Goal: Task Accomplishment & Management: Complete application form

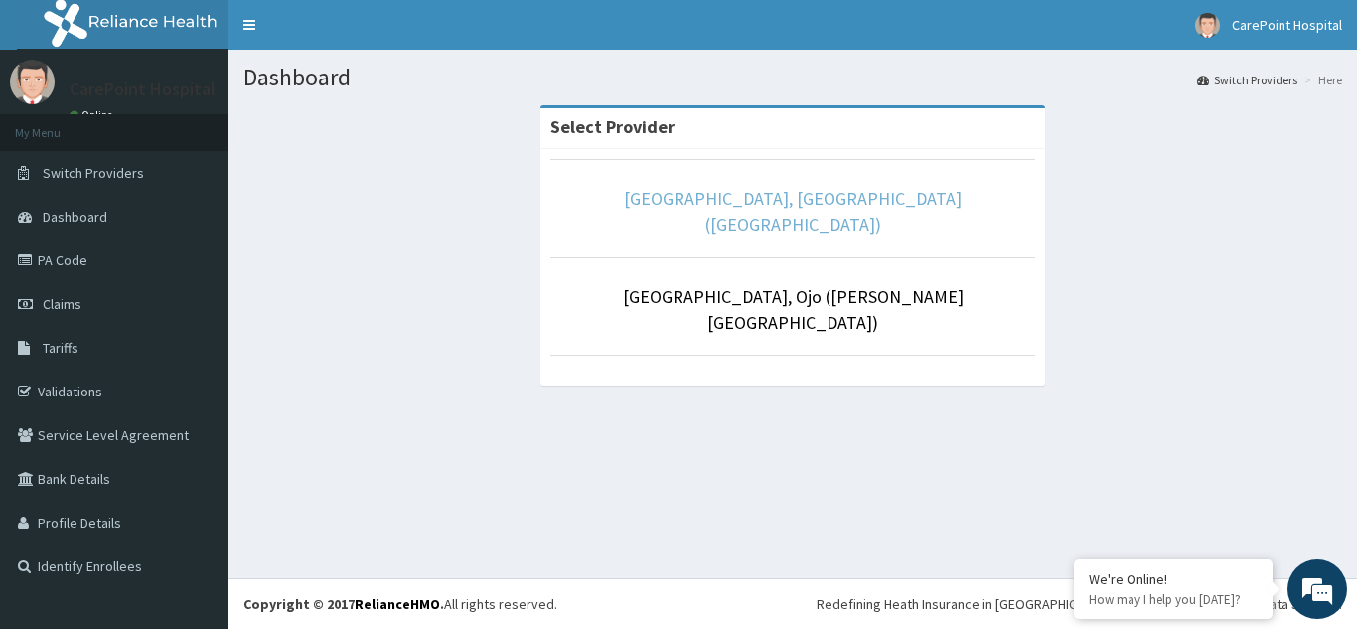
click at [726, 206] on link "[GEOGRAPHIC_DATA], [GEOGRAPHIC_DATA] ([GEOGRAPHIC_DATA])" at bounding box center [793, 211] width 338 height 49
click at [903, 208] on link "[GEOGRAPHIC_DATA], [GEOGRAPHIC_DATA] ([GEOGRAPHIC_DATA])" at bounding box center [793, 211] width 338 height 49
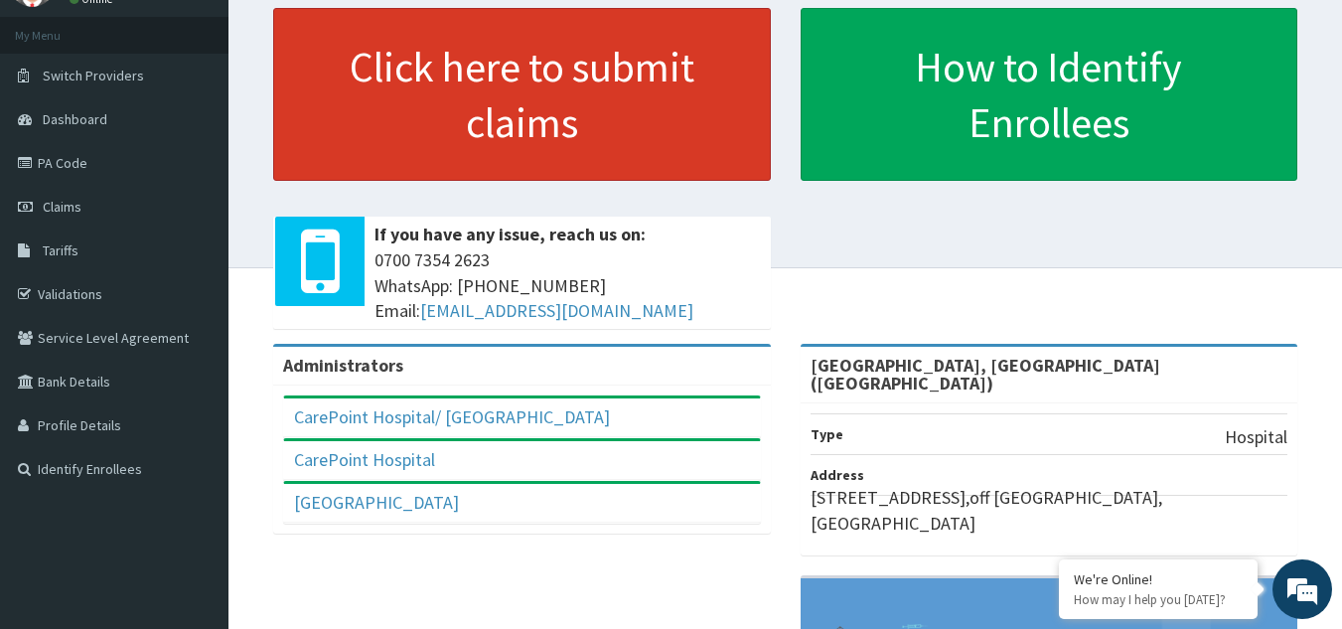
scroll to position [16, 0]
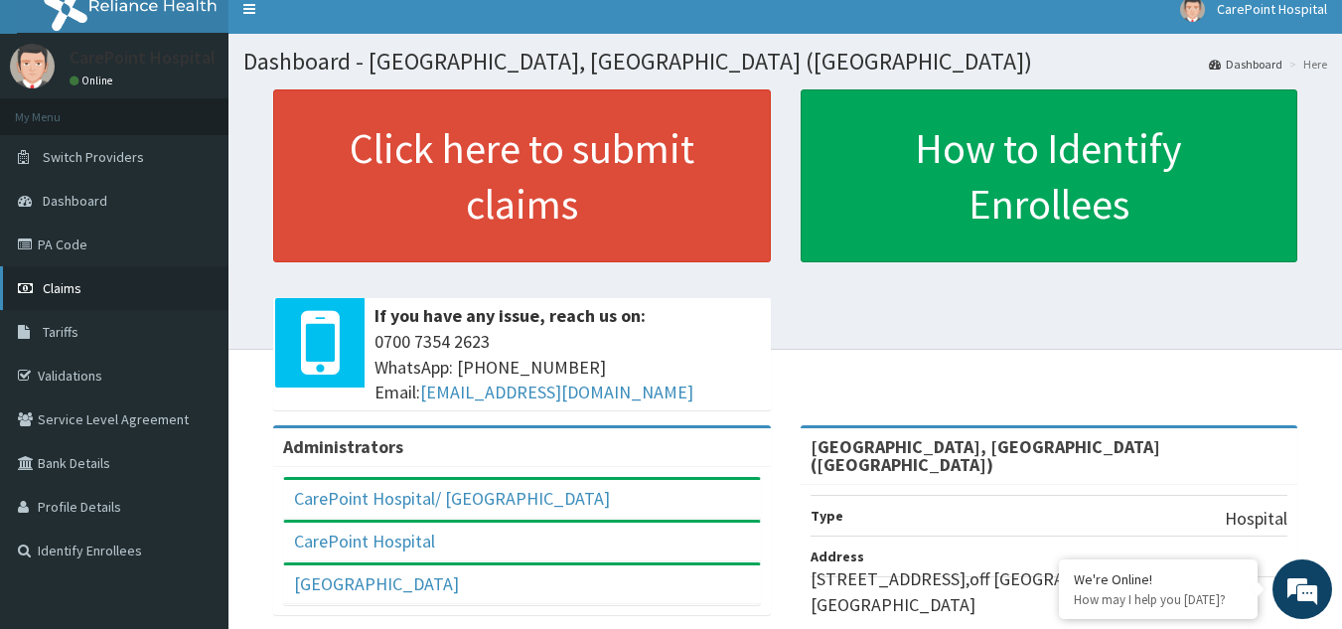
click at [78, 291] on span "Claims" at bounding box center [62, 288] width 39 height 18
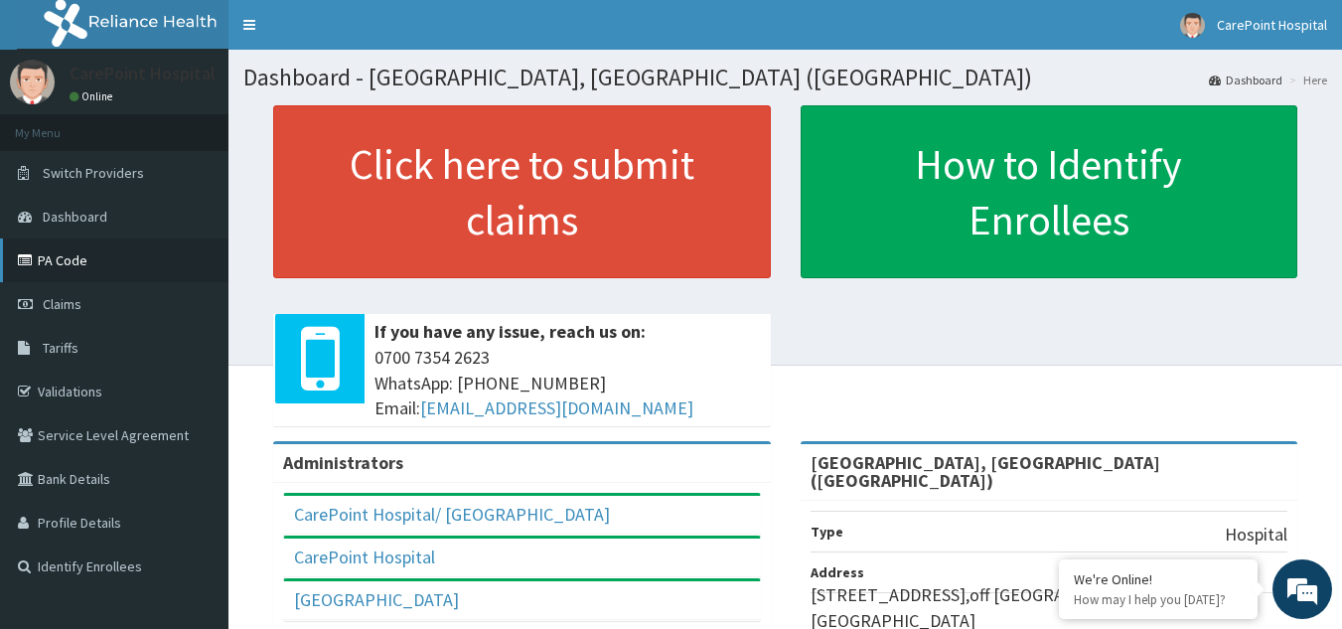
click at [97, 257] on link "PA Code" at bounding box center [114, 260] width 229 height 44
click at [54, 257] on link "PA Code" at bounding box center [114, 260] width 229 height 44
click at [59, 264] on link "PA Code" at bounding box center [114, 260] width 229 height 44
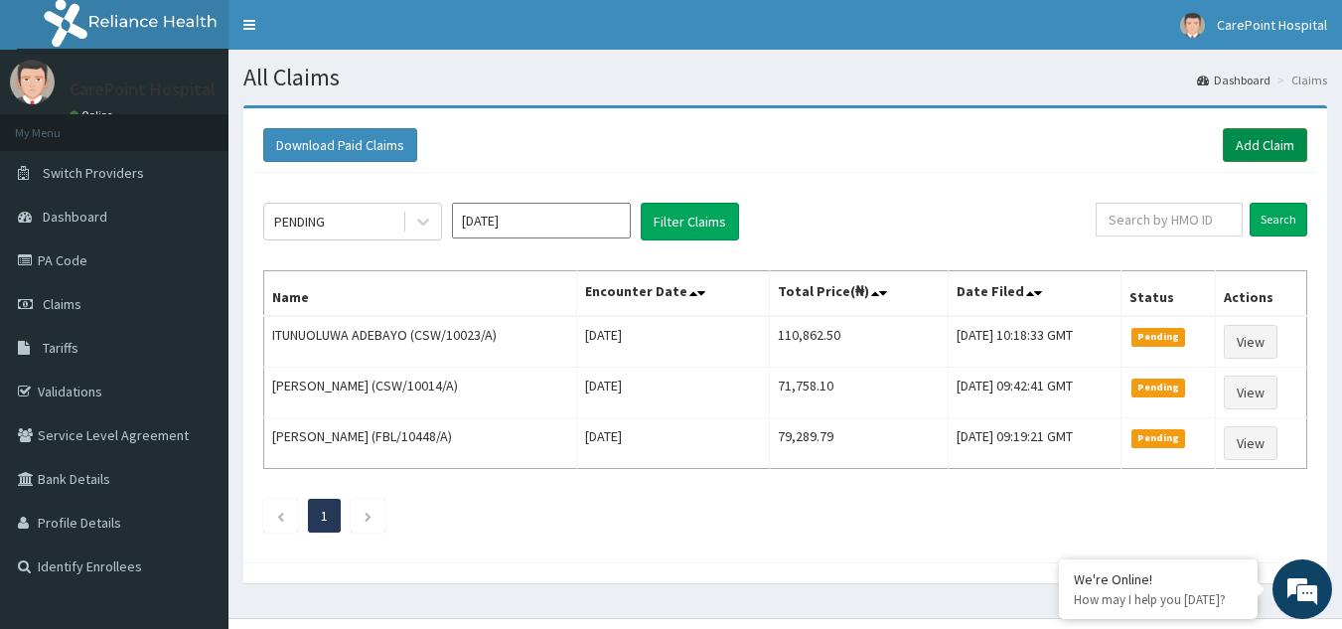
click at [1267, 142] on link "Add Claim" at bounding box center [1265, 145] width 84 height 34
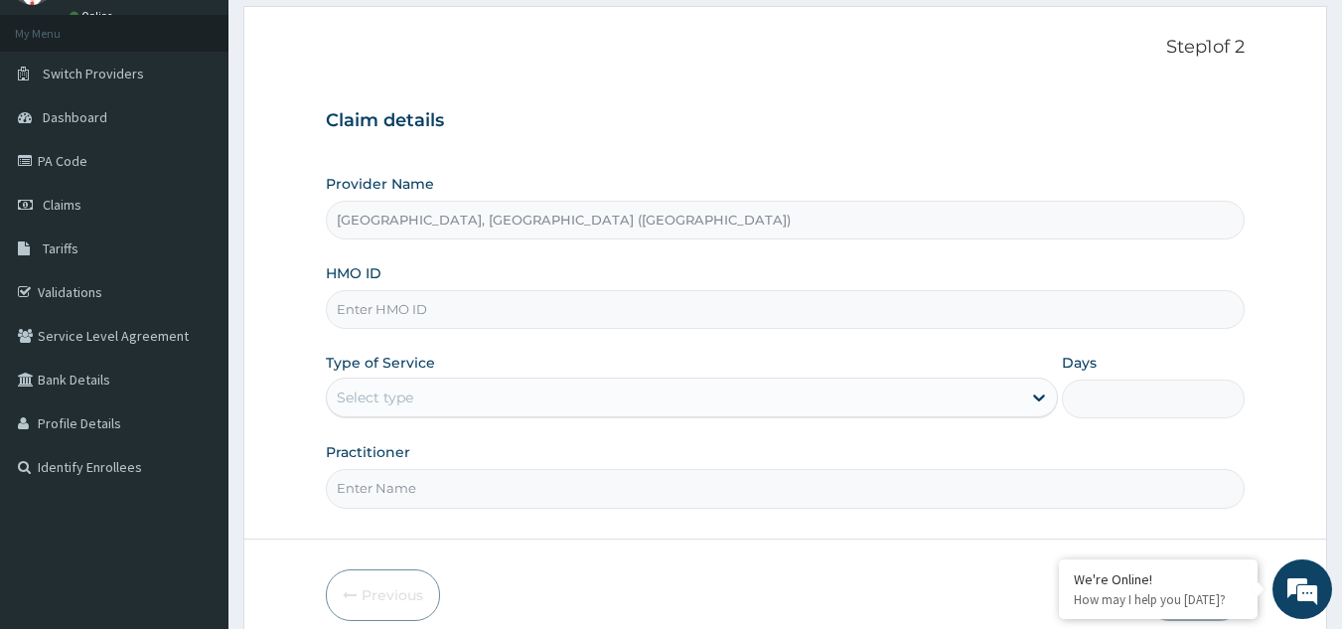
click at [443, 324] on input "HMO ID" at bounding box center [786, 309] width 920 height 39
paste input "RPM/10027/A"
type input "RPM/10027/A"
click at [446, 406] on div "Select type" at bounding box center [674, 397] width 694 height 32
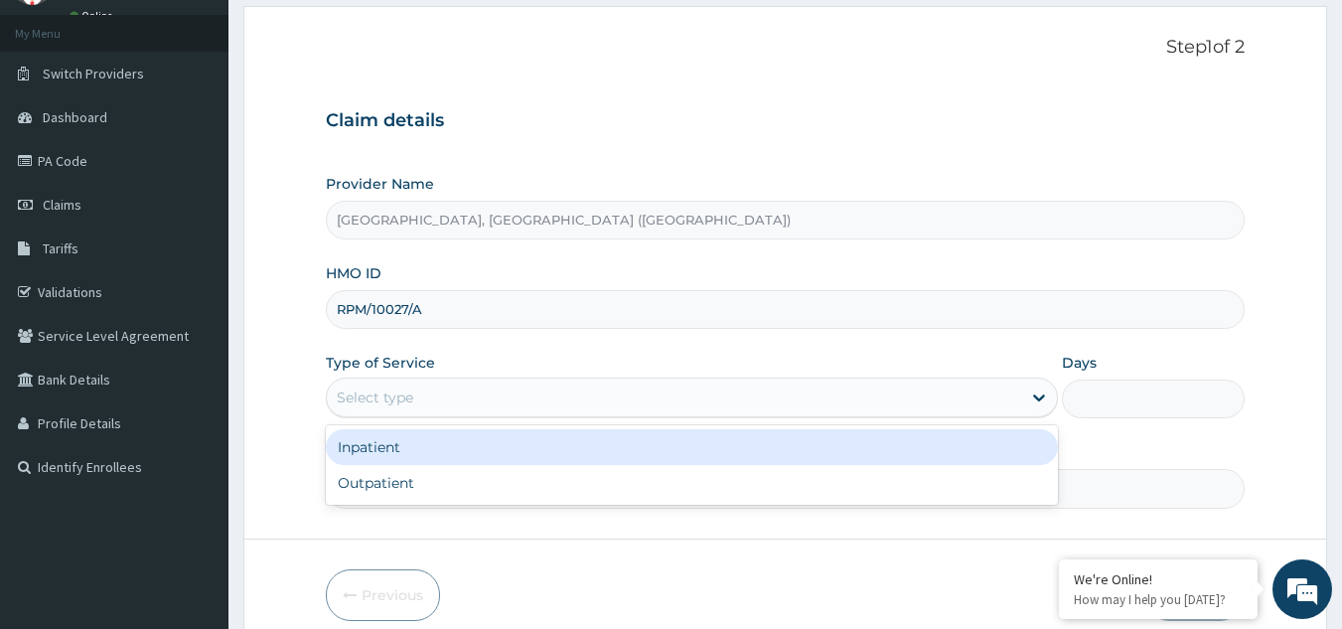
click at [439, 463] on div "Inpatient" at bounding box center [692, 447] width 732 height 36
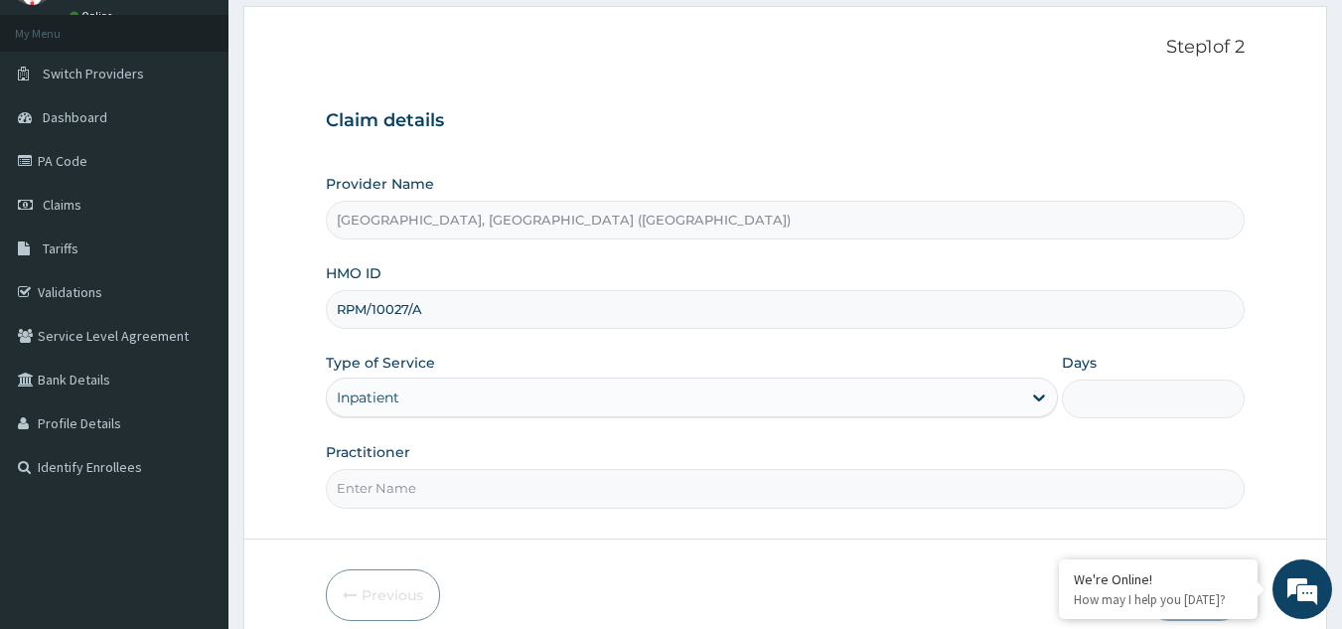
click at [450, 408] on div "Inpatient" at bounding box center [674, 397] width 694 height 32
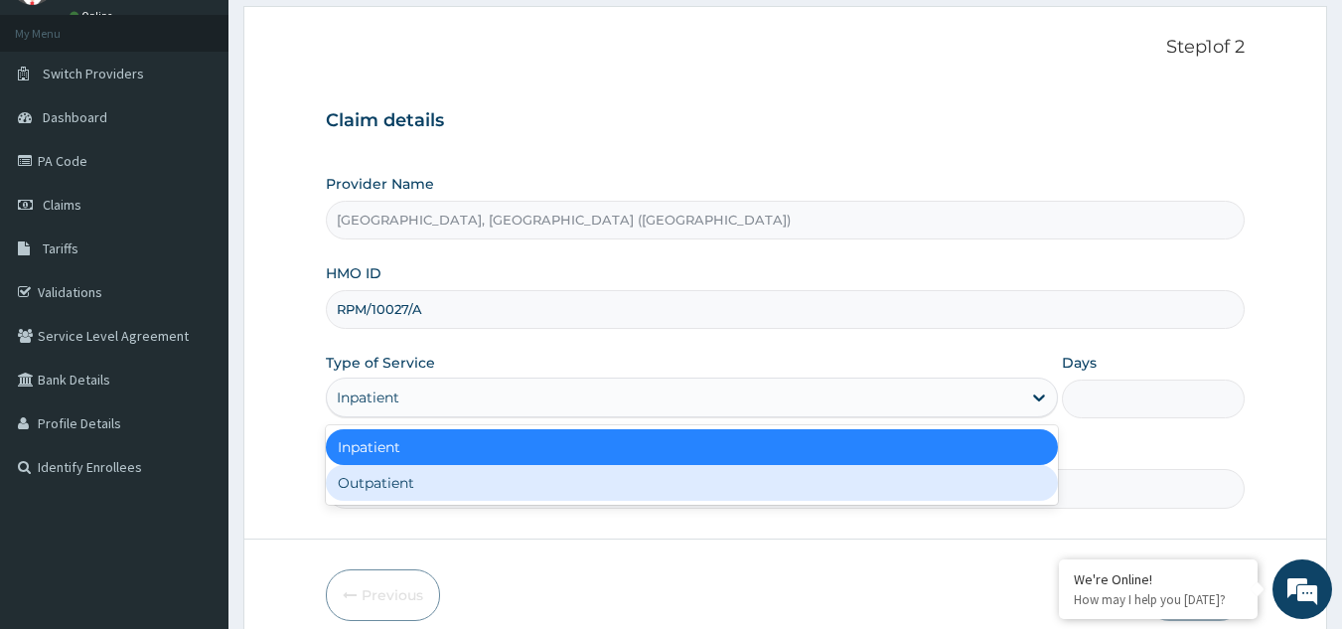
click at [448, 475] on div "Outpatient" at bounding box center [692, 483] width 732 height 36
type input "1"
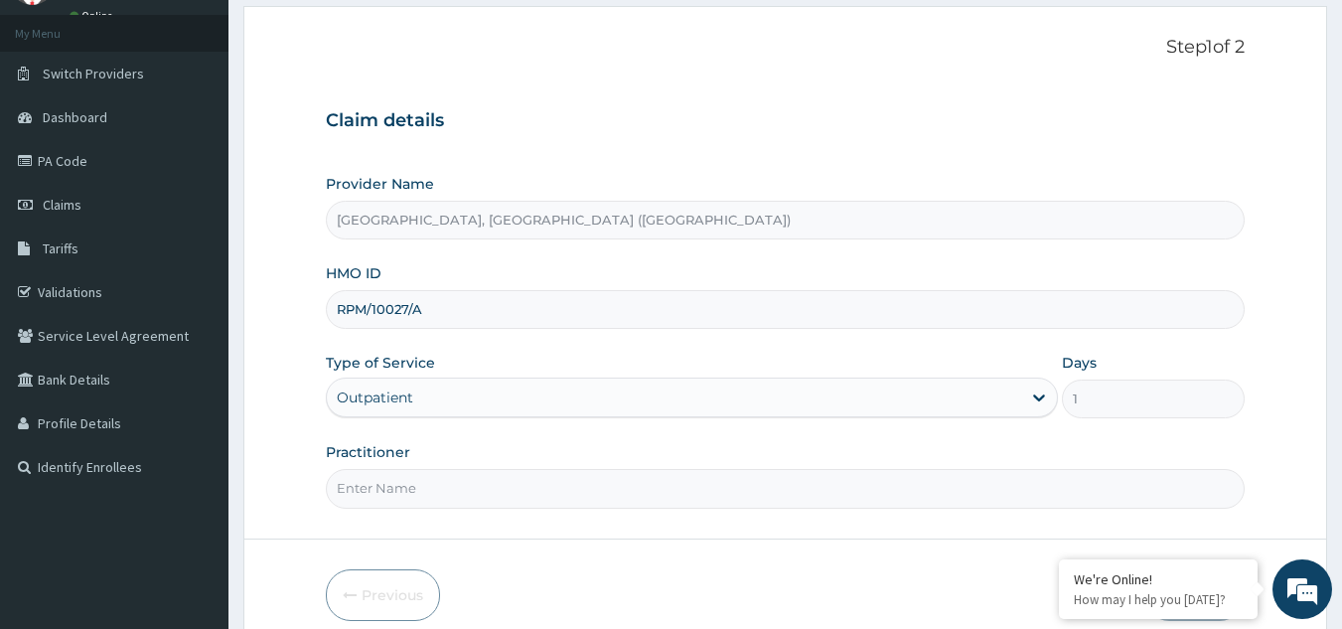
click at [448, 475] on input "Practitioner" at bounding box center [786, 488] width 920 height 39
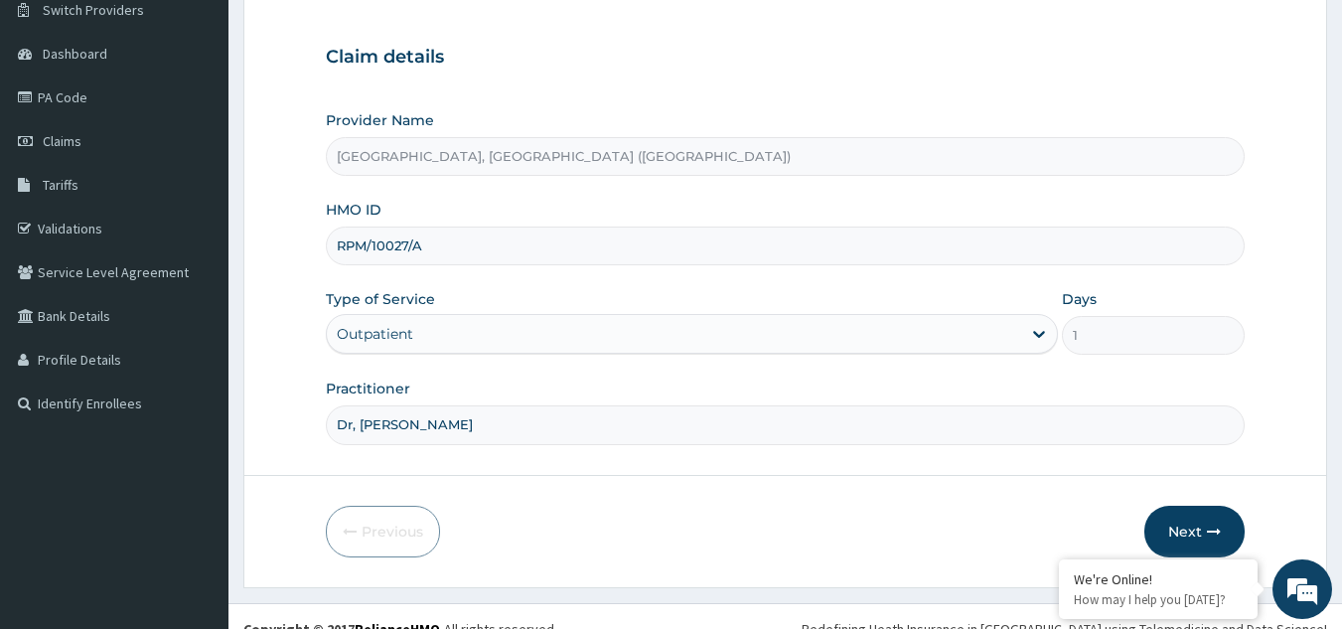
scroll to position [188, 0]
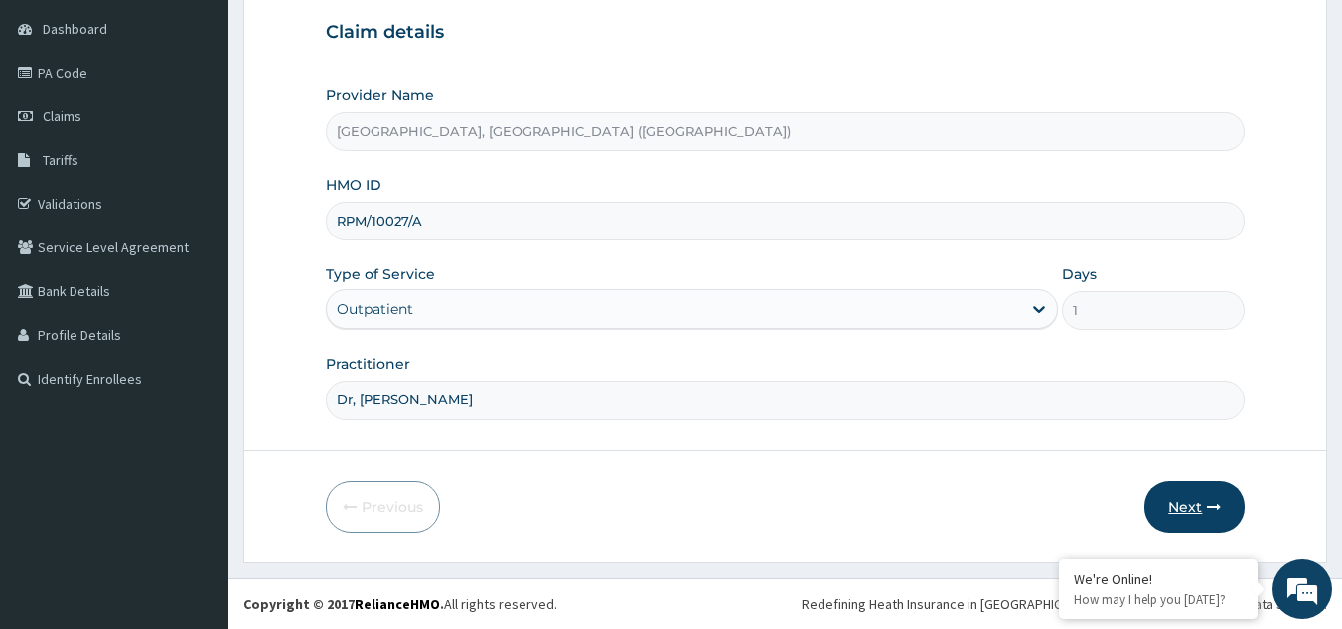
type input "Dr, [PERSON_NAME]"
click at [1183, 515] on button "Next" at bounding box center [1194, 507] width 100 height 52
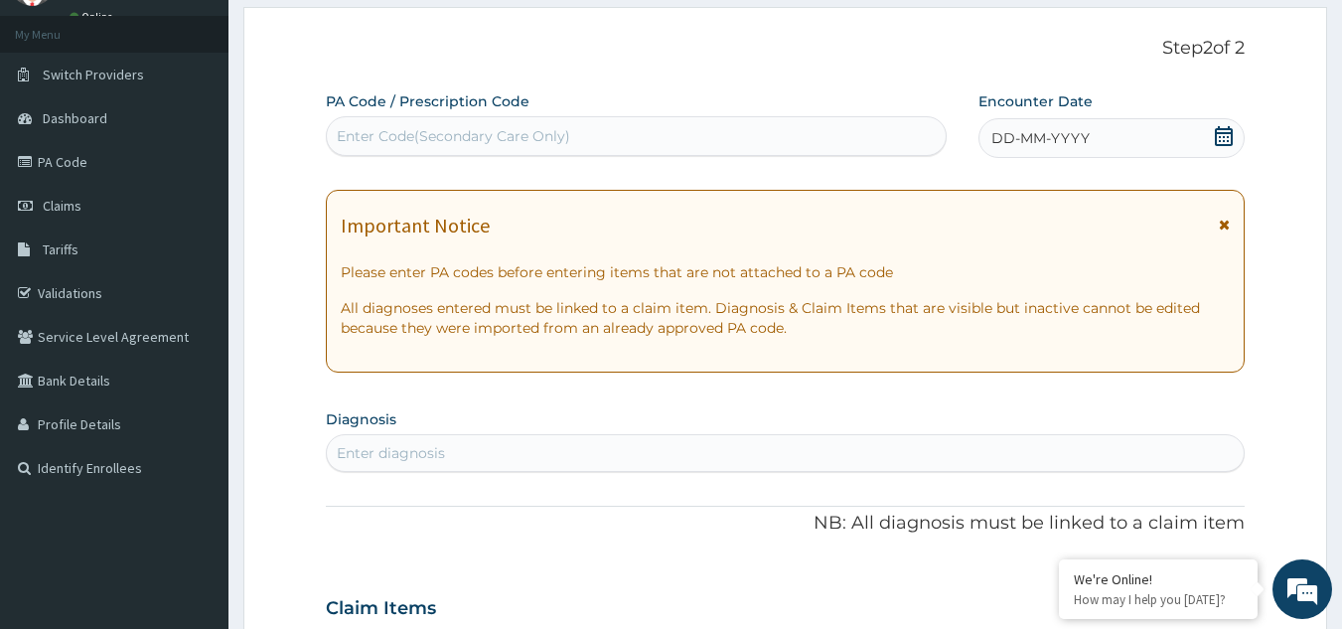
scroll to position [99, 0]
click at [482, 139] on div "Enter Code(Secondary Care Only)" at bounding box center [453, 135] width 233 height 20
paste input "PA/4804A2"
type input "PA/4804A2"
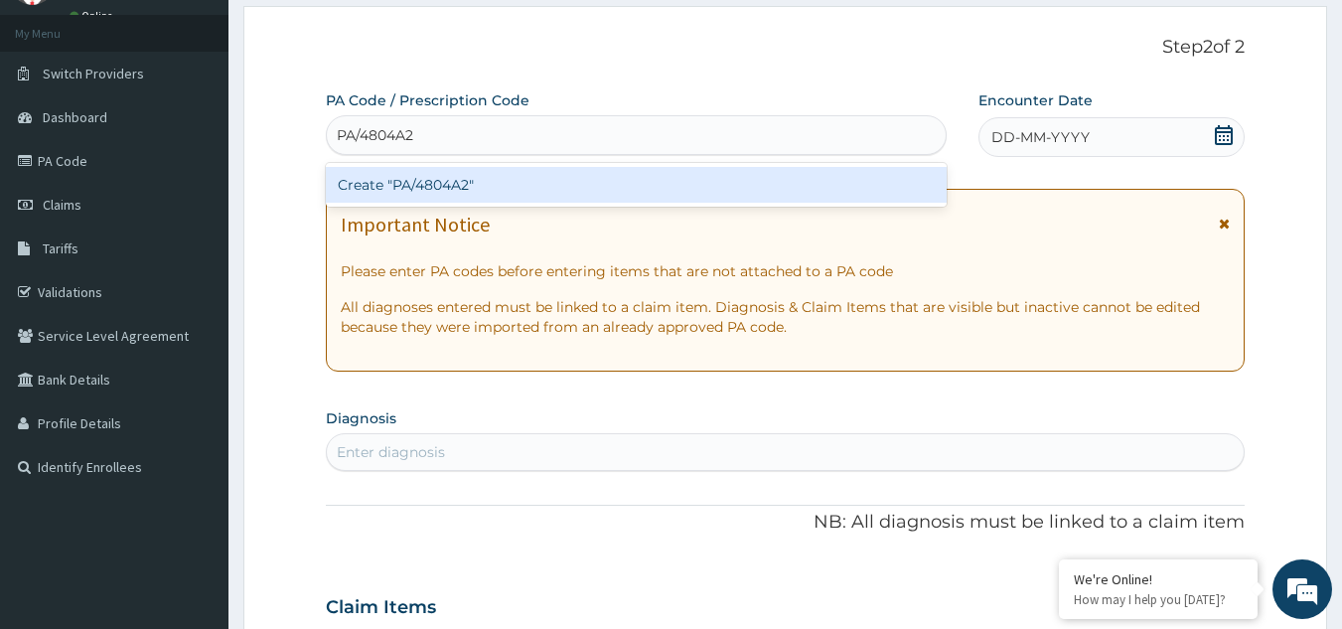
click at [482, 188] on div "Create "PA/4804A2"" at bounding box center [637, 185] width 622 height 36
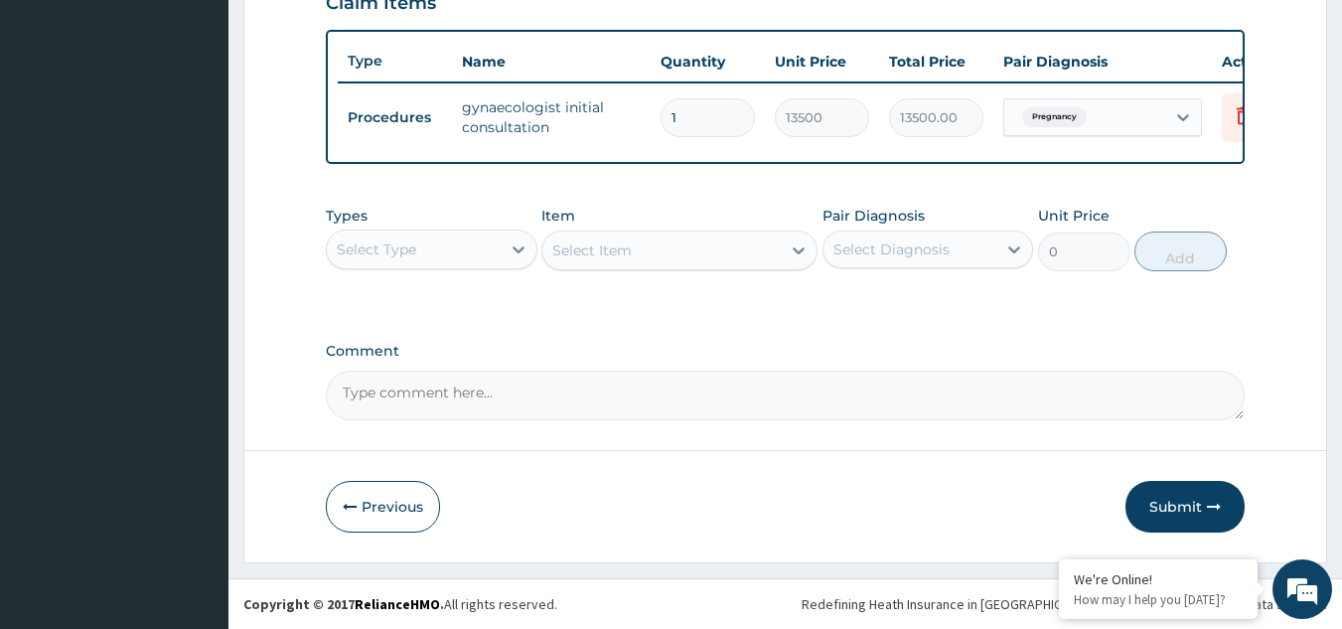
scroll to position [724, 0]
click at [668, 250] on div "Select Item" at bounding box center [679, 250] width 276 height 40
click at [454, 253] on div "Select Type" at bounding box center [414, 249] width 174 height 32
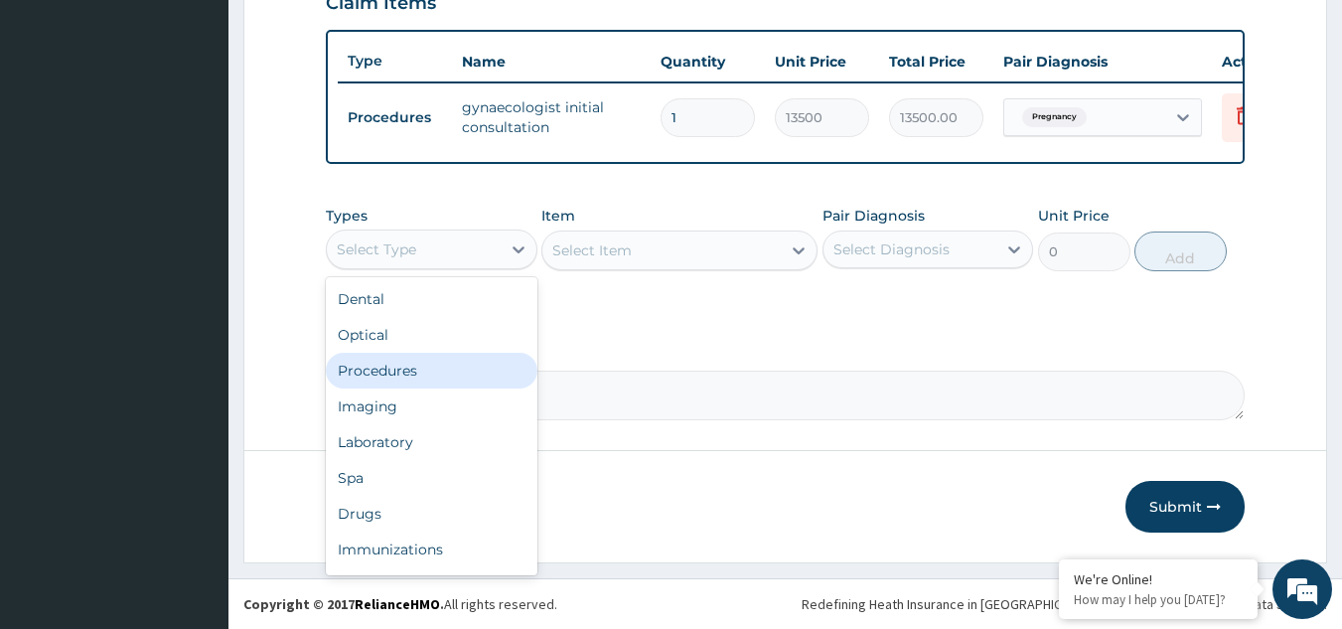
click at [405, 374] on div "Procedures" at bounding box center [432, 371] width 212 height 36
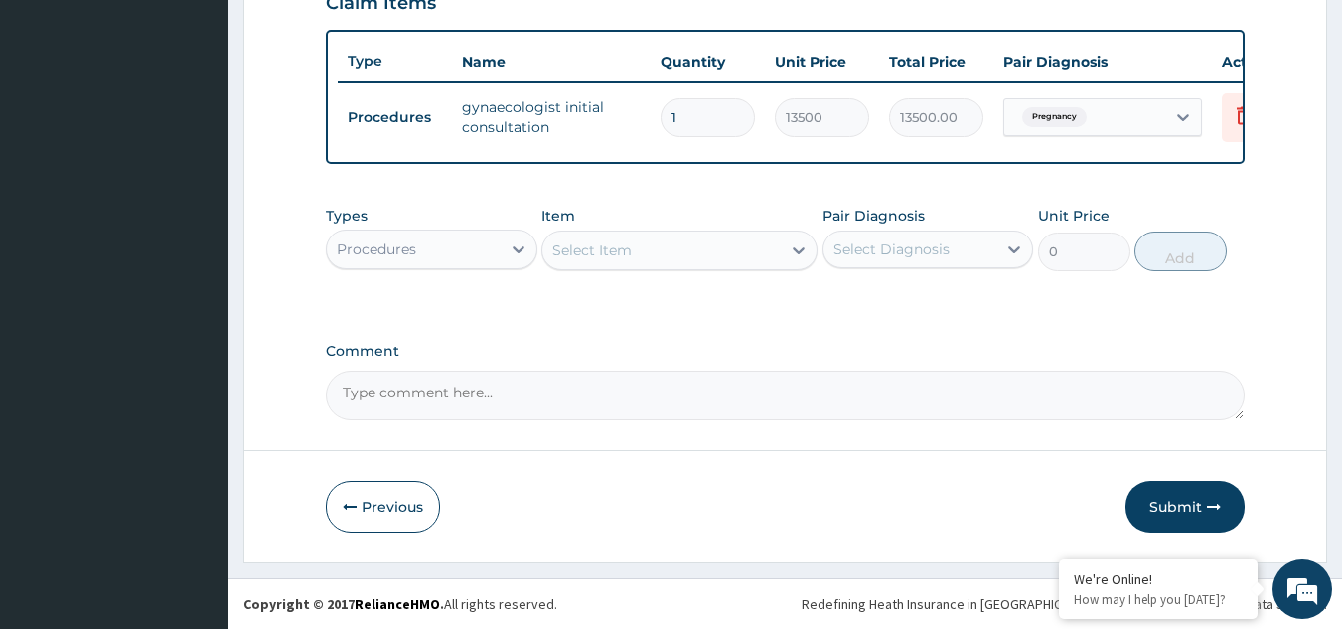
click at [670, 265] on div "Select Item" at bounding box center [661, 250] width 238 height 32
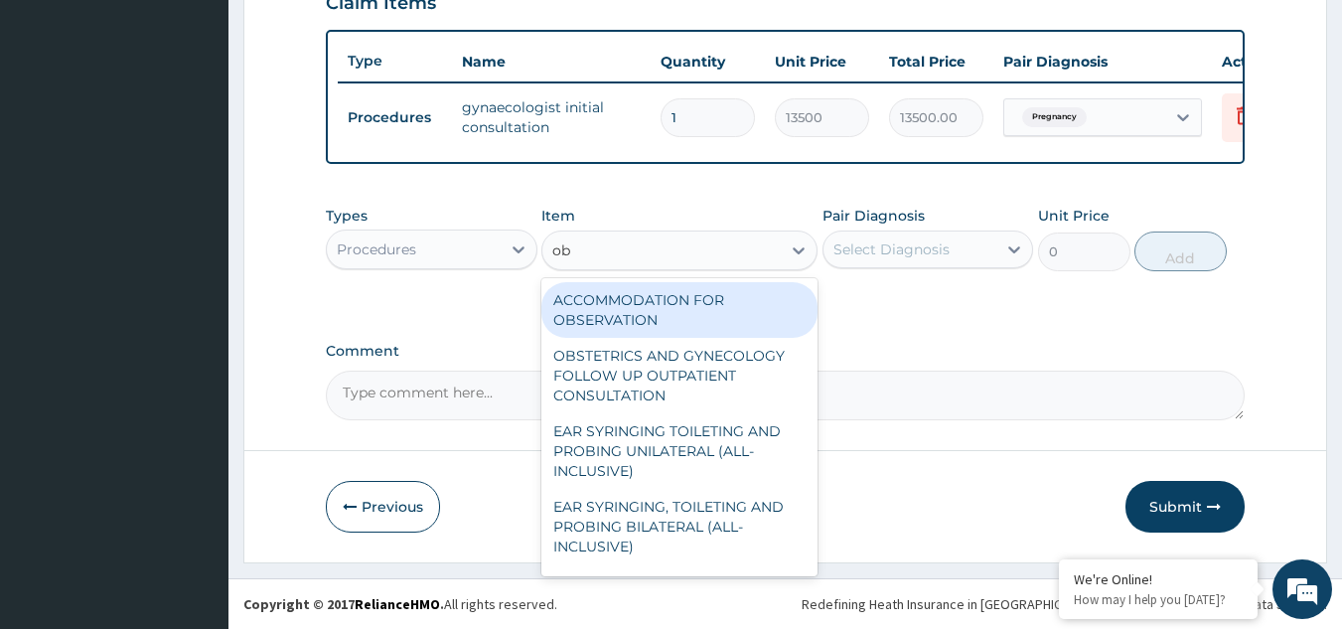
type input "obs"
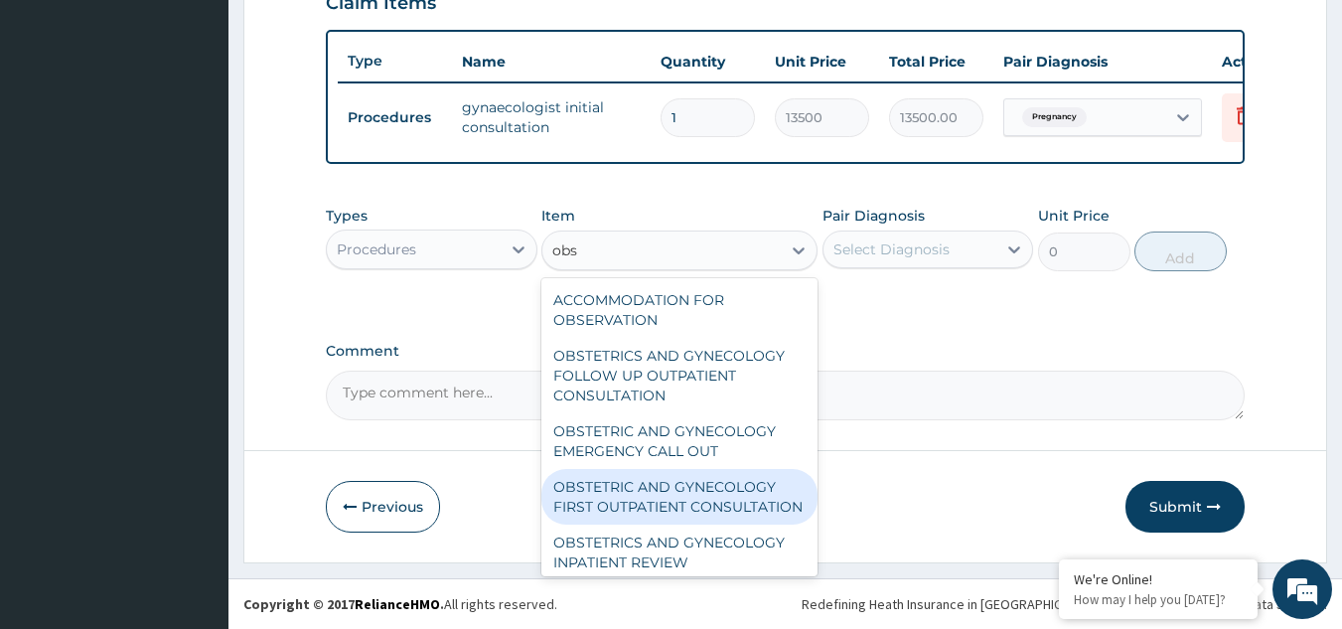
click at [666, 497] on div "OBSTETRIC AND GYNECOLOGY FIRST OUTPATIENT CONSULTATION" at bounding box center [679, 497] width 276 height 56
type input "22500"
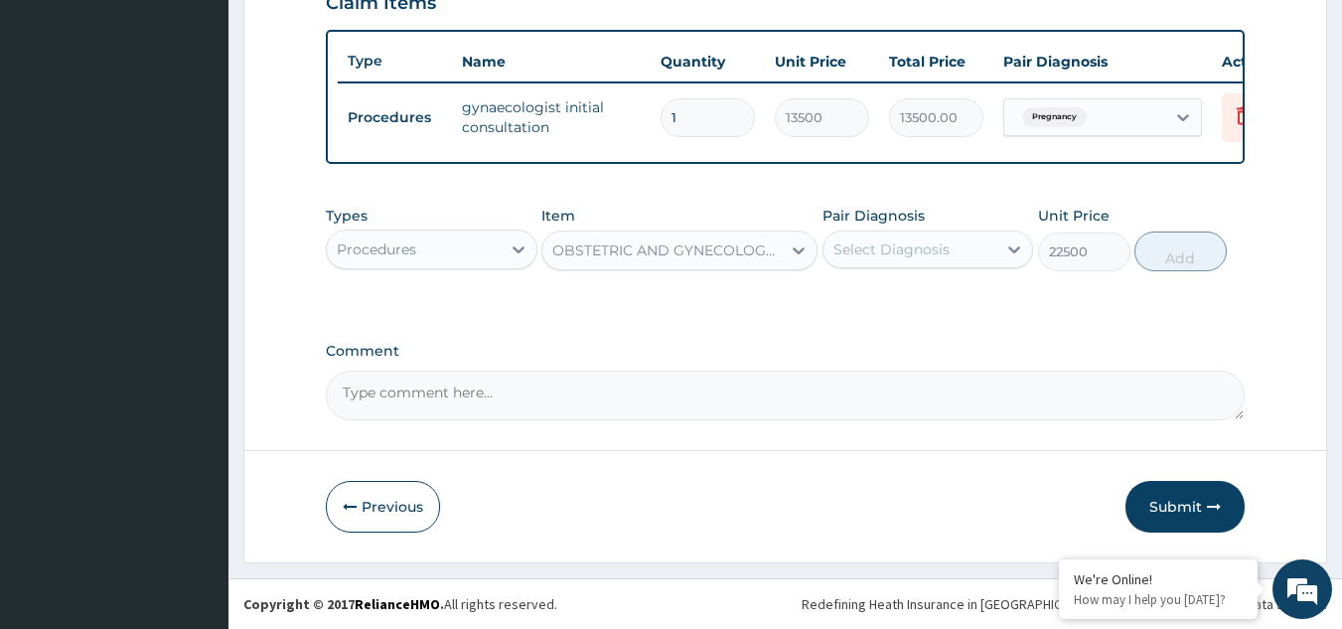
drag, startPoint x: 929, startPoint y: 247, endPoint x: 930, endPoint y: 258, distance: 11.0
click at [929, 247] on div "Select Diagnosis" at bounding box center [892, 249] width 116 height 20
click at [920, 299] on label "Pregnancy" at bounding box center [894, 298] width 78 height 20
checkbox input "true"
click at [1174, 256] on button "Add" at bounding box center [1181, 251] width 92 height 40
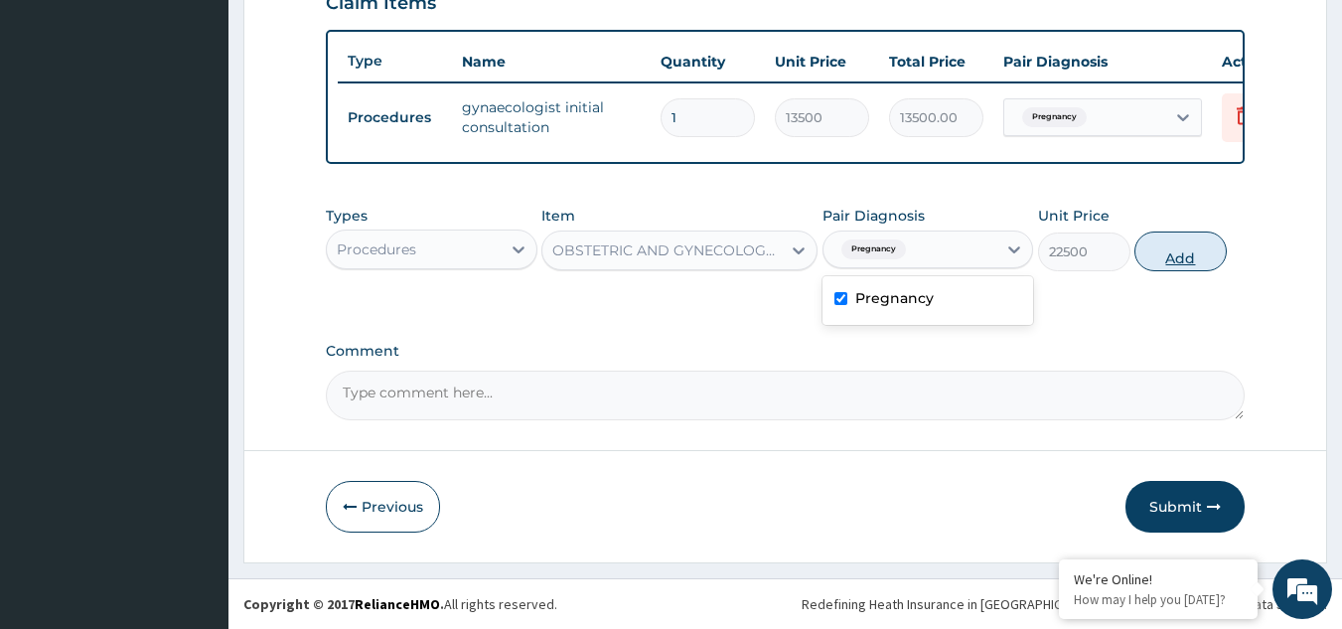
type input "0"
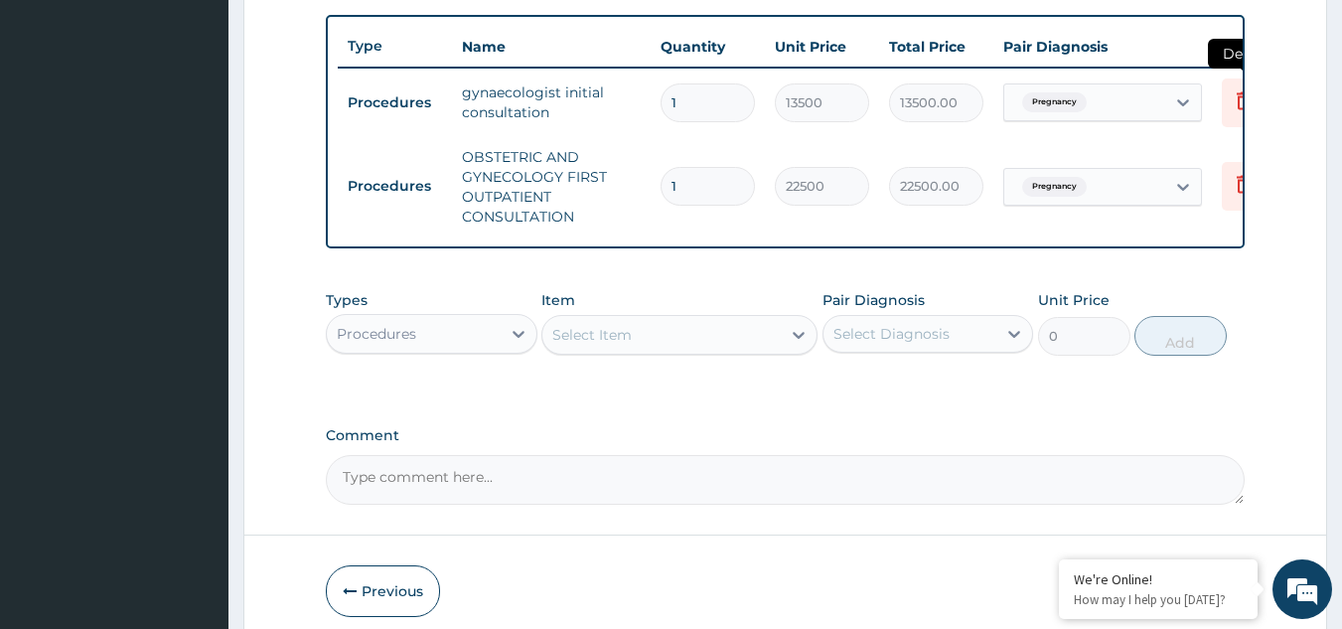
click at [1235, 100] on icon at bounding box center [1244, 100] width 24 height 24
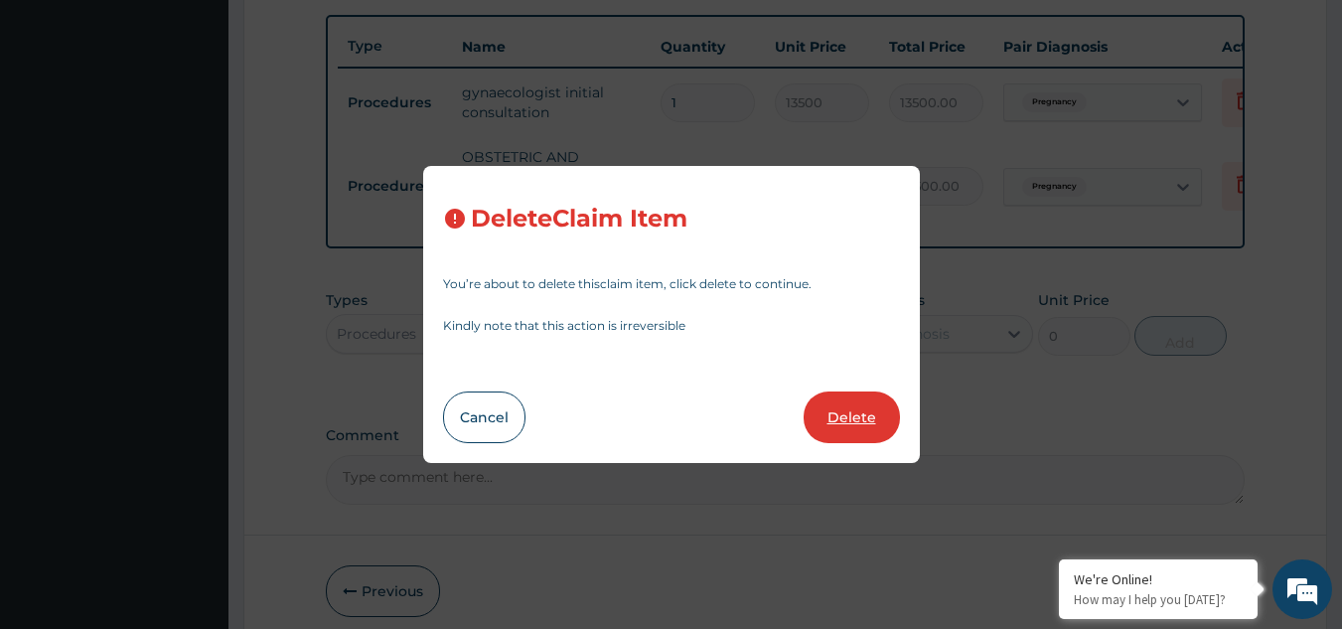
click at [852, 439] on button "Delete" at bounding box center [852, 417] width 96 height 52
type input "22500"
type input "22500.00"
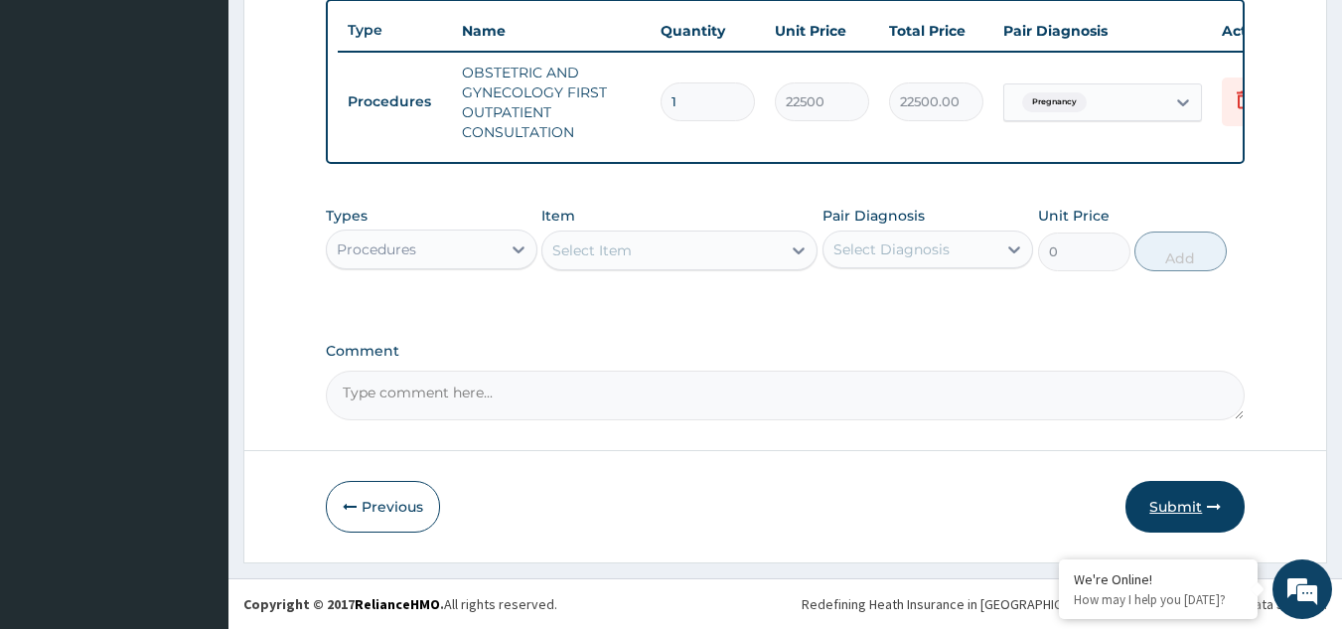
click at [1175, 509] on button "Submit" at bounding box center [1185, 507] width 119 height 52
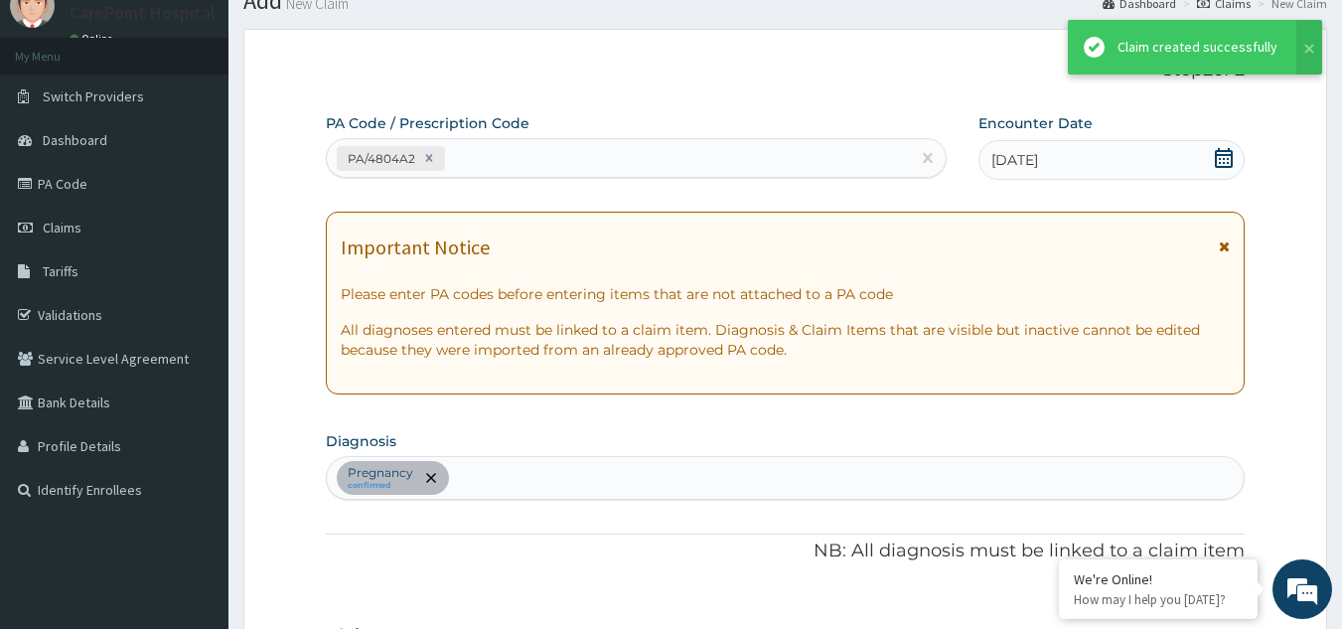
scroll to position [755, 0]
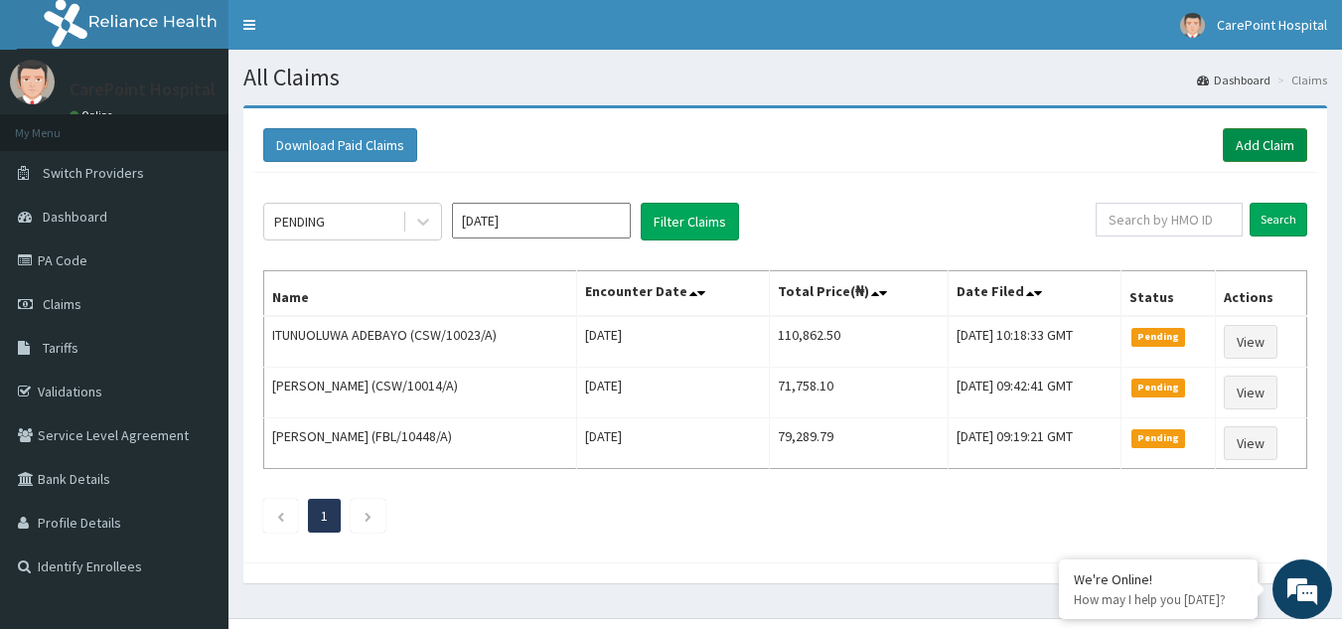
click at [1260, 142] on link "Add Claim" at bounding box center [1265, 145] width 84 height 34
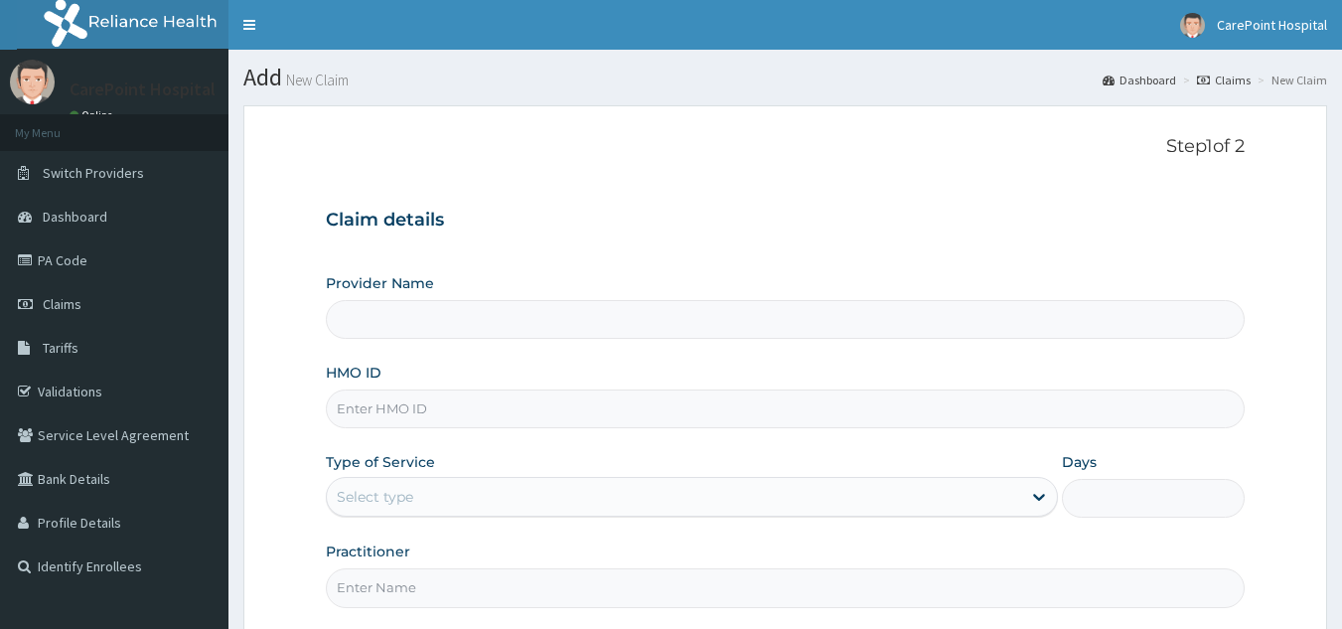
type input "CarePoint Hospital, Egbeda (Shefi Hospital)"
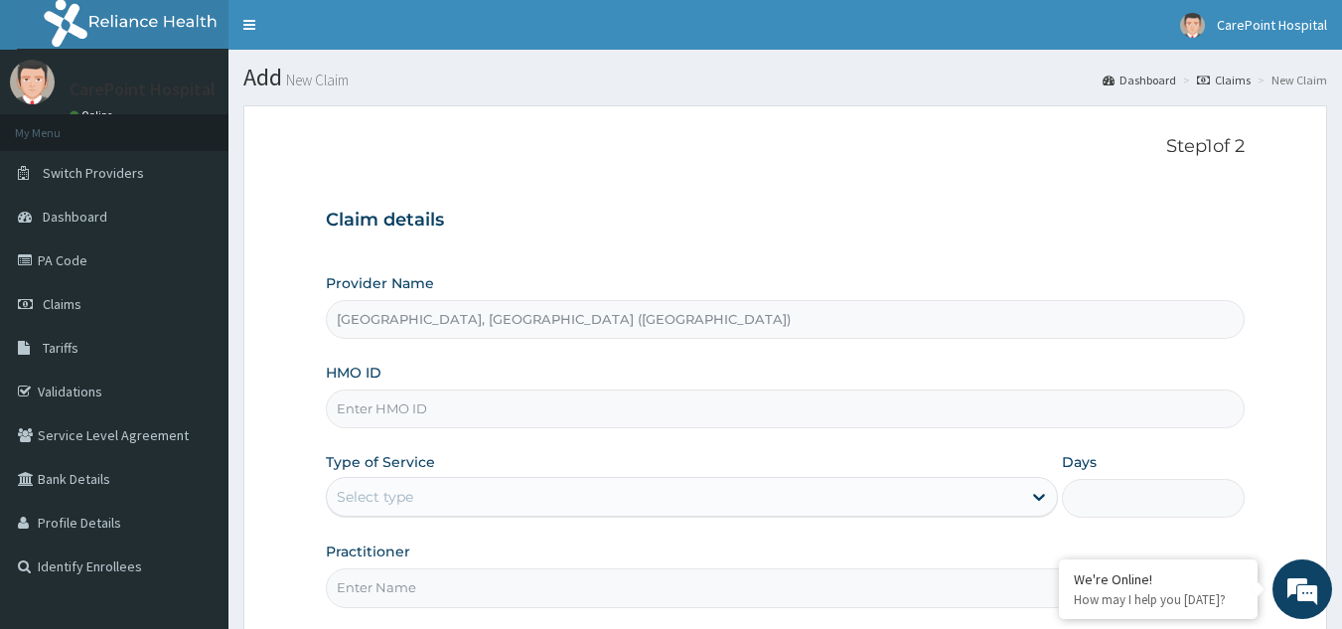
click at [393, 416] on input "HMO ID" at bounding box center [786, 408] width 920 height 39
paste input "CSW/10024/A"
type input "CSW/10024/A"
click at [402, 478] on div "Select type" at bounding box center [692, 497] width 732 height 40
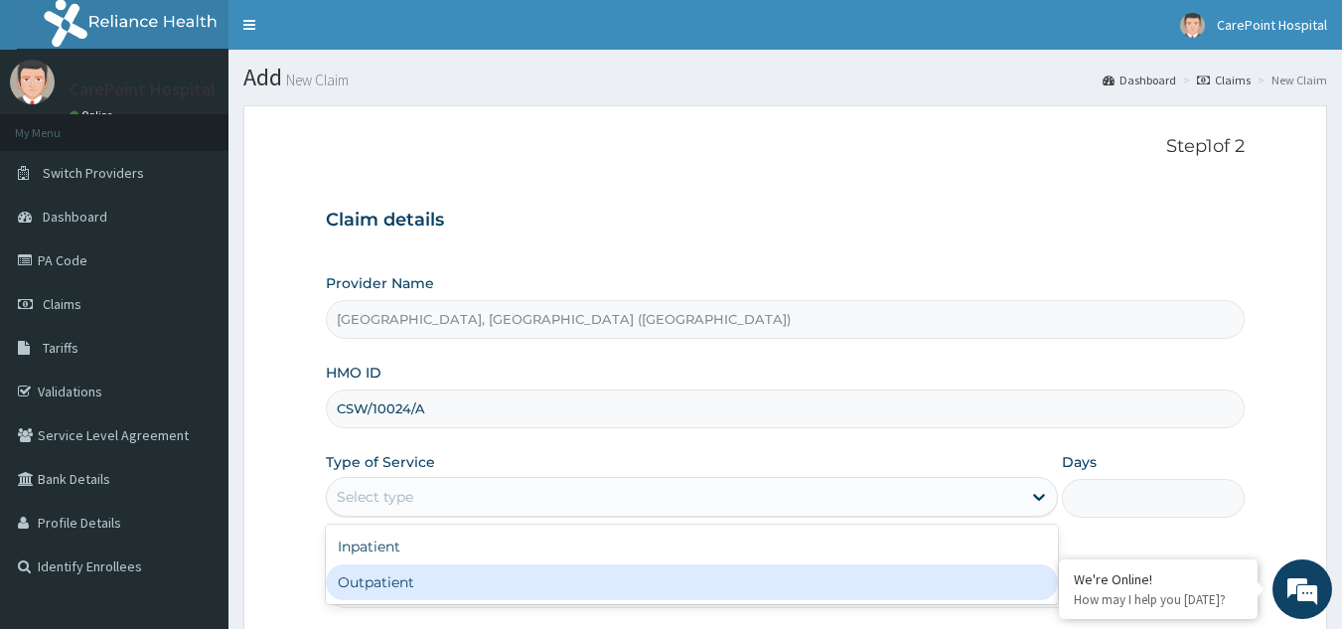
click at [406, 579] on div "Outpatient" at bounding box center [692, 582] width 732 height 36
type input "1"
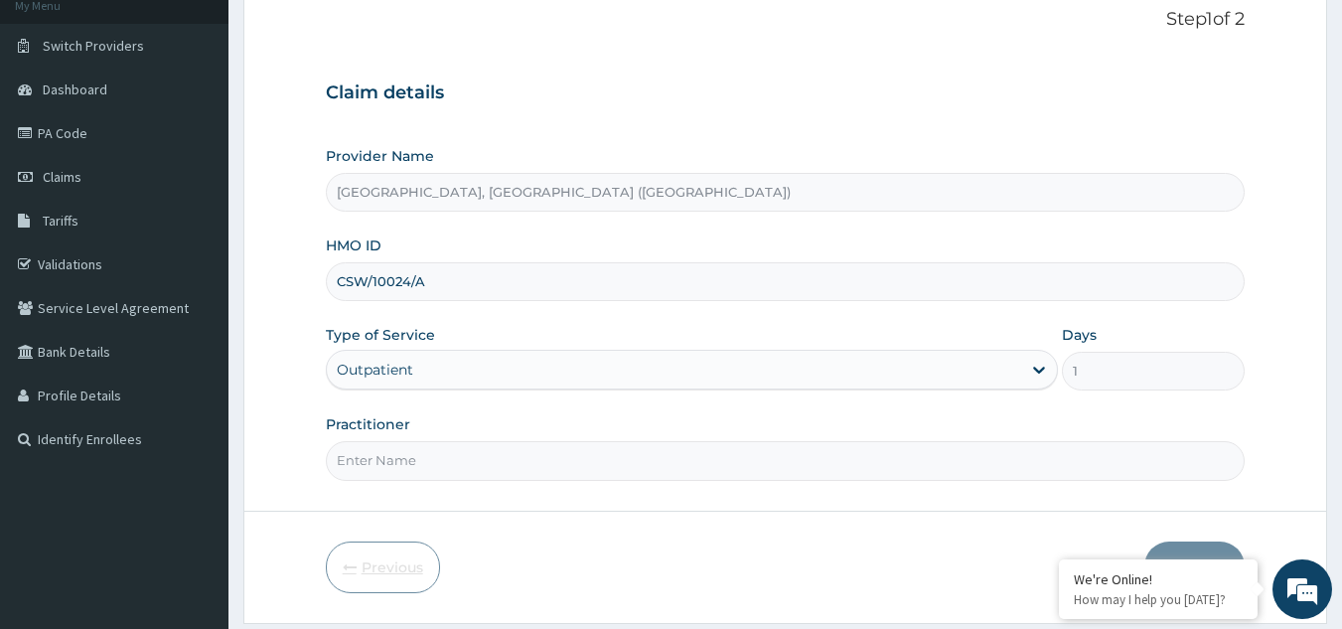
scroll to position [188, 0]
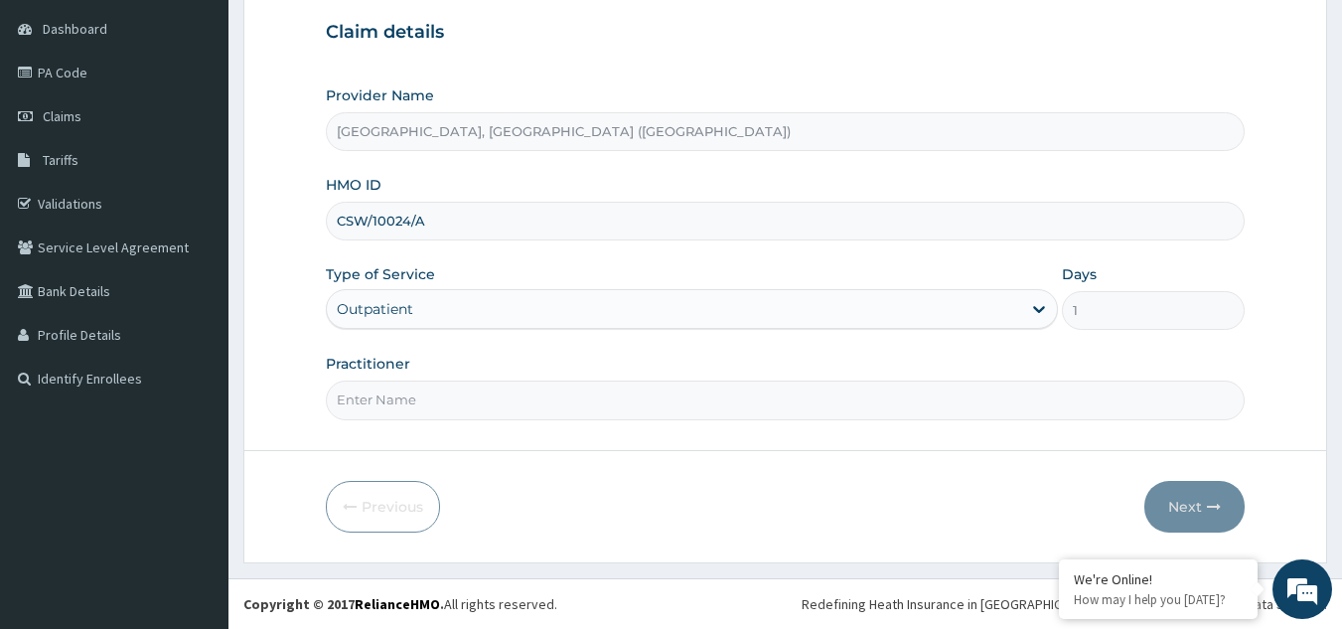
click at [383, 399] on input "Practitioner" at bounding box center [786, 400] width 920 height 39
type input "Dr, Steve"
click at [1189, 505] on button "Next" at bounding box center [1194, 507] width 100 height 52
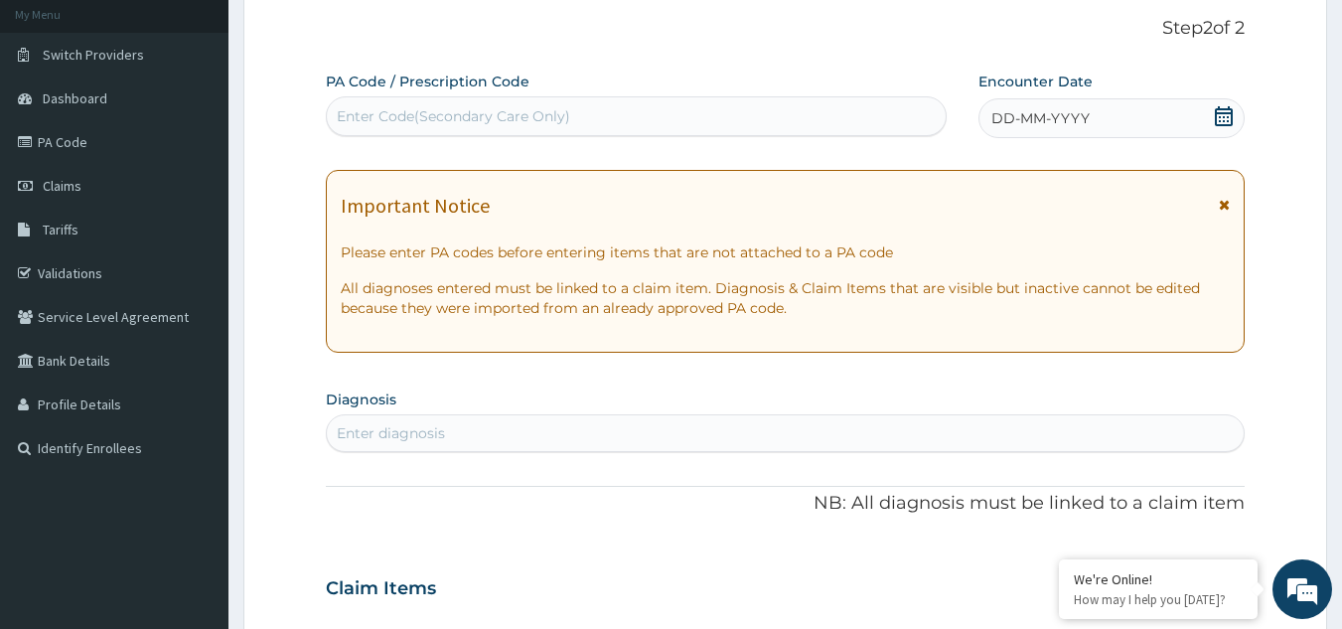
scroll to position [102, 0]
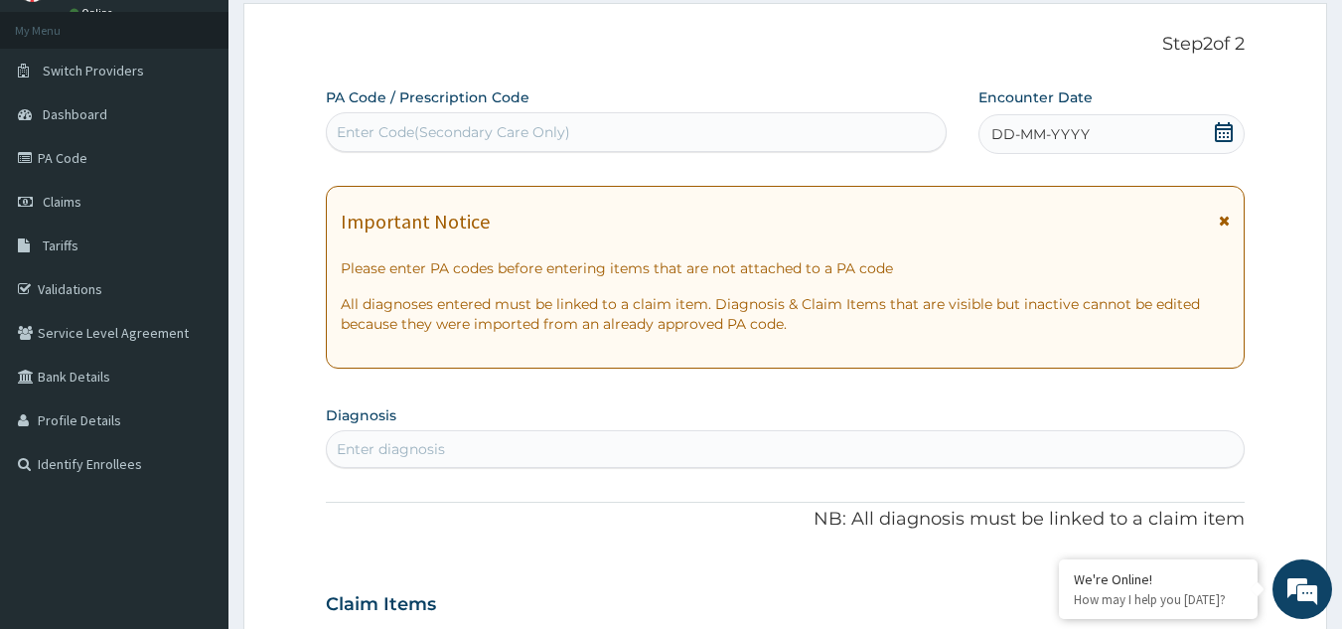
click at [473, 137] on div "Enter Code(Secondary Care Only)" at bounding box center [453, 132] width 233 height 20
paste input "PA/942565"
type input "PA/942565"
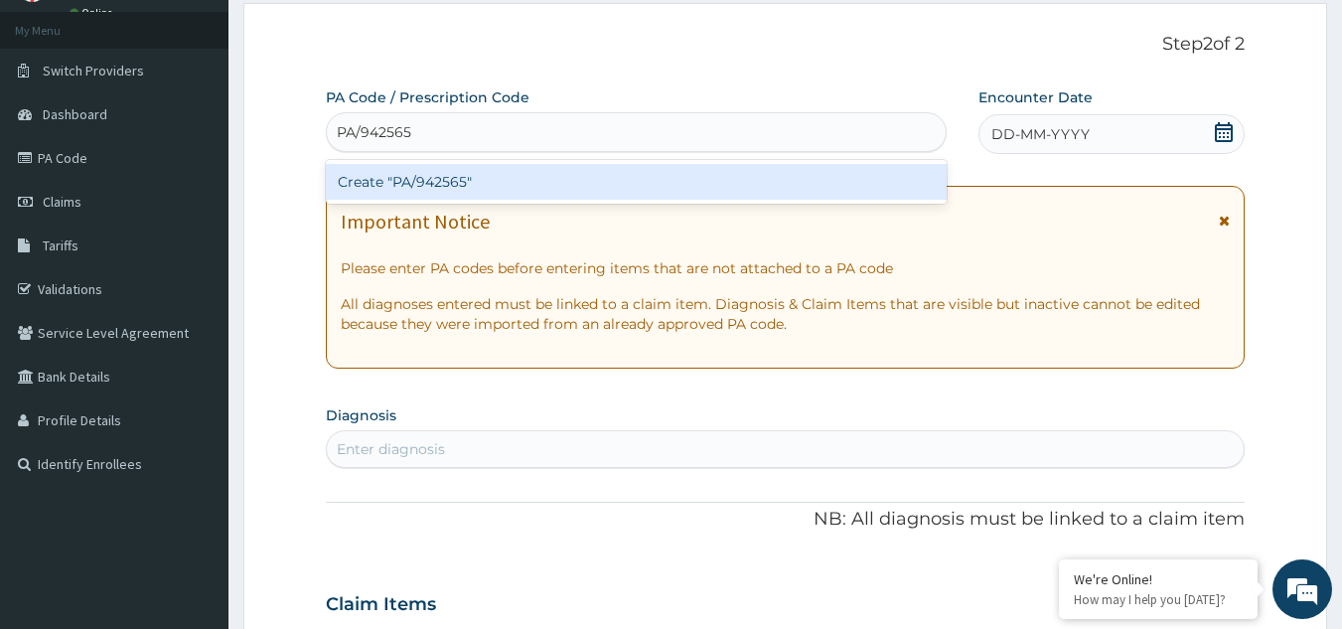
click at [500, 178] on div "Create "PA/942565"" at bounding box center [637, 182] width 622 height 36
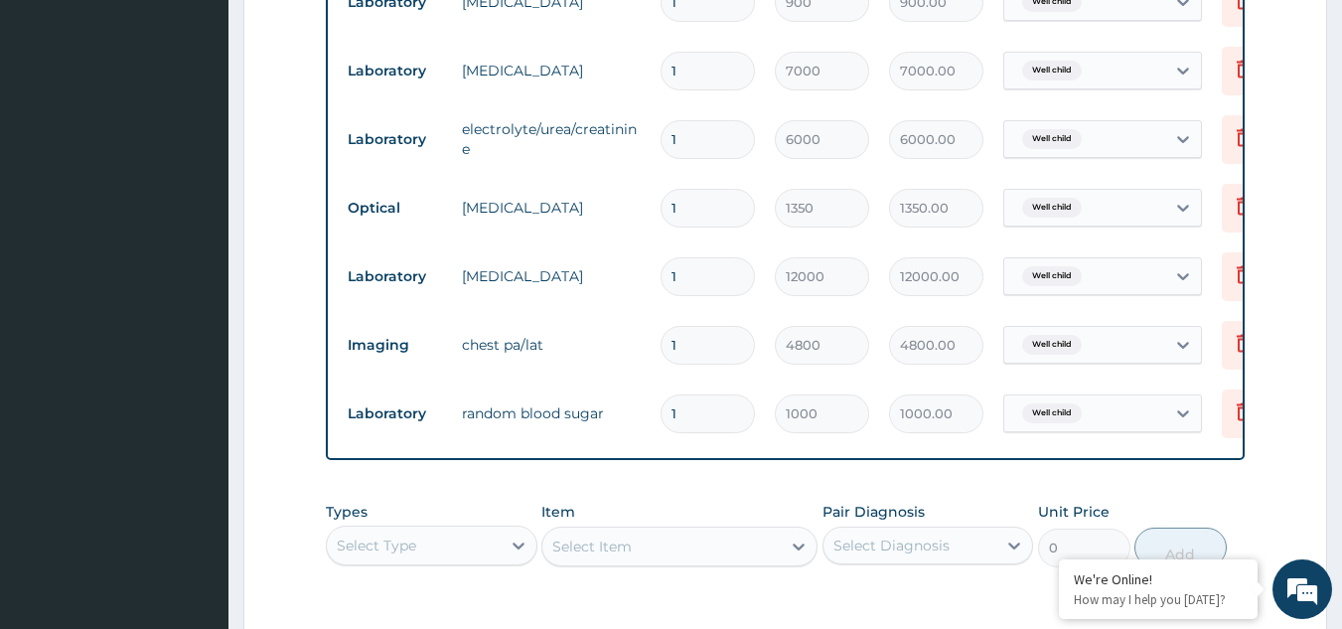
scroll to position [1204, 0]
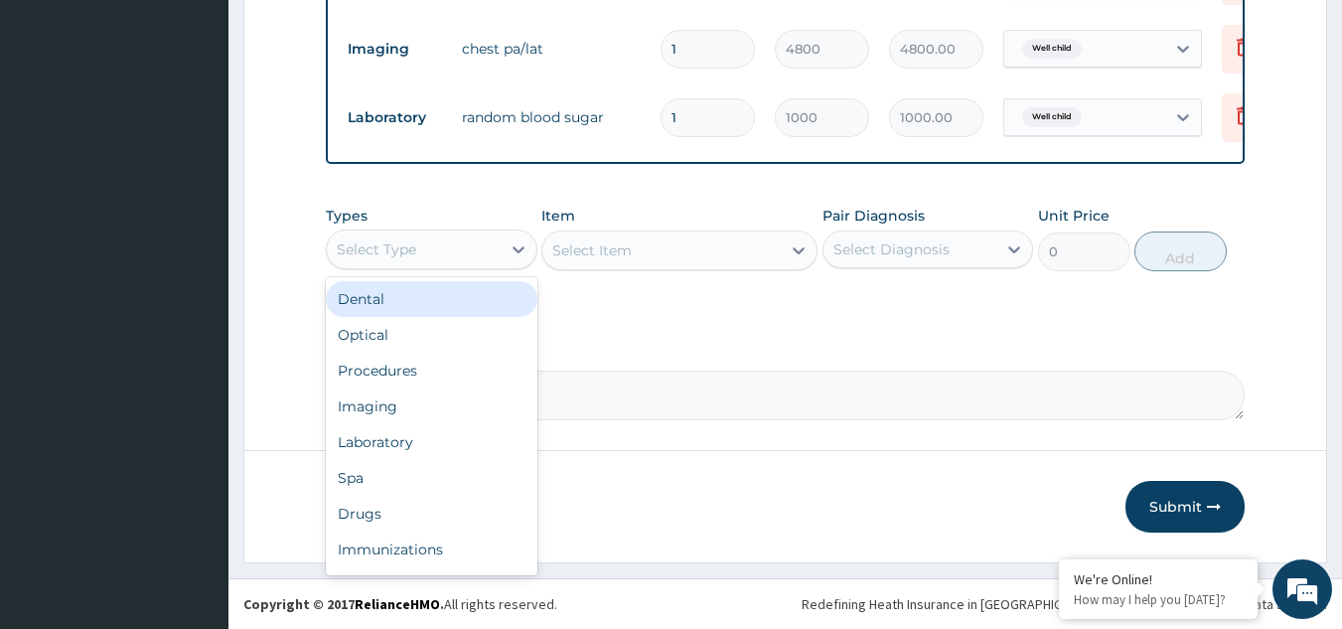
click at [461, 264] on div "Select Type" at bounding box center [432, 249] width 212 height 40
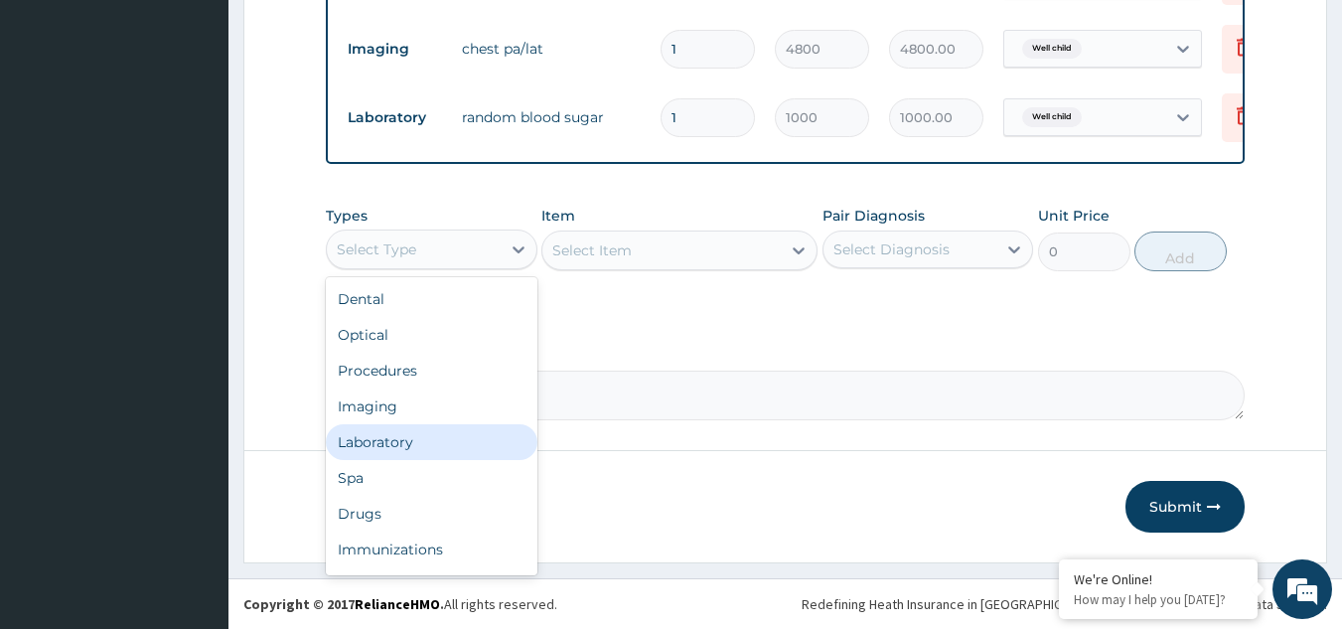
click at [406, 430] on div "Laboratory" at bounding box center [432, 442] width 212 height 36
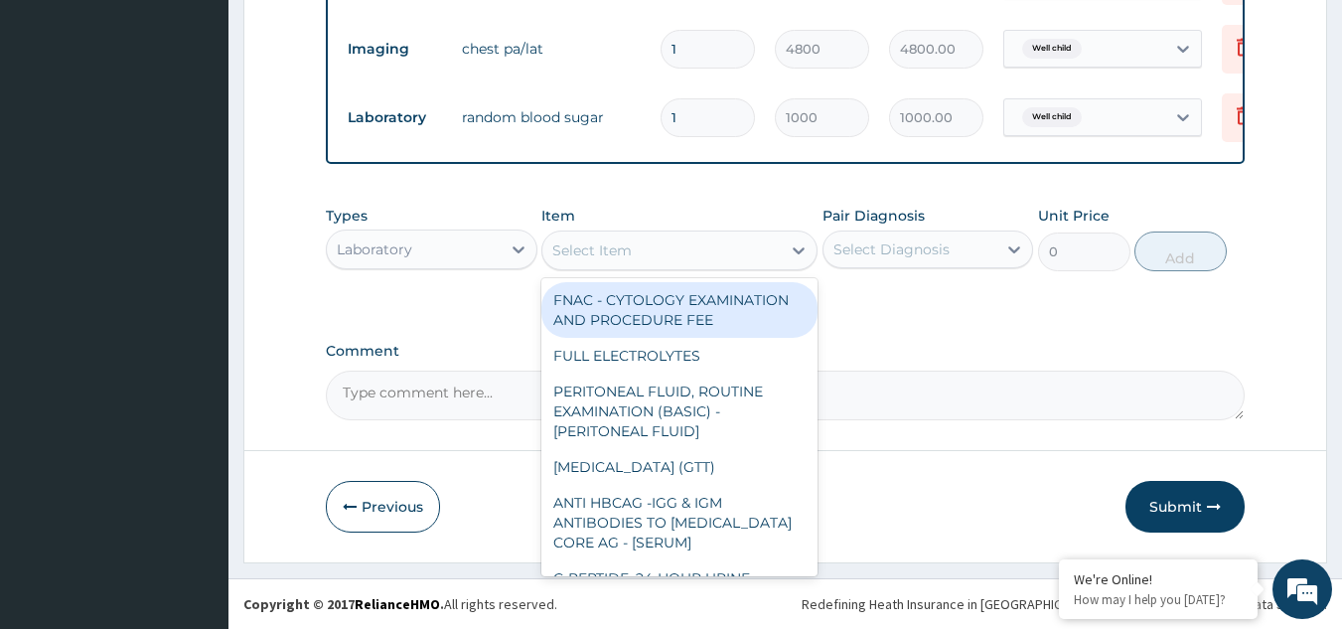
click at [678, 252] on div "Select Item" at bounding box center [661, 250] width 238 height 32
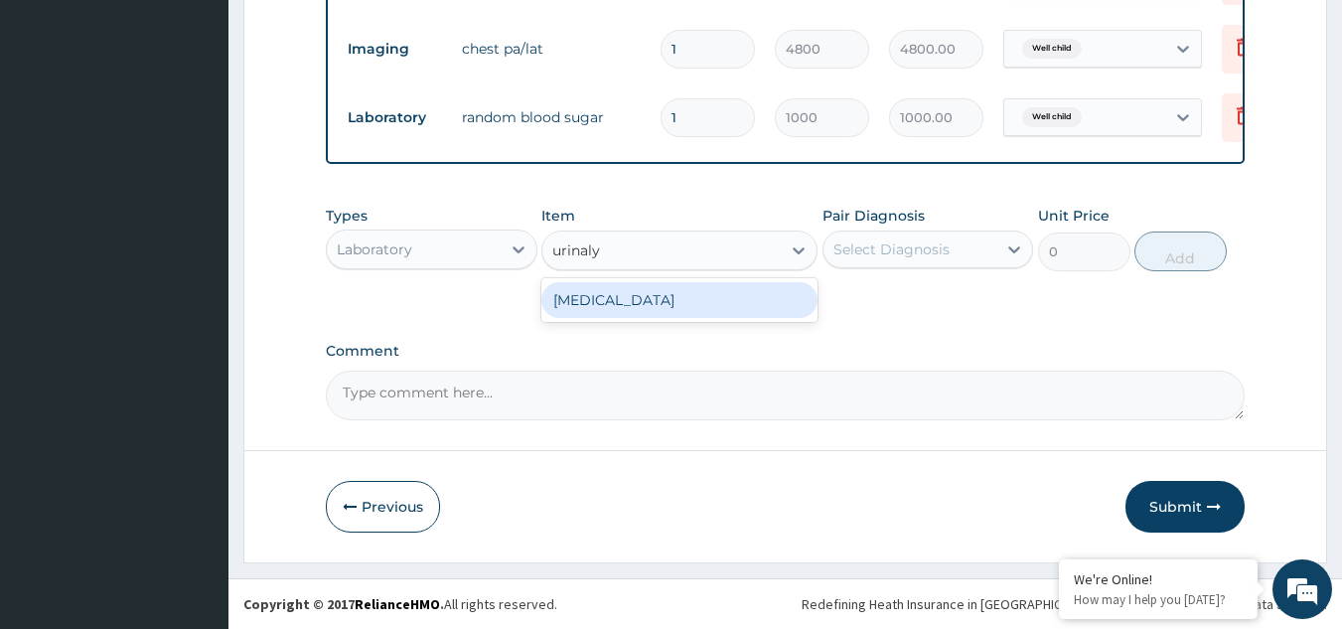
type input "urinalys"
click at [690, 304] on div "URINALYSIS" at bounding box center [679, 300] width 276 height 36
type input "2187.5"
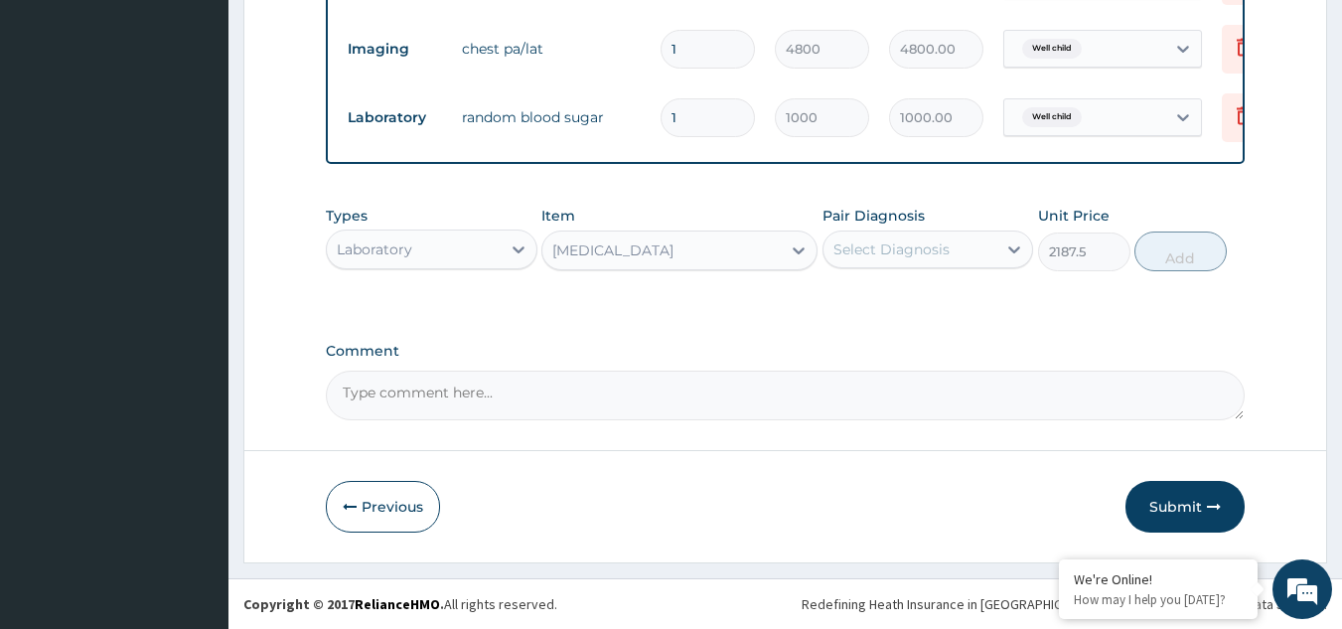
click at [965, 239] on div "Select Diagnosis" at bounding box center [911, 249] width 174 height 32
click at [922, 303] on label "Well child" at bounding box center [891, 298] width 72 height 20
checkbox input "true"
click at [1168, 255] on button "Add" at bounding box center [1181, 251] width 92 height 40
type input "0"
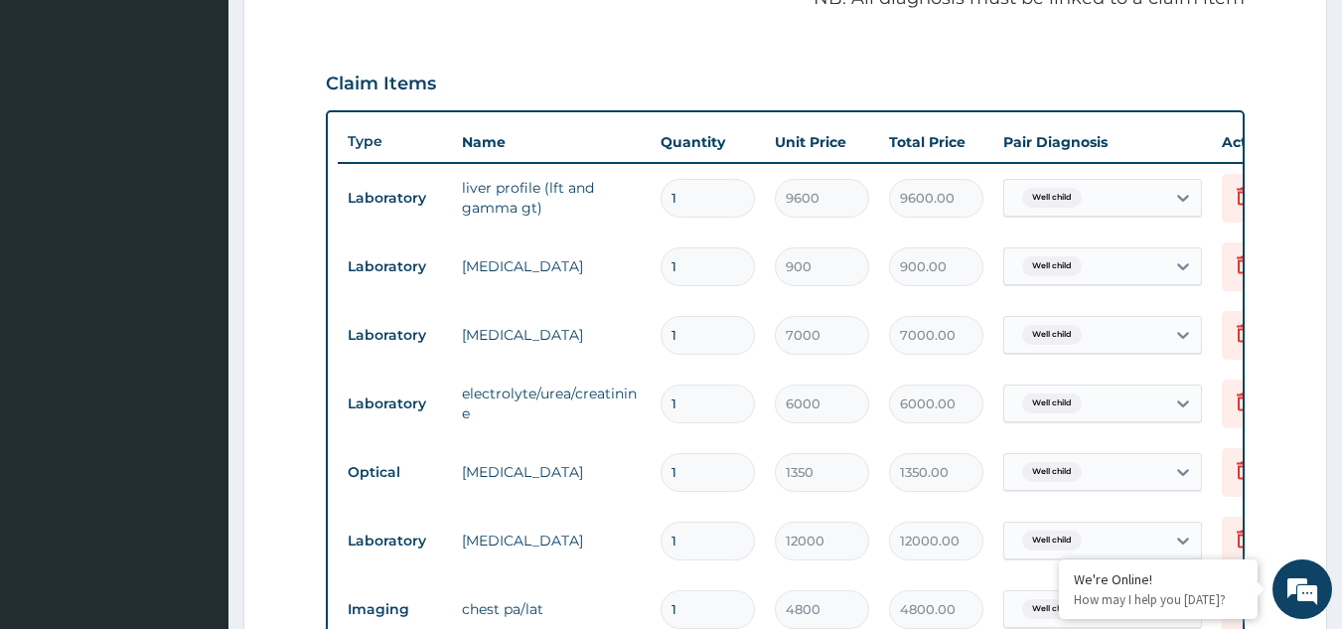
scroll to position [608, 0]
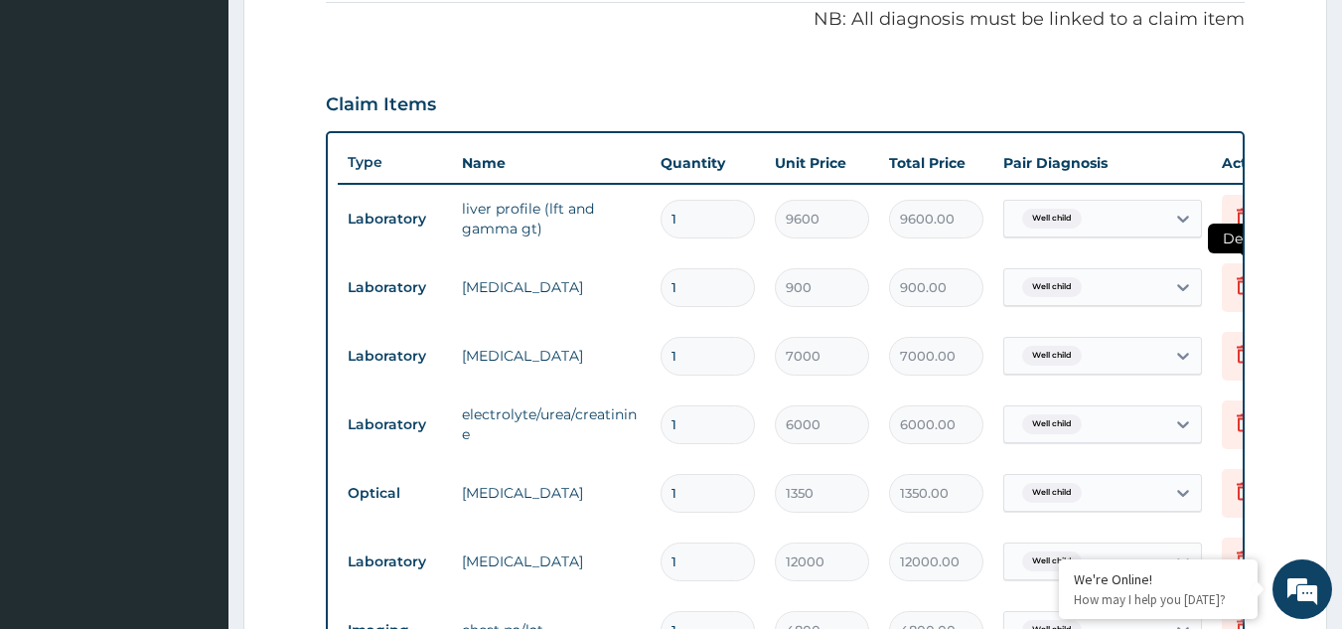
click at [1235, 288] on icon at bounding box center [1244, 285] width 24 height 24
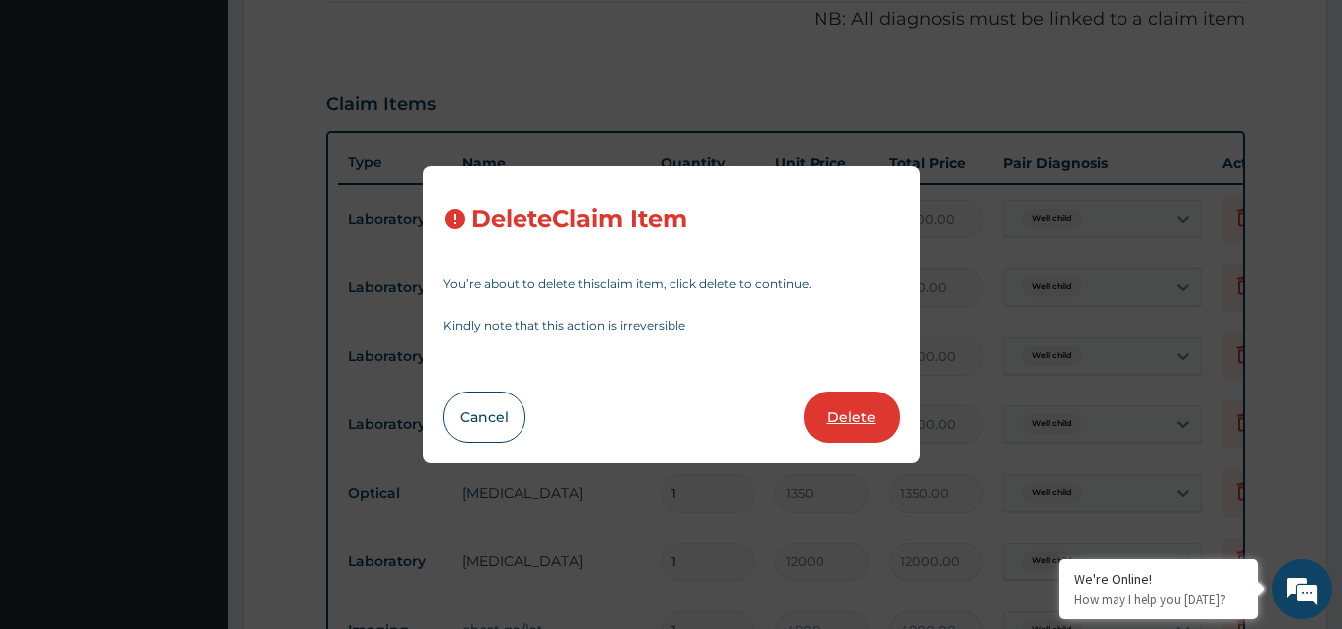
click at [880, 418] on button "Delete" at bounding box center [852, 417] width 96 height 52
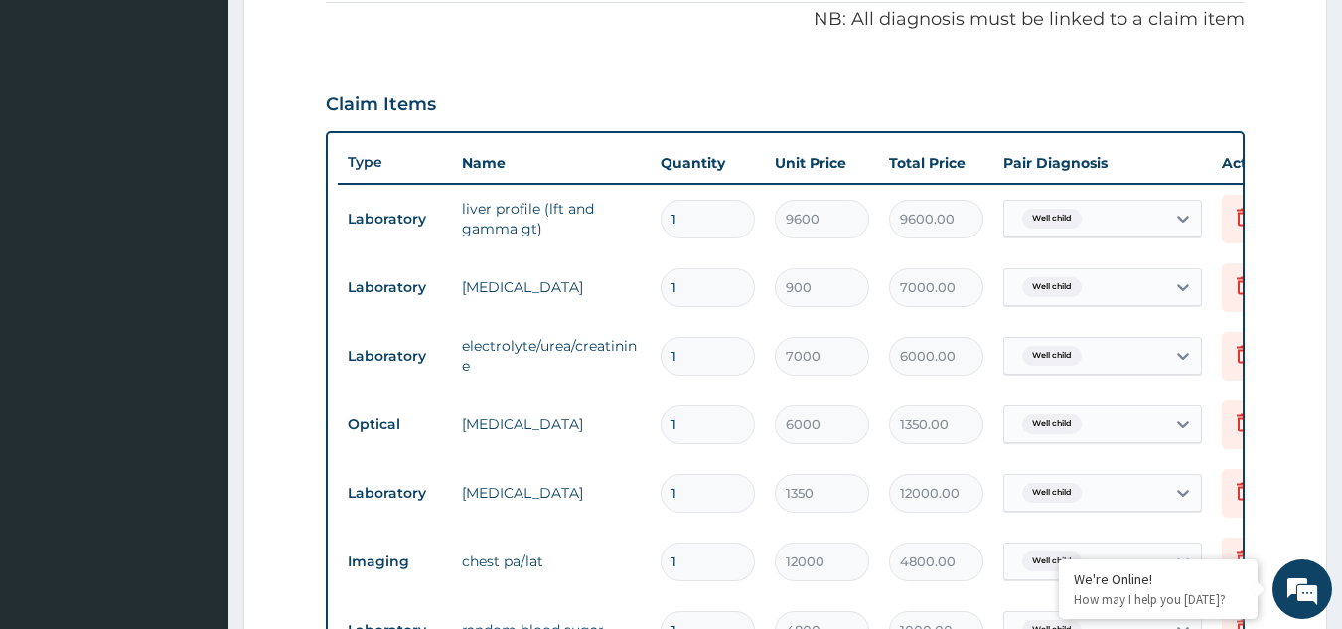
type input "7000"
type input "7000.00"
type input "6000"
type input "6000.00"
type input "1350"
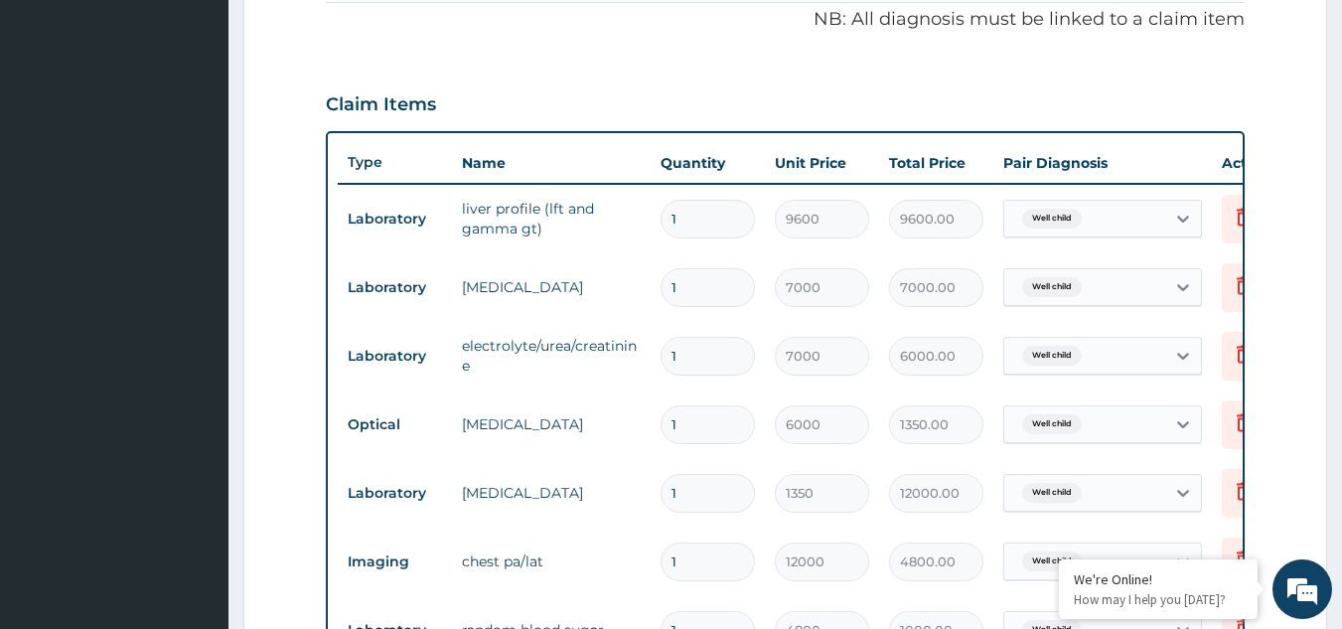
type input "1350.00"
type input "12000"
type input "12000.00"
type input "4800"
type input "4800.00"
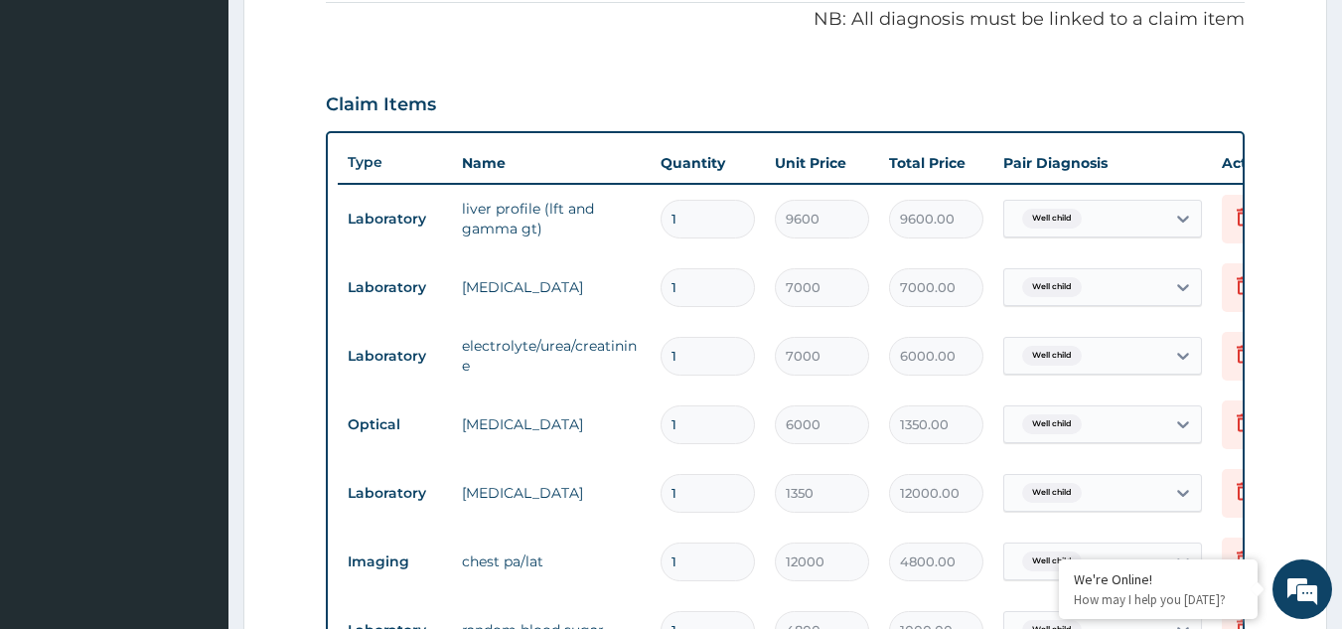
type input "1000"
type input "1000.00"
type input "2187.5"
type input "2187.50"
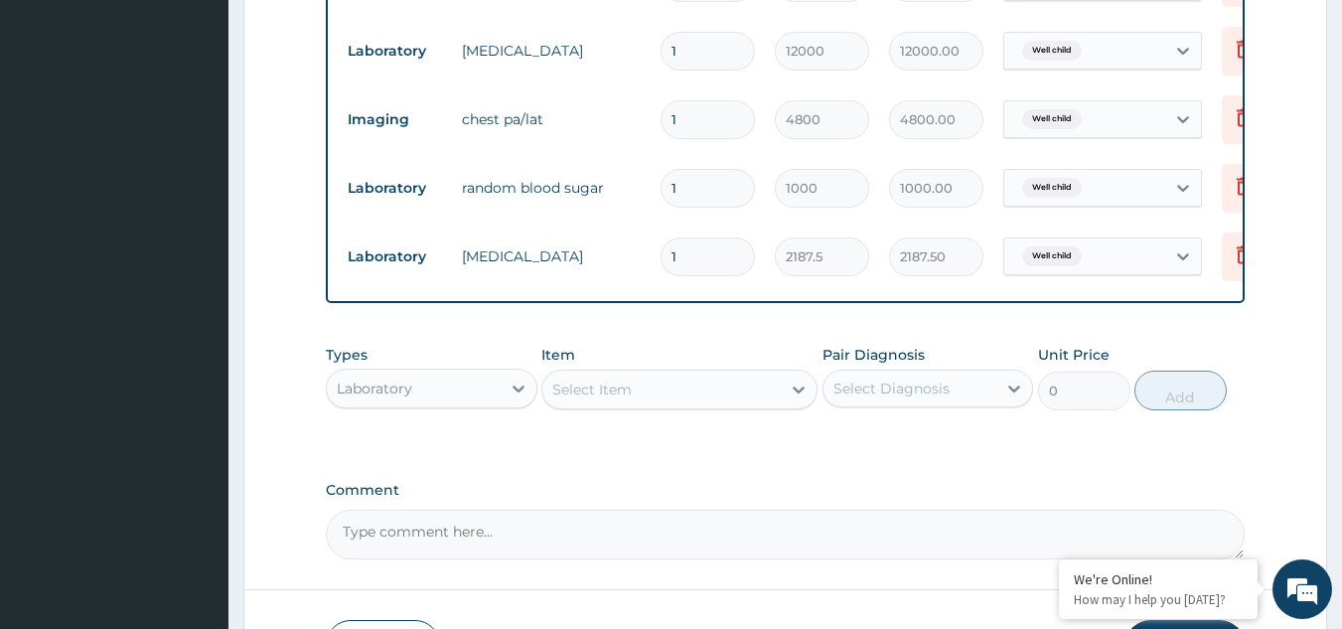
scroll to position [1105, 0]
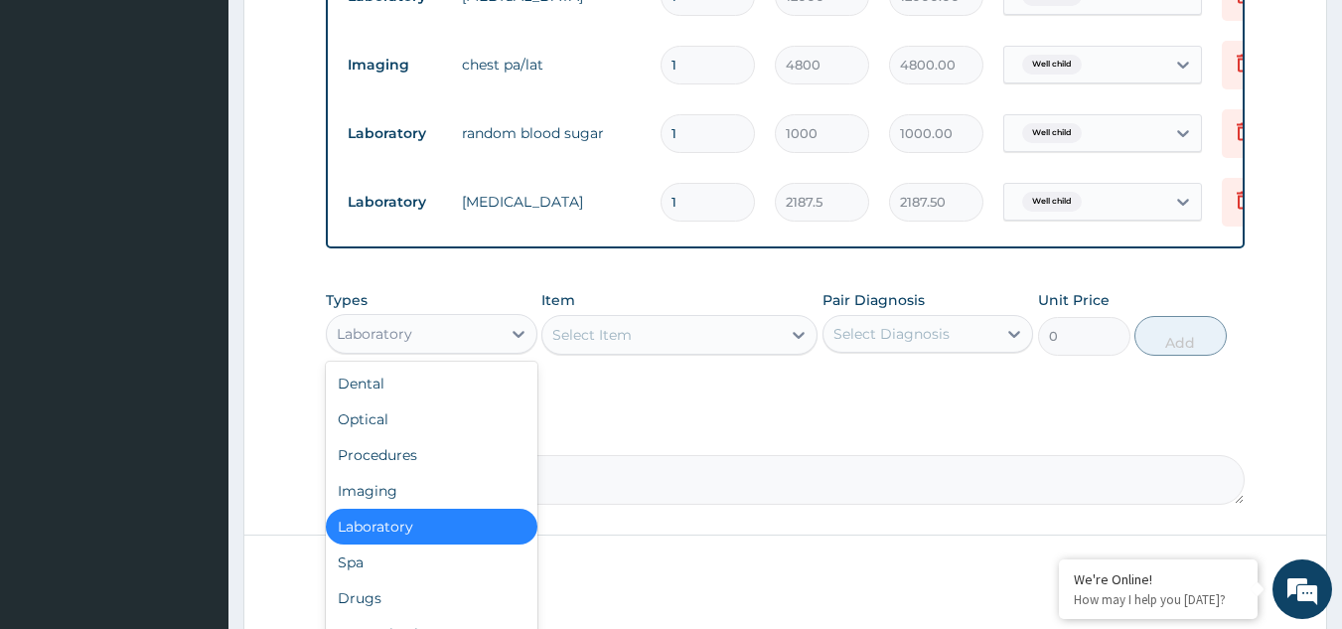
click at [432, 350] on div "Laboratory" at bounding box center [414, 334] width 174 height 32
click at [401, 428] on div "Optical" at bounding box center [432, 419] width 212 height 36
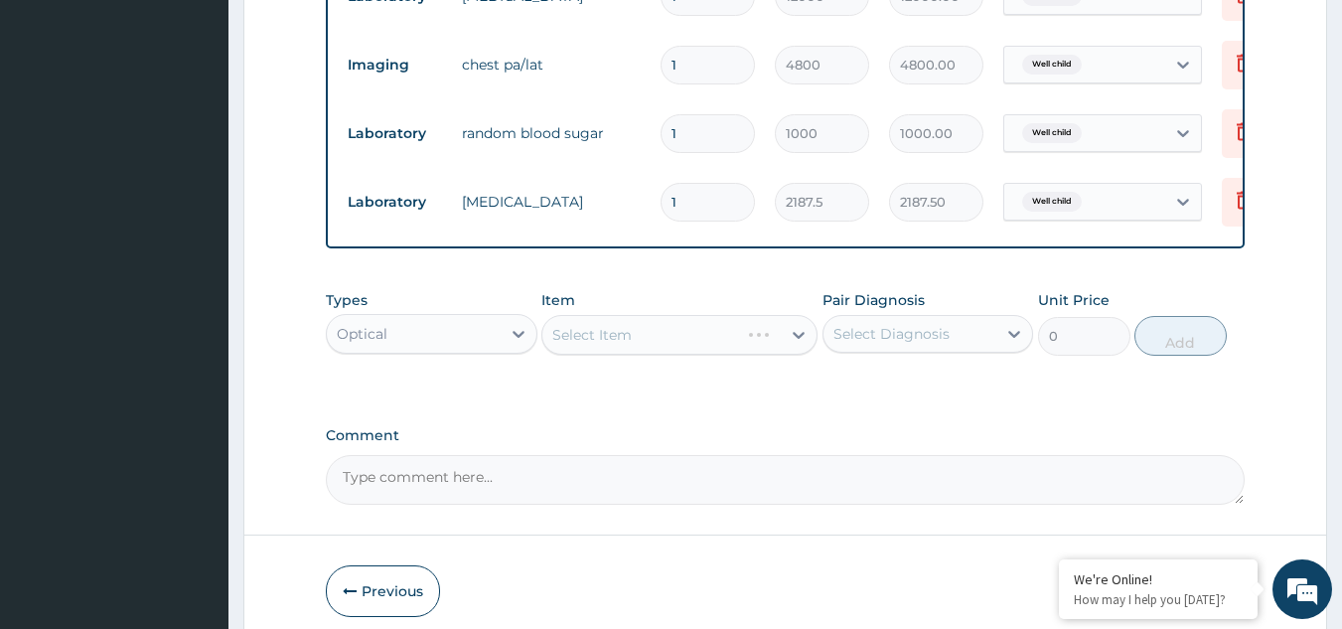
click at [667, 350] on div "Select Item" at bounding box center [679, 335] width 276 height 40
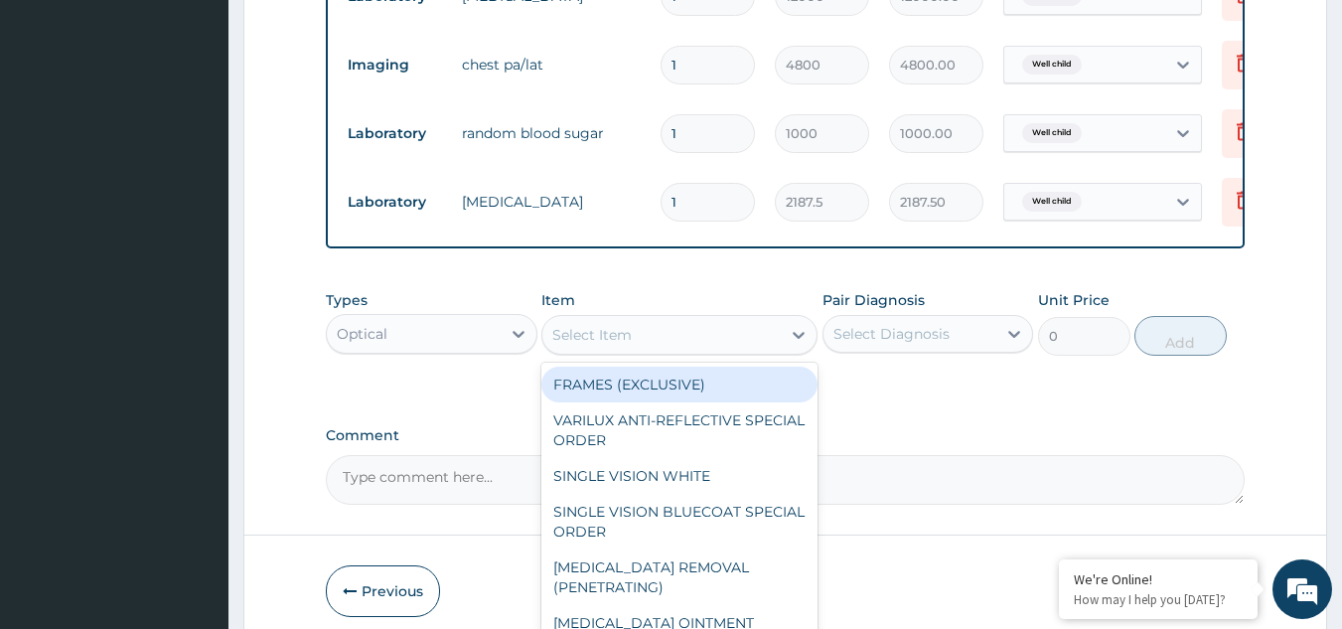
click at [695, 351] on div "Select Item" at bounding box center [661, 335] width 238 height 32
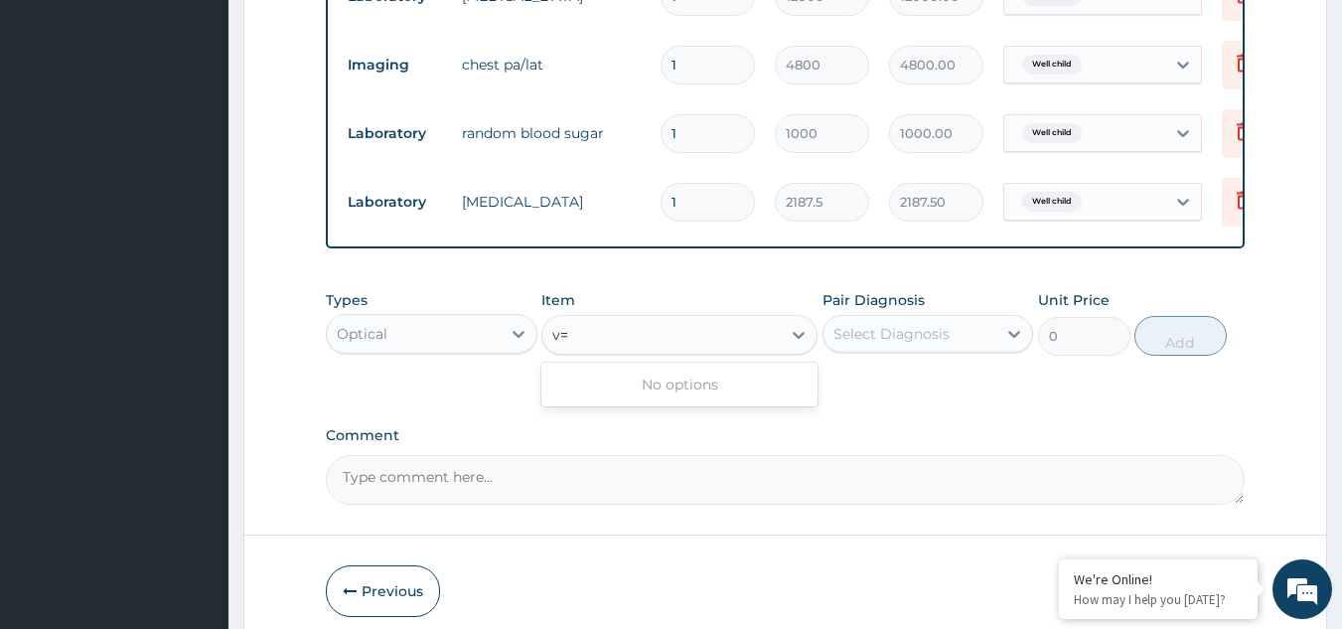
type input "v"
type input "a"
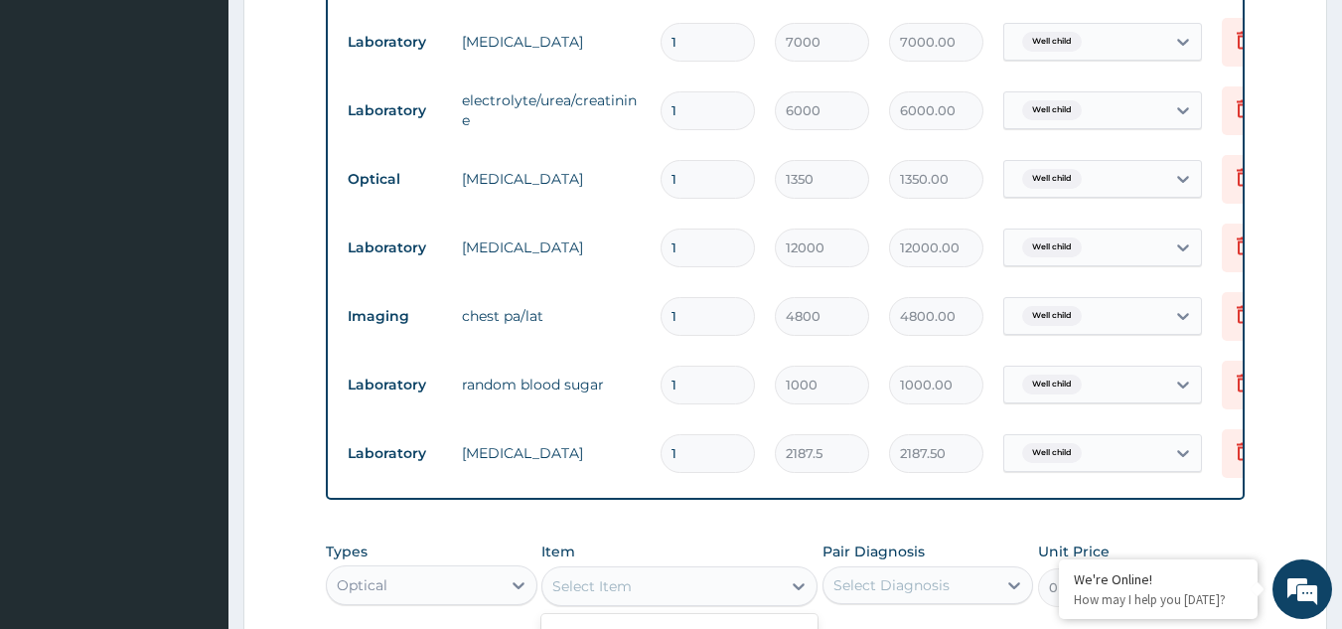
scroll to position [807, 0]
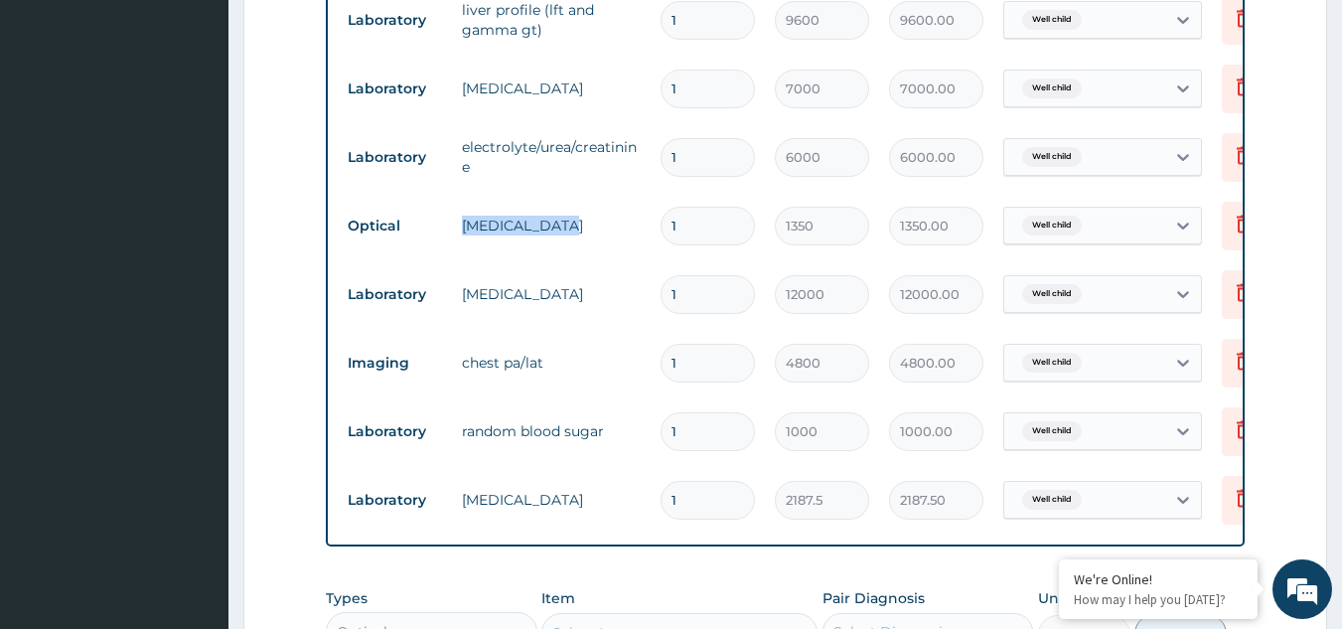
drag, startPoint x: 463, startPoint y: 225, endPoint x: 558, endPoint y: 221, distance: 95.5
click at [558, 221] on td "visual acuity" at bounding box center [551, 226] width 199 height 40
copy td "visual acuity"
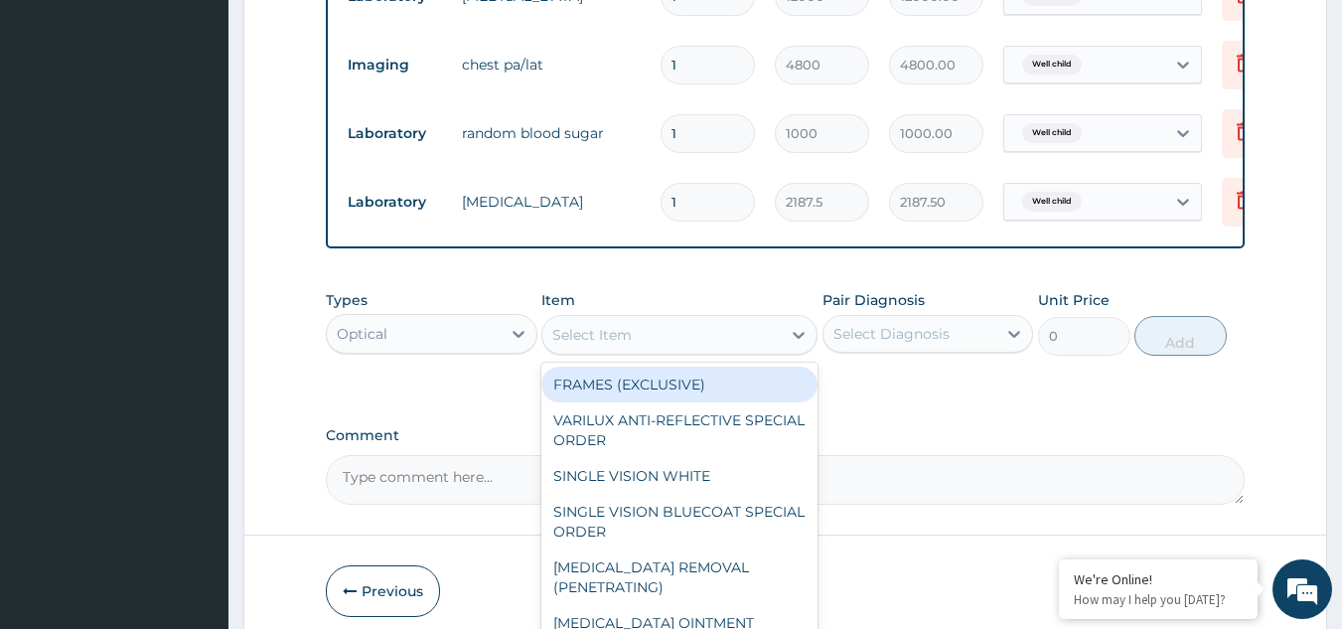
click at [642, 349] on div "Select Item" at bounding box center [661, 335] width 238 height 32
paste input "visual acuity"
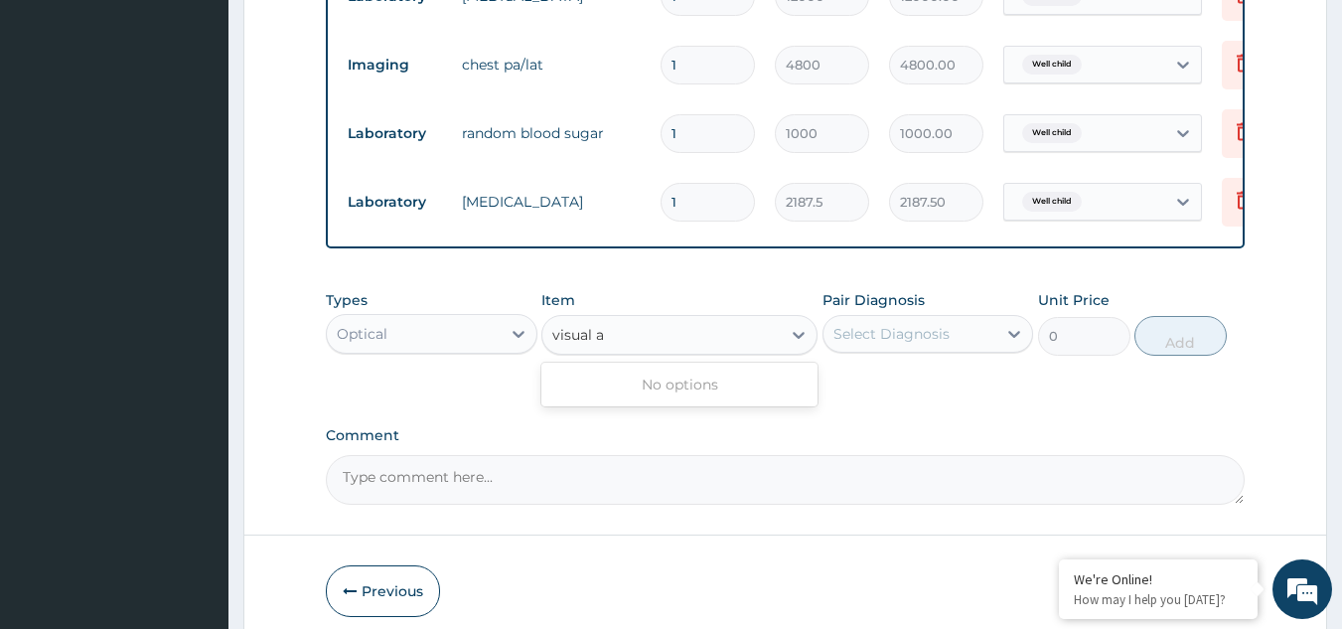
type input "visual"
click at [652, 402] on div "CENTRAL VISUAL FIELD" at bounding box center [679, 385] width 276 height 36
type input "7500"
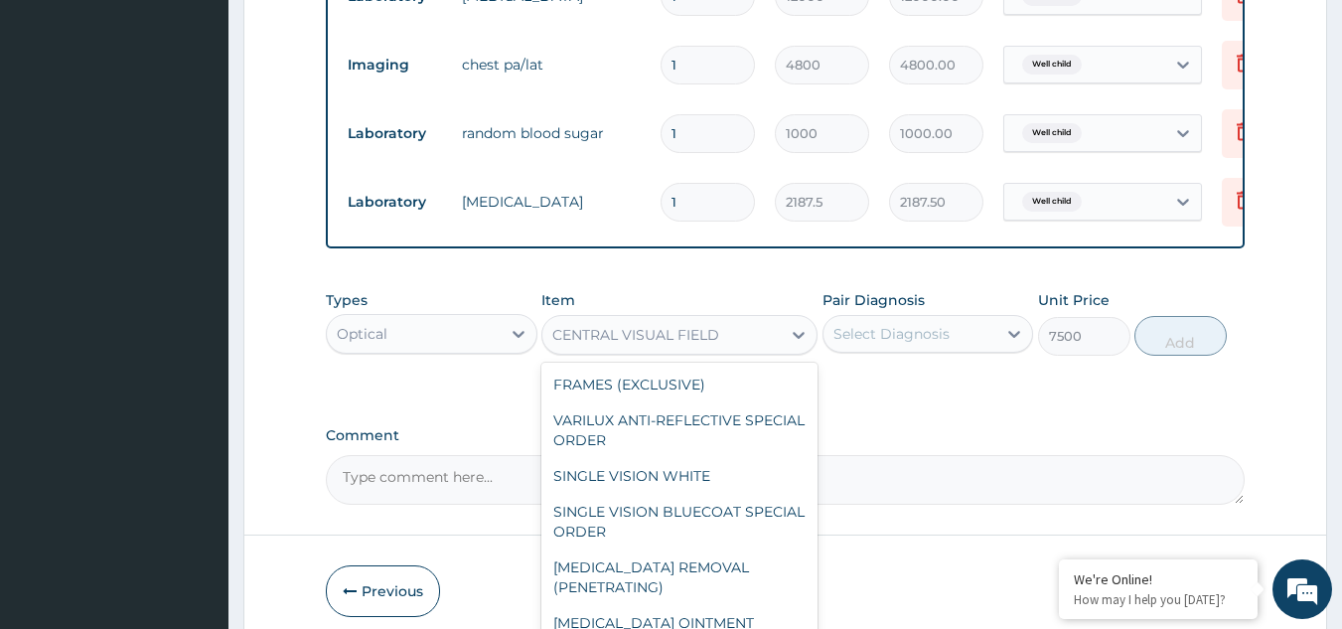
click at [658, 341] on div "CENTRAL VISUAL FIELD" at bounding box center [635, 335] width 167 height 20
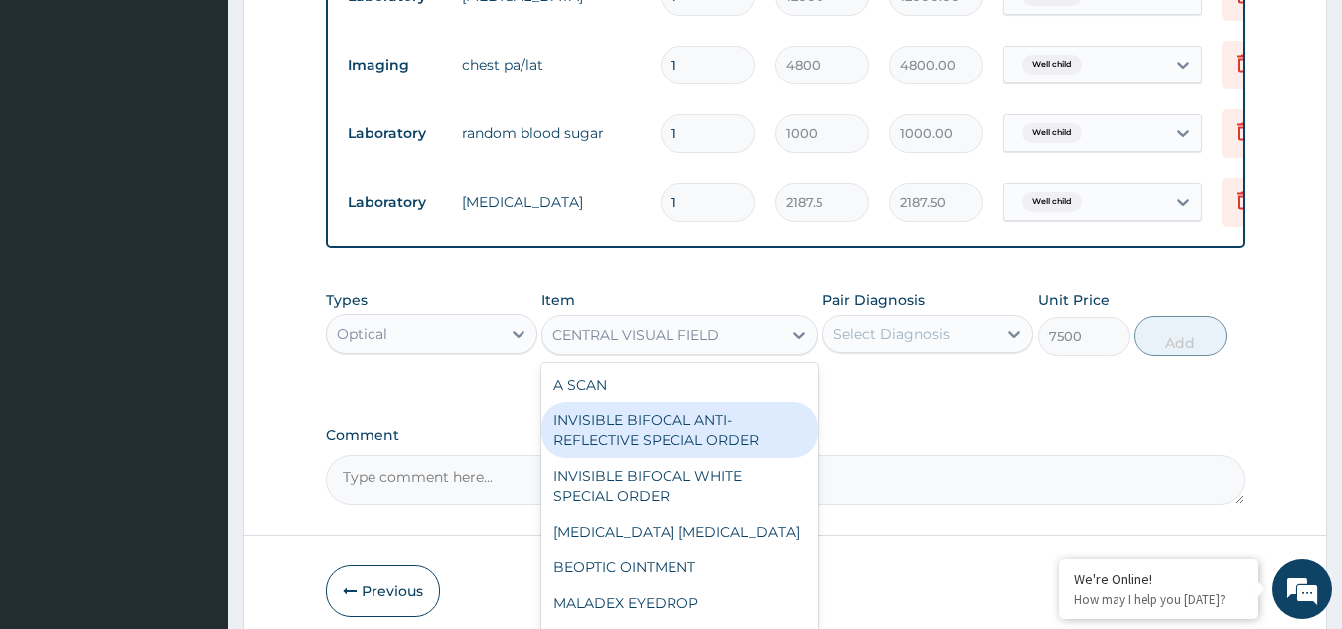
scroll to position [3648, 0]
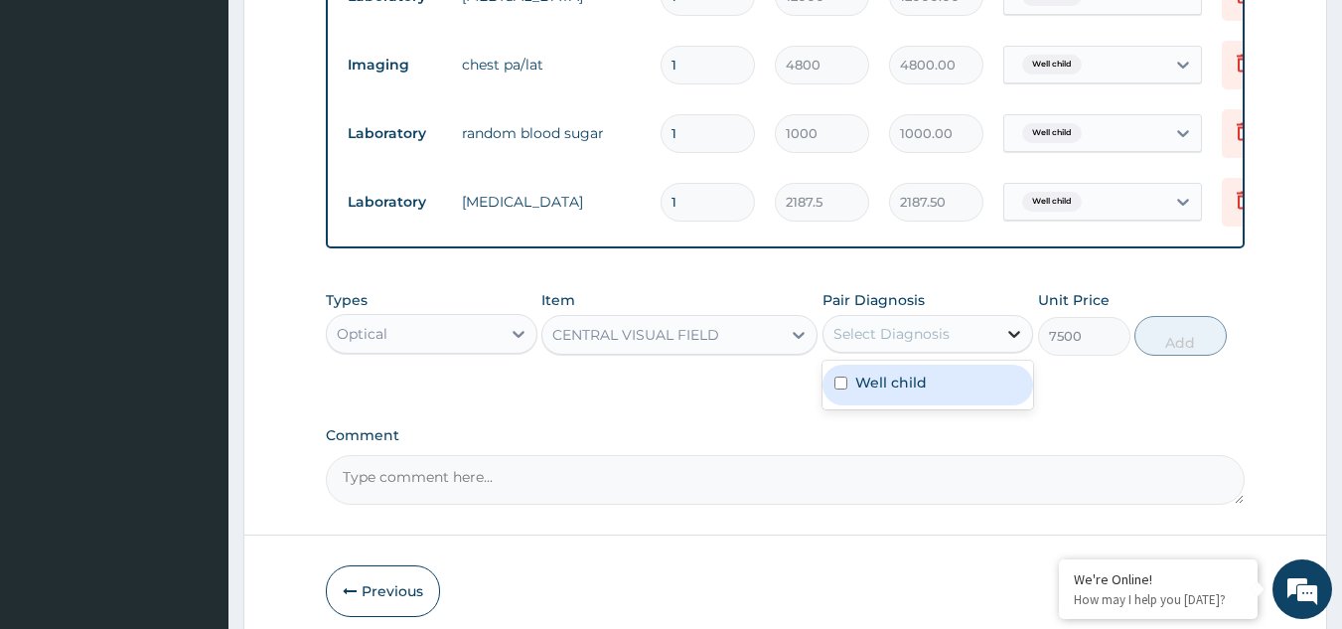
click at [1019, 352] on div at bounding box center [1014, 334] width 36 height 36
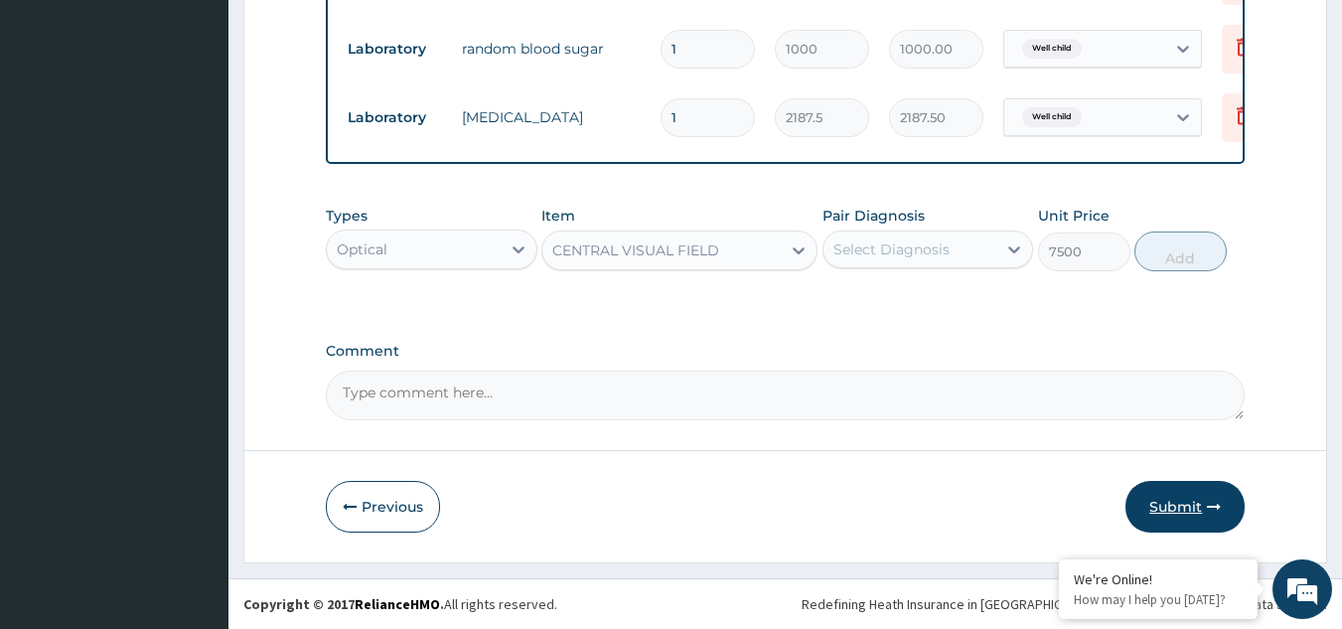
click at [1185, 504] on button "Submit" at bounding box center [1185, 507] width 119 height 52
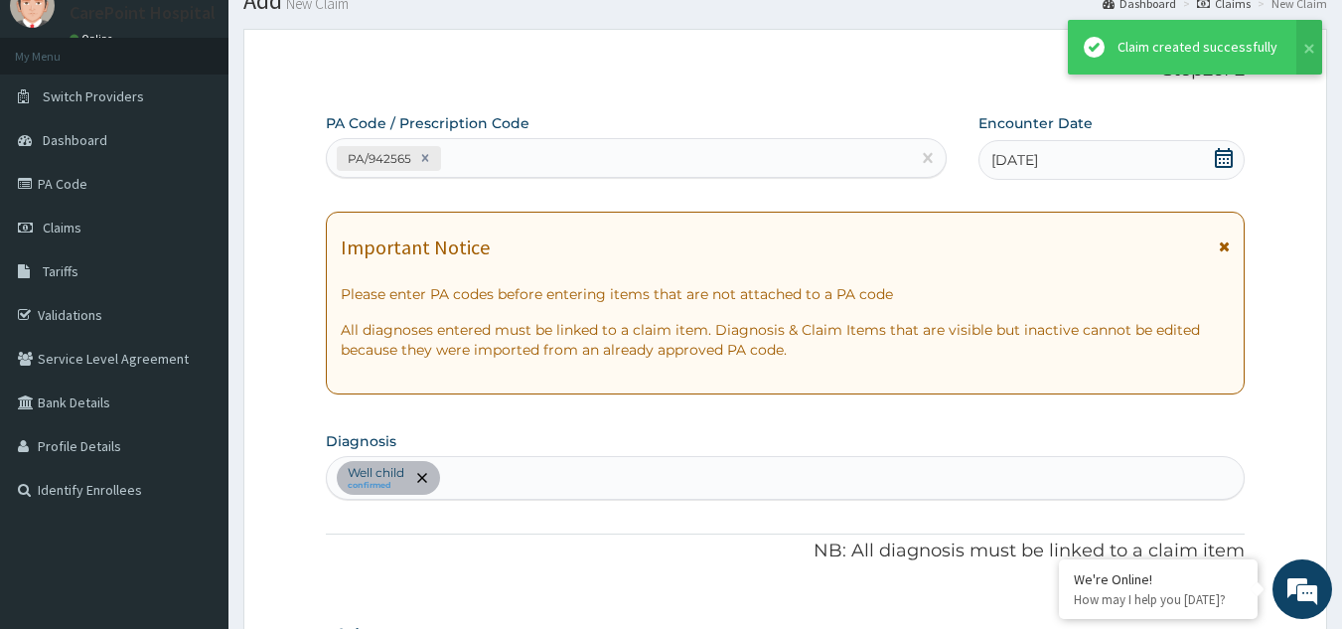
scroll to position [1204, 0]
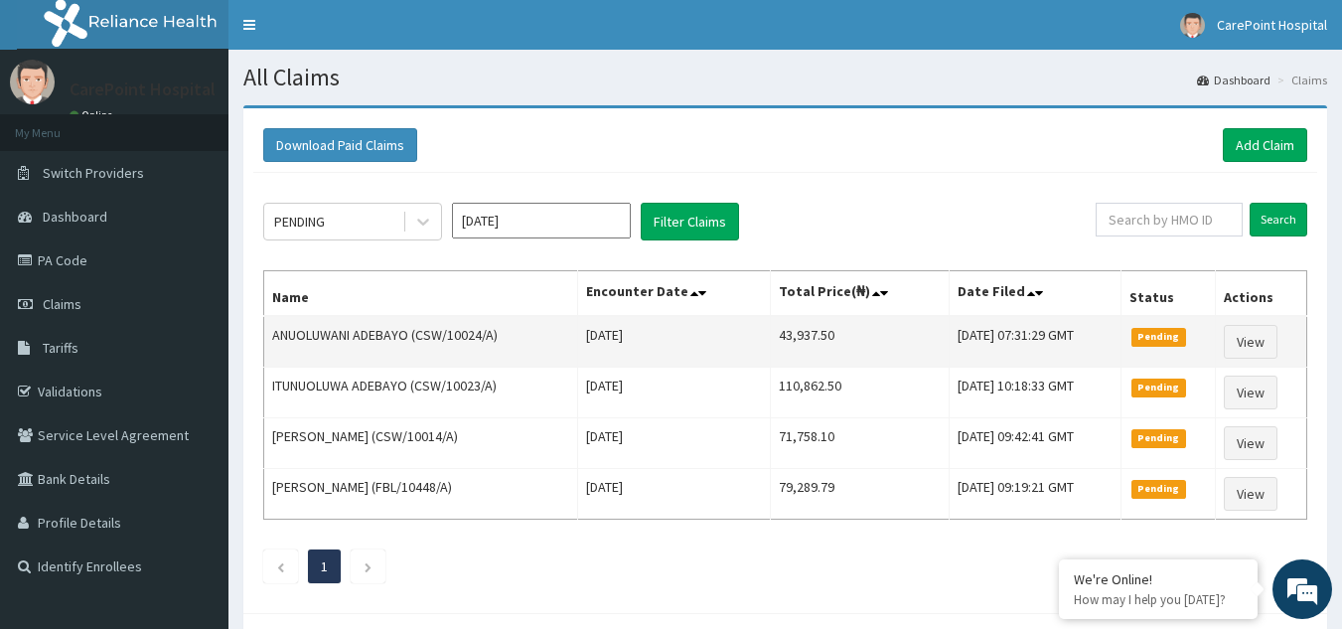
scroll to position [90, 0]
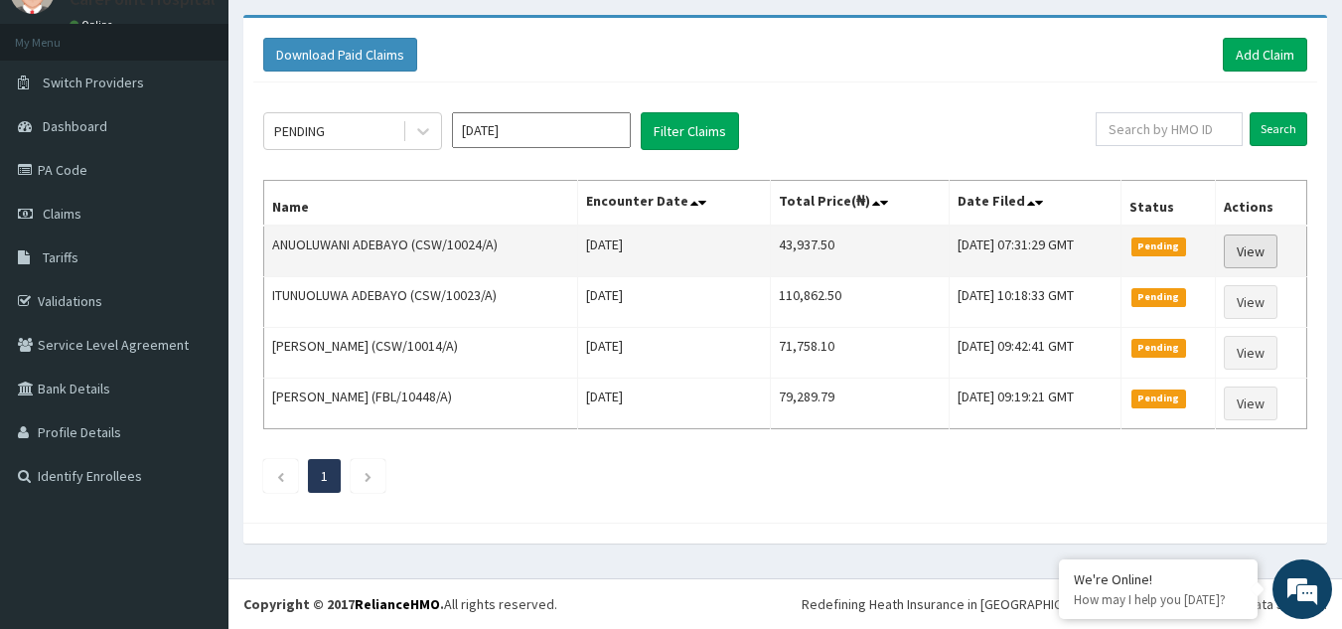
click at [1254, 249] on link "View" at bounding box center [1251, 251] width 54 height 34
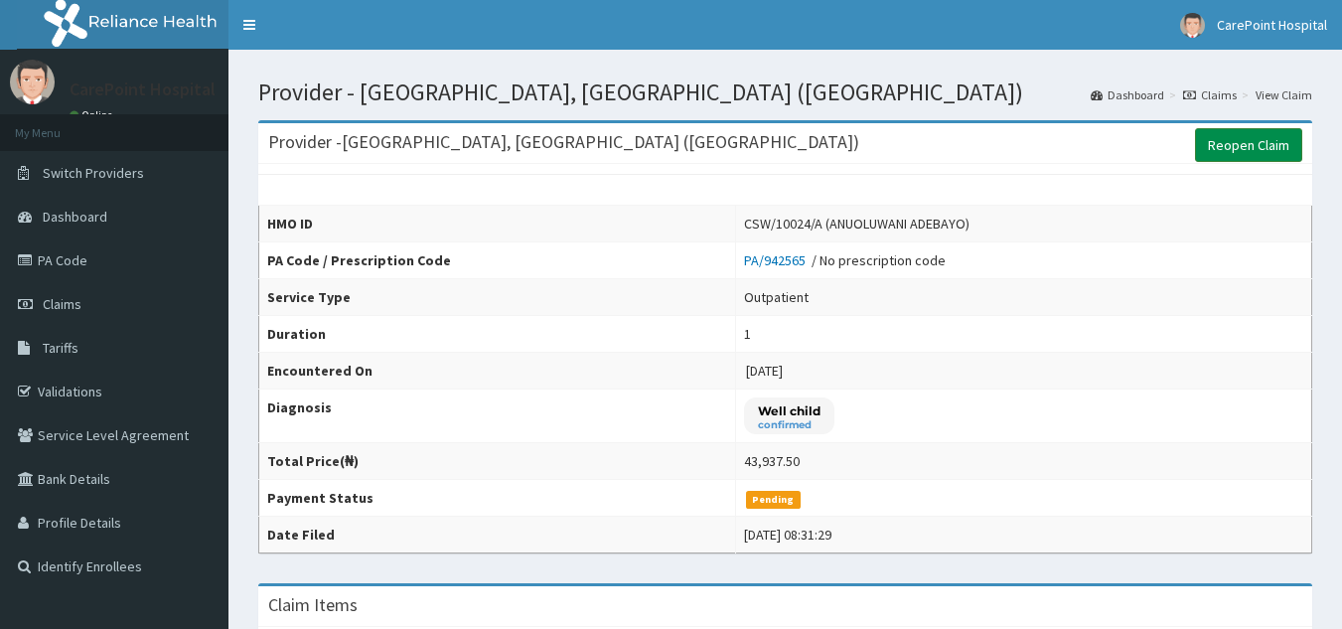
click at [1223, 144] on link "Reopen Claim" at bounding box center [1248, 145] width 107 height 34
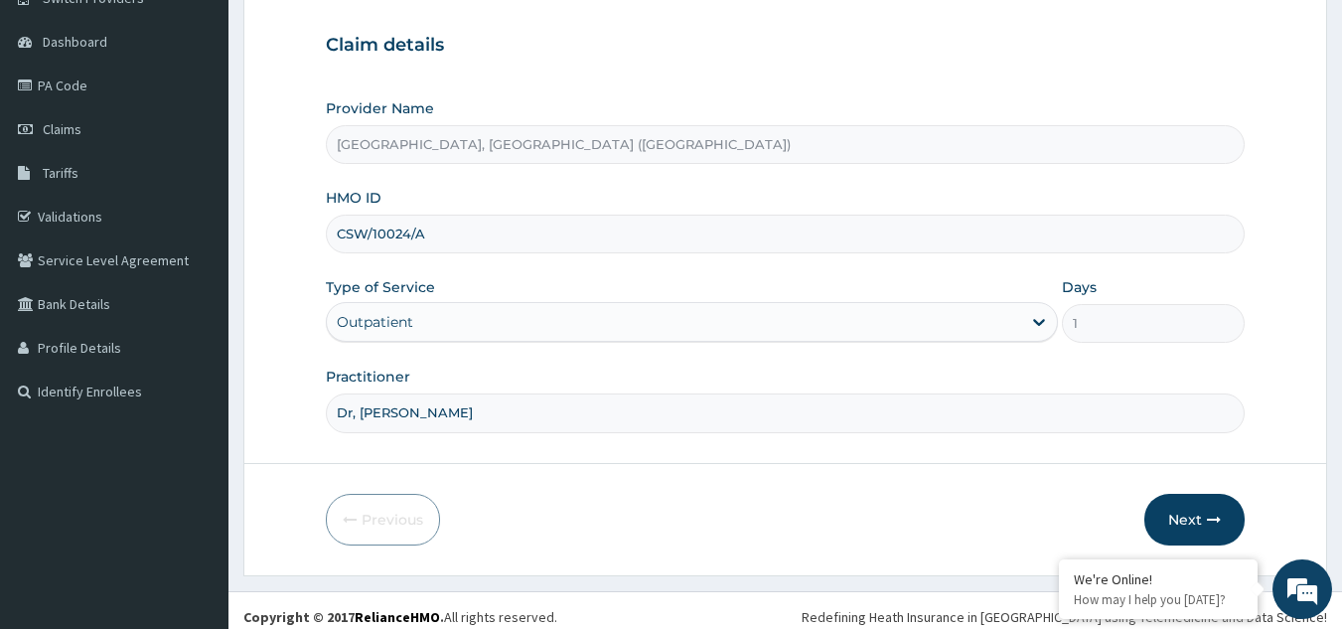
scroll to position [188, 0]
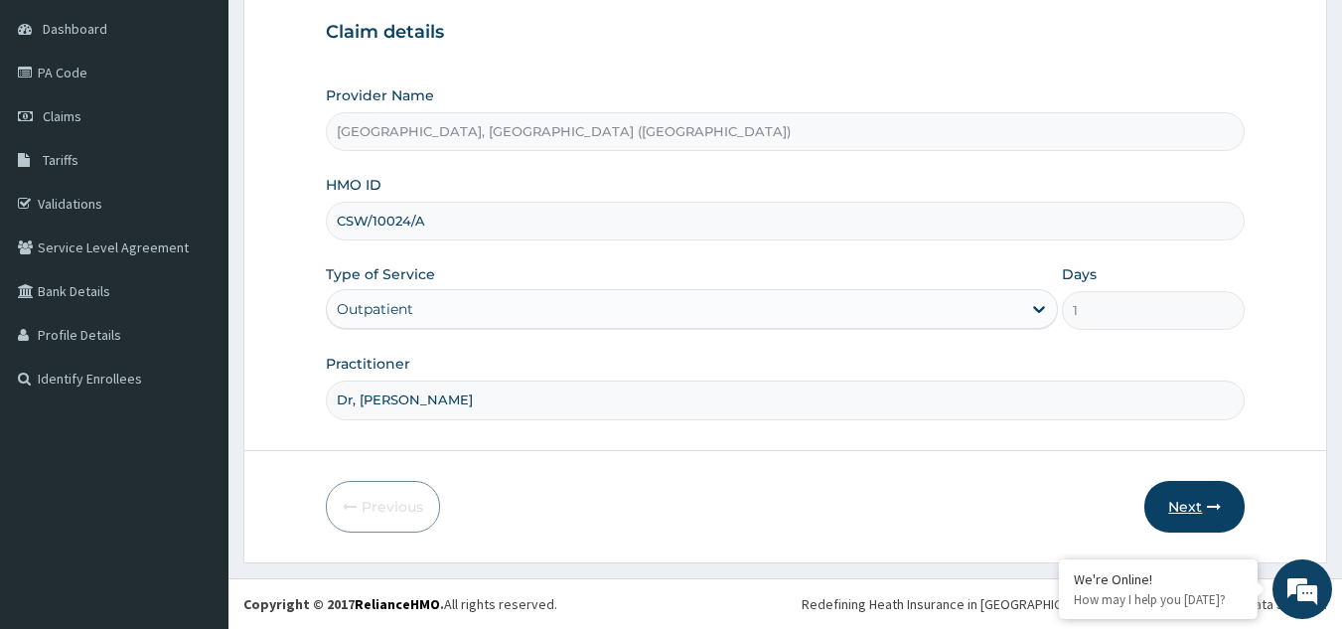
click at [1177, 519] on button "Next" at bounding box center [1194, 507] width 100 height 52
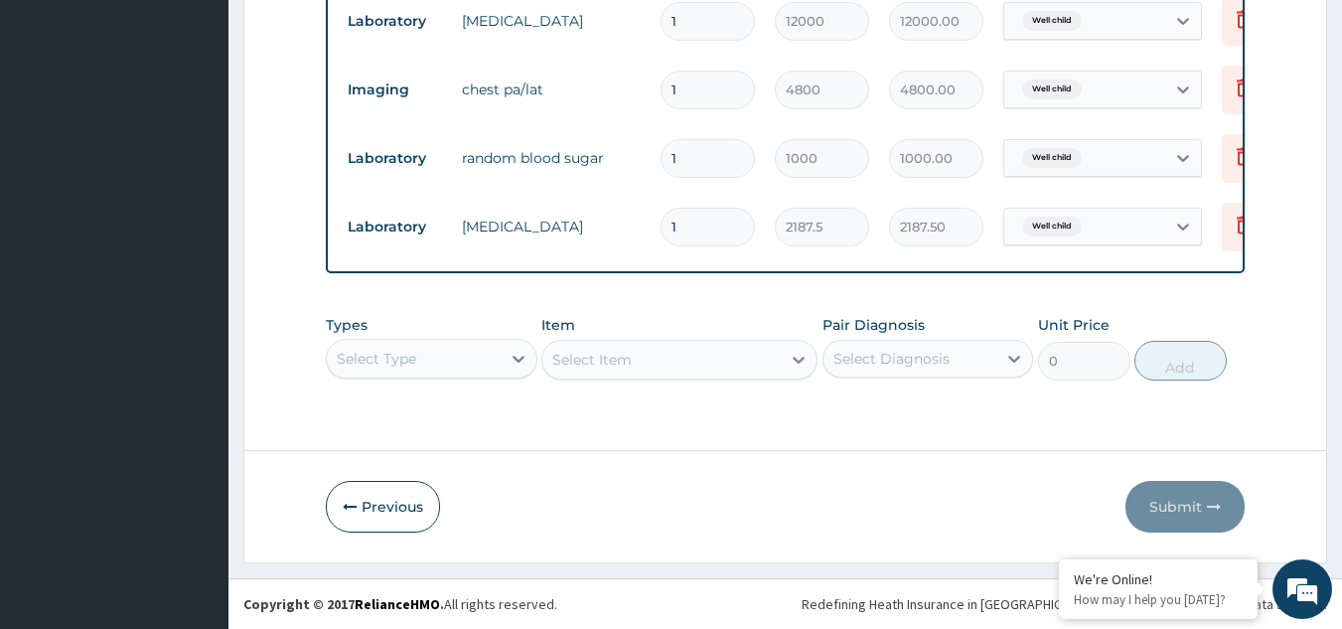
scroll to position [1095, 0]
click at [398, 372] on div "Select Type" at bounding box center [432, 359] width 212 height 40
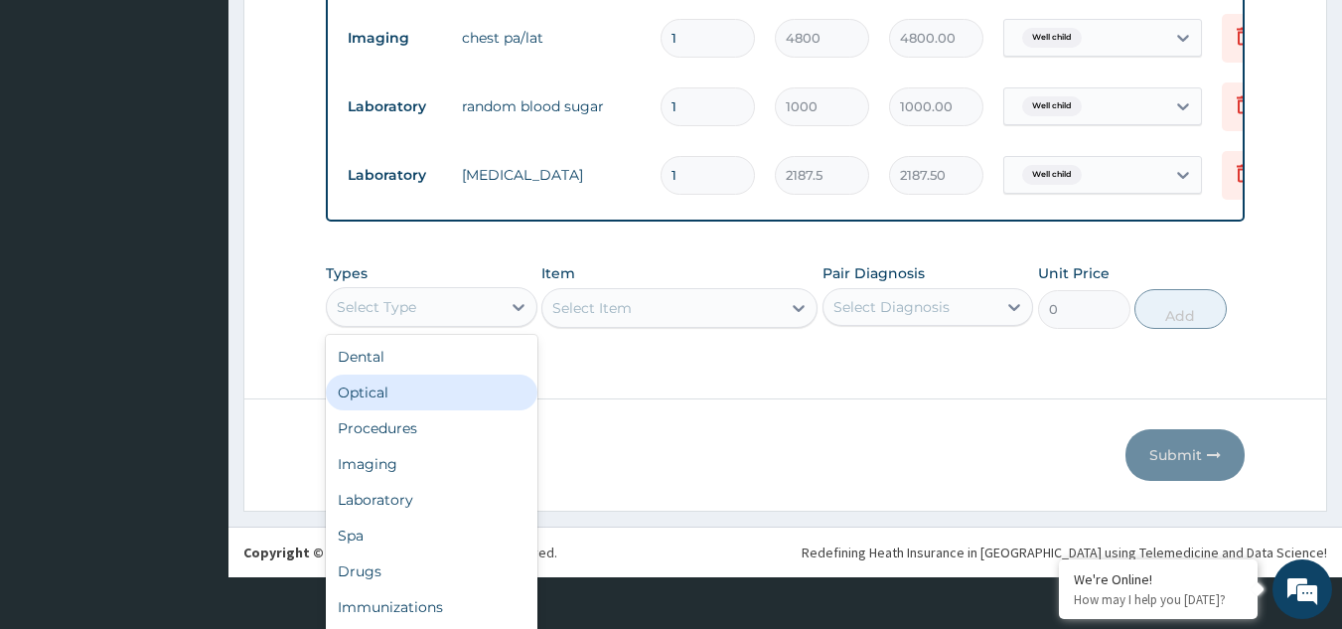
scroll to position [56, 0]
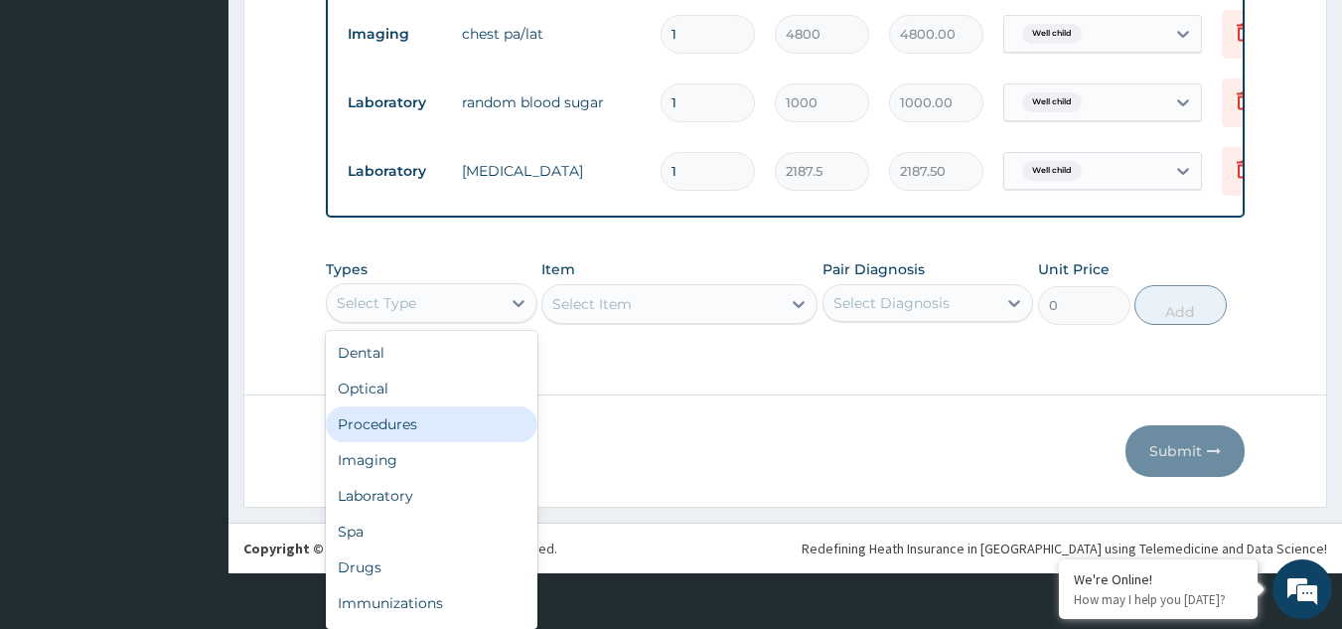
click at [407, 426] on div "Procedures" at bounding box center [432, 424] width 212 height 36
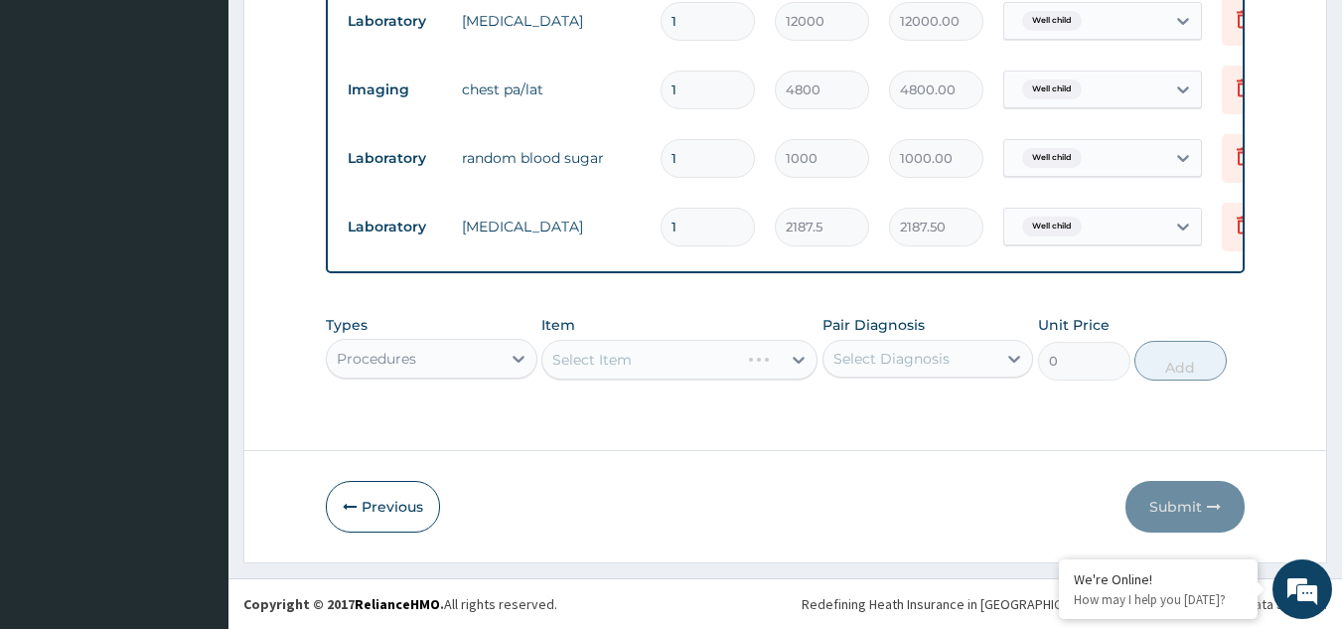
scroll to position [0, 0]
click at [684, 349] on div "Select Item" at bounding box center [679, 360] width 276 height 40
click at [683, 366] on div "Select Item" at bounding box center [679, 360] width 276 height 40
click at [680, 367] on div "Select Item" at bounding box center [679, 360] width 276 height 40
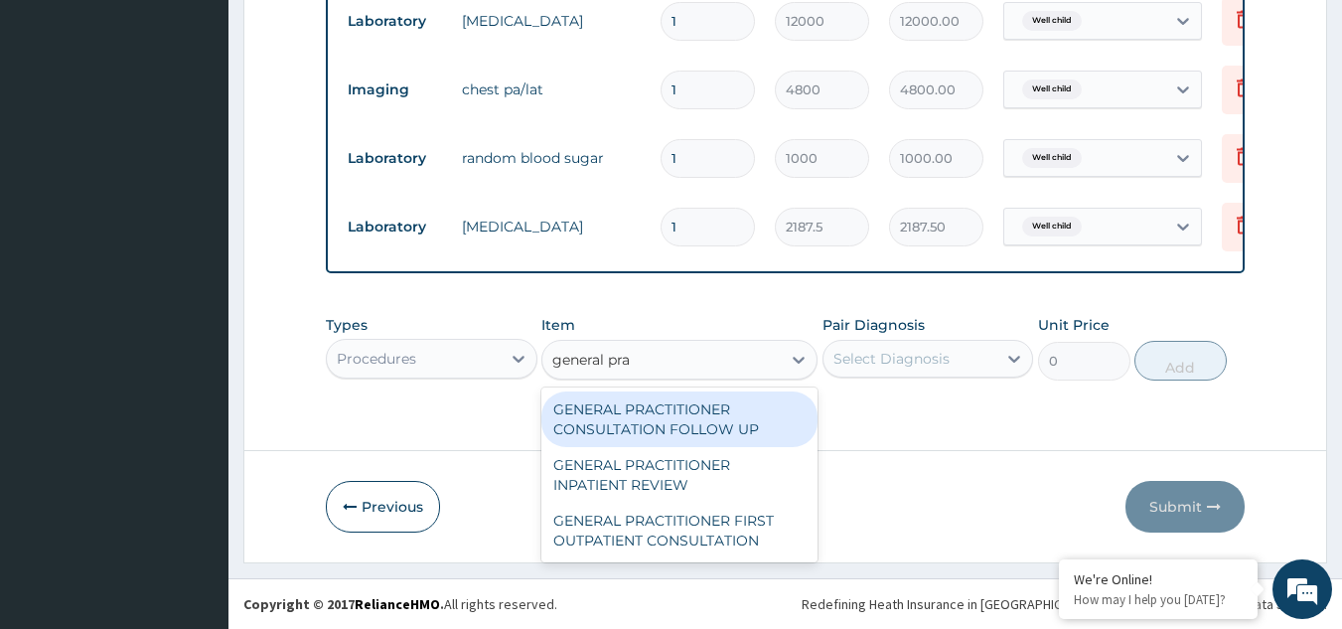
type input "general prac"
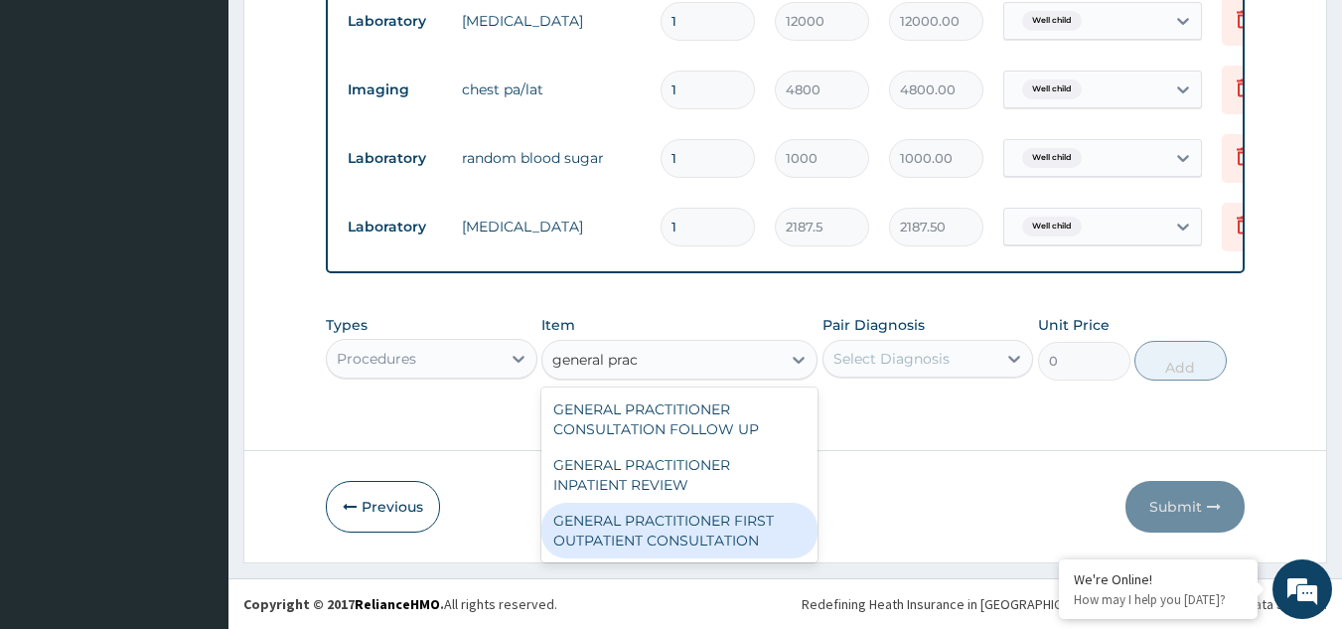
click at [726, 524] on div "GENERAL PRACTITIONER FIRST OUTPATIENT CONSULTATION" at bounding box center [679, 531] width 276 height 56
type input "3750"
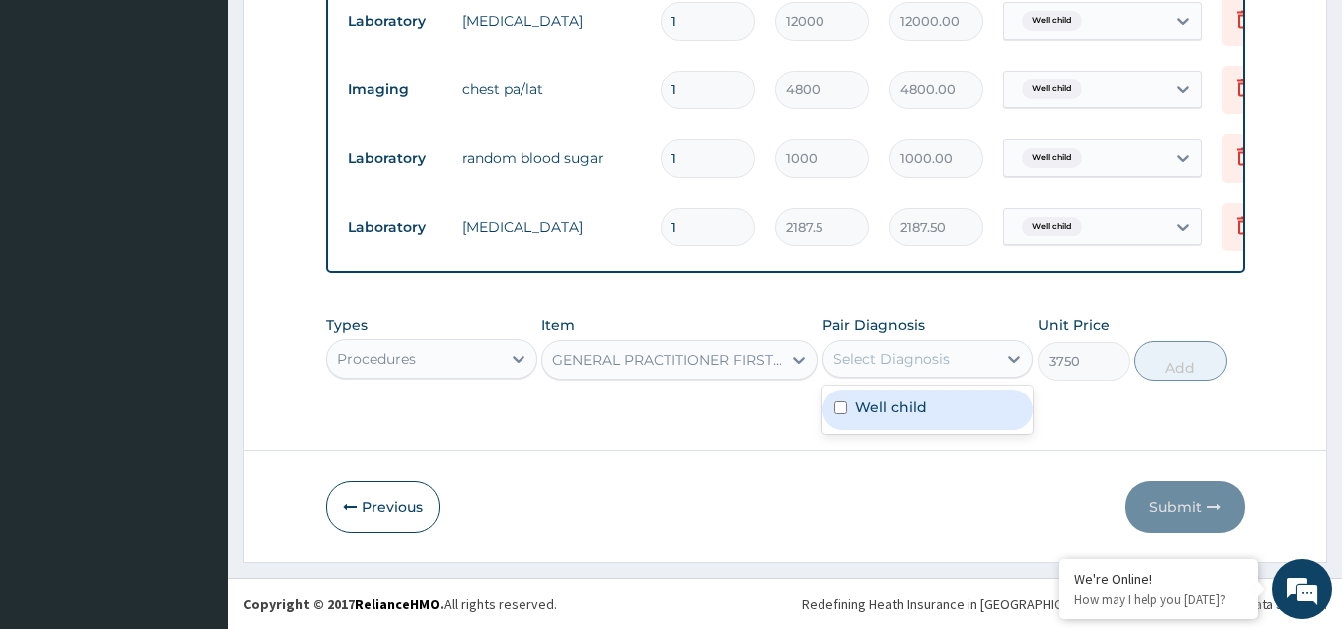
click at [881, 353] on div "Select Diagnosis" at bounding box center [892, 359] width 116 height 20
click at [881, 410] on label "Well child" at bounding box center [891, 407] width 72 height 20
checkbox input "true"
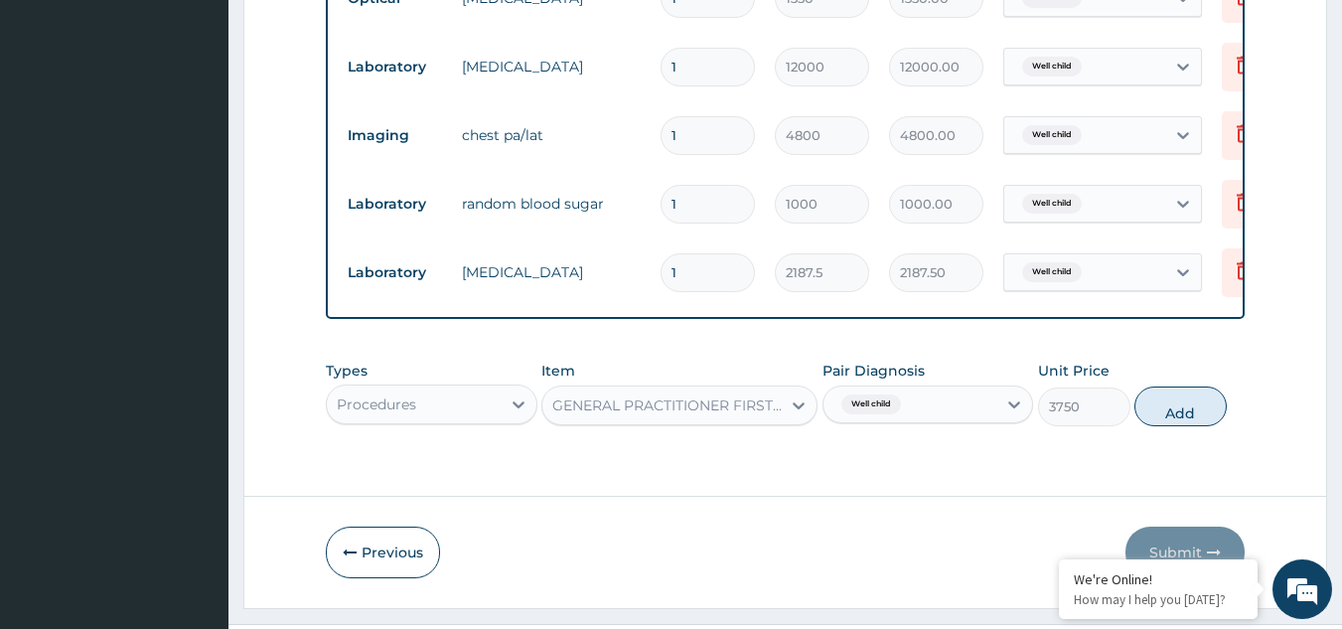
scroll to position [1095, 0]
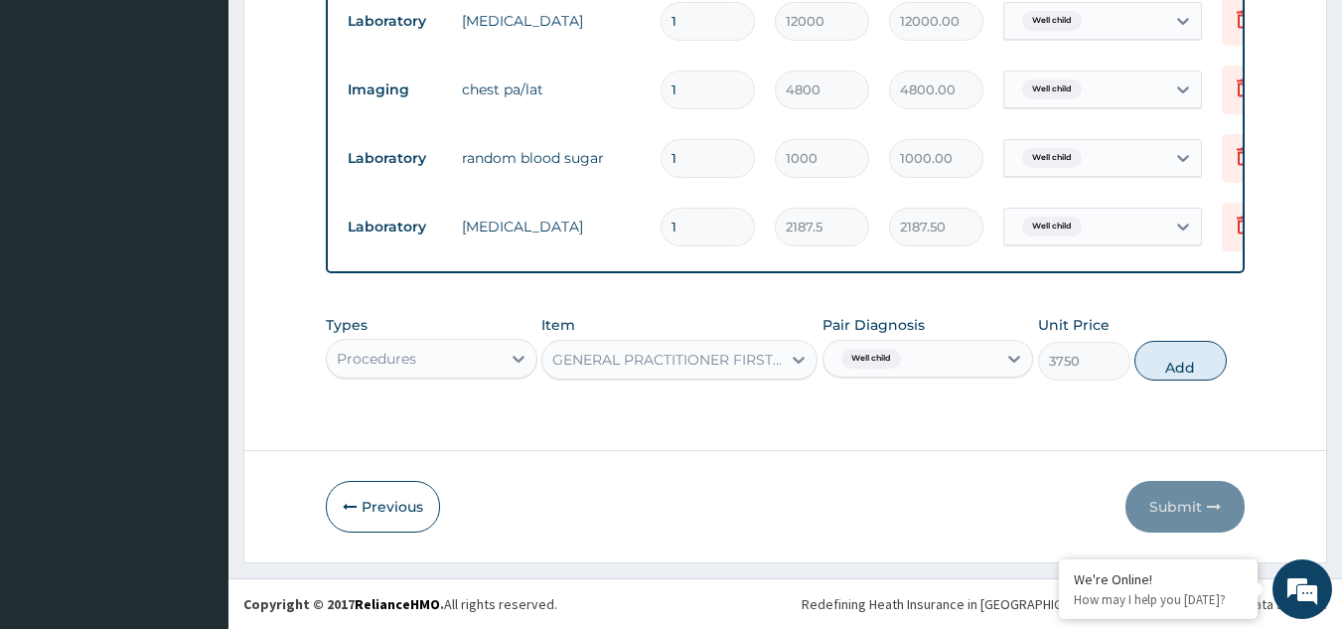
click at [1170, 360] on button "Add" at bounding box center [1181, 361] width 92 height 40
type input "0"
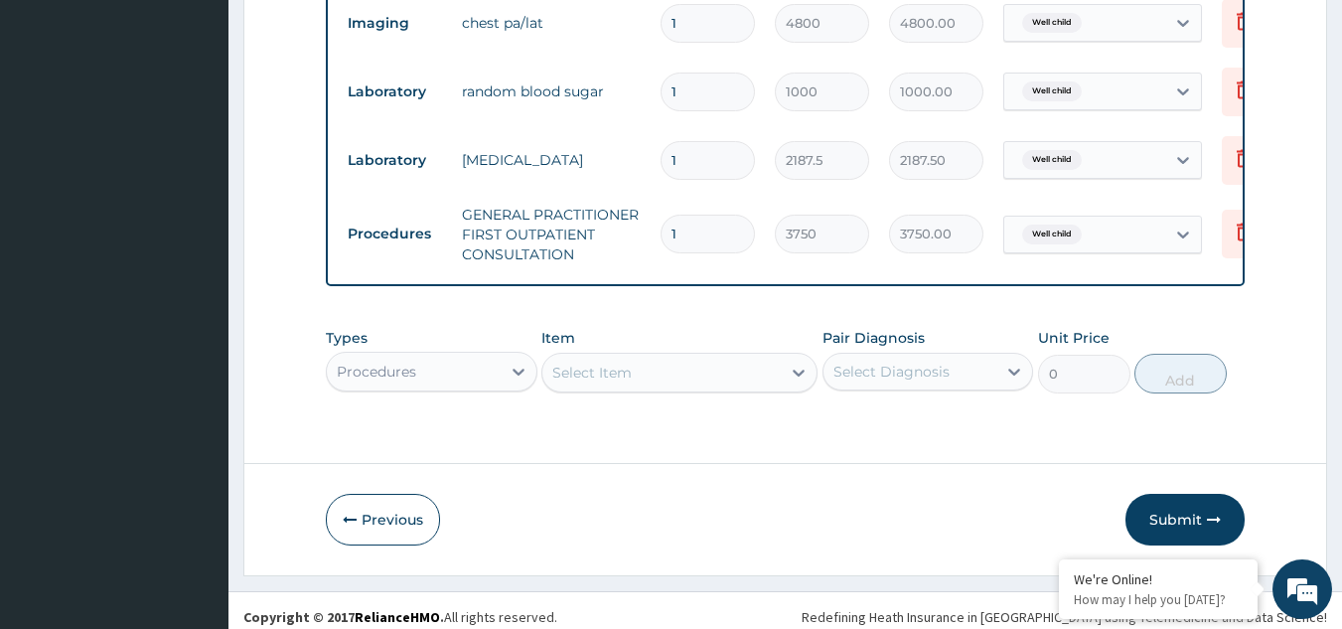
scroll to position [1174, 0]
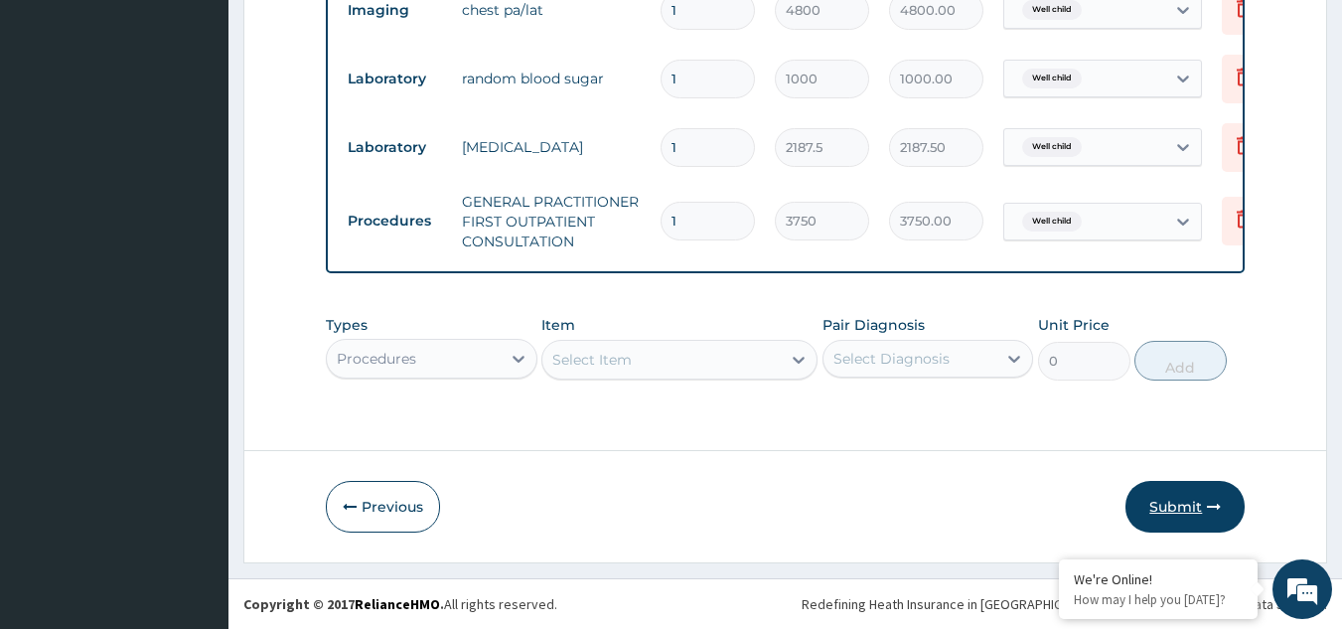
click at [1201, 508] on button "Submit" at bounding box center [1185, 507] width 119 height 52
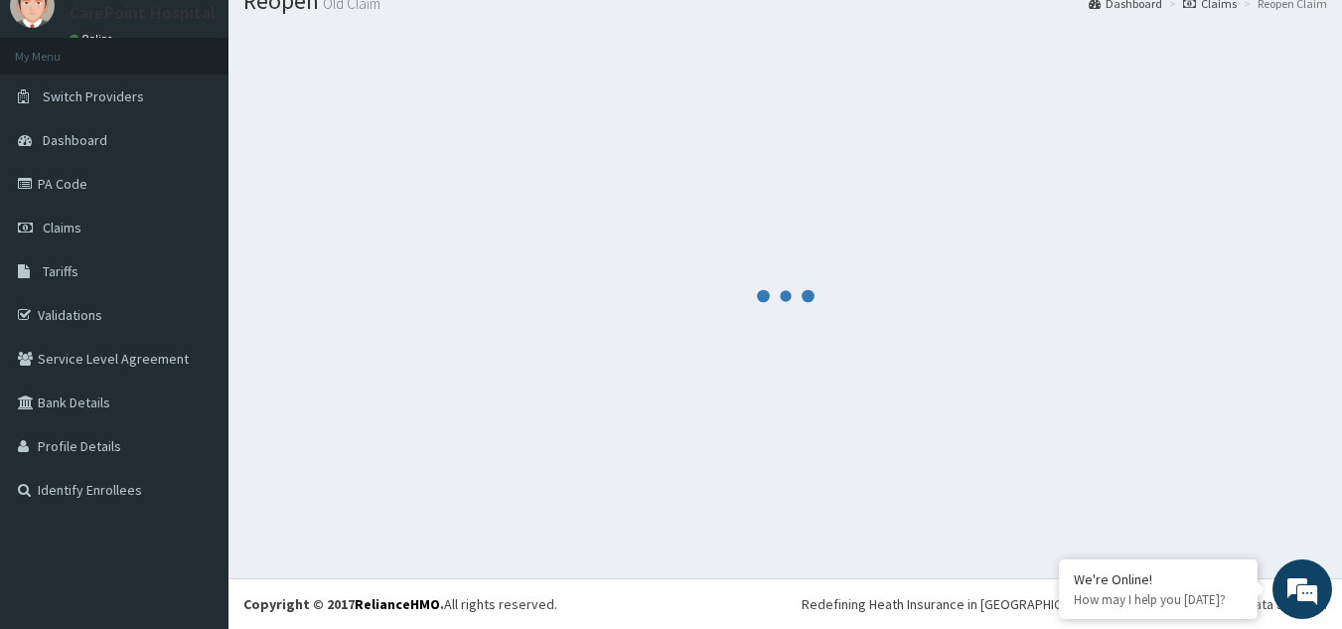
scroll to position [76, 0]
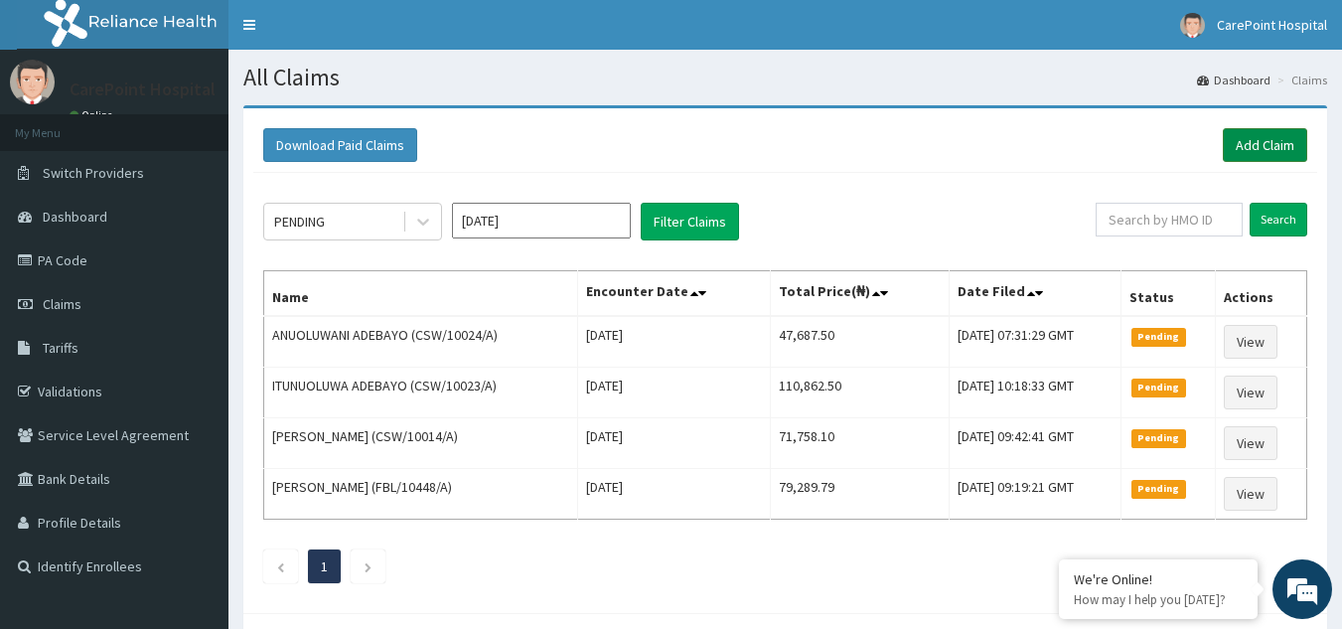
click at [1251, 140] on link "Add Claim" at bounding box center [1265, 145] width 84 height 34
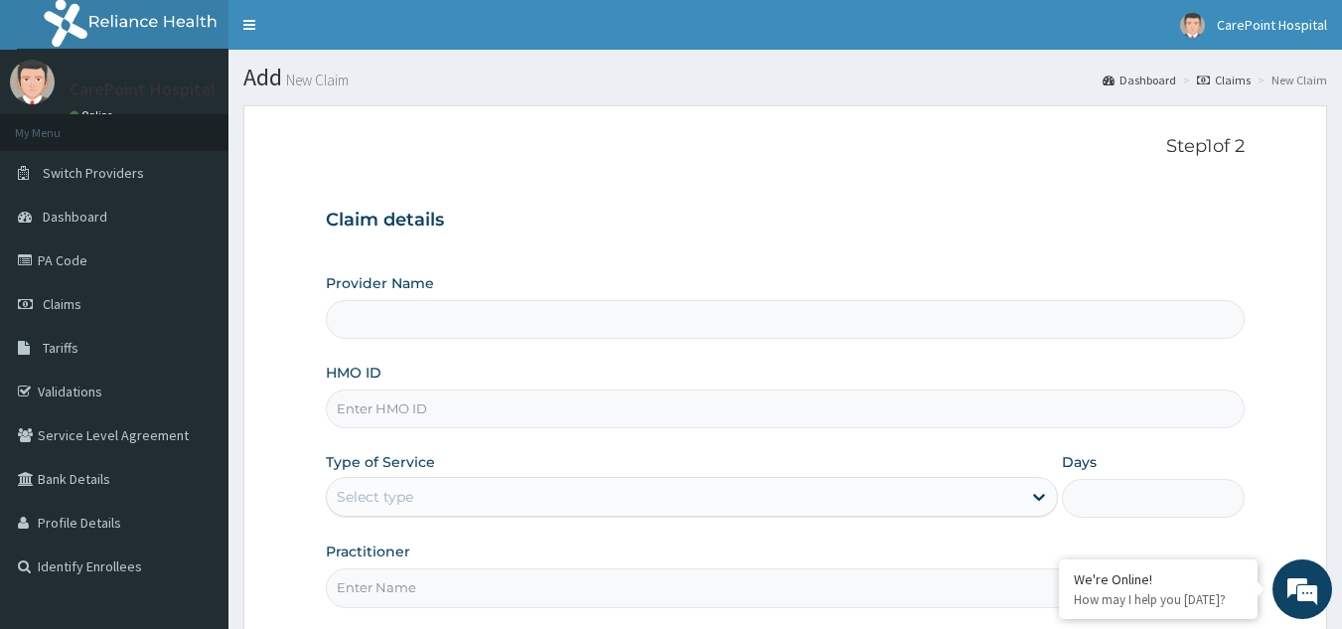
type input "[GEOGRAPHIC_DATA], [GEOGRAPHIC_DATA] ([GEOGRAPHIC_DATA])"
click at [405, 414] on input "HMO ID" at bounding box center [786, 408] width 920 height 39
paste input "OHT/12005/B"
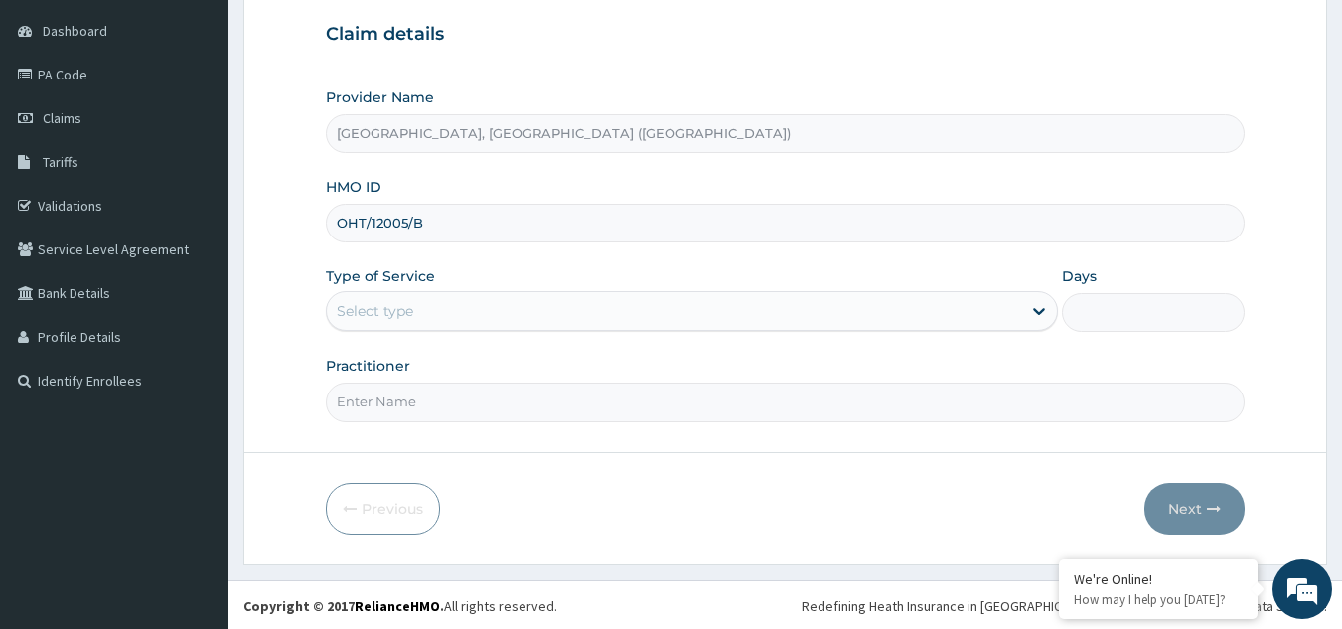
scroll to position [188, 0]
type input "OHT/12005/B"
click at [379, 307] on div "Select type" at bounding box center [375, 309] width 76 height 20
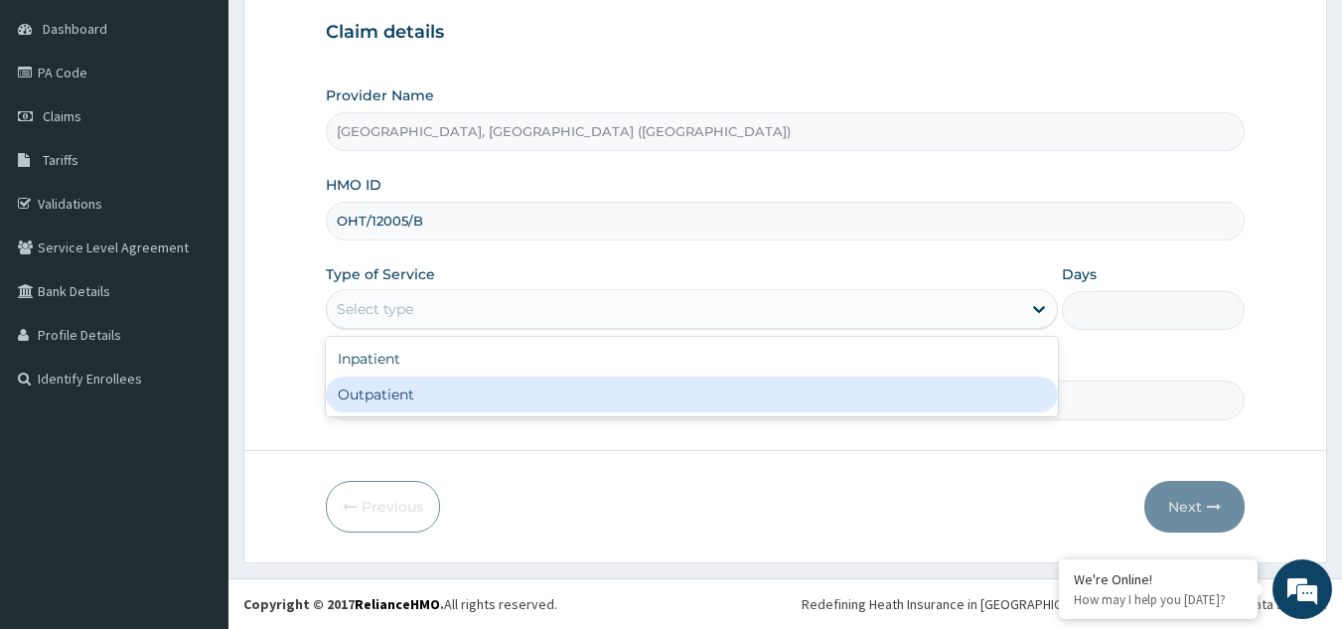
click at [372, 406] on div "Outpatient" at bounding box center [692, 395] width 732 height 36
type input "1"
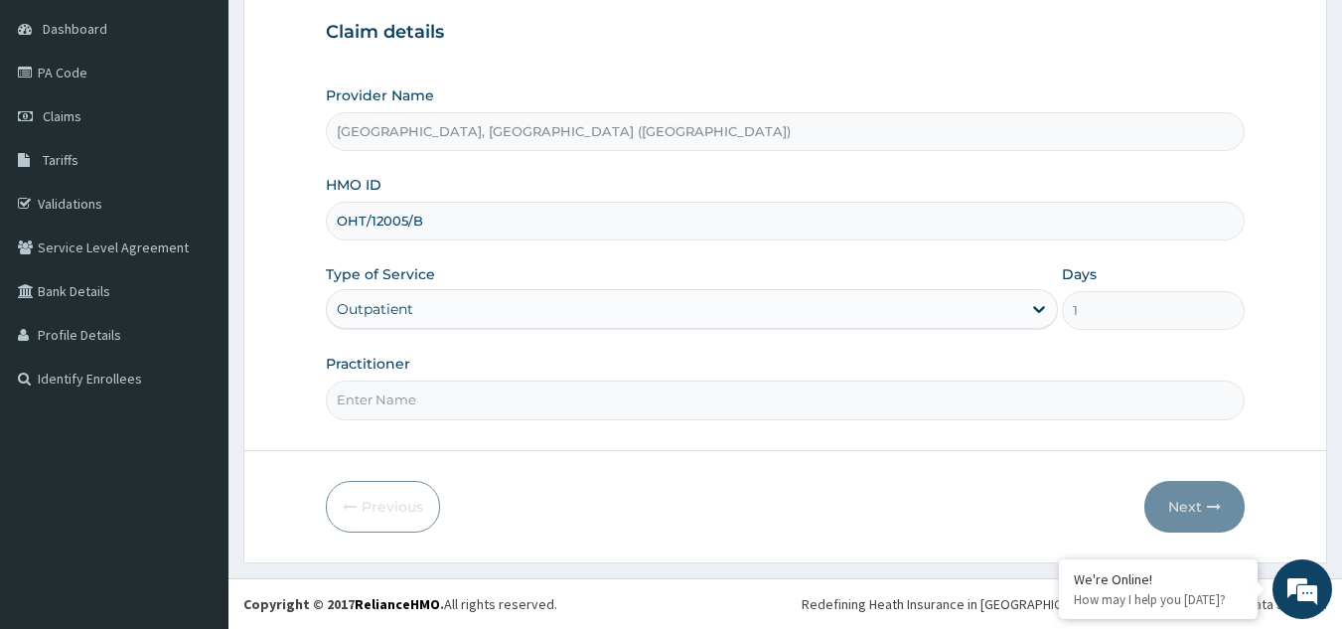
click at [372, 400] on input "Practitioner" at bounding box center [786, 400] width 920 height 39
type input "Dr, [PERSON_NAME]"
click at [1185, 503] on button "Next" at bounding box center [1194, 507] width 100 height 52
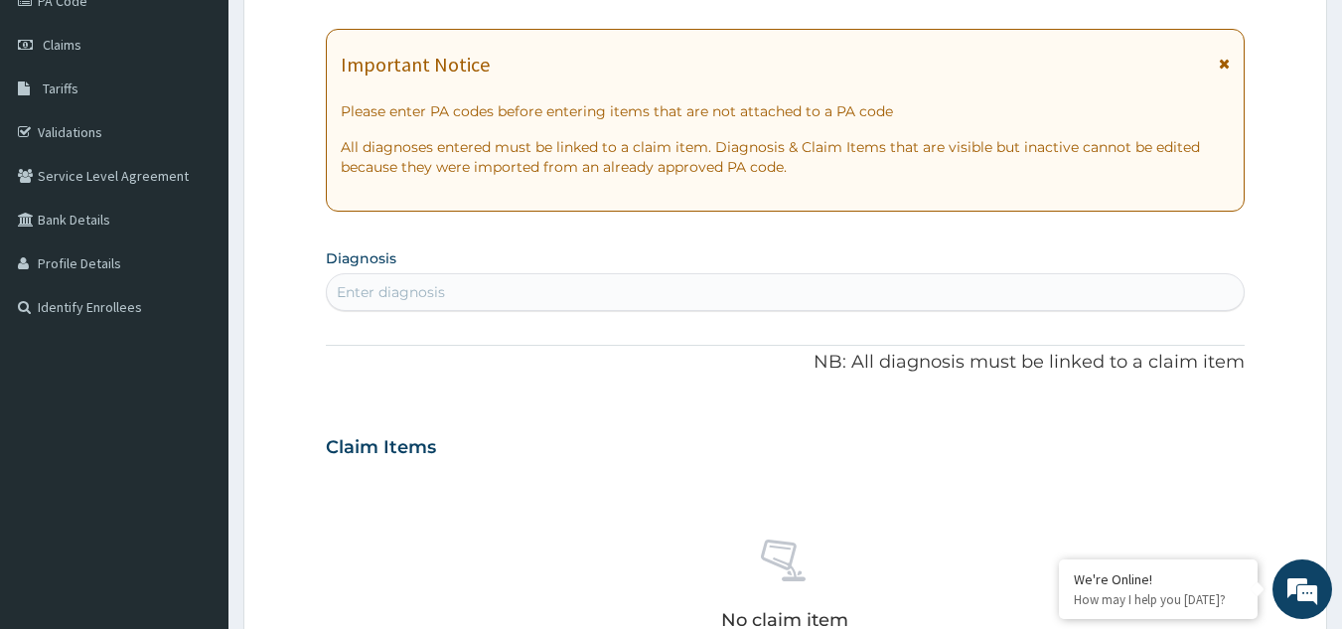
scroll to position [0, 0]
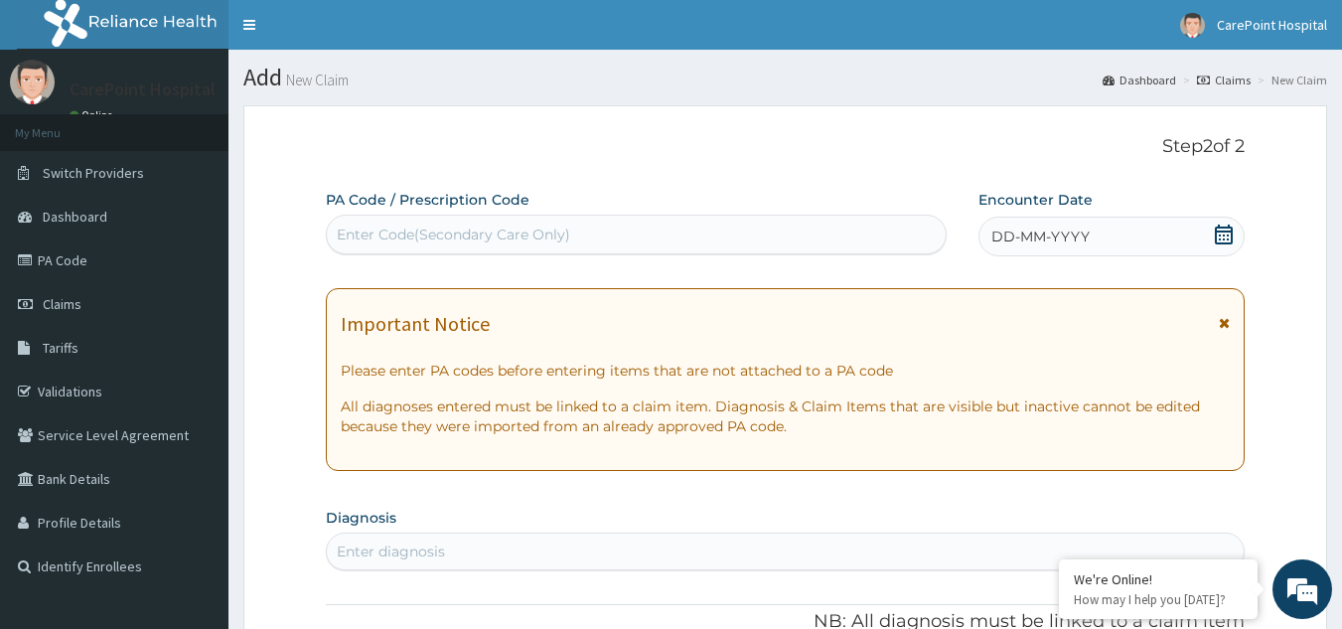
click at [520, 239] on div "Enter Code(Secondary Care Only)" at bounding box center [453, 235] width 233 height 20
paste input "PA/14B52B"
type input "PA/14B52B"
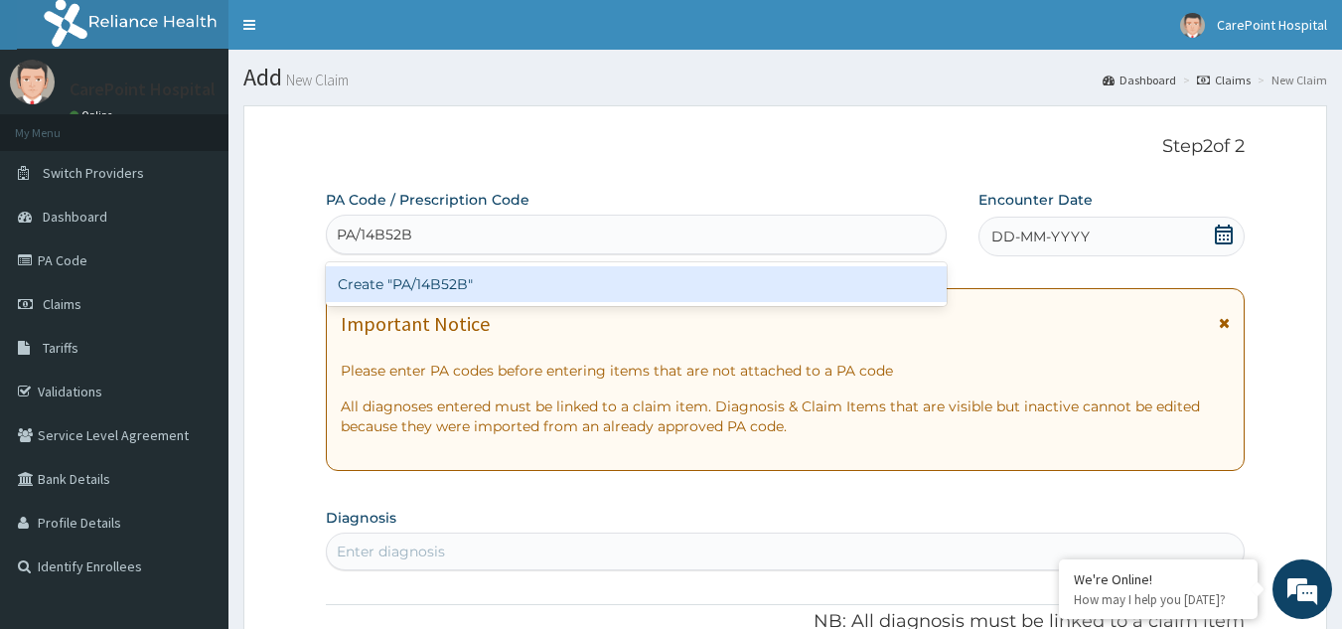
click at [561, 288] on div "Create "PA/14B52B"" at bounding box center [637, 284] width 622 height 36
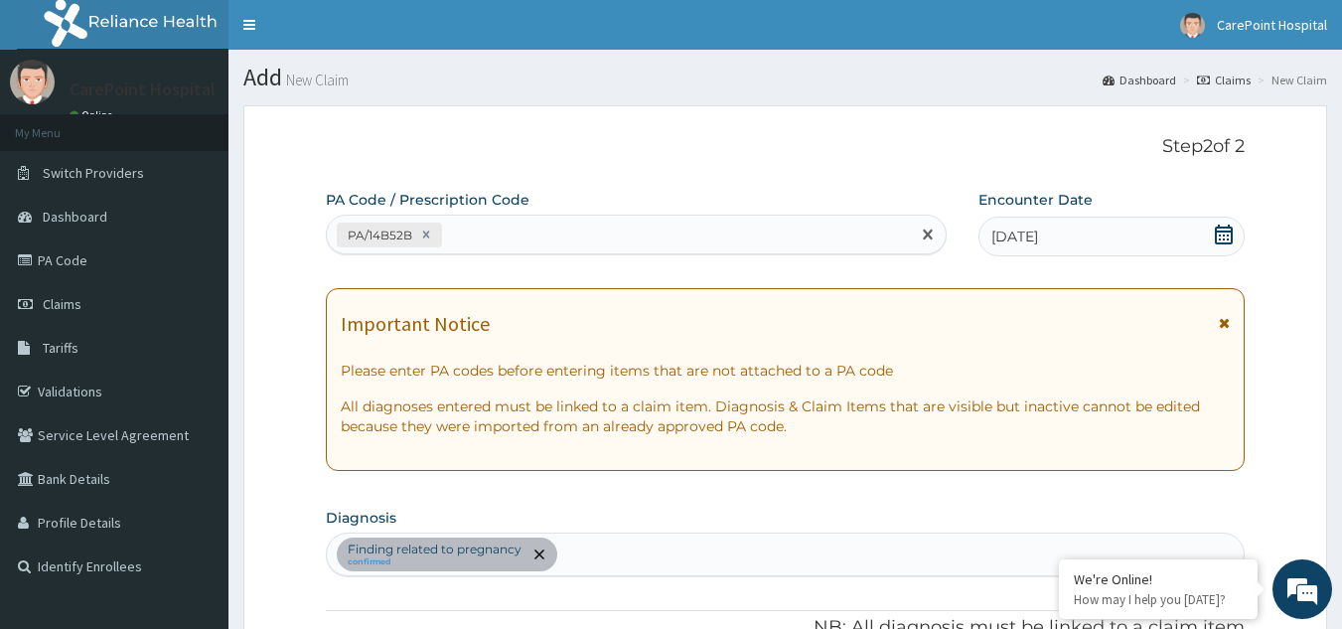
click at [525, 237] on div "PA/14B52B" at bounding box center [619, 235] width 584 height 33
paste input "PA/709211"
type input "PA/709211"
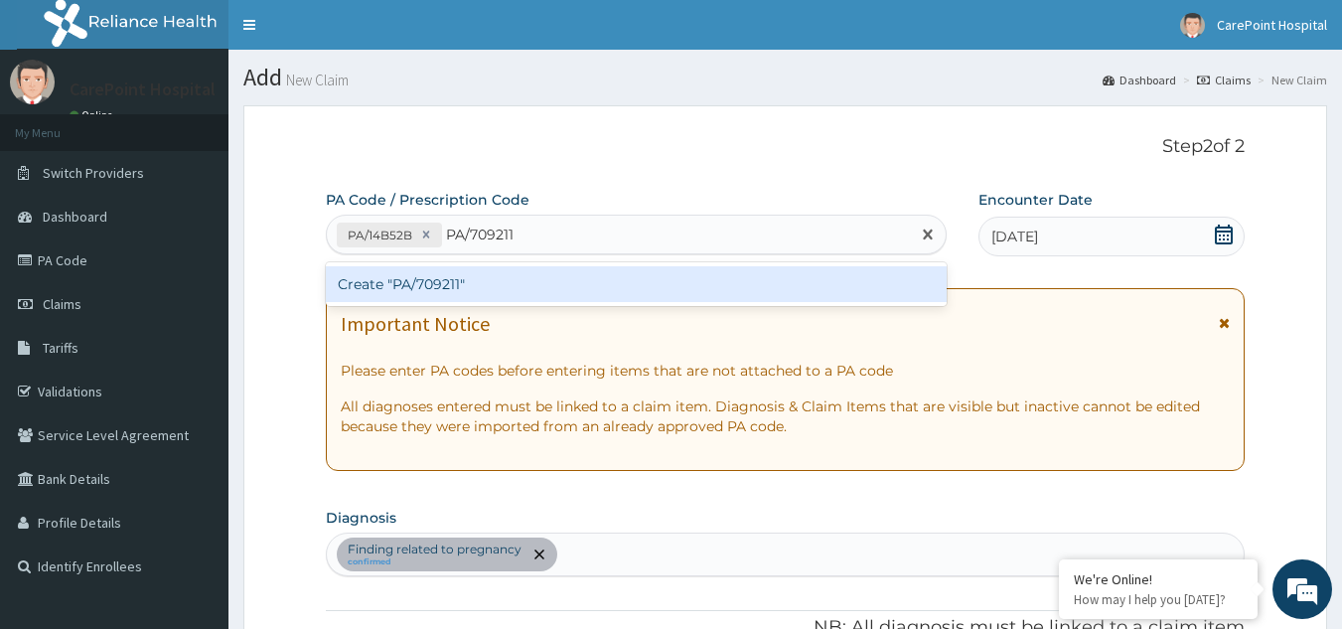
click at [515, 289] on div "Create "PA/709211"" at bounding box center [637, 284] width 622 height 36
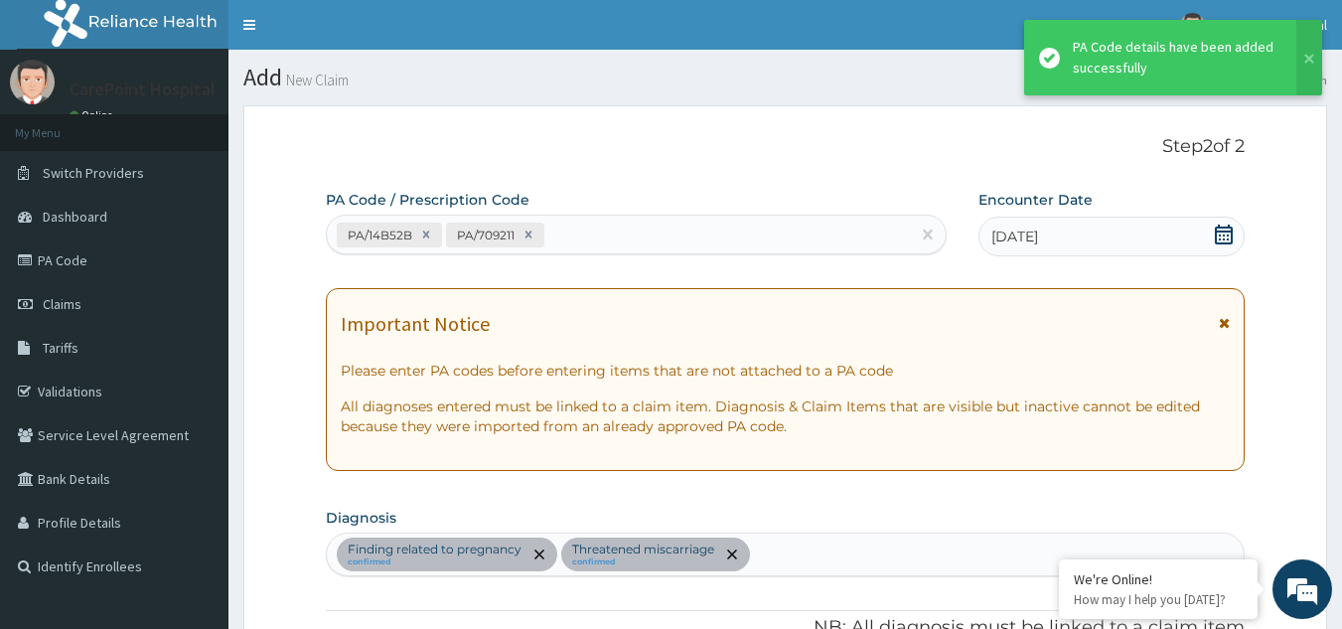
scroll to position [718, 0]
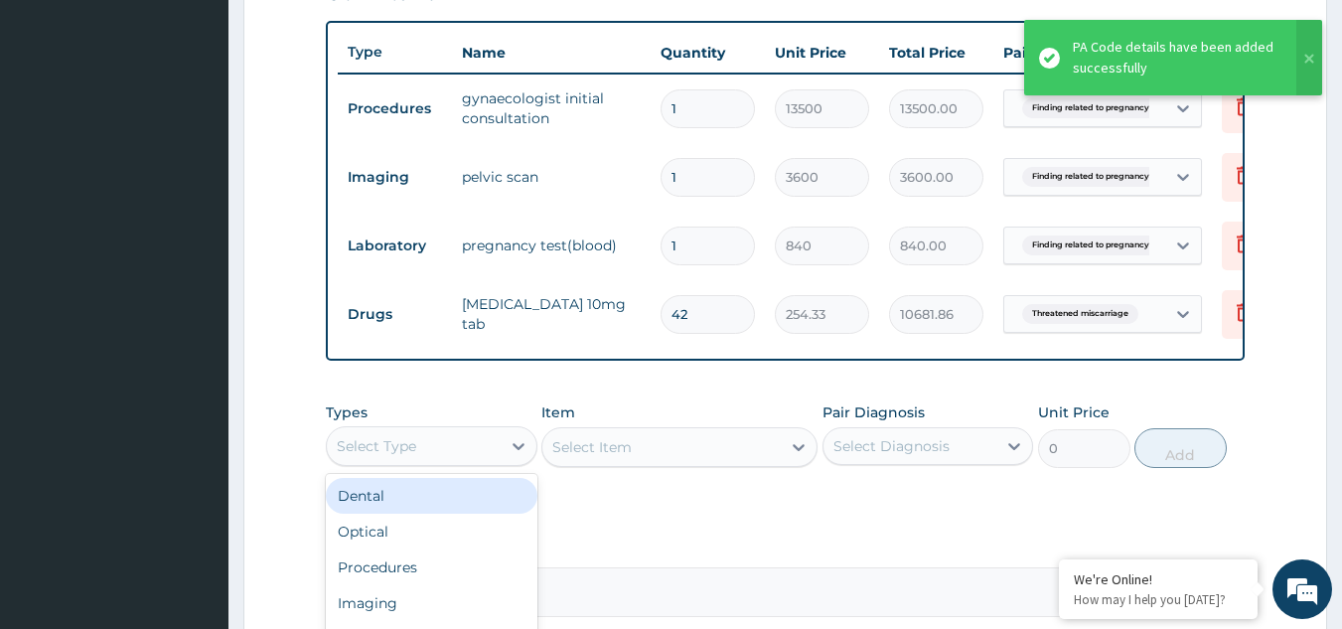
click at [477, 462] on div "Select Type" at bounding box center [414, 446] width 174 height 32
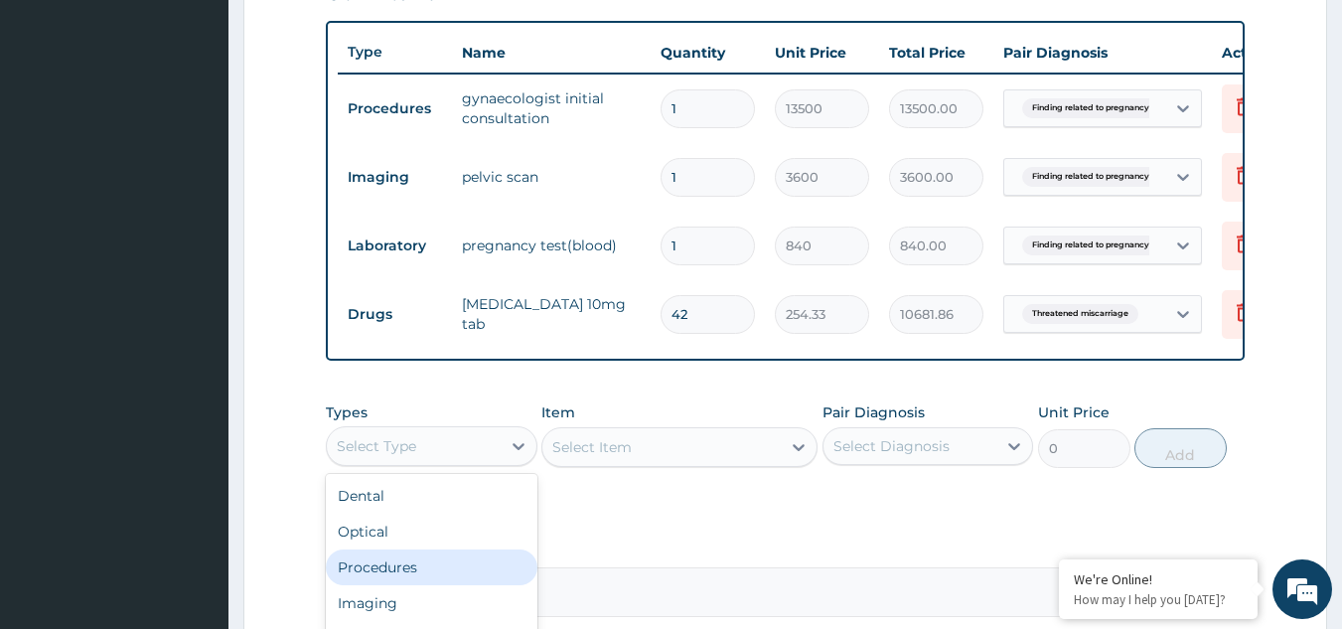
click at [423, 585] on div "Procedures" at bounding box center [432, 567] width 212 height 36
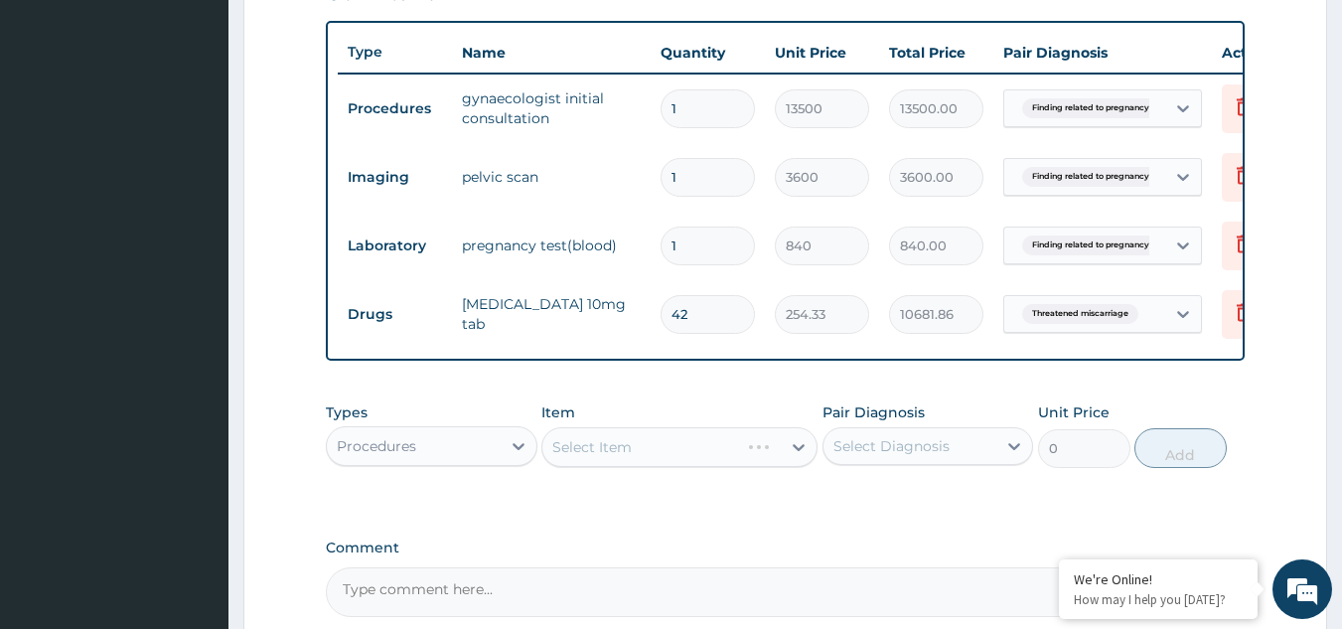
click at [670, 467] on div "Select Item" at bounding box center [679, 447] width 276 height 40
click at [667, 463] on div "Select Item" at bounding box center [661, 447] width 238 height 32
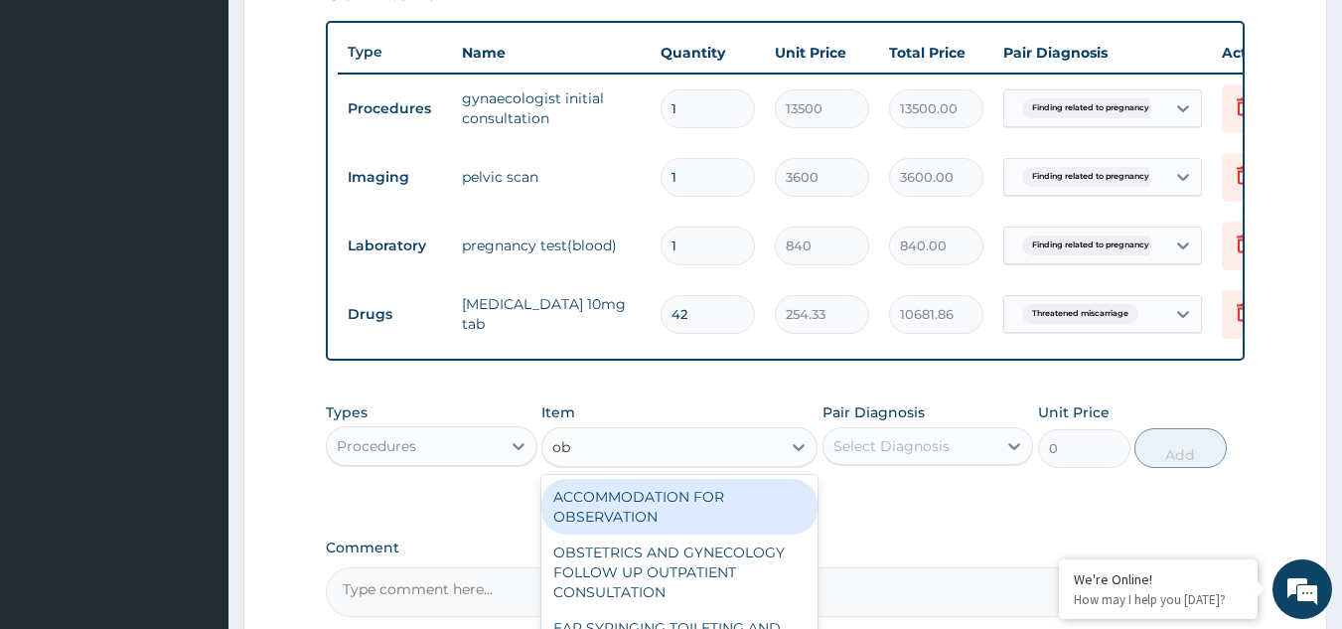
type input "obs"
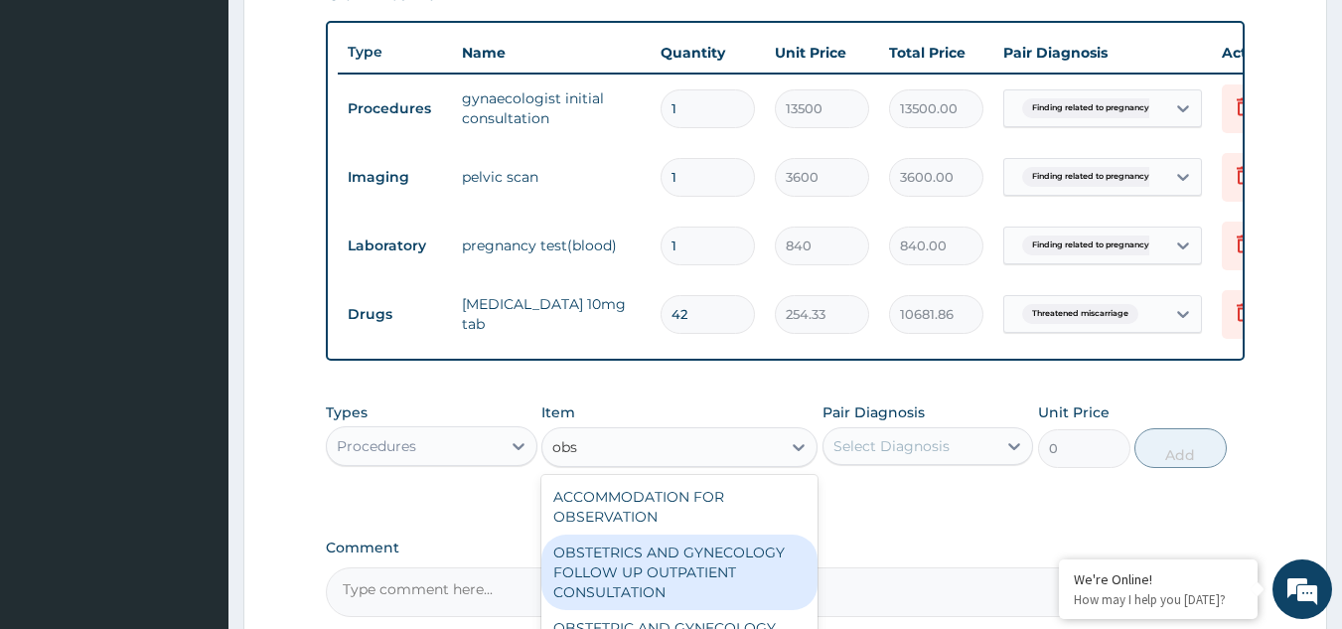
click at [687, 587] on div "OBSTETRICS AND GYNECOLOGY FOLLOW UP OUTPATIENT CONSULTATION" at bounding box center [679, 572] width 276 height 76
type input "12500"
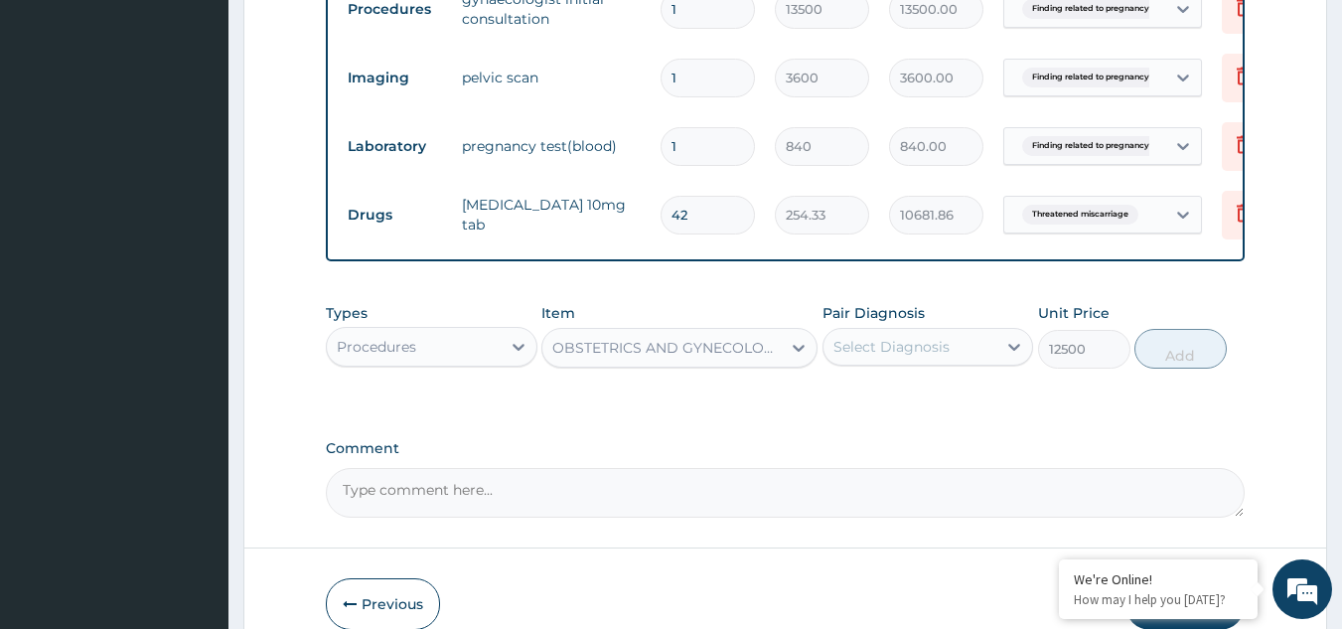
scroll to position [917, 0]
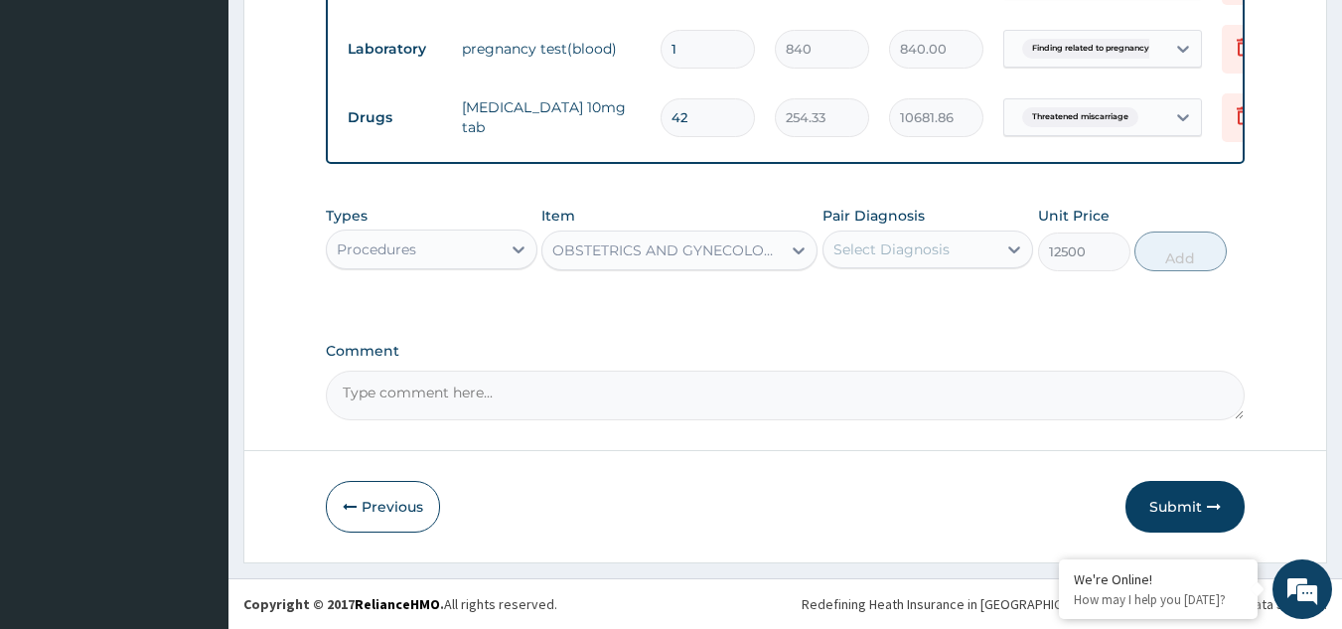
click at [719, 260] on div "OBSTETRICS AND GYNECOLOGY FOLLOW UP OUTPATIENT CONSULTATION" at bounding box center [667, 250] width 230 height 20
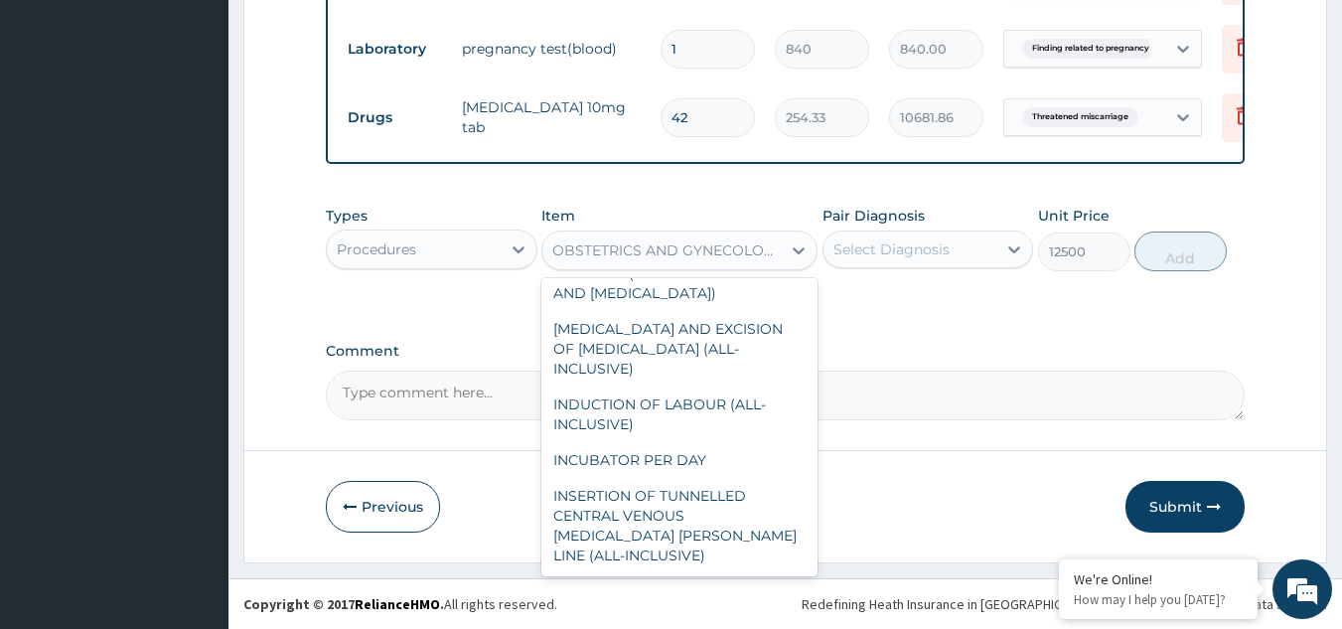
scroll to position [6029, 0]
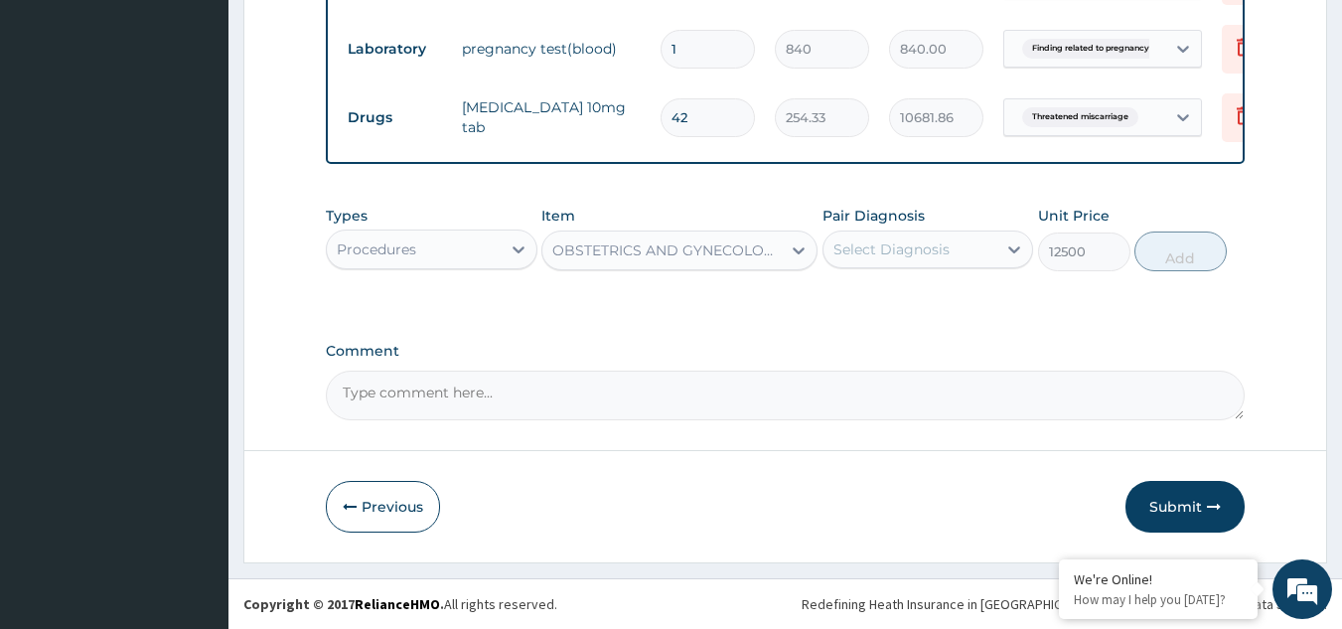
click at [641, 260] on div "OBSTETRICS AND GYNECOLOGY FOLLOW UP OUTPATIENT CONSULTATION" at bounding box center [667, 250] width 230 height 20
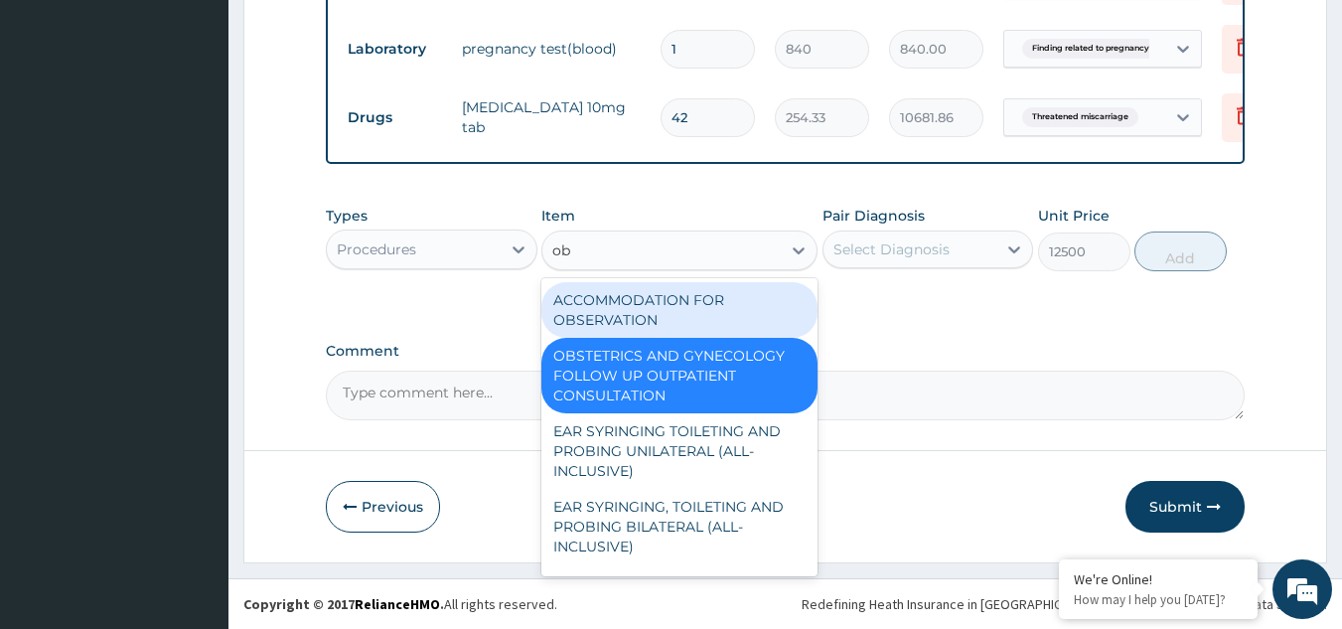
type input "obs"
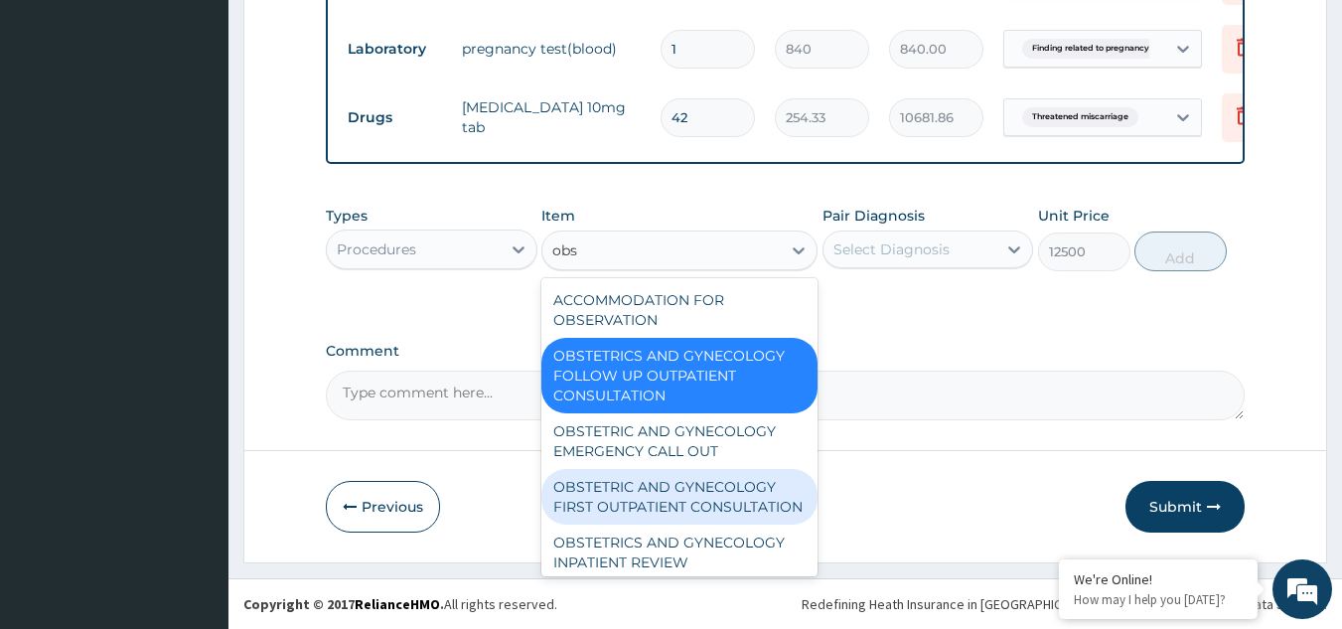
click at [645, 499] on div "OBSTETRIC AND GYNECOLOGY FIRST OUTPATIENT CONSULTATION" at bounding box center [679, 497] width 276 height 56
type input "22500"
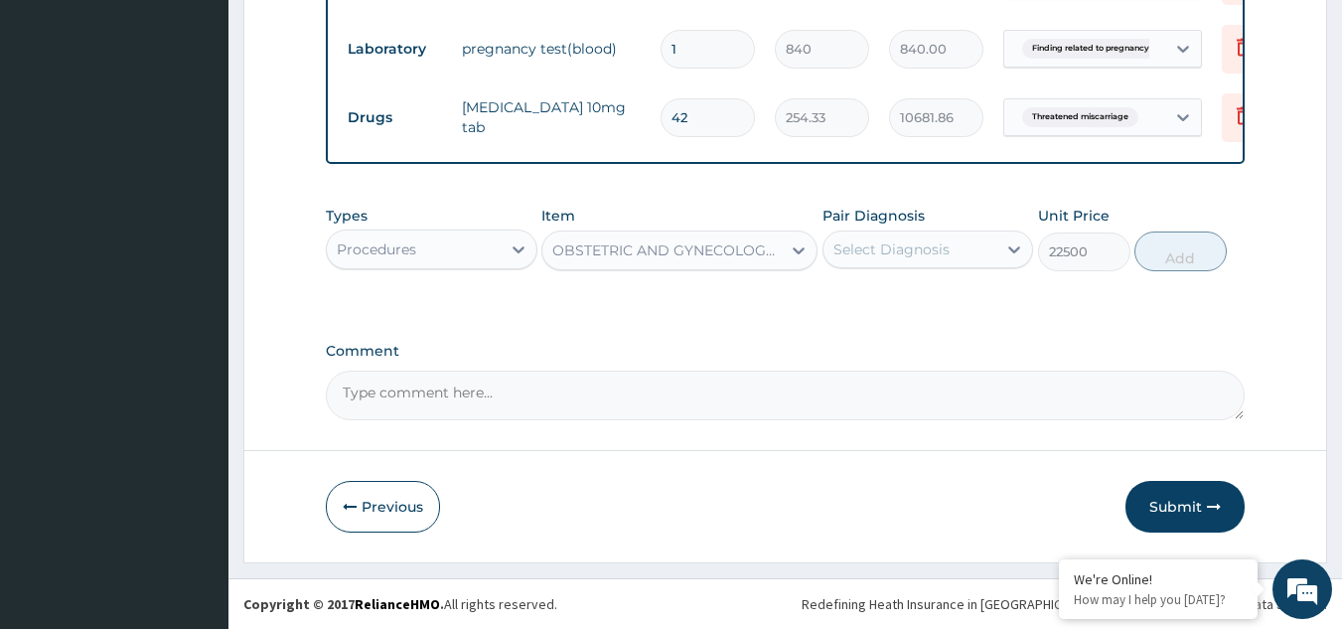
click at [902, 254] on div "Select Diagnosis" at bounding box center [892, 249] width 116 height 20
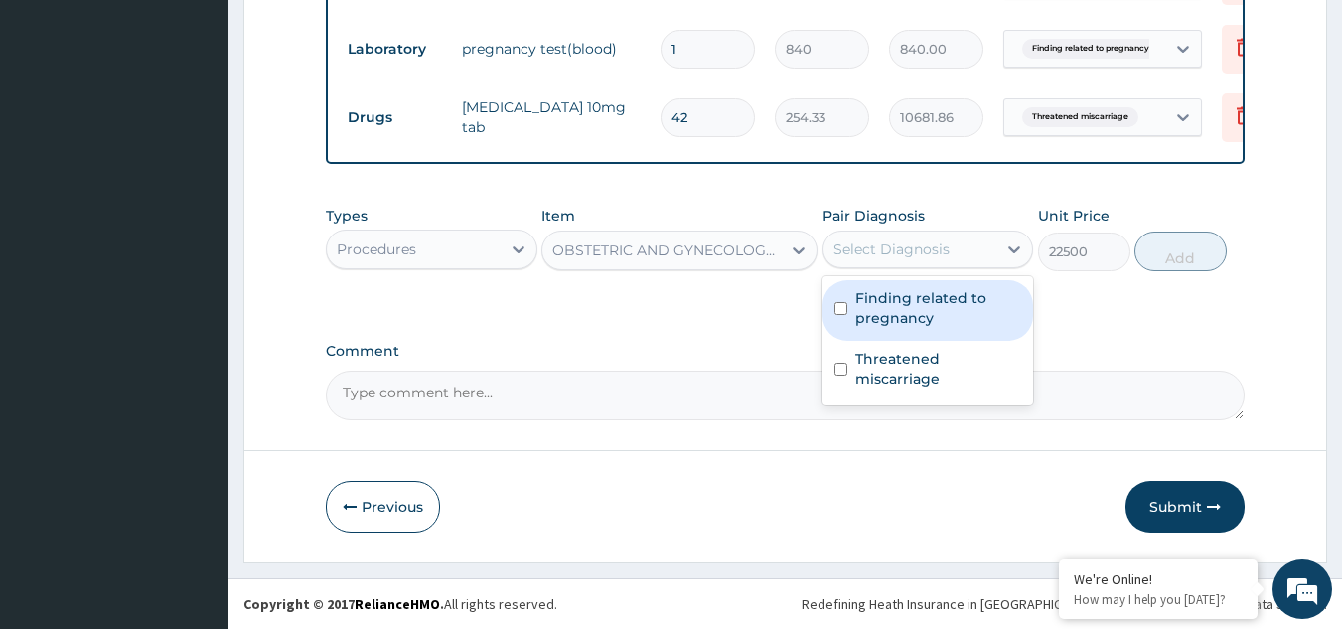
click at [886, 316] on label "Finding related to pregnancy" at bounding box center [938, 308] width 167 height 40
checkbox input "true"
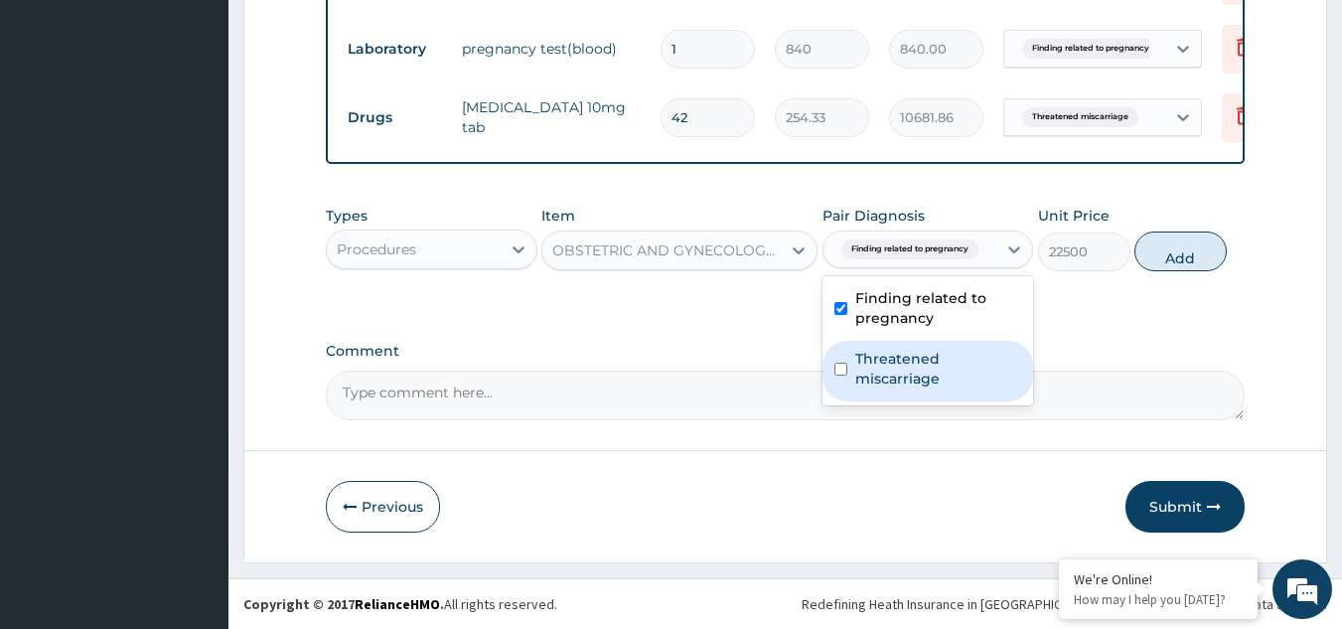
click at [907, 388] on label "Threatened miscarriage" at bounding box center [938, 369] width 167 height 40
checkbox input "true"
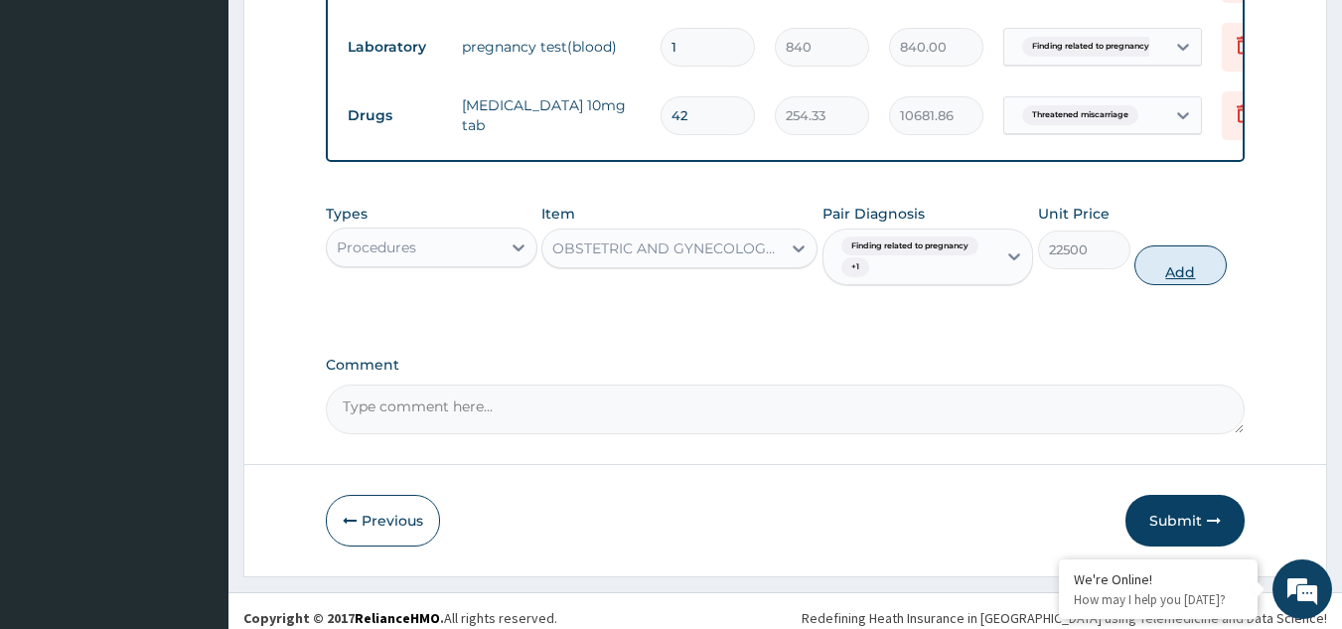
click at [1158, 285] on button "Add" at bounding box center [1181, 265] width 92 height 40
type input "0"
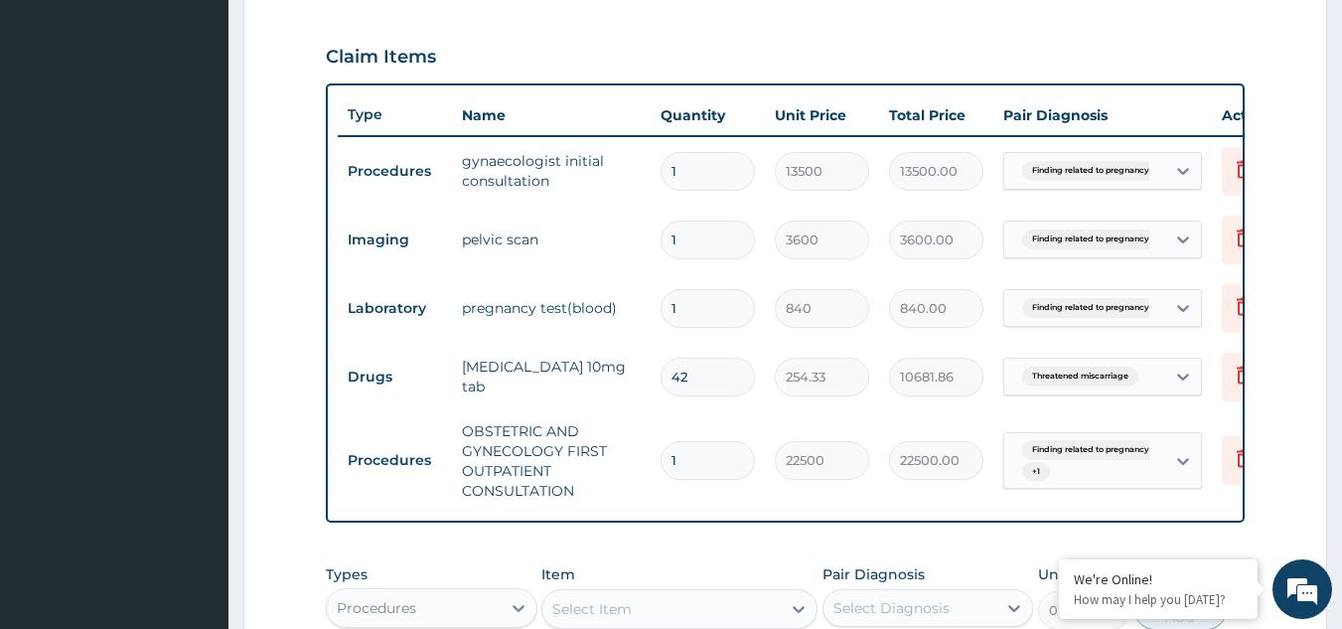
scroll to position [619, 0]
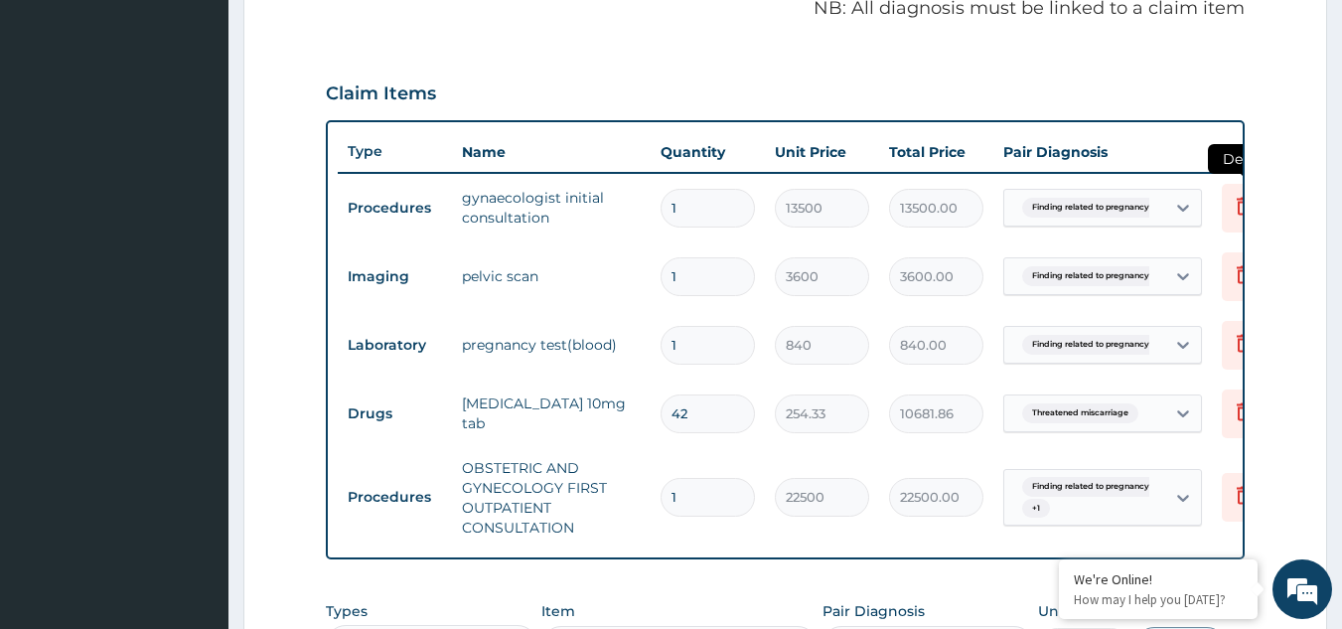
click at [1236, 205] on icon at bounding box center [1244, 206] width 24 height 24
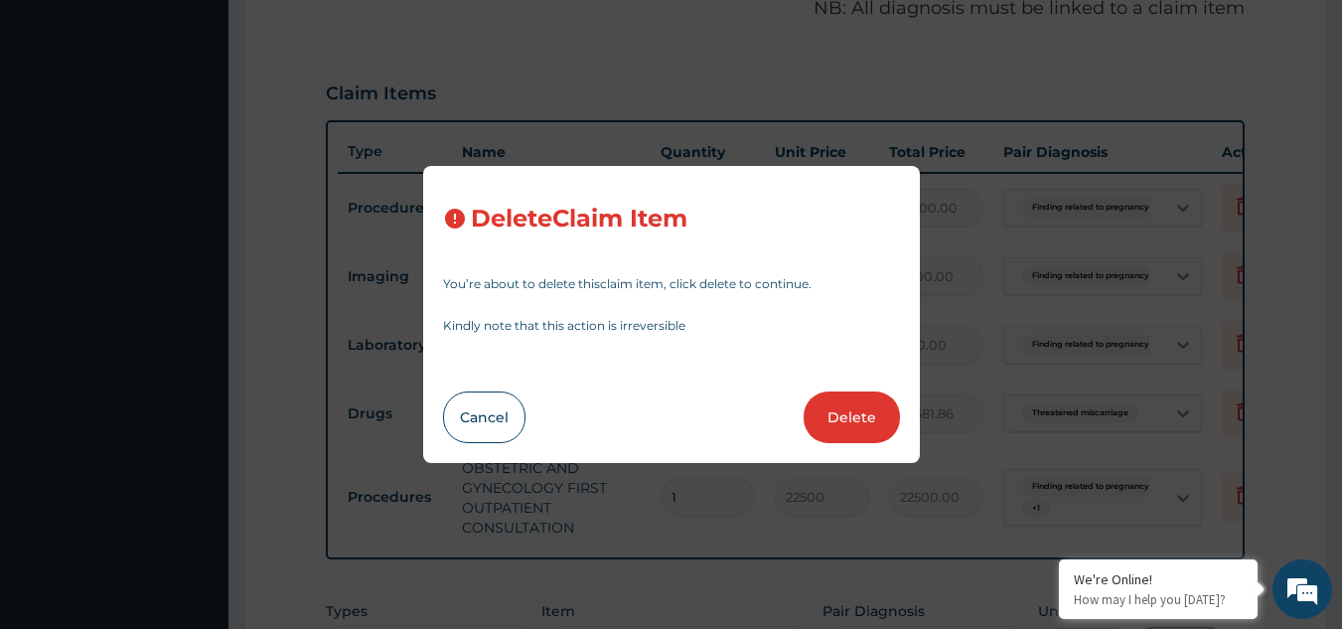
click at [835, 410] on button "Delete" at bounding box center [852, 417] width 96 height 52
type input "3600"
type input "3600.00"
type input "840"
type input "840.00"
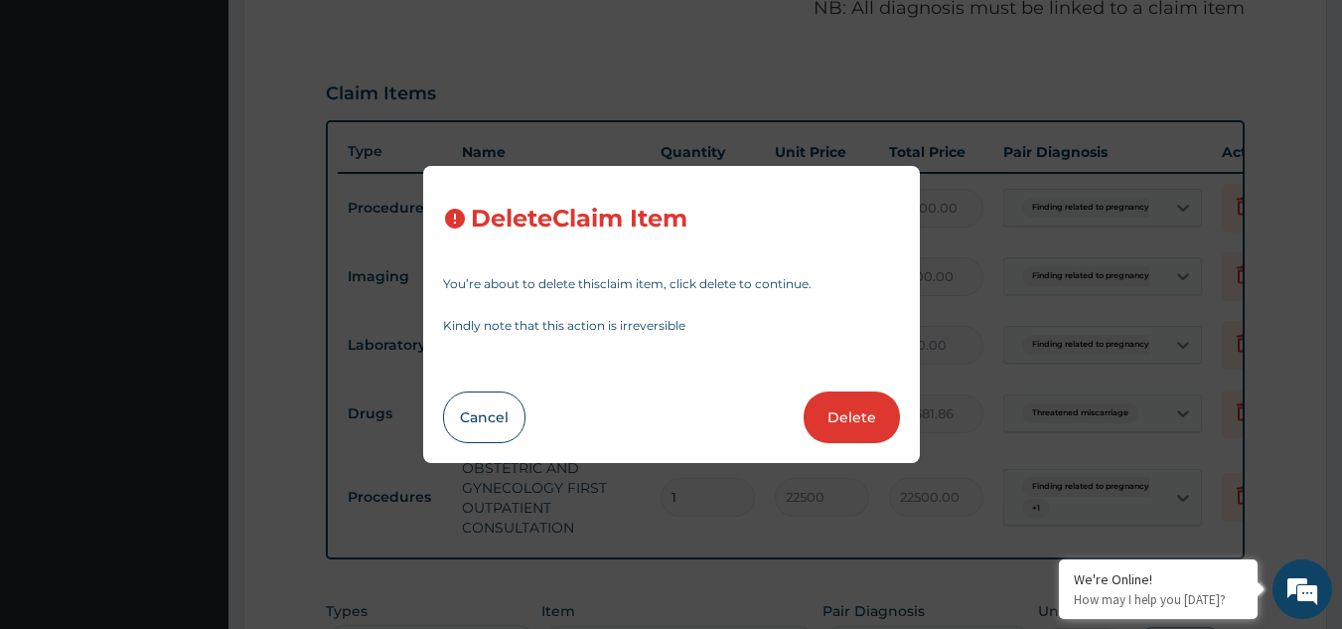
type input "42"
type input "254.33"
type input "10681.86"
type input "1"
type input "22500"
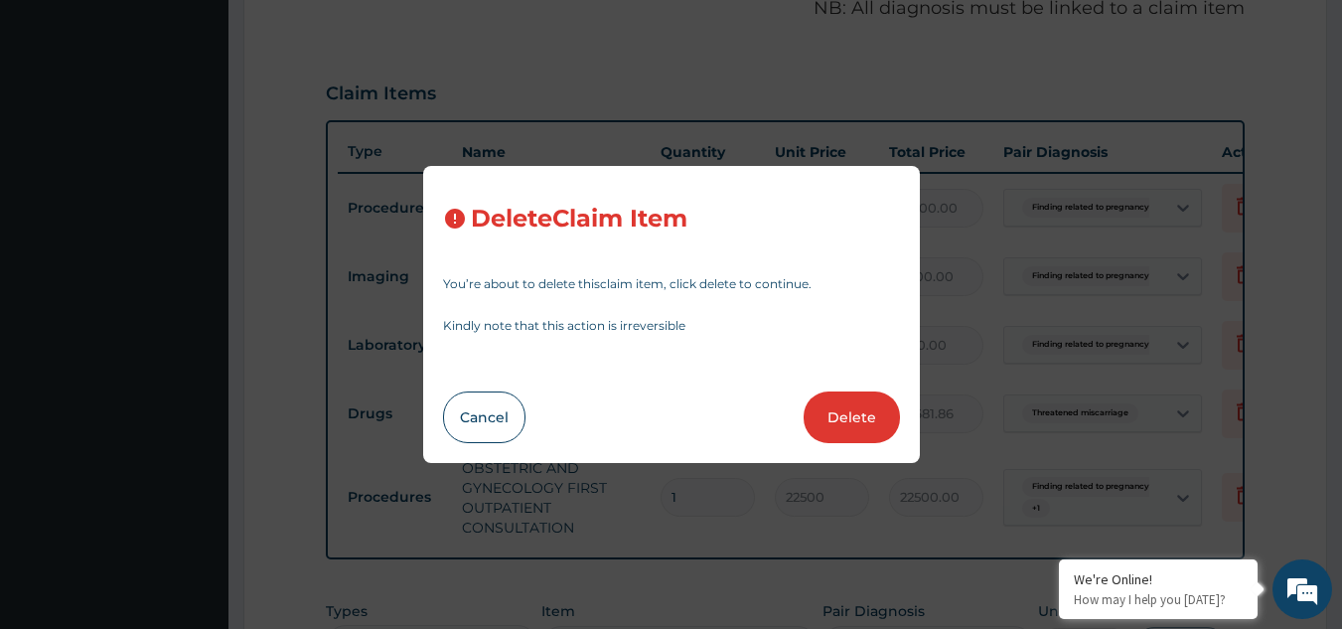
type input "22500.00"
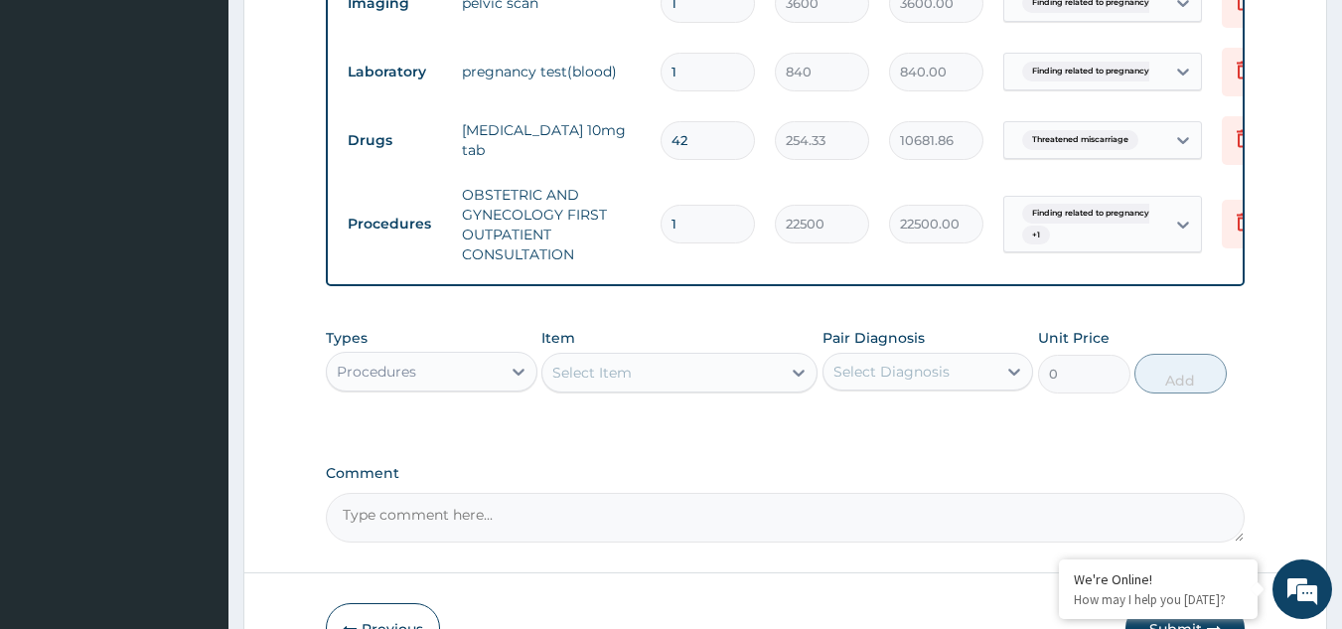
scroll to position [961, 0]
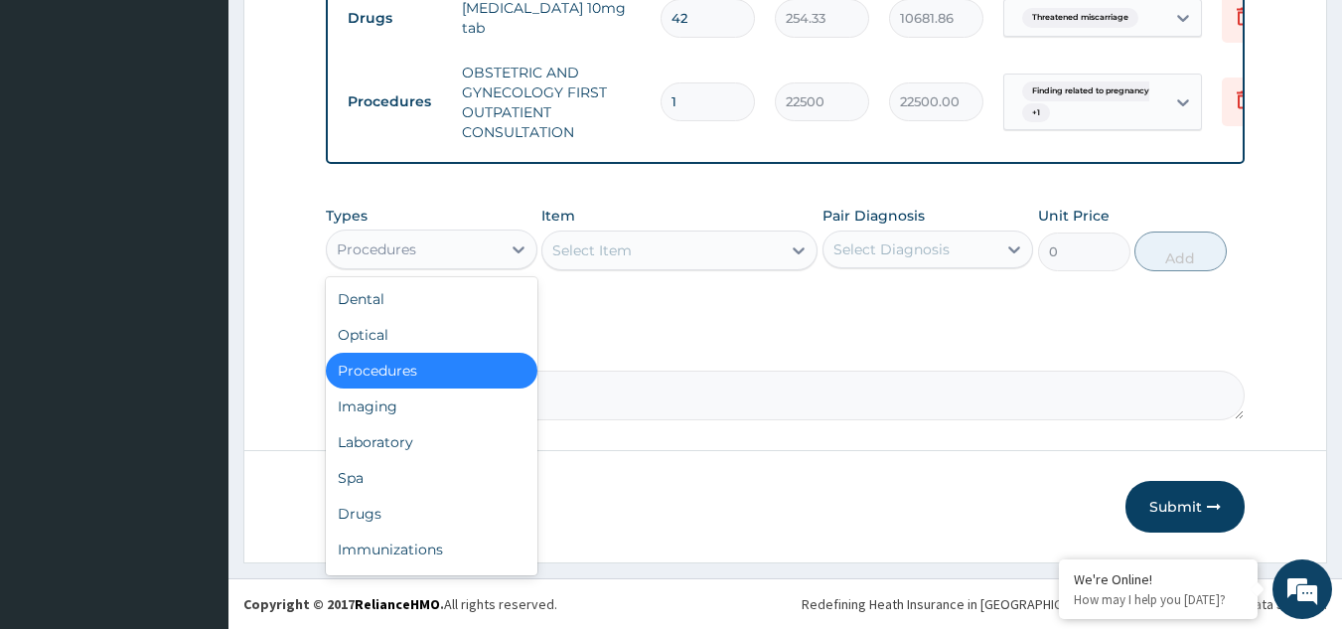
drag, startPoint x: 400, startPoint y: 239, endPoint x: 397, endPoint y: 269, distance: 30.0
click at [400, 239] on div "Procedures" at bounding box center [376, 249] width 79 height 20
click at [378, 410] on div "Imaging" at bounding box center [432, 406] width 212 height 36
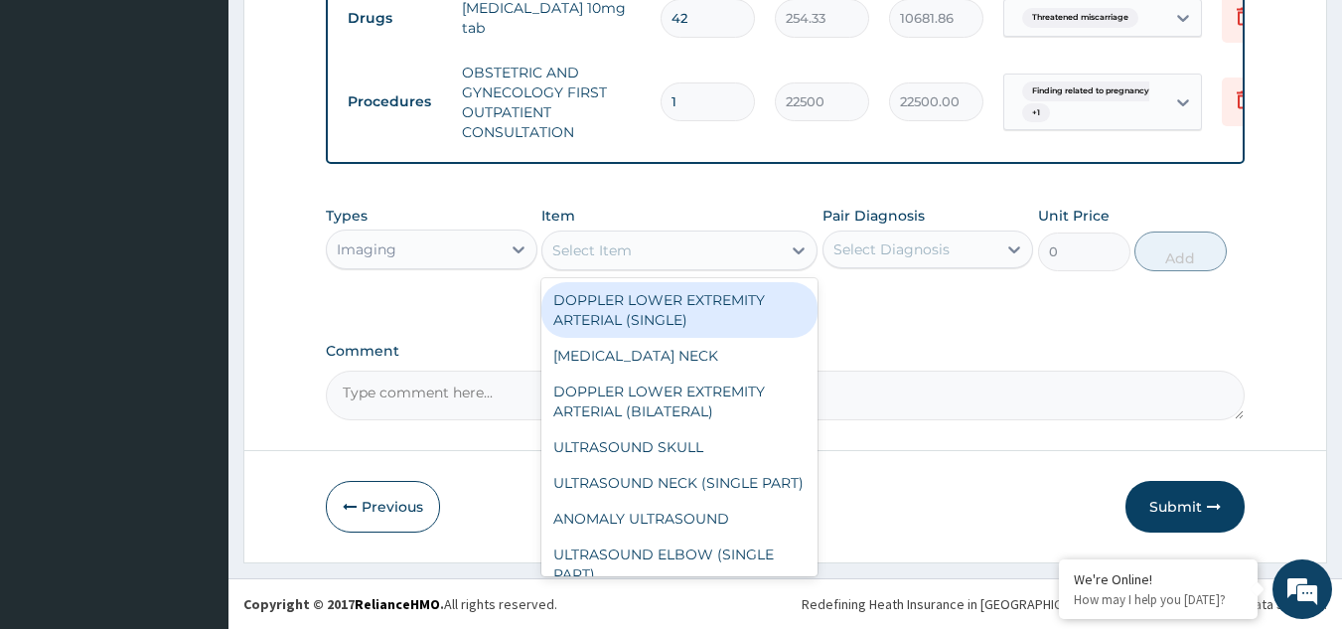
click at [643, 251] on div "Select Item" at bounding box center [661, 250] width 238 height 32
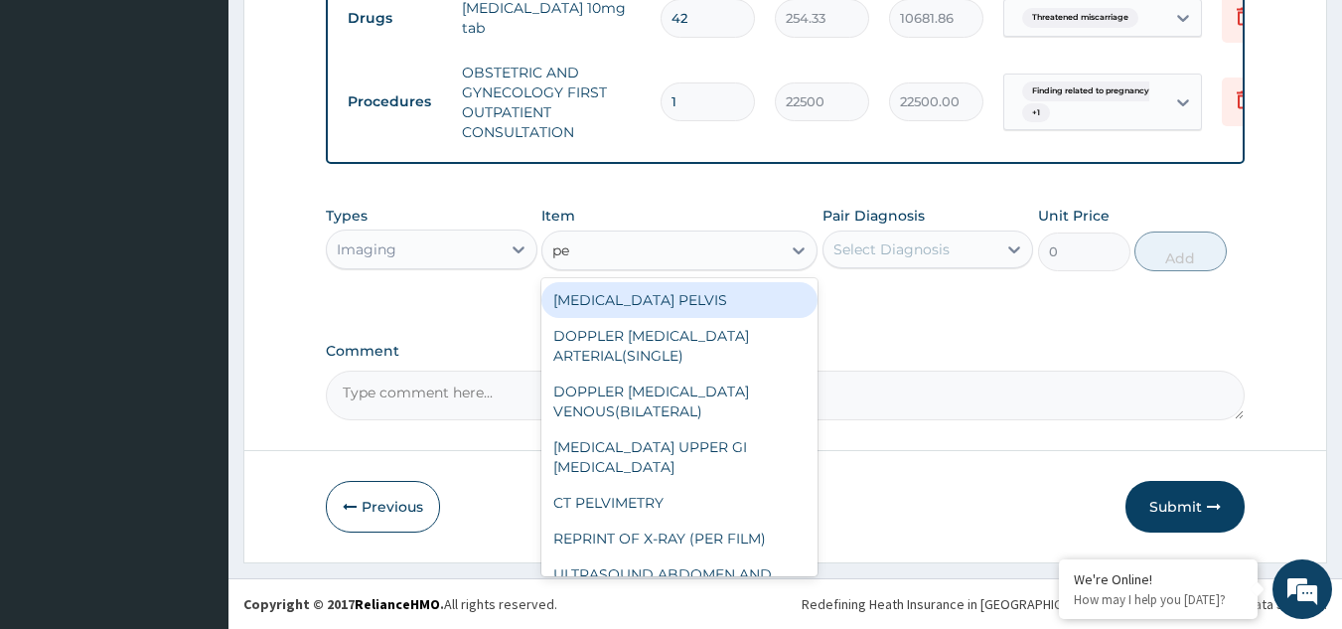
type input "p"
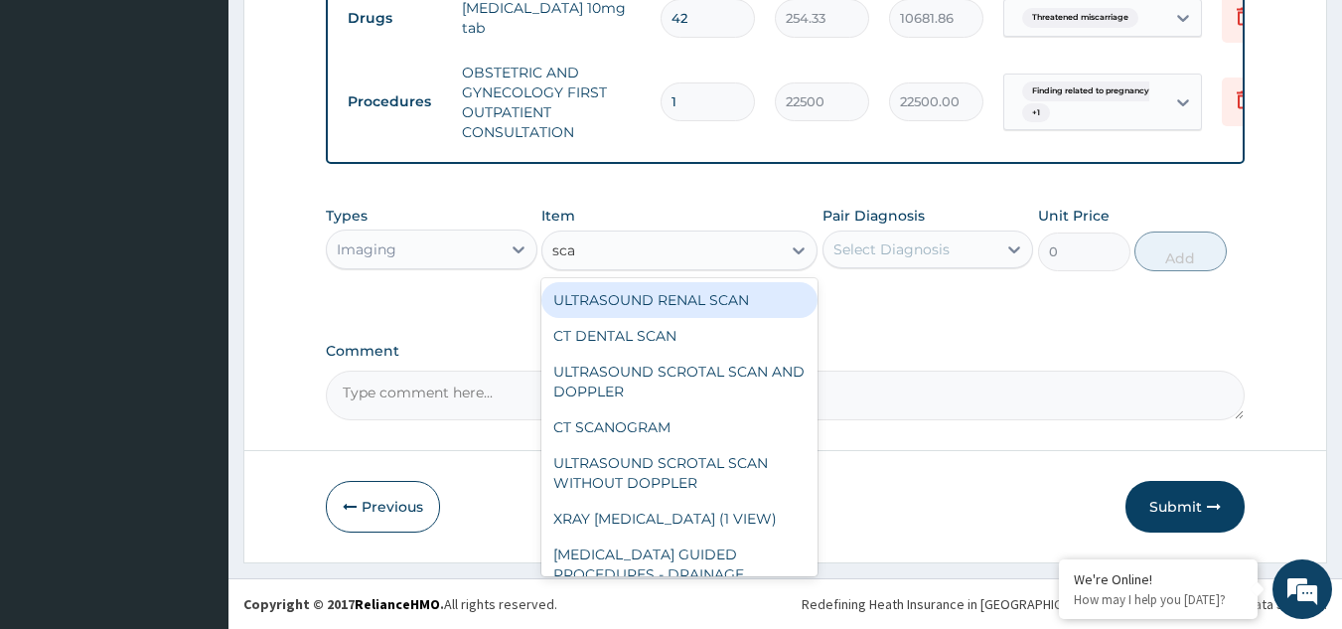
type input "scan"
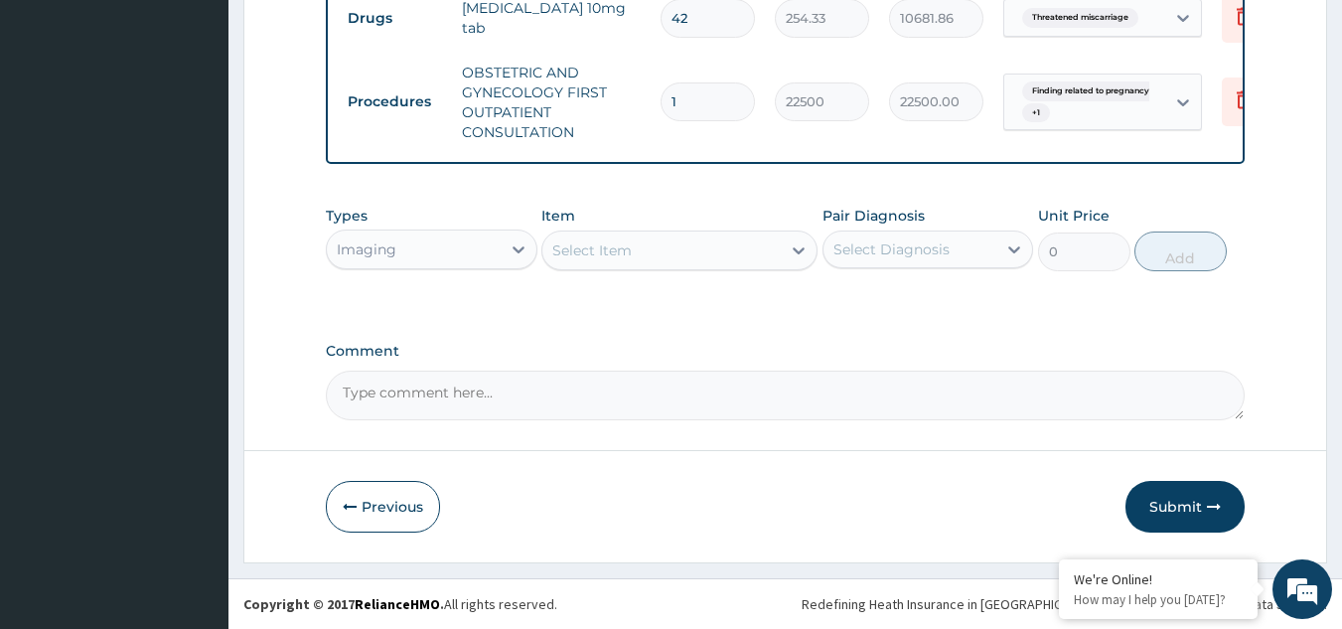
click at [616, 257] on div "Select Item" at bounding box center [661, 250] width 238 height 32
type input "pe"
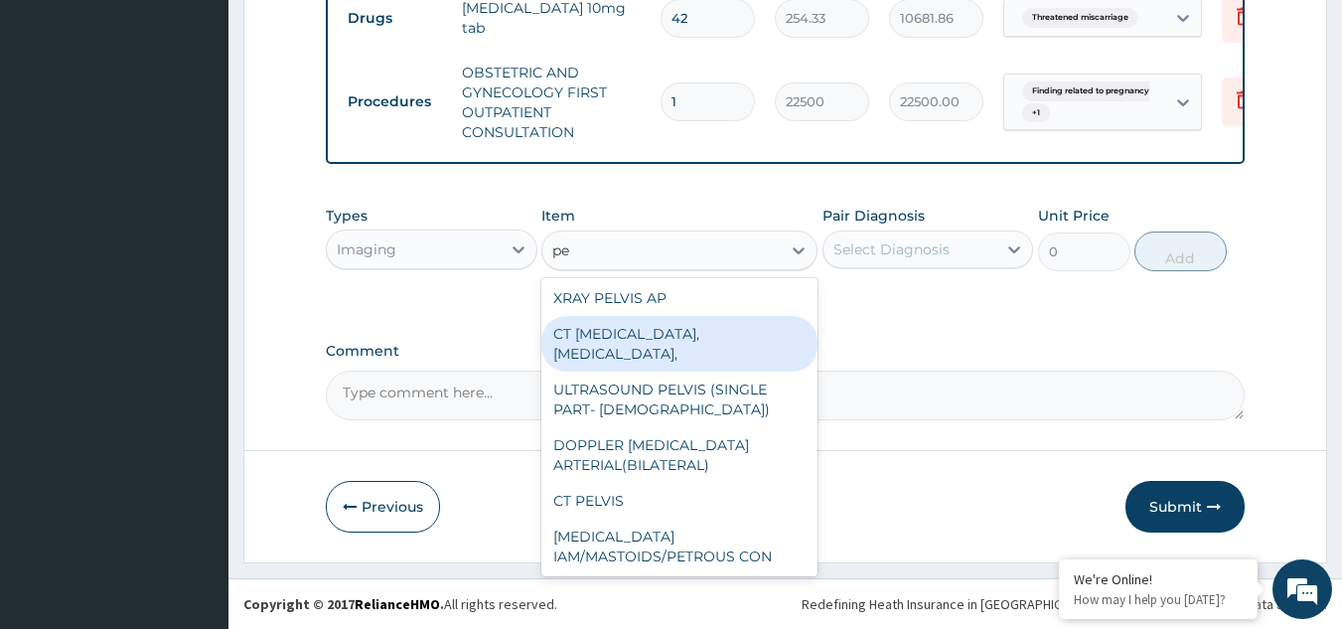
scroll to position [397, 0]
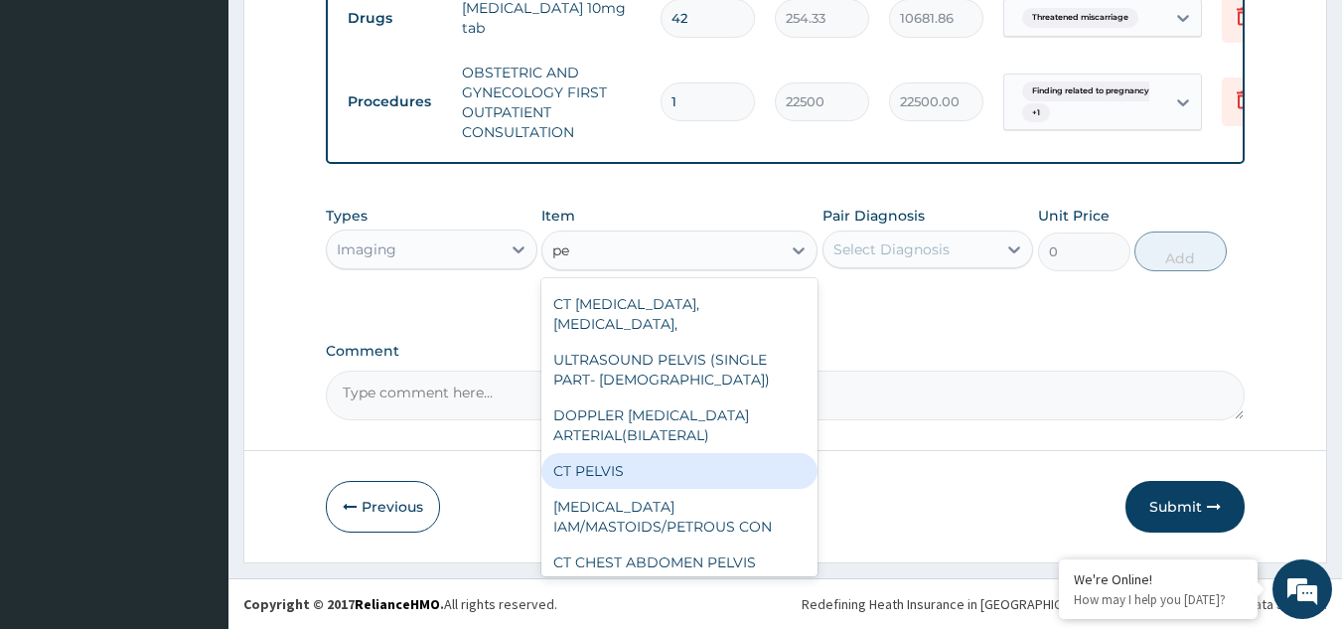
click at [645, 470] on div "CT PELVIS" at bounding box center [679, 471] width 276 height 36
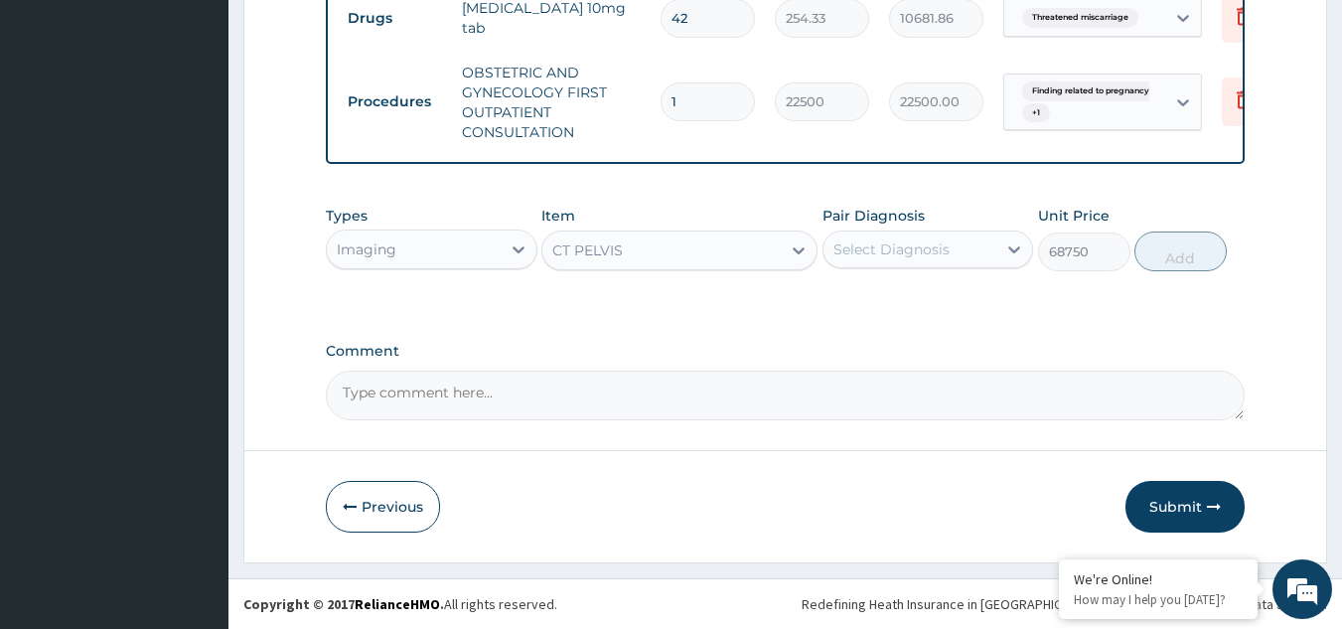
click at [696, 256] on div "CT PELVIS" at bounding box center [661, 250] width 238 height 32
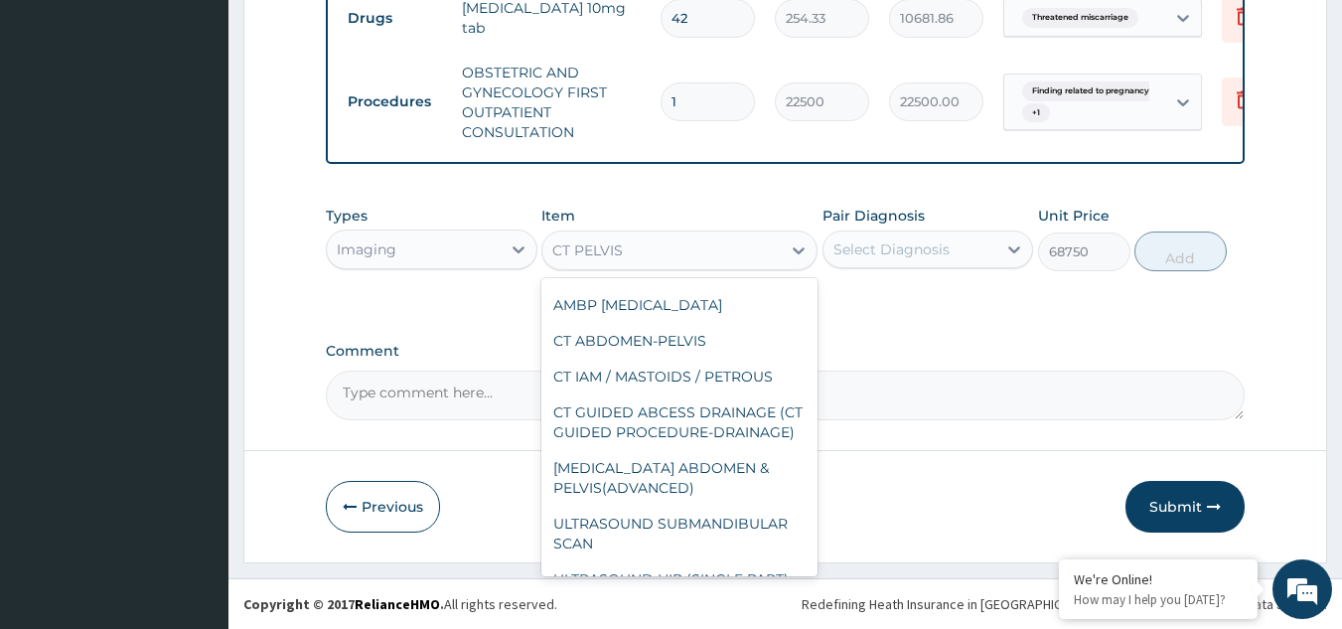
scroll to position [11167, 0]
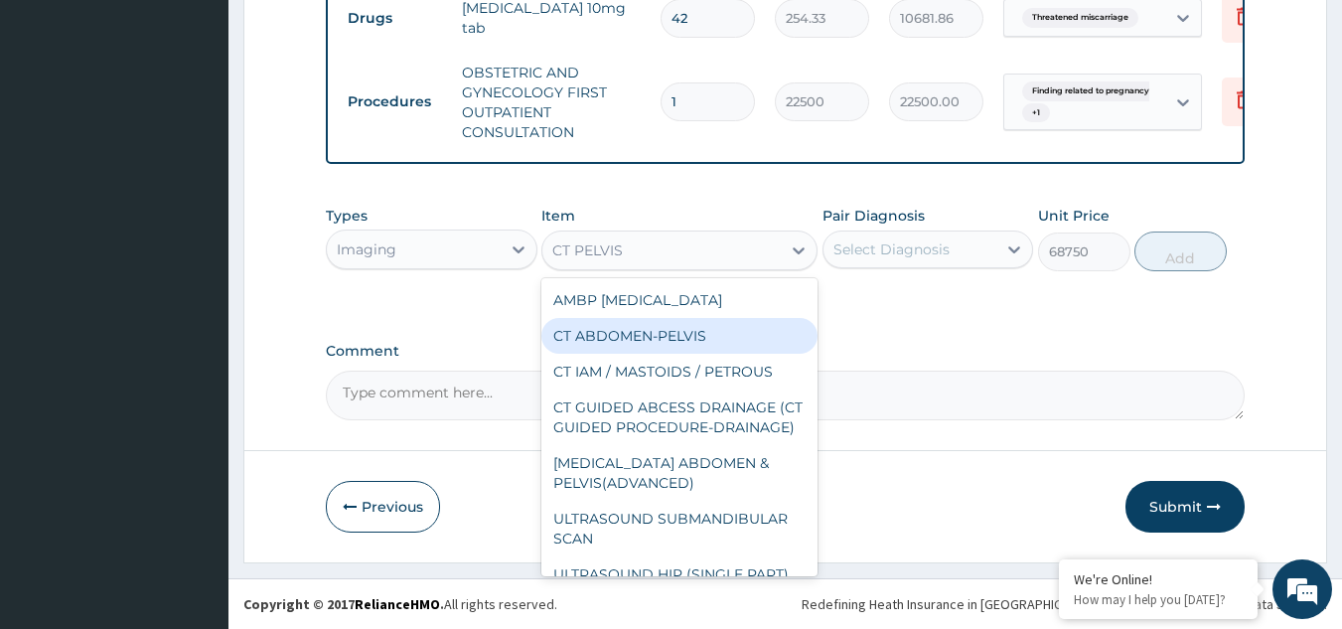
click at [685, 354] on div "CT ABDOMEN-PELVIS" at bounding box center [679, 336] width 276 height 36
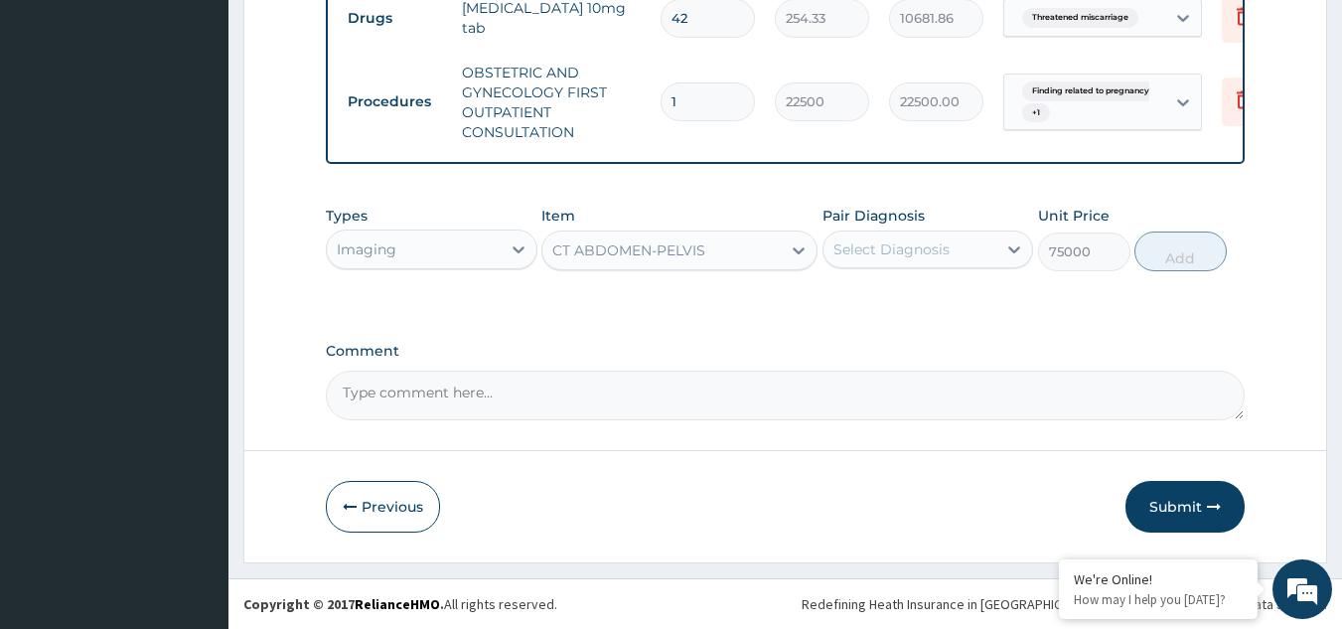
click at [700, 265] on div "CT ABDOMEN-PELVIS" at bounding box center [661, 250] width 238 height 32
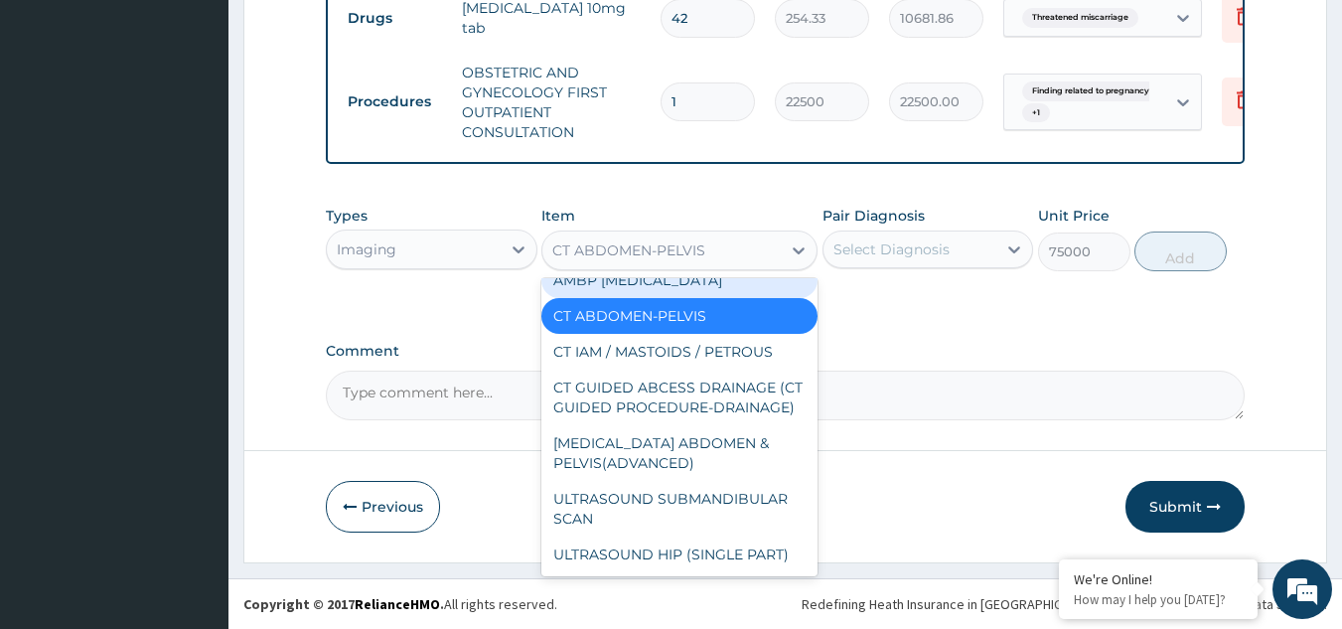
scroll to position [11326, 0]
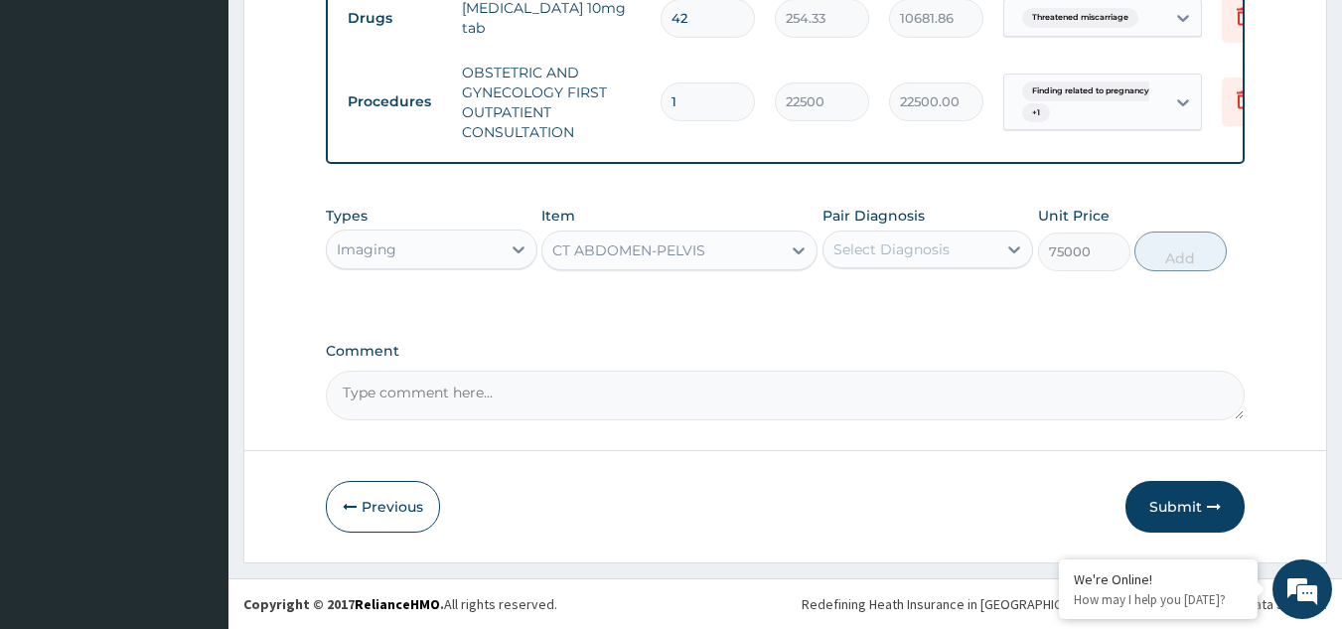
click at [957, 402] on textarea "Comment" at bounding box center [786, 396] width 920 height 50
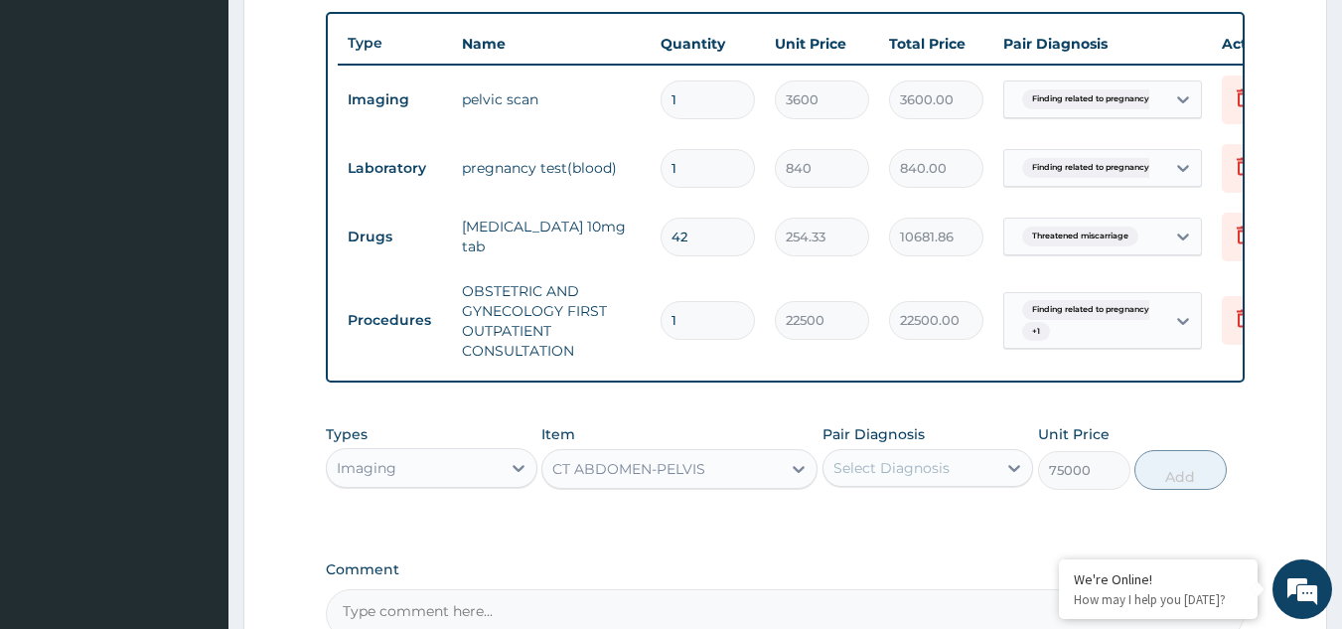
scroll to position [762, 0]
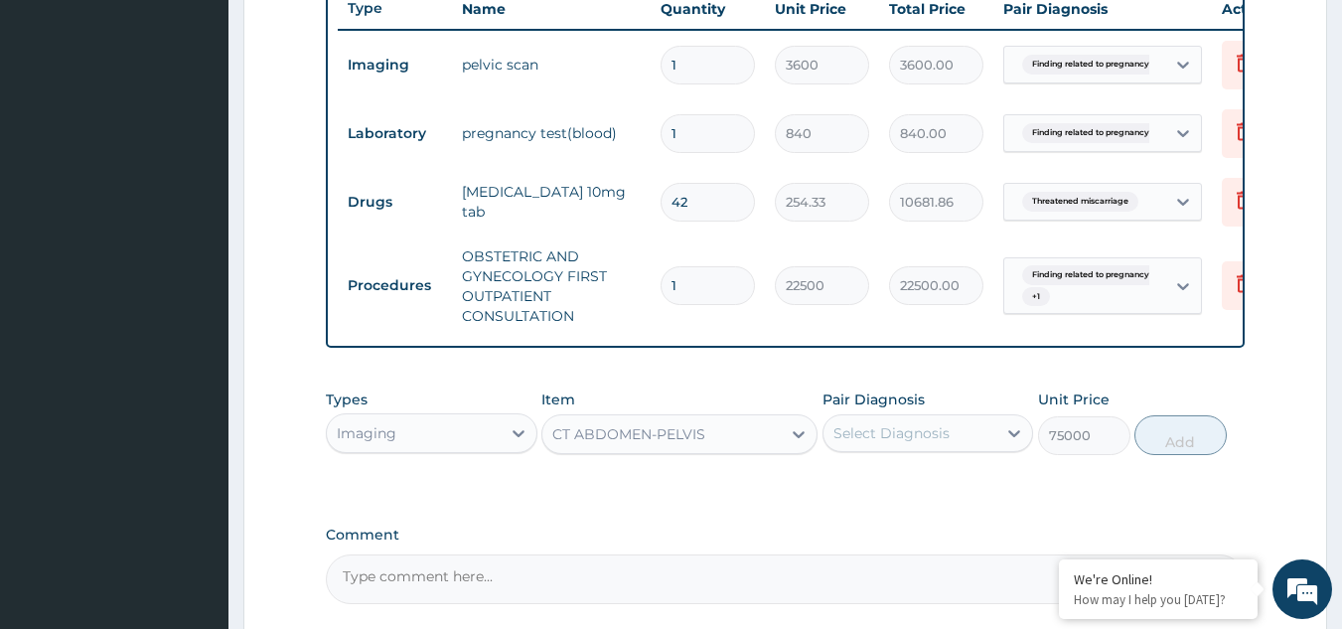
drag, startPoint x: 706, startPoint y: 379, endPoint x: 648, endPoint y: 366, distance: 60.0
click at [703, 379] on div "PA Code / Prescription Code PA/14B52B PA/709211 Encounter Date 04-09-2025 Impor…" at bounding box center [786, 16] width 920 height 1176
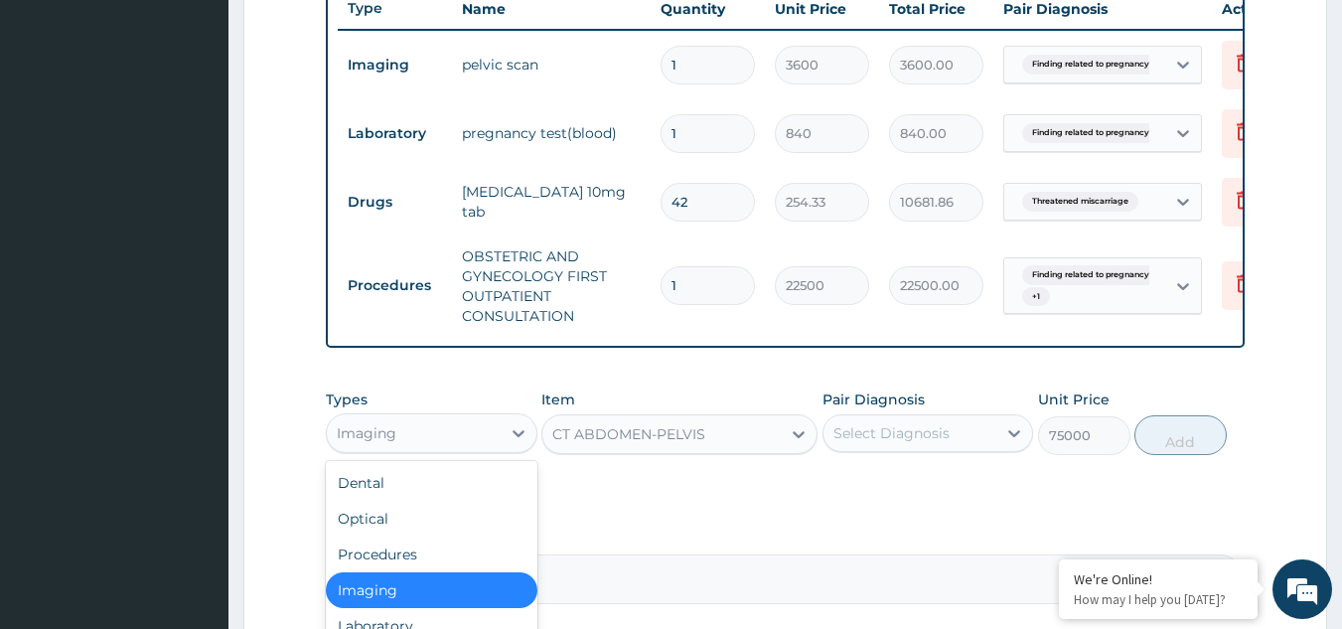
click at [449, 449] on div "Imaging" at bounding box center [414, 433] width 174 height 32
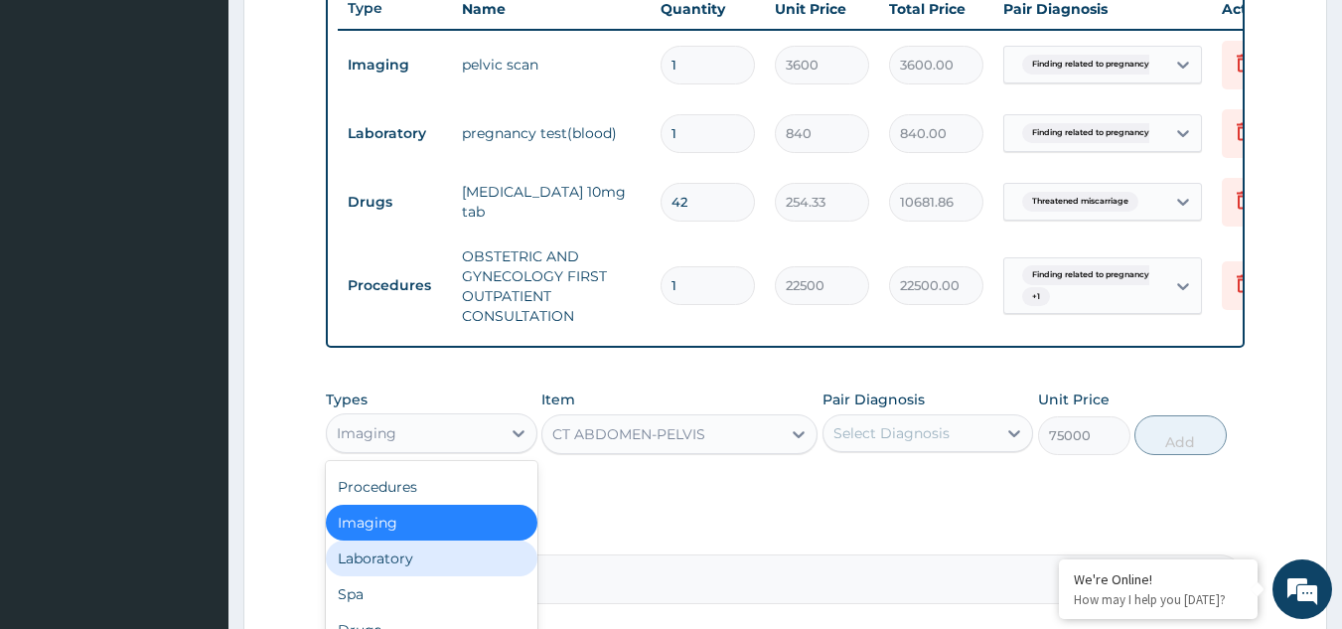
click at [390, 565] on div "Laboratory" at bounding box center [432, 558] width 212 height 36
type input "0"
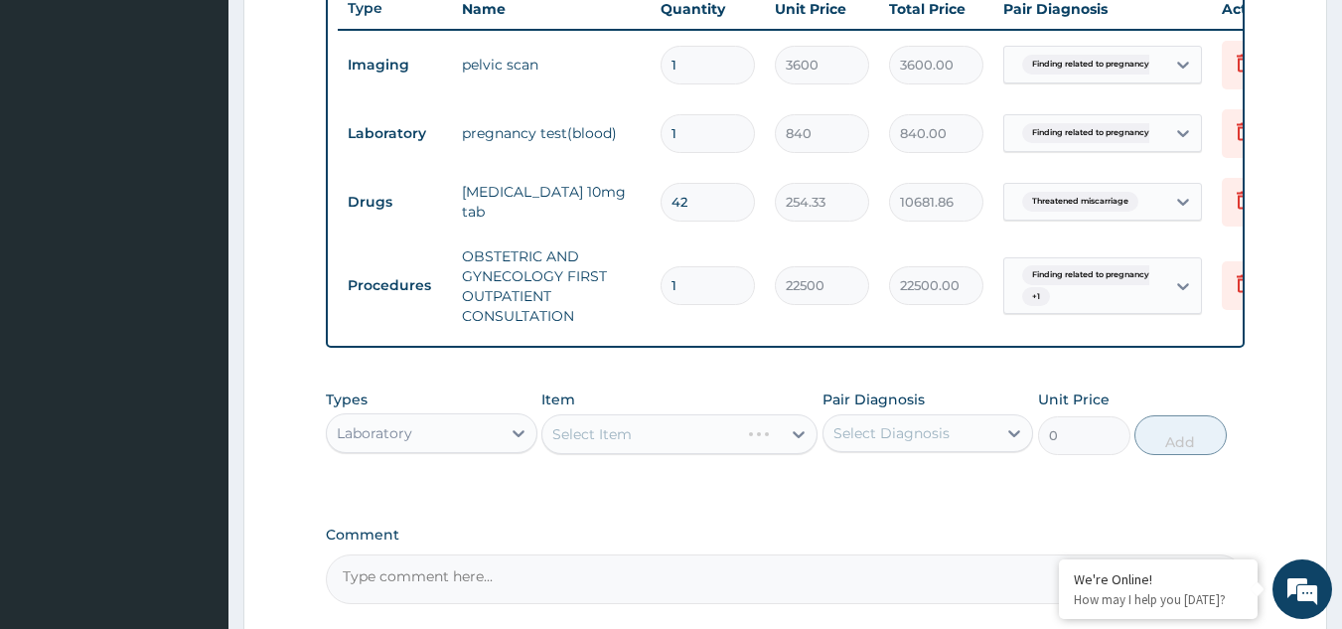
click at [640, 454] on div "Select Item" at bounding box center [679, 434] width 276 height 40
click at [637, 452] on div "Select Item" at bounding box center [679, 434] width 276 height 40
click at [642, 450] on div "Select Item" at bounding box center [661, 434] width 238 height 32
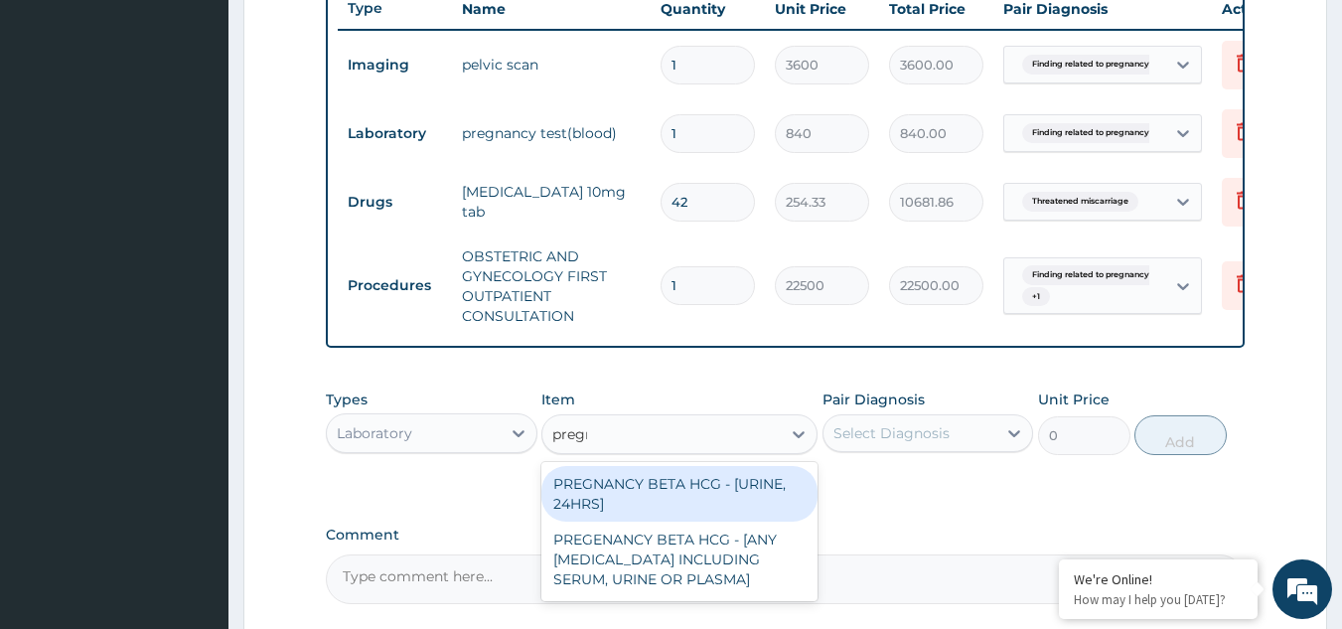
type input "pregna"
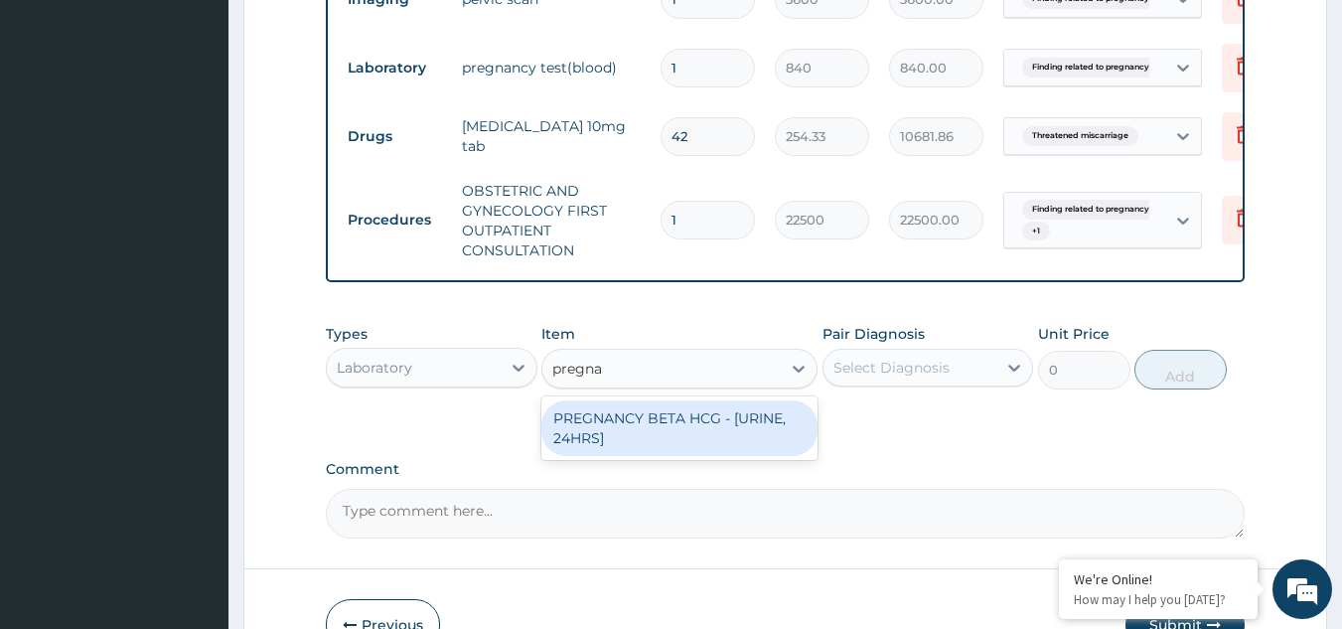
scroll to position [861, 0]
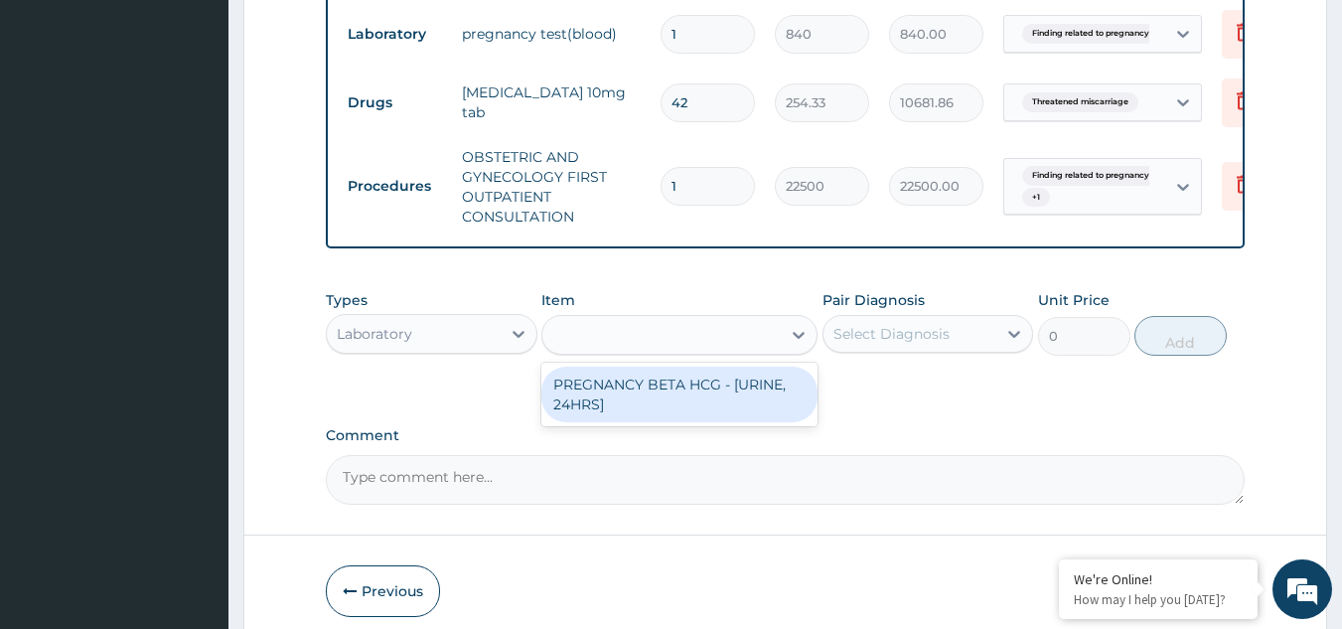
click at [635, 351] on div "pregna" at bounding box center [661, 335] width 238 height 32
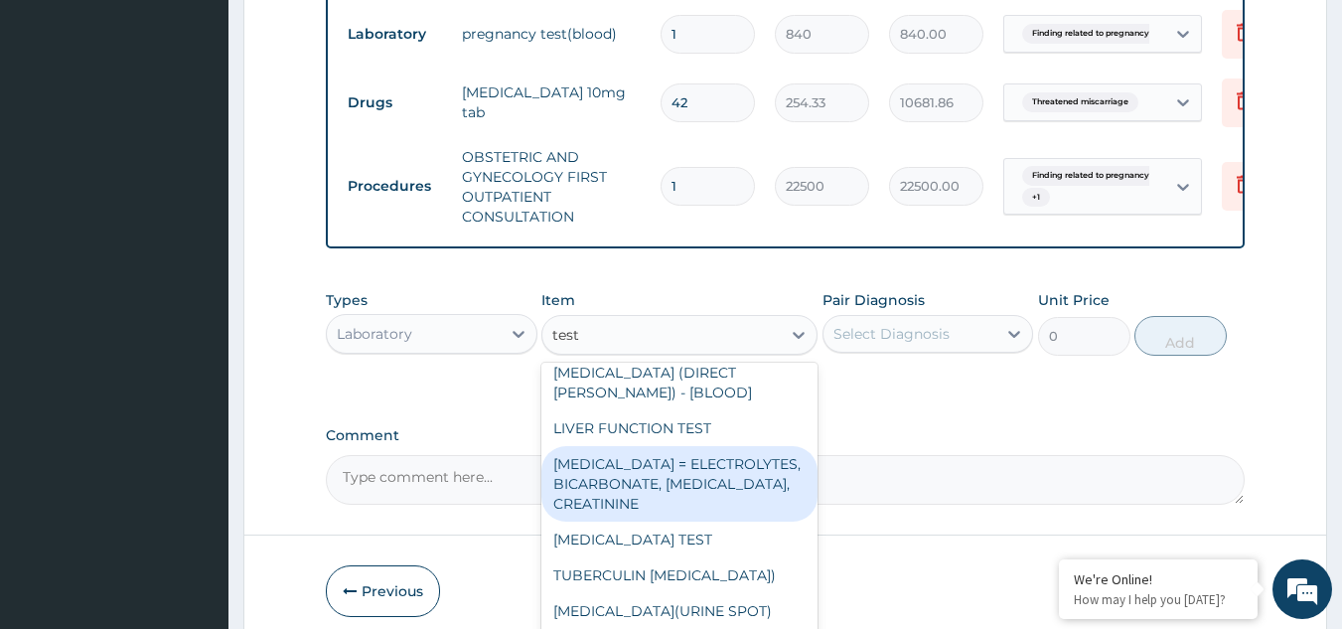
scroll to position [445, 0]
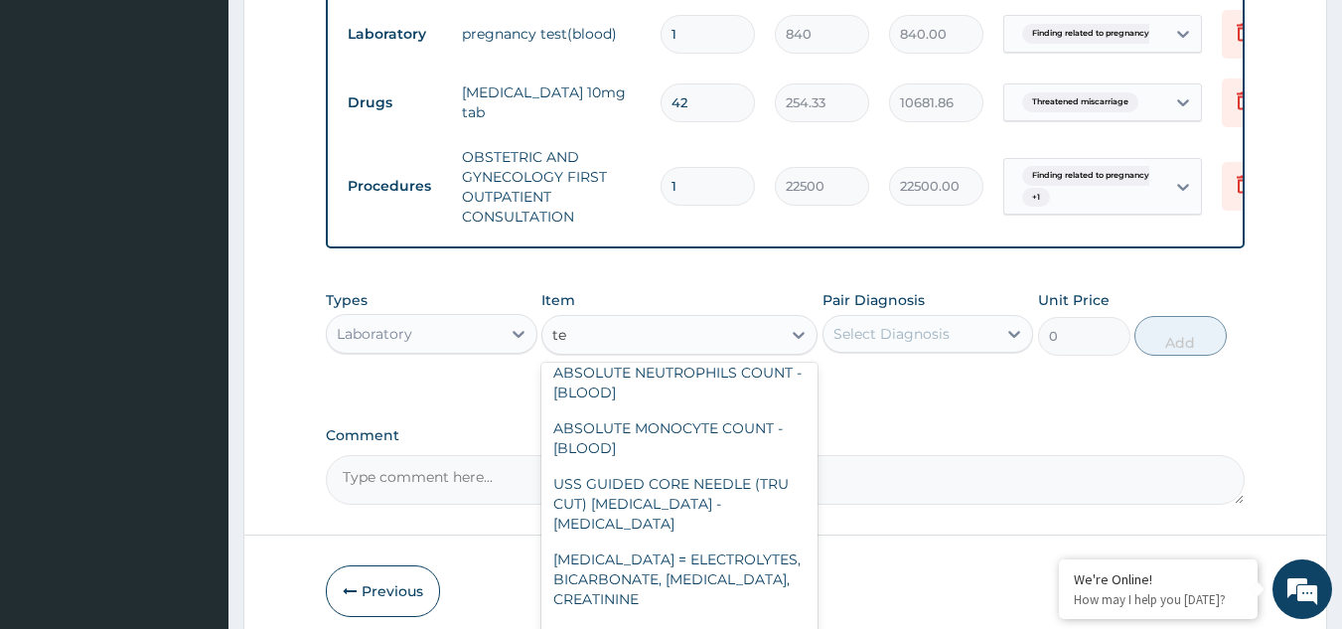
type input "t"
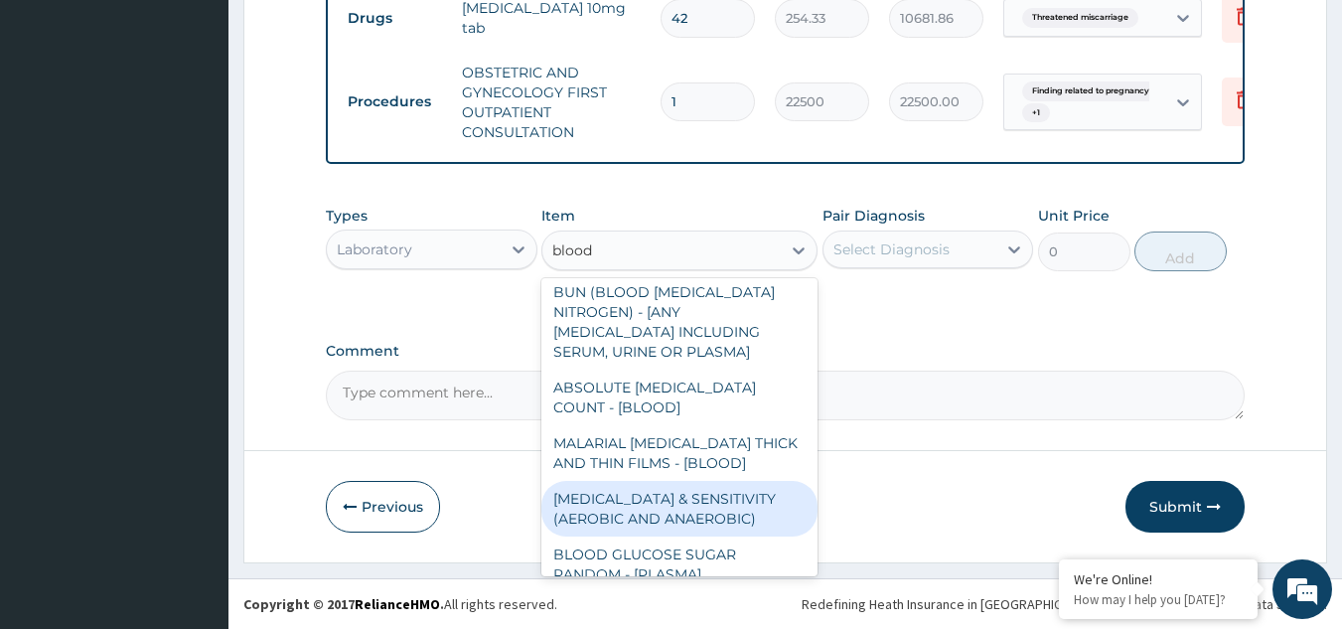
scroll to position [0, 0]
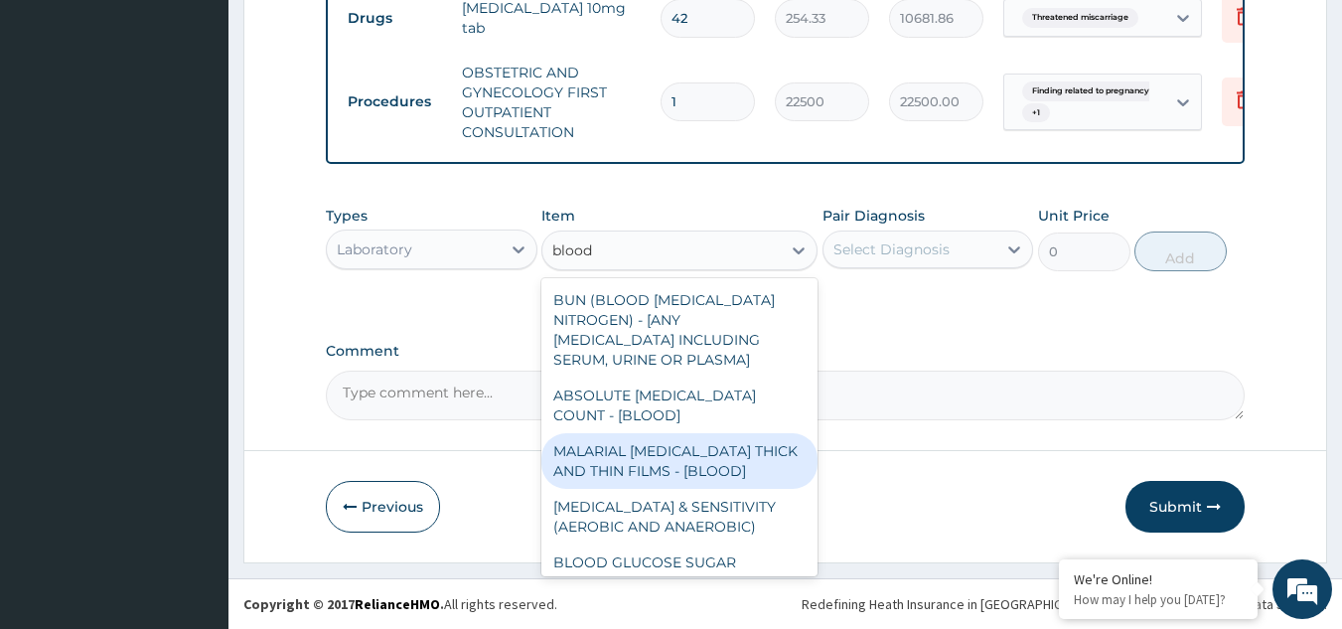
type input "blood"
click at [900, 418] on textarea "Comment" at bounding box center [786, 396] width 920 height 50
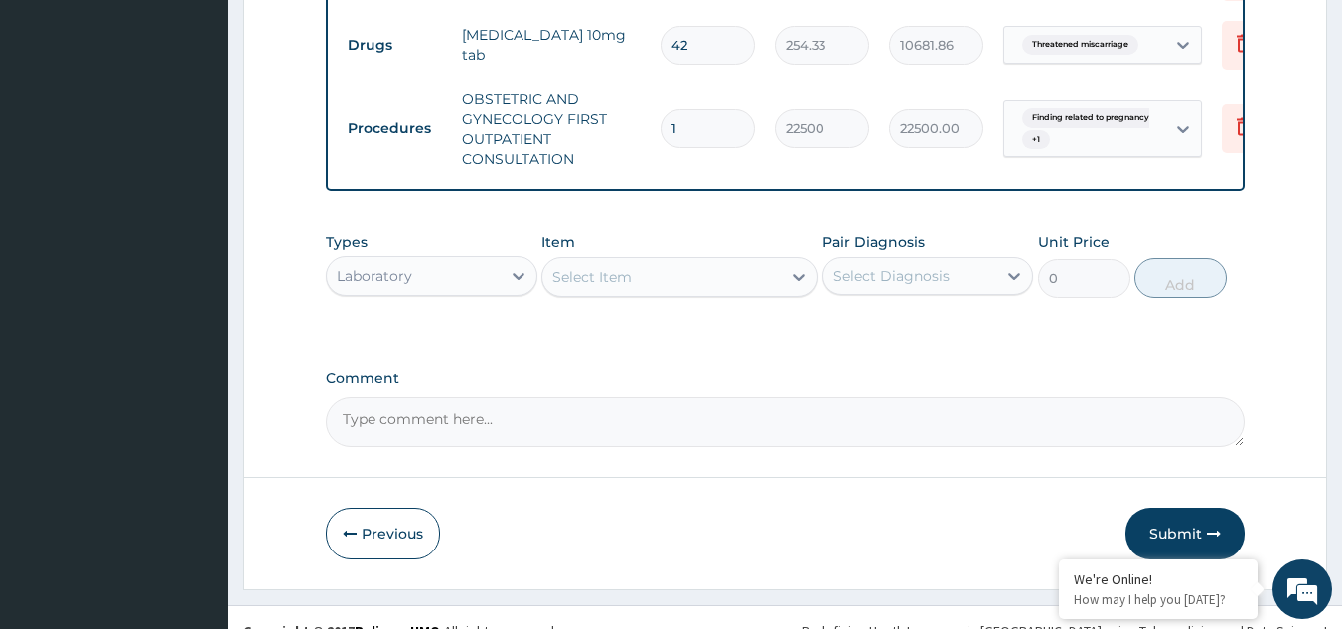
scroll to position [961, 0]
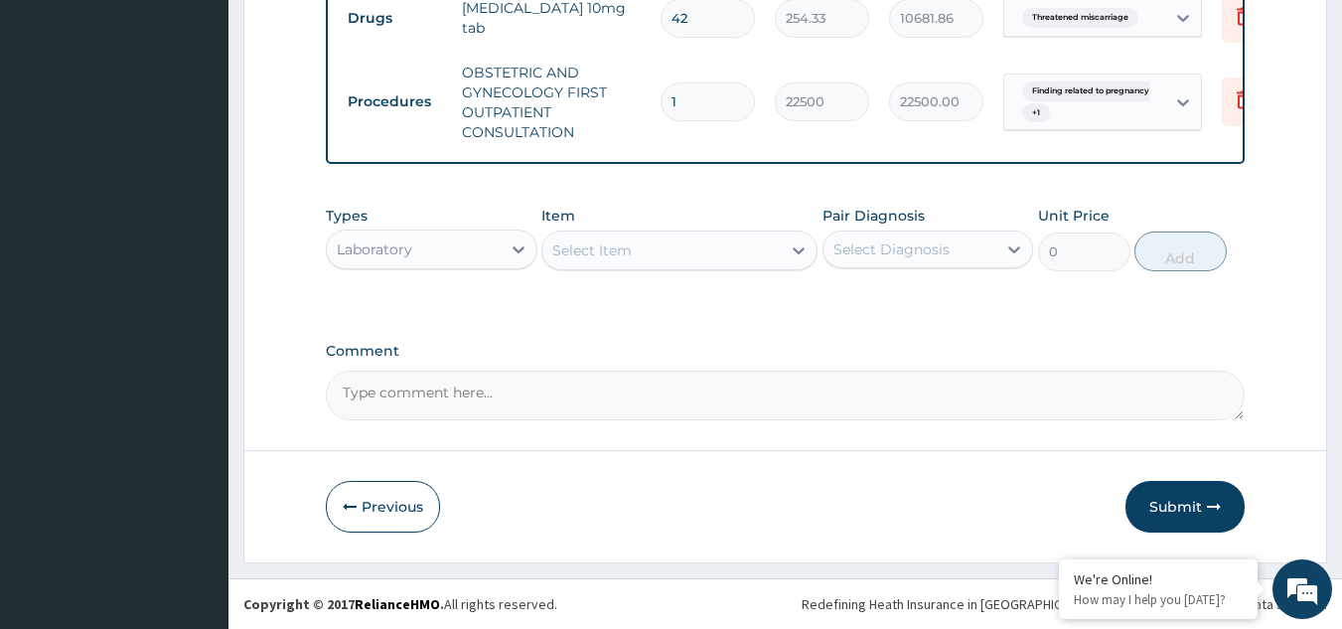
click at [420, 251] on div "Laboratory" at bounding box center [414, 249] width 174 height 32
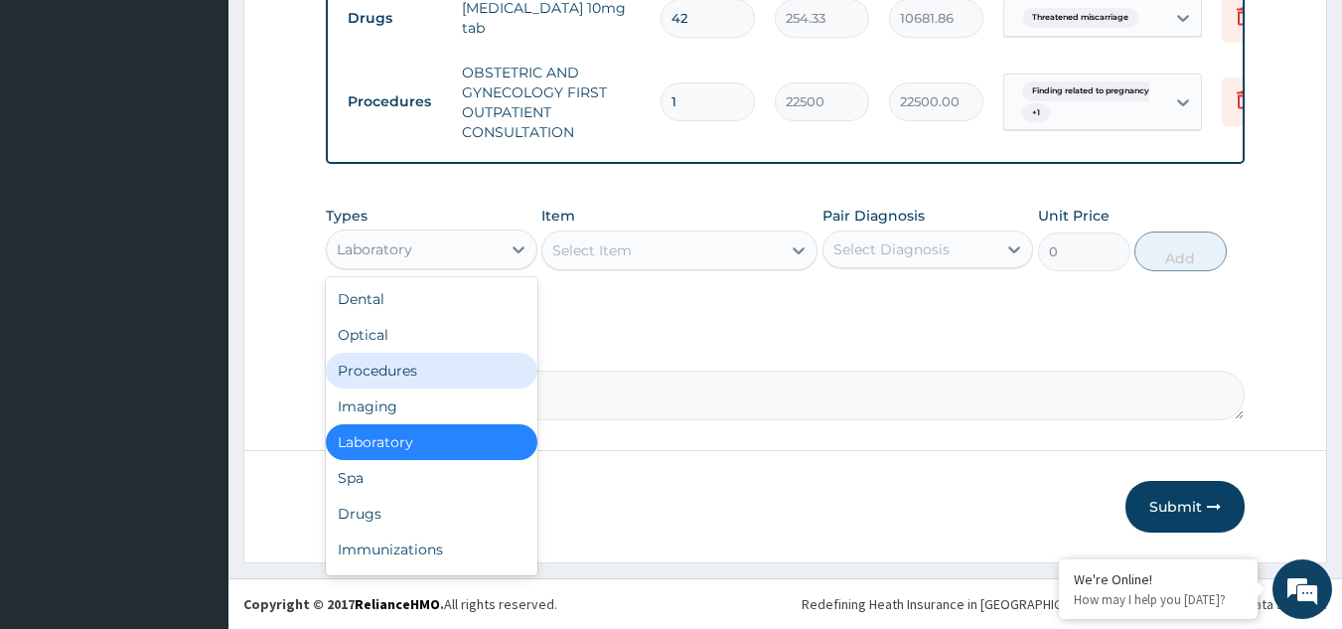
click at [392, 372] on div "Procedures" at bounding box center [432, 371] width 212 height 36
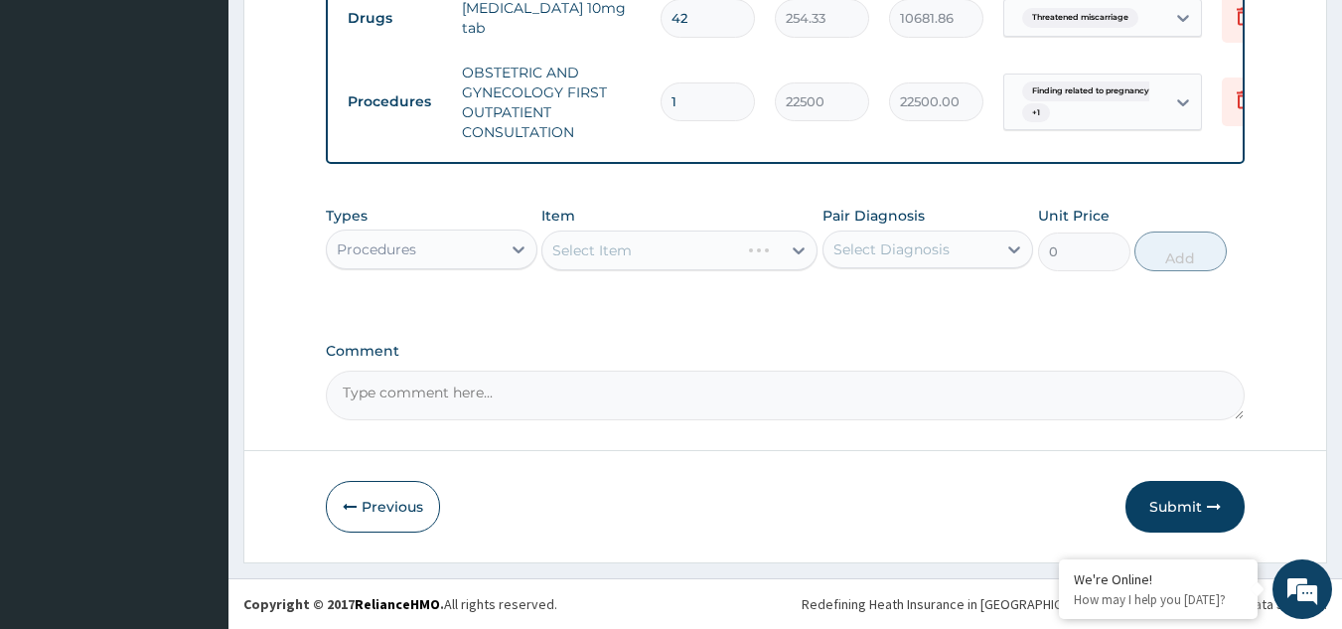
click at [619, 262] on div "Select Item" at bounding box center [679, 250] width 276 height 40
click at [643, 246] on div "Select Item" at bounding box center [679, 250] width 276 height 40
click at [639, 246] on div "Select Item" at bounding box center [661, 250] width 238 height 32
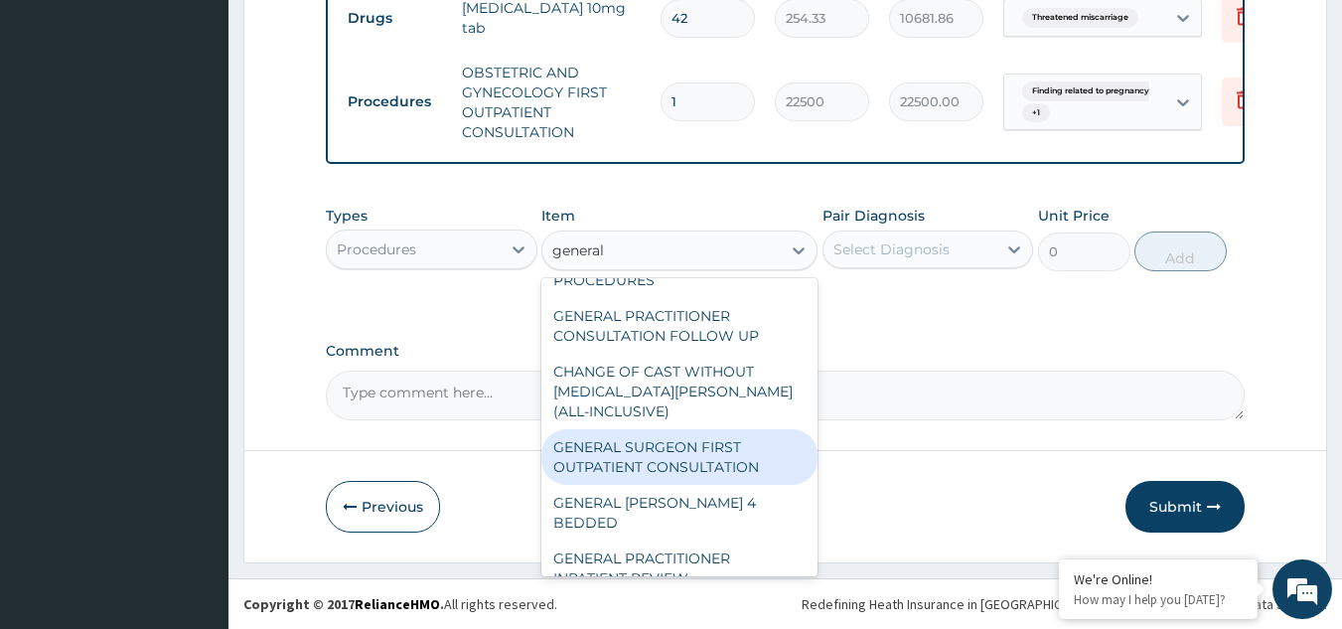
scroll to position [0, 0]
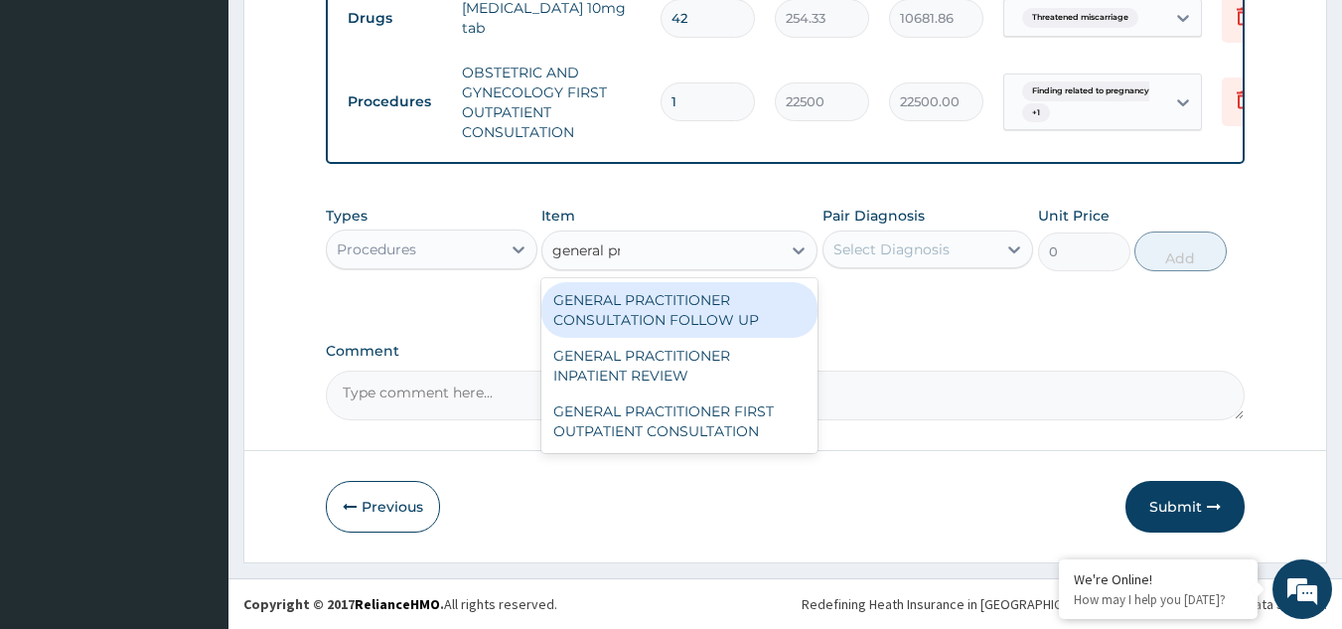
type input "general prac"
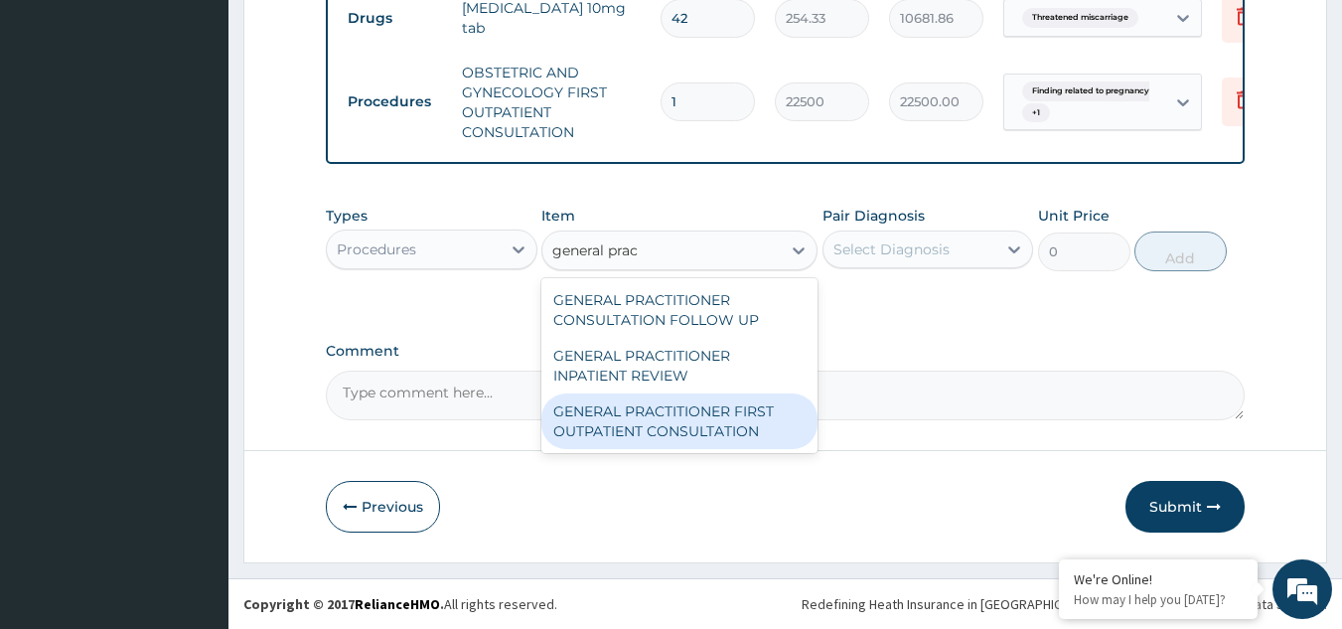
click at [693, 434] on div "GENERAL PRACTITIONER FIRST OUTPATIENT CONSULTATION" at bounding box center [679, 421] width 276 height 56
type input "3750"
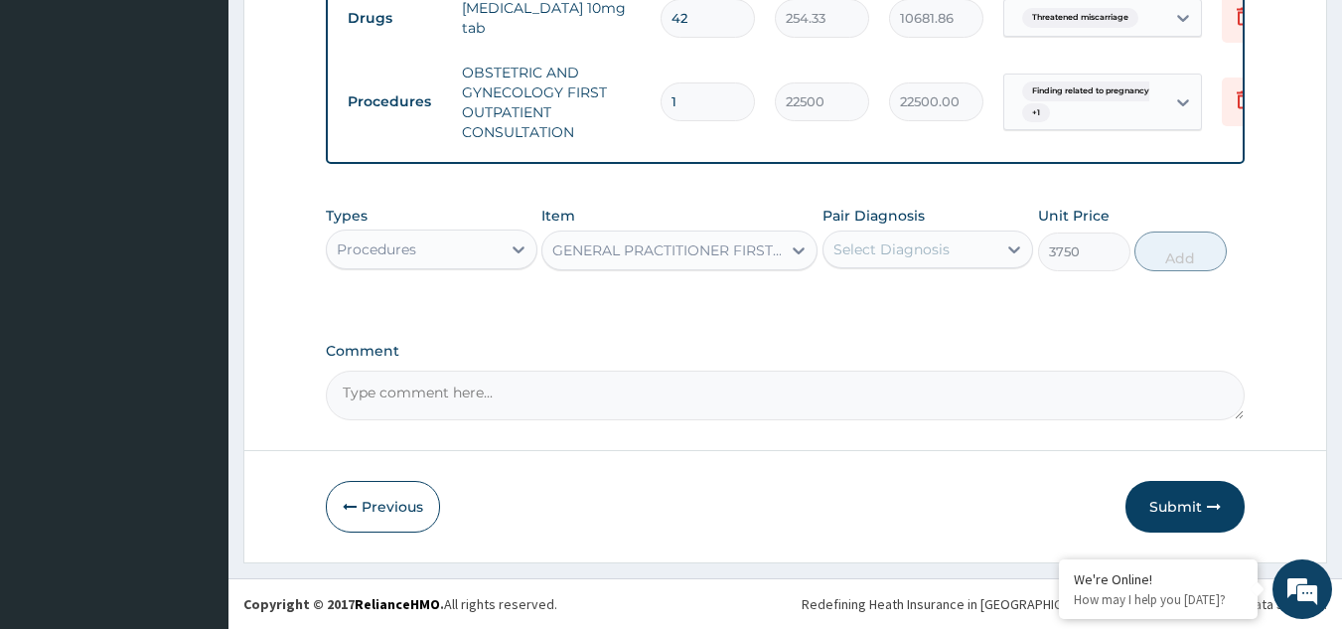
click at [913, 252] on div "Select Diagnosis" at bounding box center [892, 249] width 116 height 20
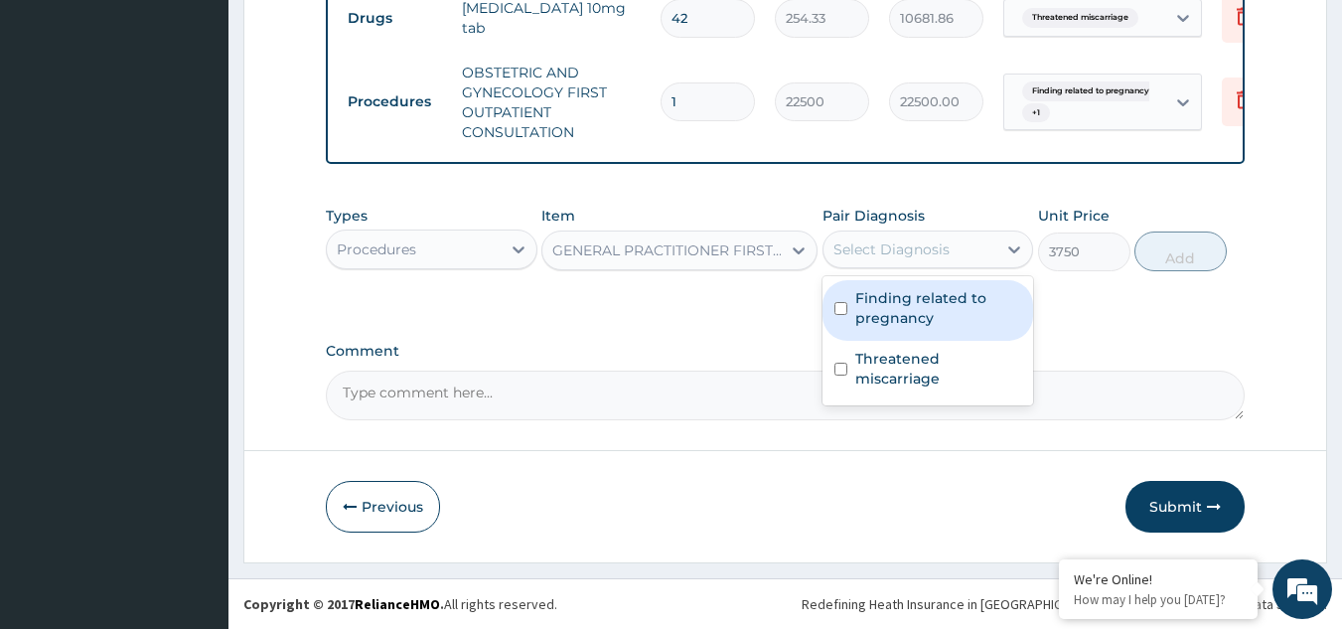
drag, startPoint x: 892, startPoint y: 308, endPoint x: 891, endPoint y: 326, distance: 17.9
click at [892, 308] on label "Finding related to pregnancy" at bounding box center [938, 308] width 167 height 40
checkbox input "true"
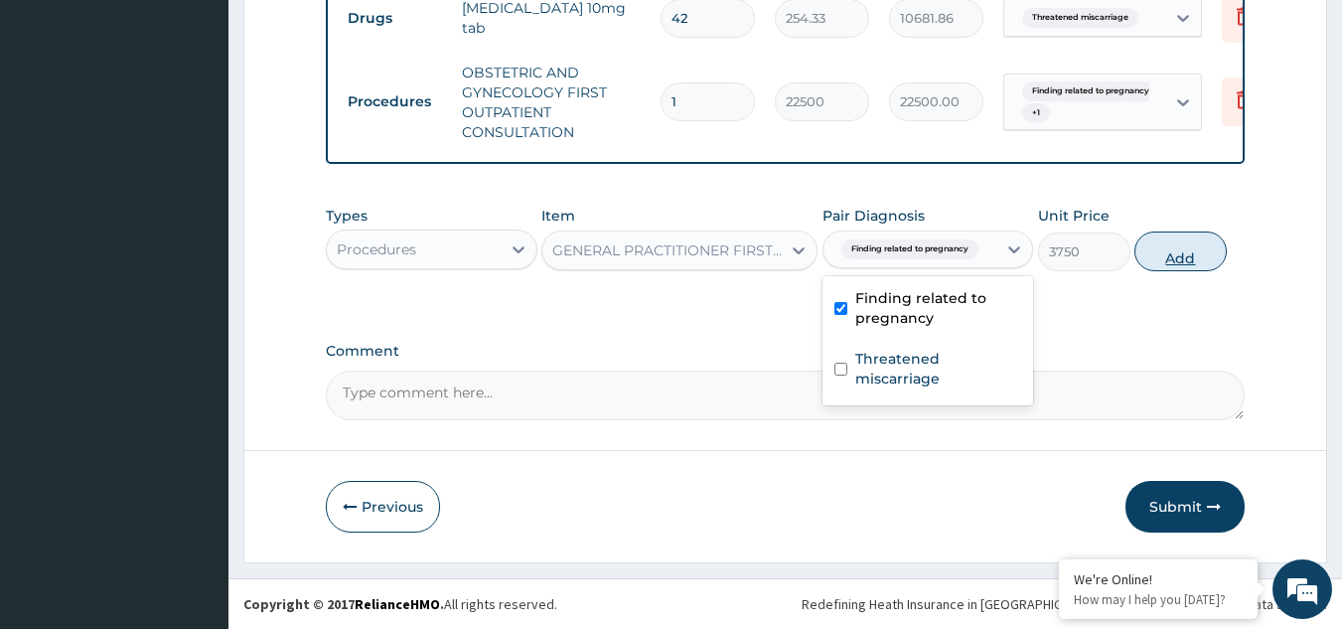
click at [1168, 242] on button "Add" at bounding box center [1181, 251] width 92 height 40
type input "0"
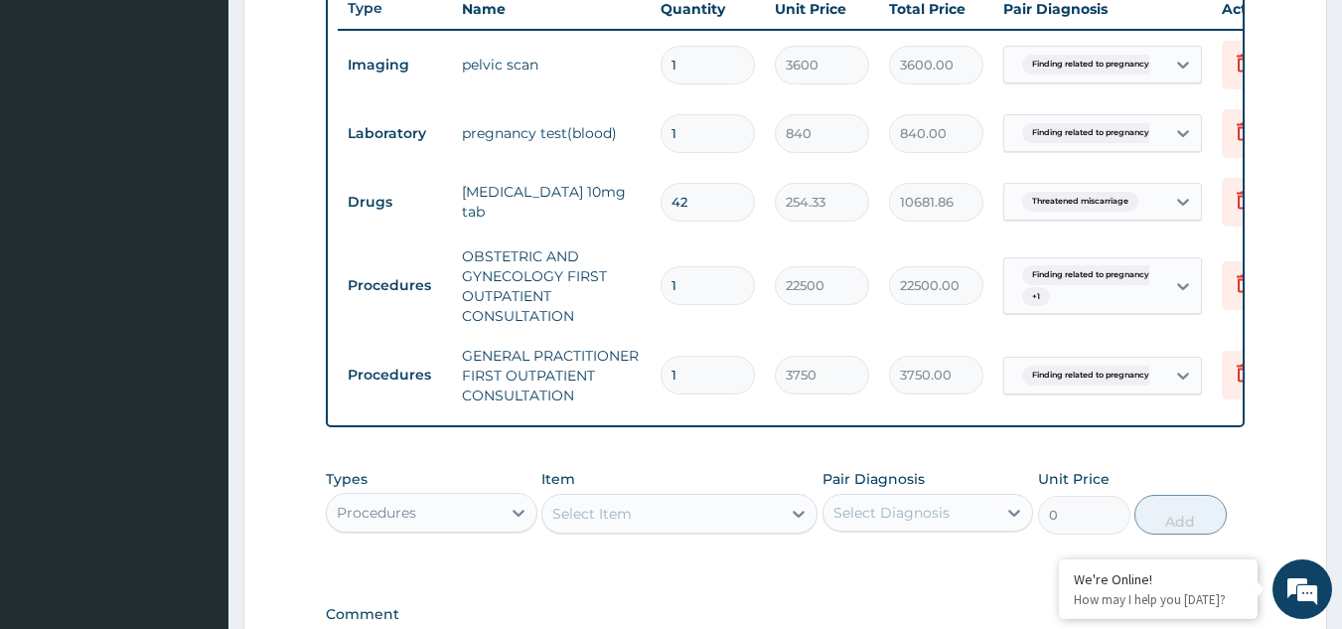
scroll to position [861, 0]
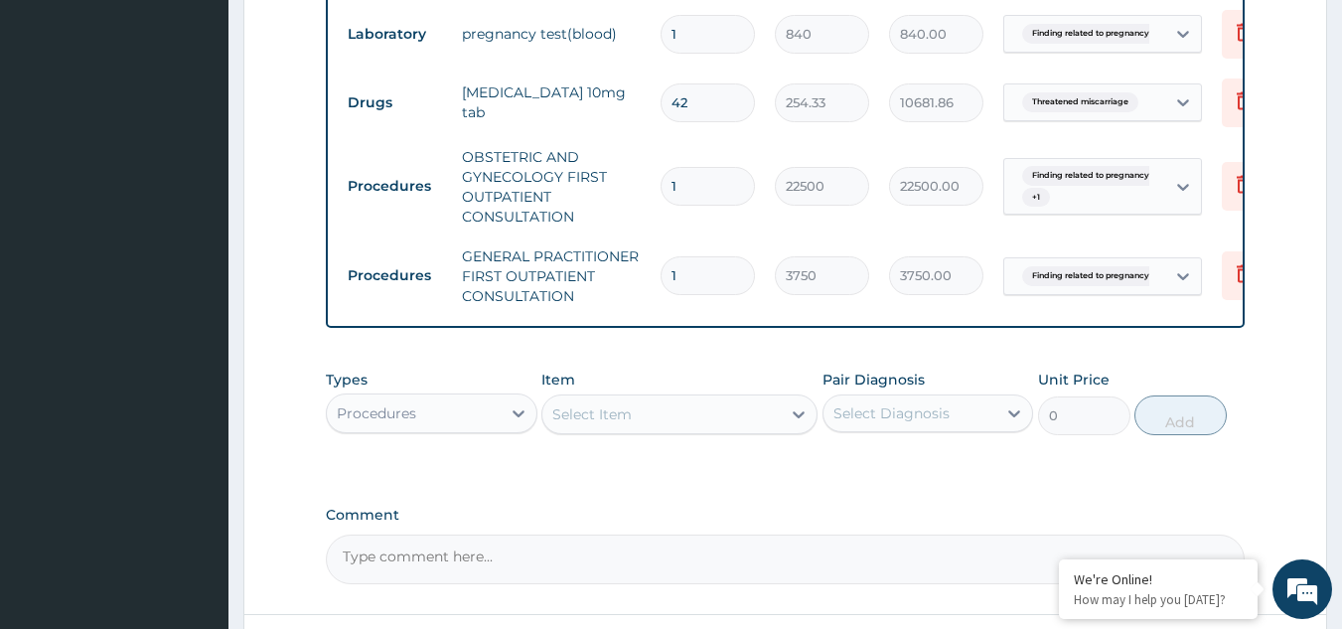
click at [600, 424] on div "Select Item" at bounding box center [591, 414] width 79 height 20
type input "preg"
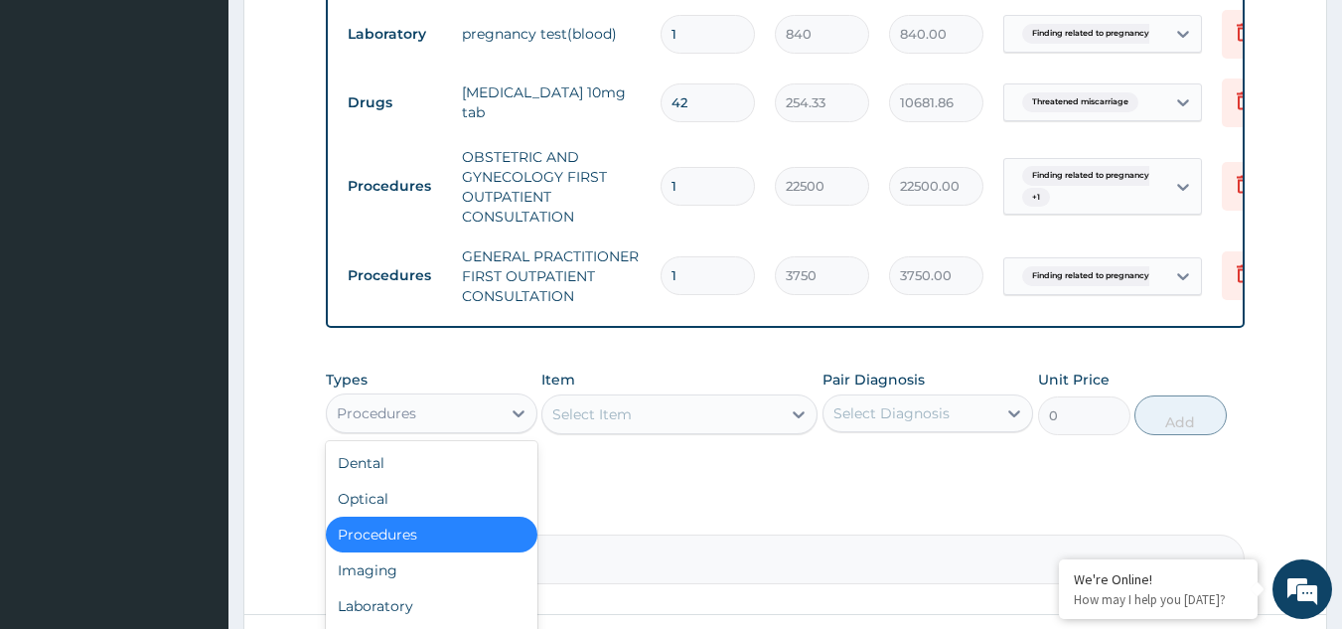
click at [419, 423] on div "Procedures" at bounding box center [414, 413] width 174 height 32
click at [389, 604] on div "Laboratory" at bounding box center [432, 606] width 212 height 36
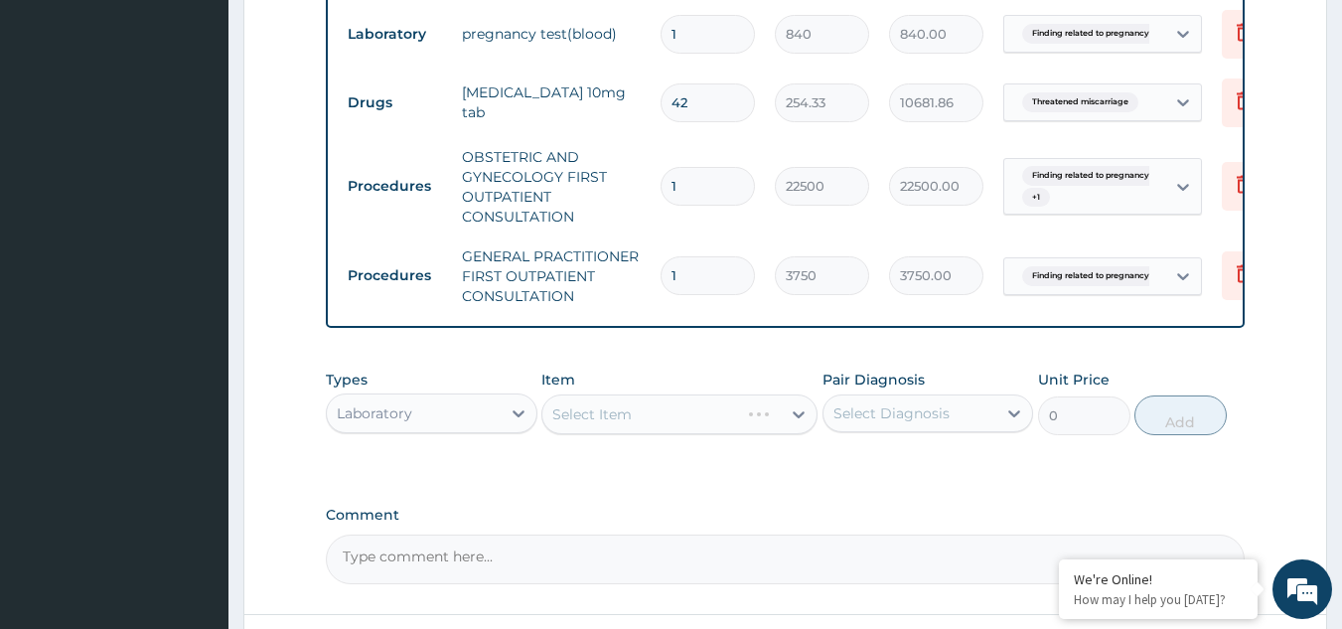
click at [625, 416] on div "Select Item" at bounding box center [679, 414] width 276 height 40
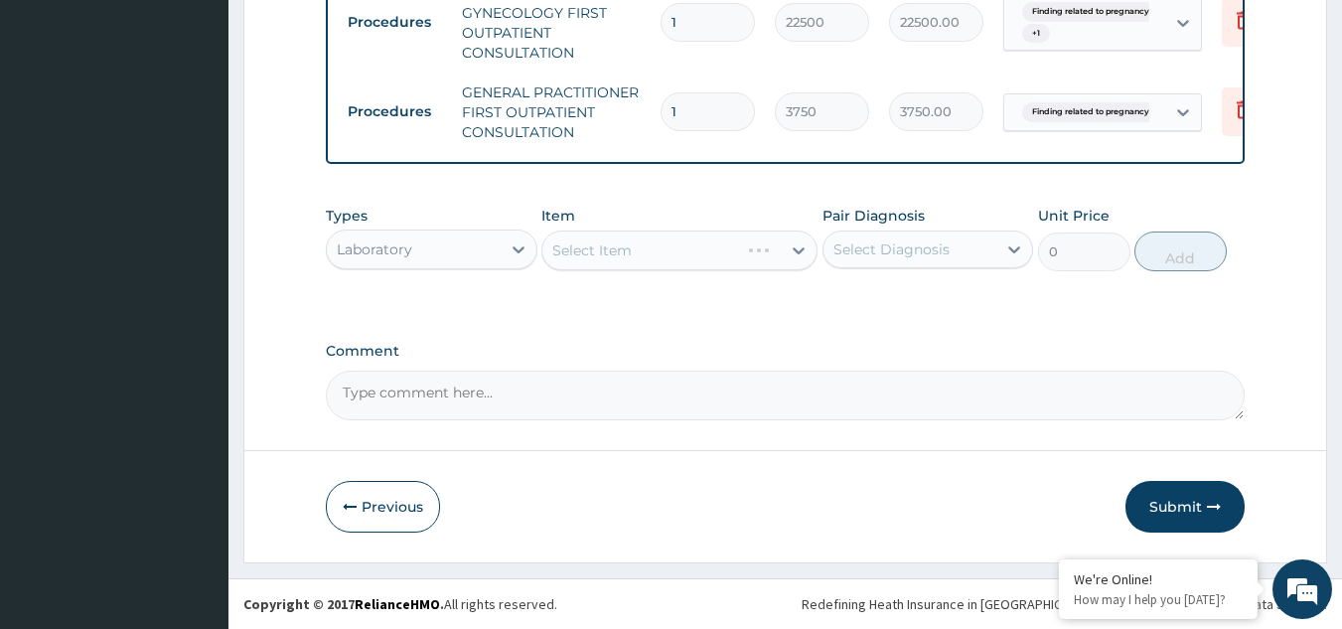
scroll to position [1040, 0]
click at [663, 263] on div "Select Item" at bounding box center [679, 250] width 276 height 40
click at [601, 250] on div "Select Item" at bounding box center [591, 250] width 79 height 20
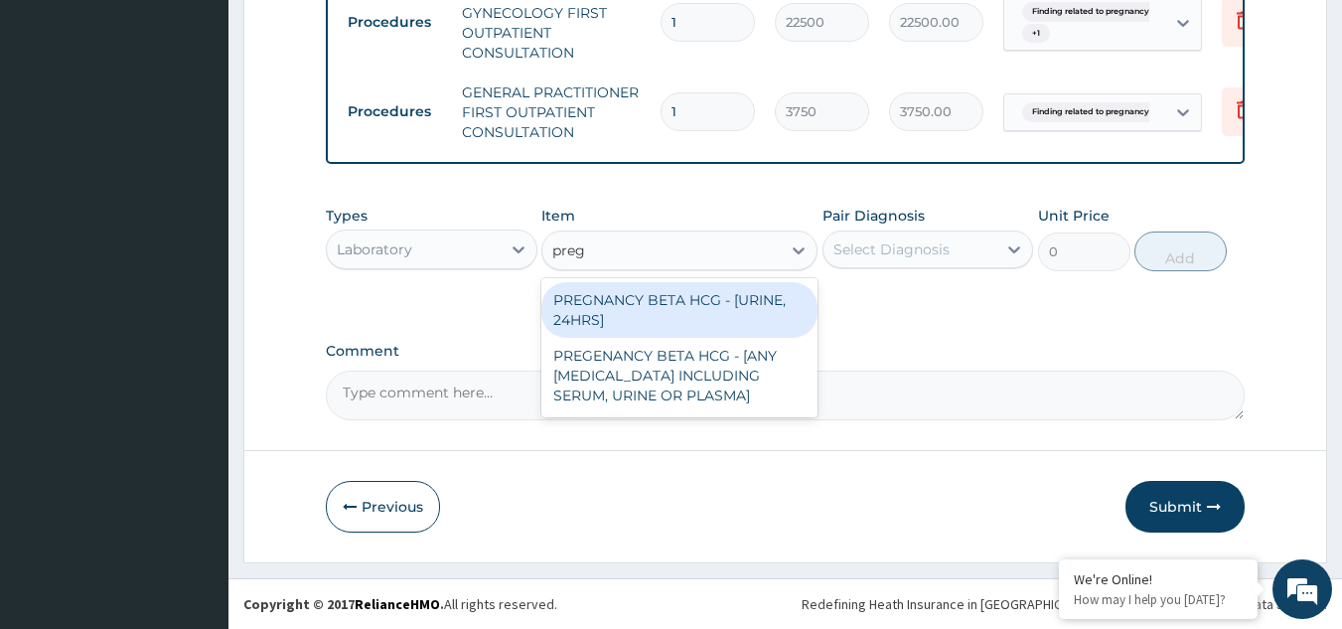
type input "pregn"
click at [620, 320] on div "PREGNANCY BETA HCG - [URINE, 24HRS]" at bounding box center [679, 310] width 276 height 56
type input "2500"
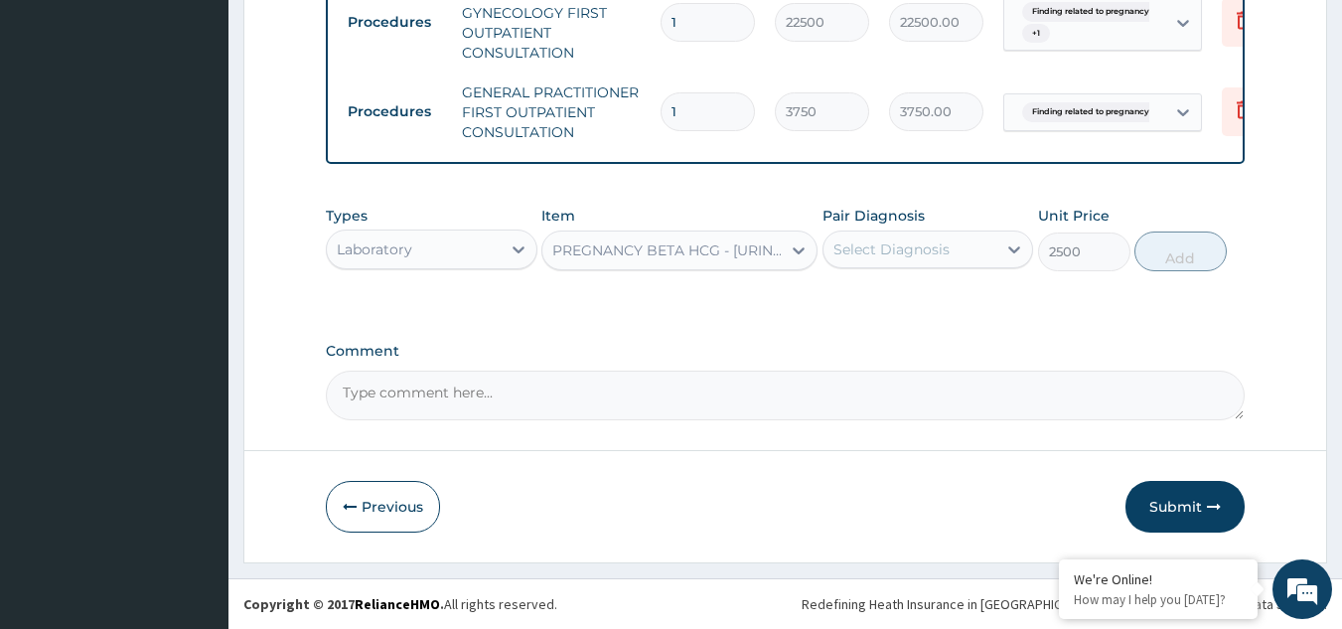
click at [934, 249] on div "Select Diagnosis" at bounding box center [892, 249] width 116 height 20
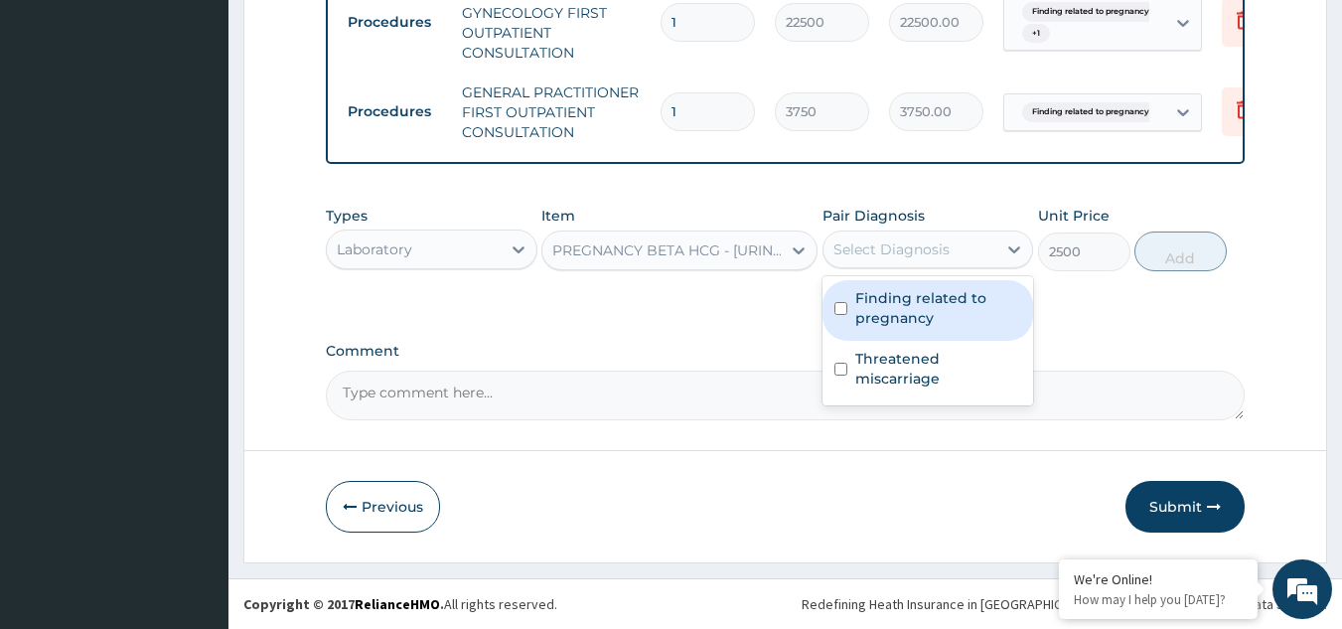
click at [908, 311] on label "Finding related to pregnancy" at bounding box center [938, 308] width 167 height 40
checkbox input "true"
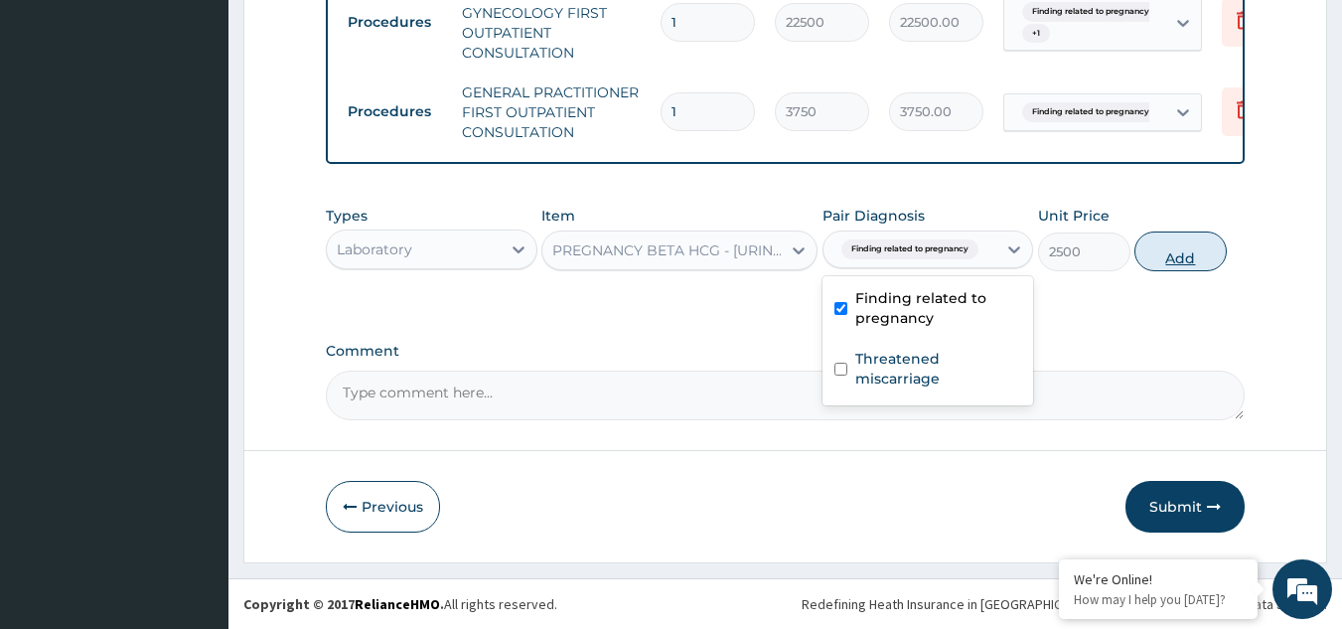
click at [1186, 261] on button "Add" at bounding box center [1181, 251] width 92 height 40
type input "0"
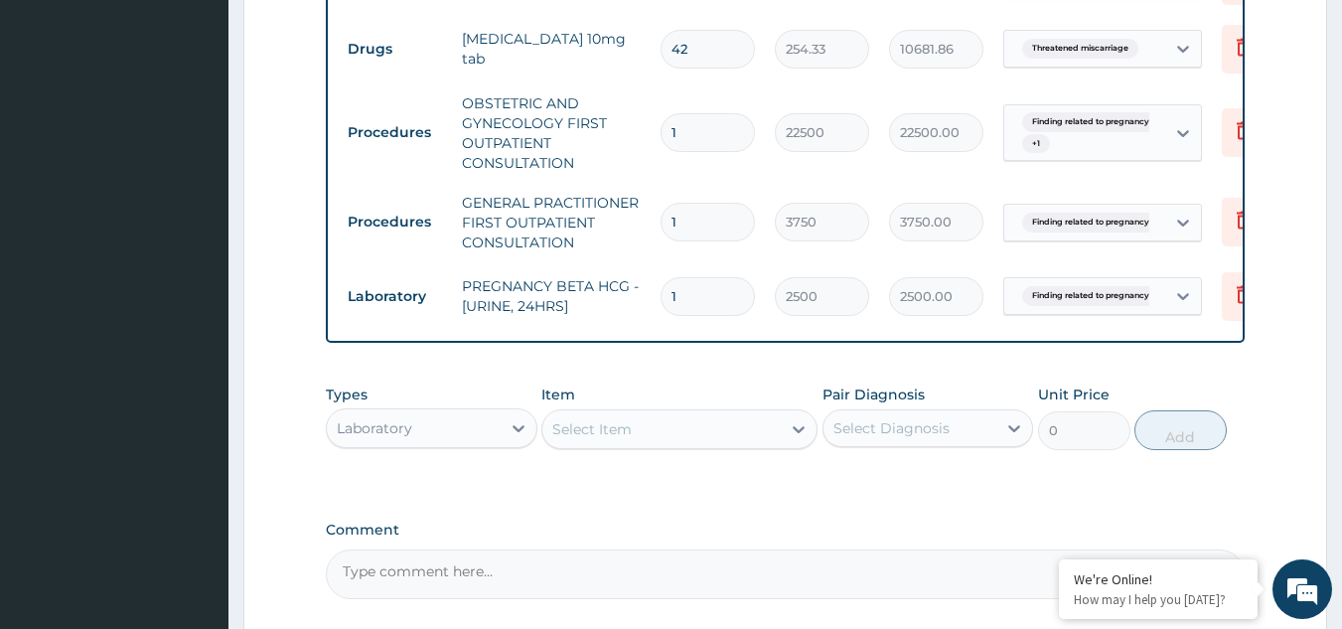
scroll to position [742, 0]
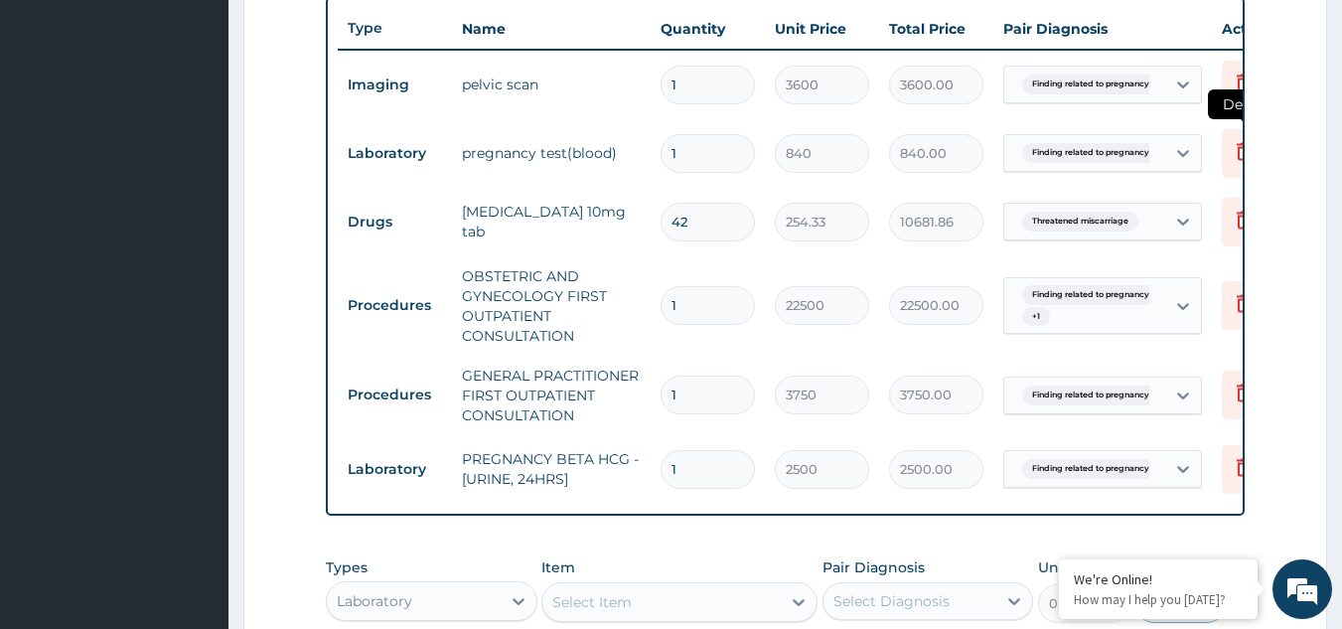
click at [1236, 147] on icon at bounding box center [1244, 151] width 24 height 24
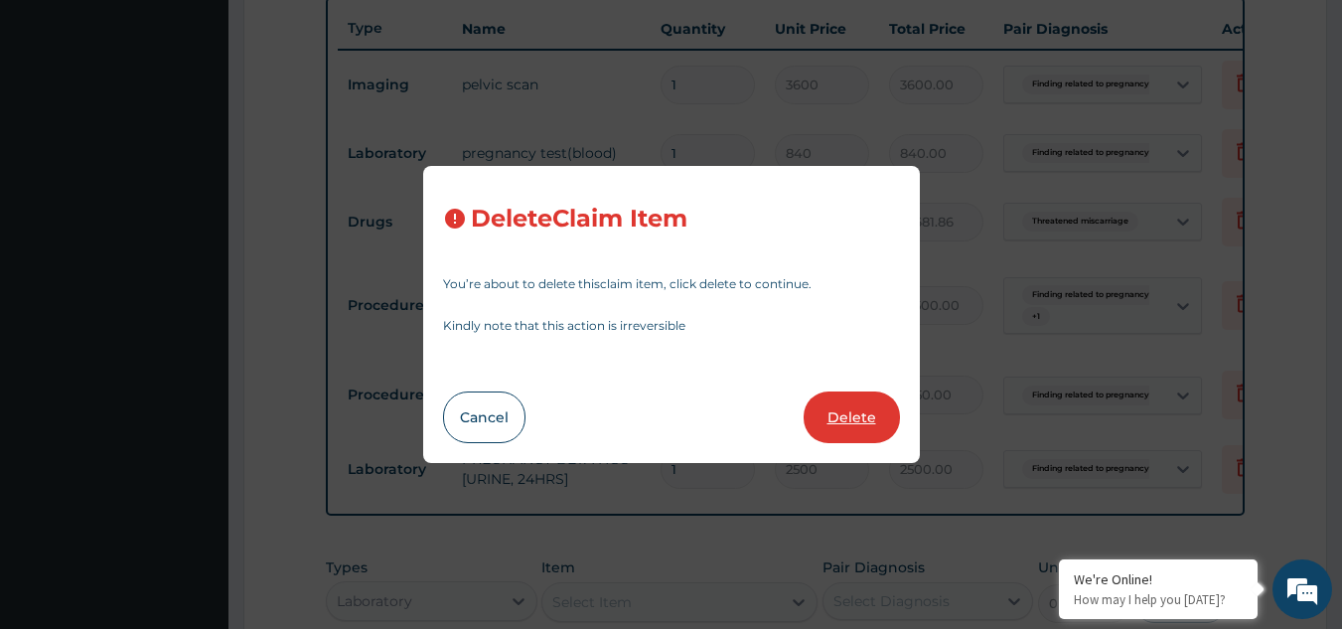
click at [867, 433] on button "Delete" at bounding box center [852, 417] width 96 height 52
type input "42"
type input "254.33"
type input "10681.86"
type input "1"
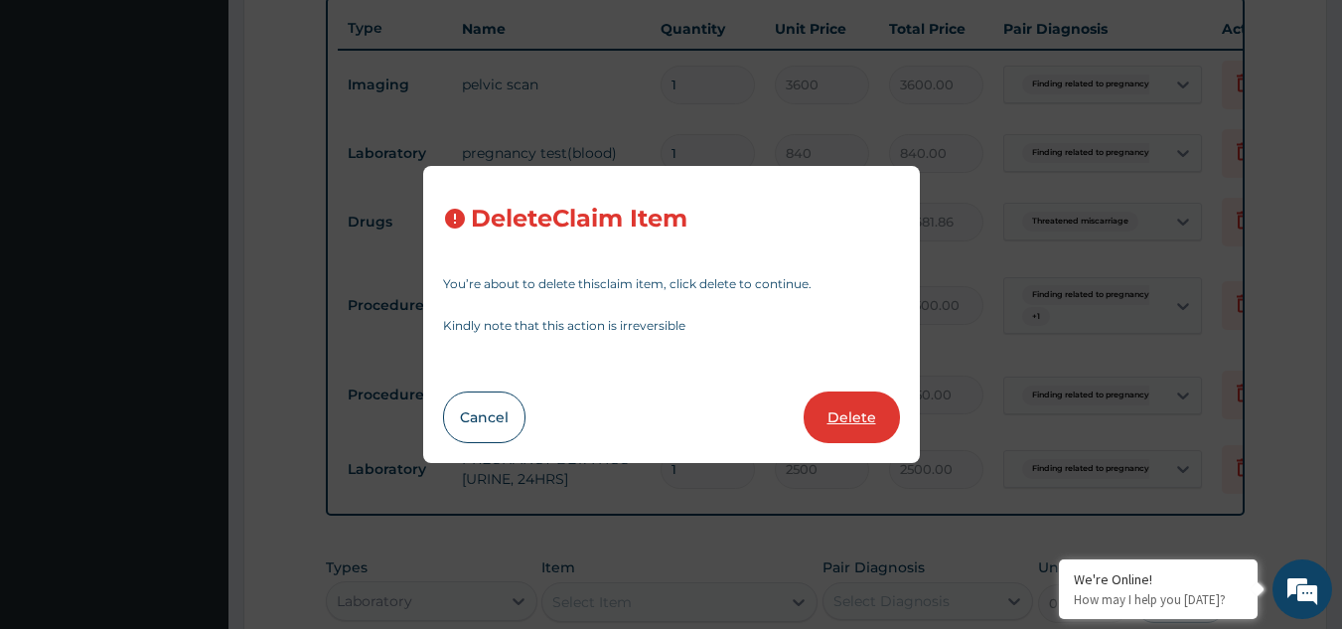
type input "22500"
type input "22500.00"
type input "3750"
type input "3750.00"
type input "2500"
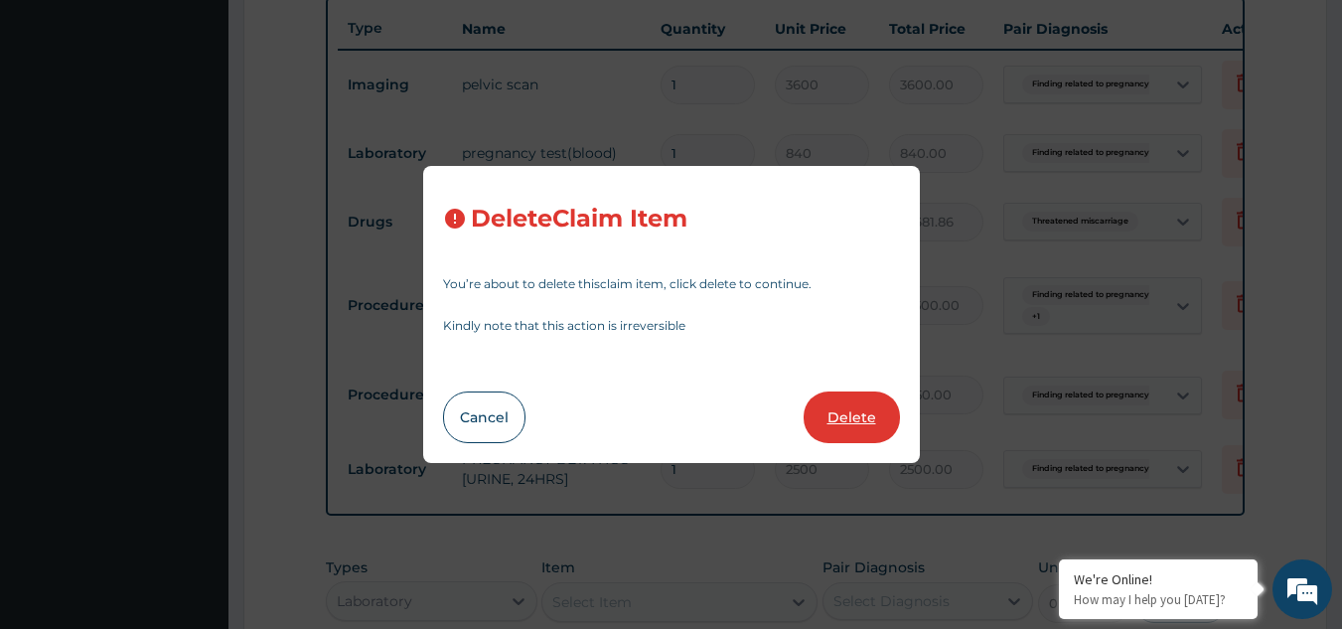
type input "2500.00"
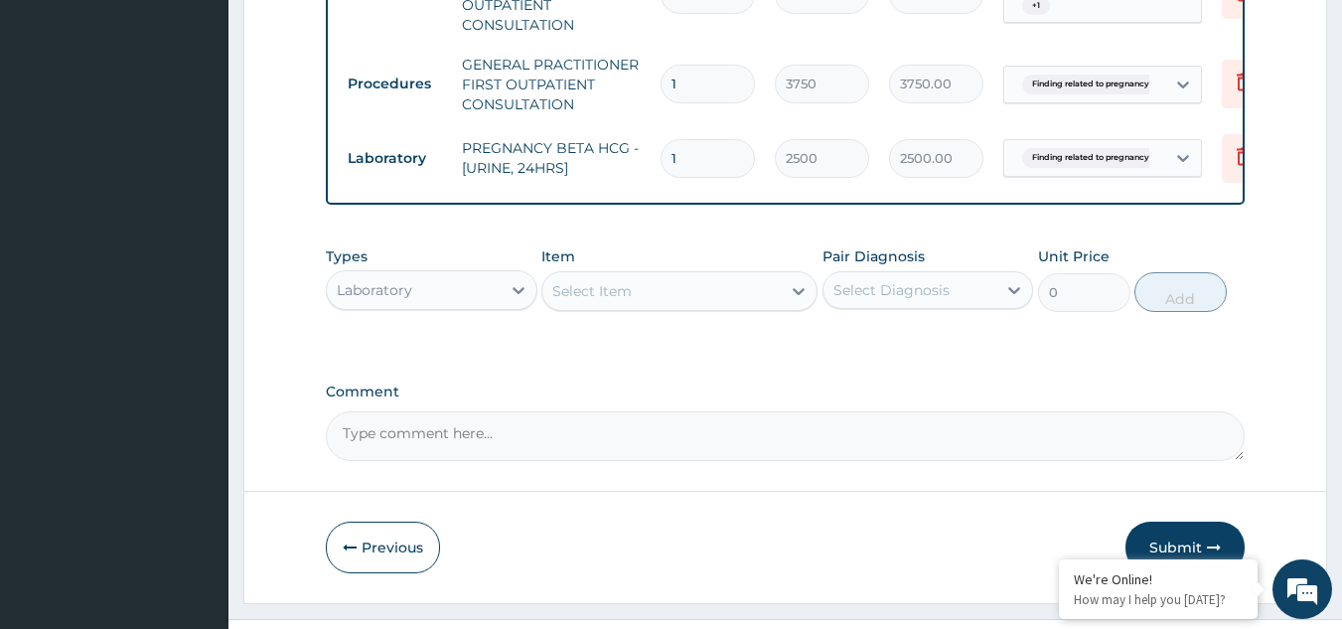
scroll to position [1040, 0]
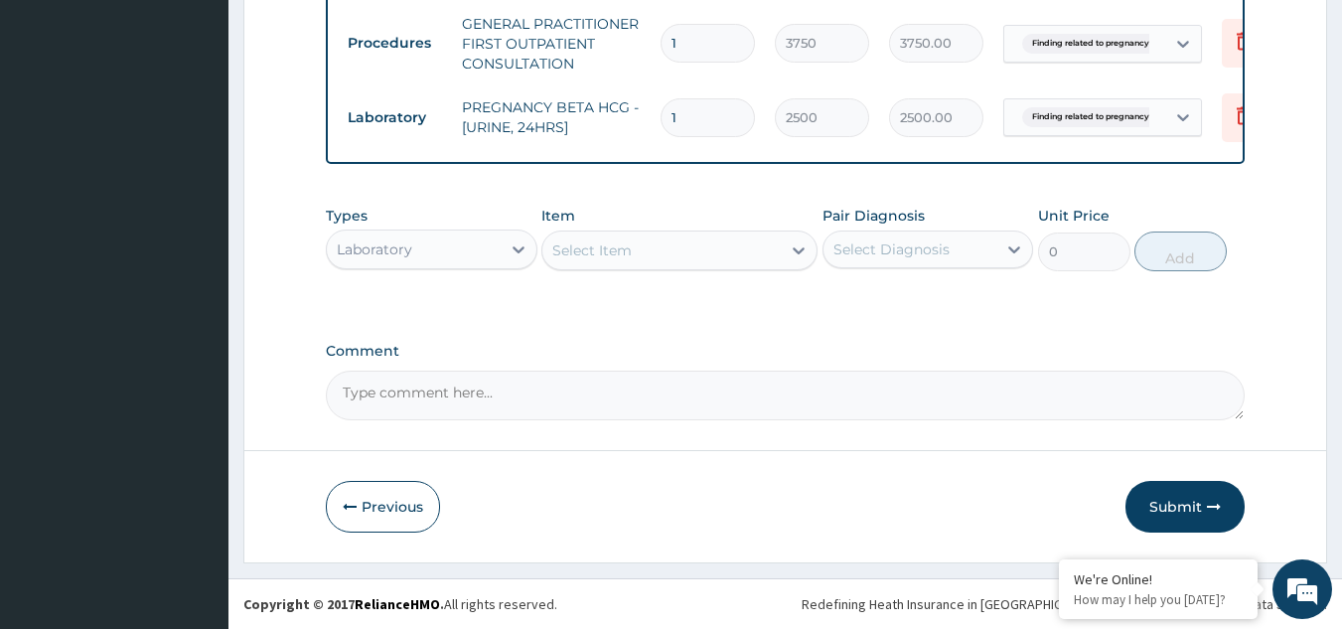
click at [614, 257] on div "Select Item" at bounding box center [591, 250] width 79 height 20
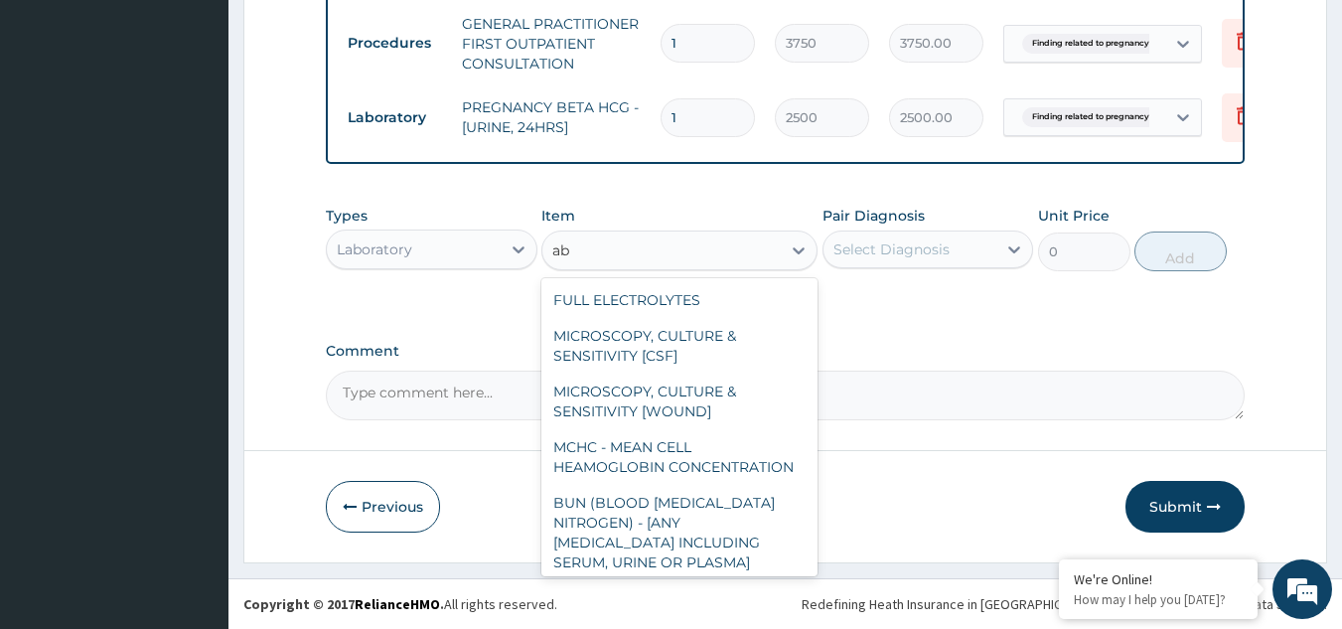
type input "a"
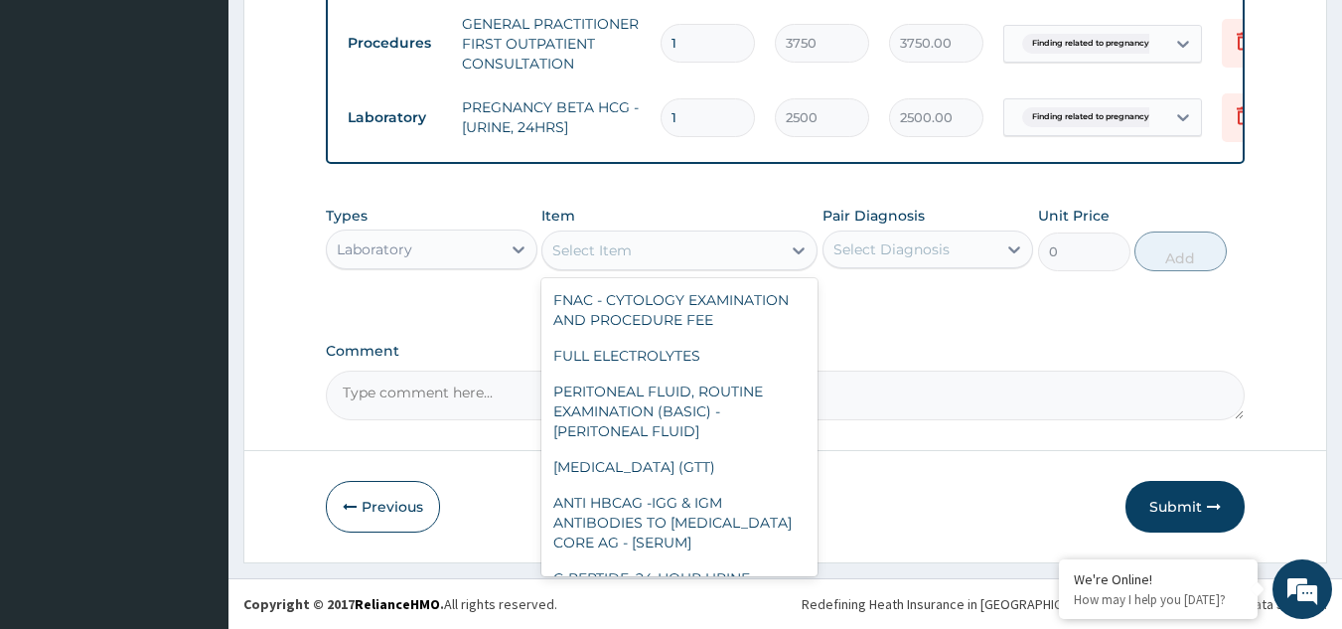
click at [407, 237] on div "Laboratory" at bounding box center [414, 249] width 174 height 32
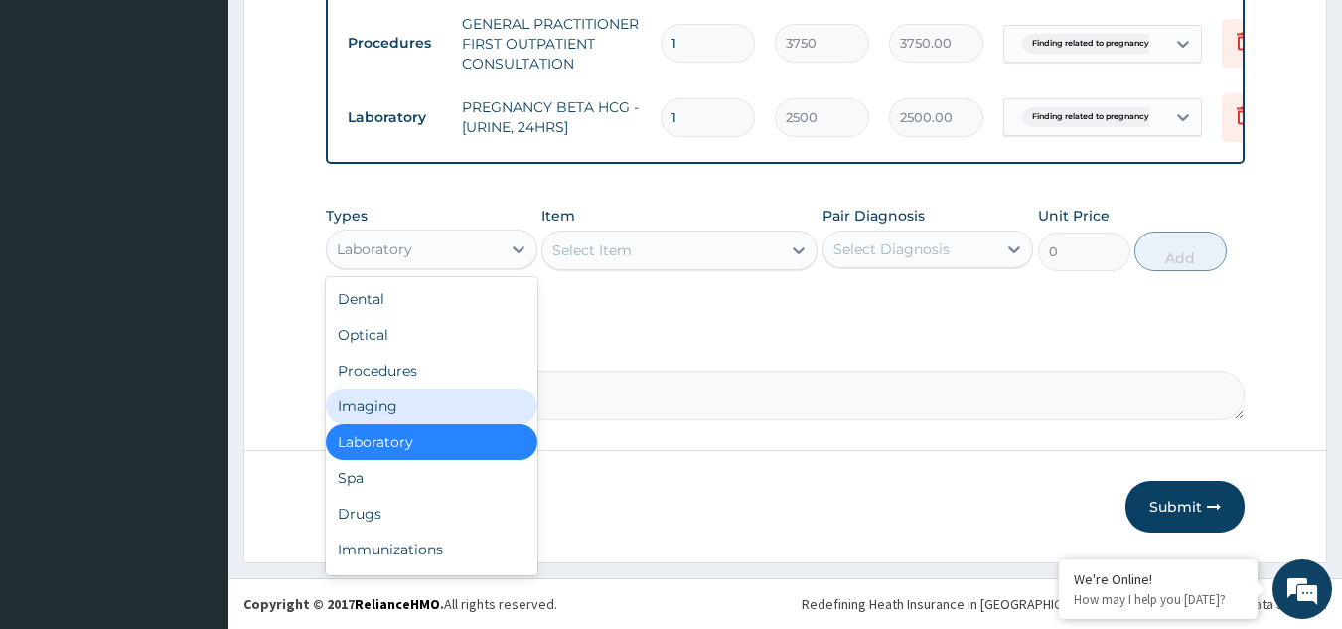
click at [368, 403] on div "Imaging" at bounding box center [432, 406] width 212 height 36
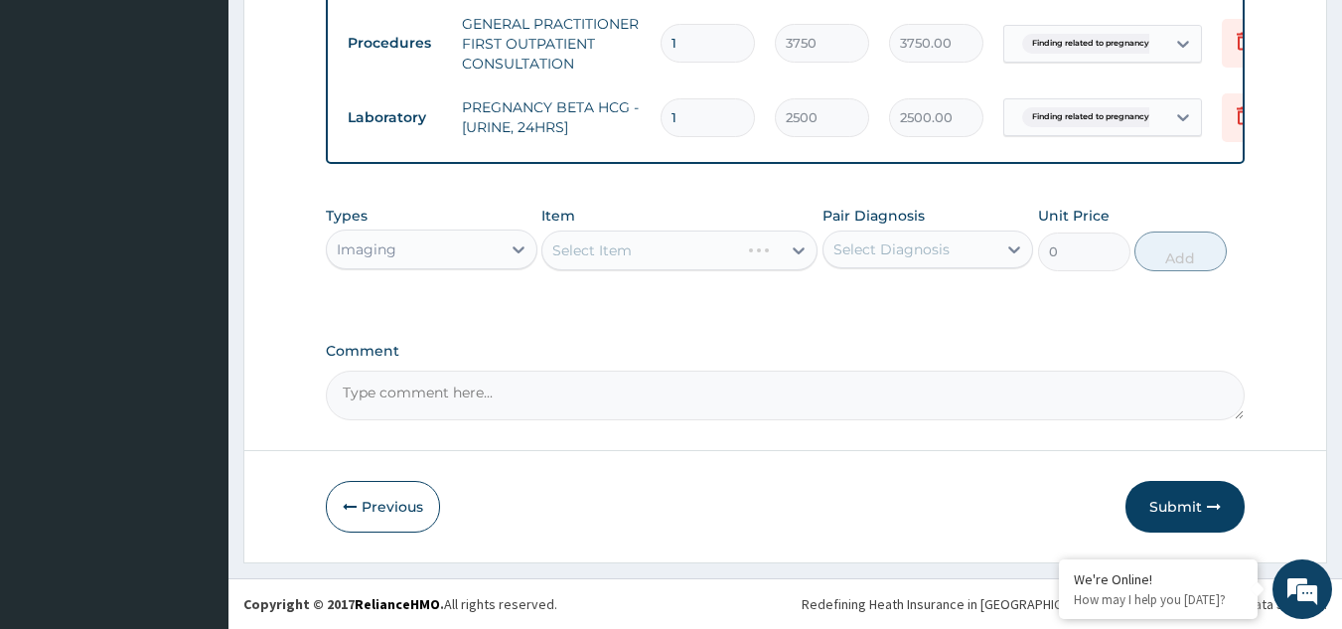
click at [626, 250] on div "Select Item" at bounding box center [679, 250] width 276 height 40
click at [685, 245] on div "Select Item" at bounding box center [679, 250] width 276 height 40
click at [678, 265] on div "Select Item" at bounding box center [661, 250] width 238 height 32
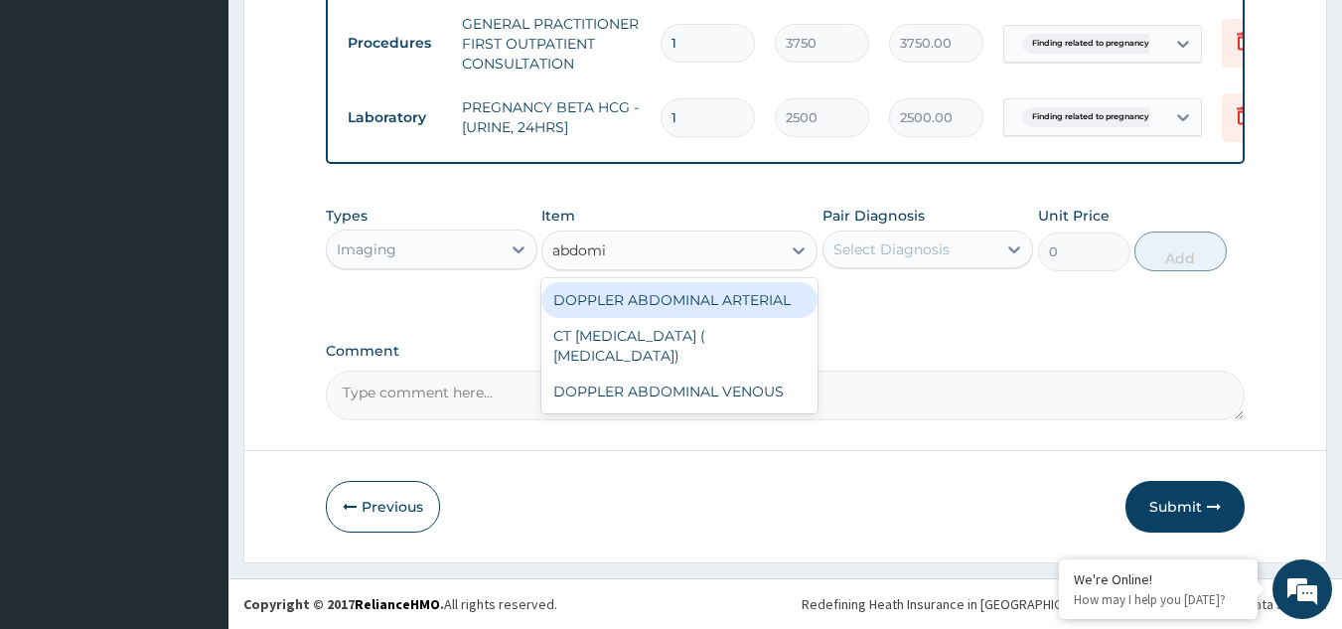
type input "abdom"
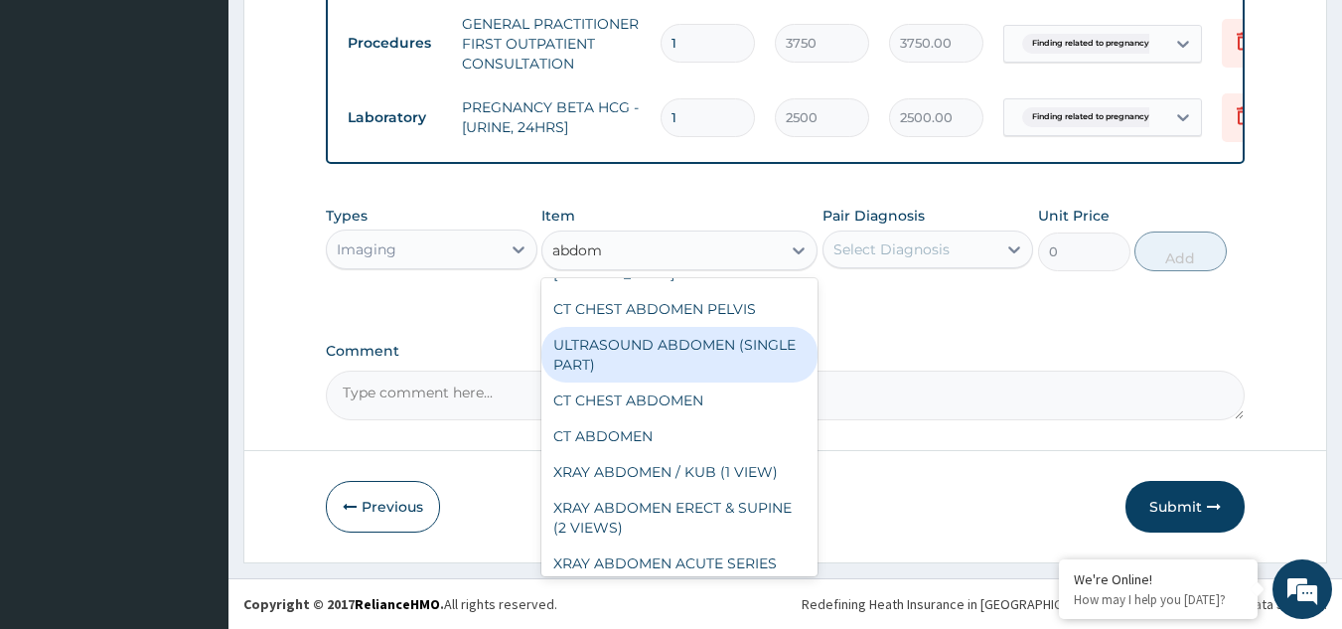
scroll to position [298, 0]
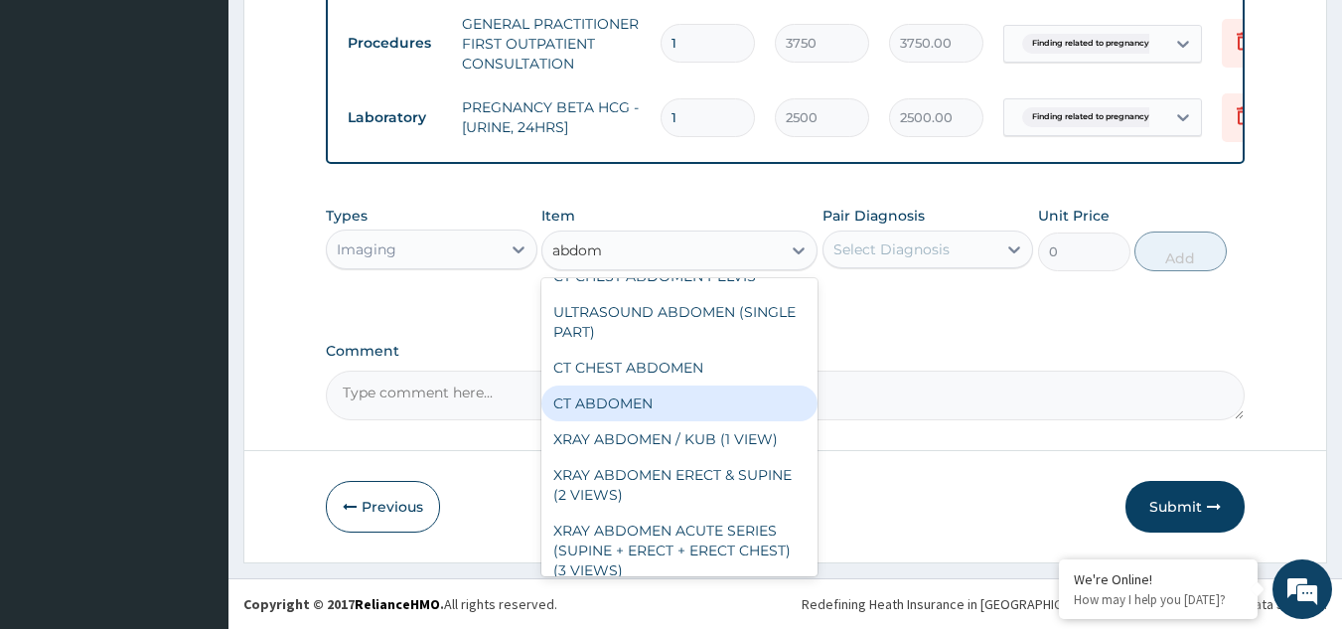
click at [679, 421] on div "CT ABDOMEN" at bounding box center [679, 403] width 276 height 36
type input "72500"
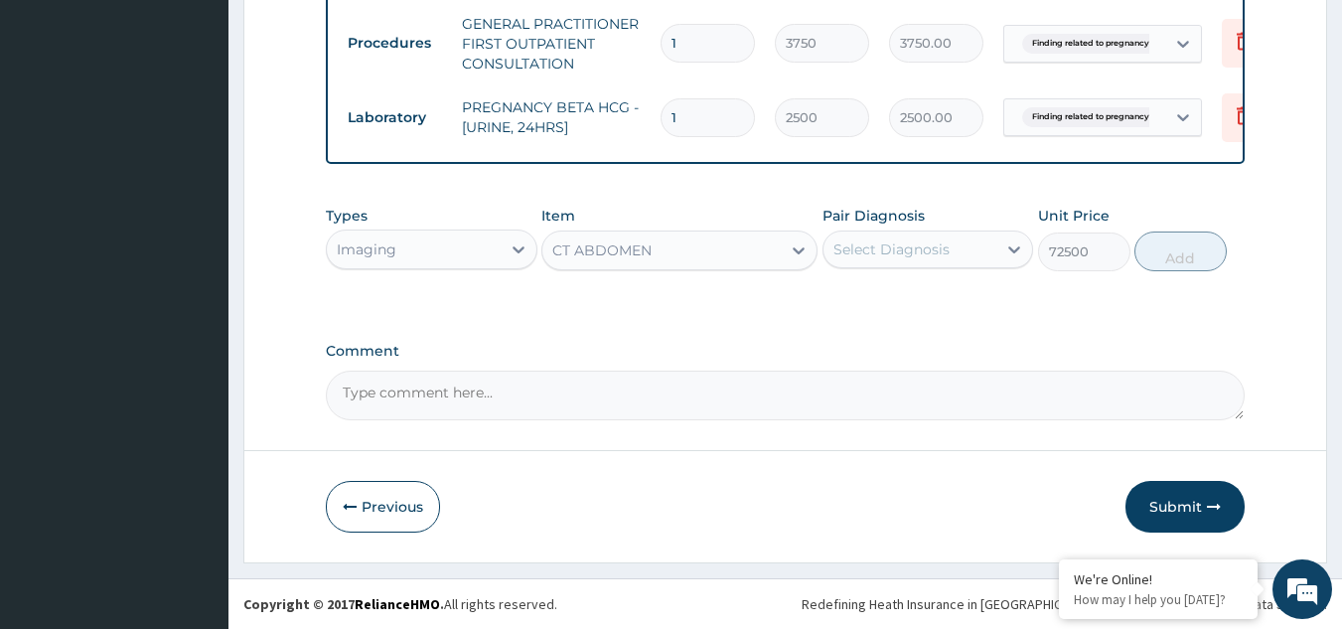
click at [664, 272] on div "Types Imaging Item option CT ABDOMEN, selected. Select is focused ,type to refi…" at bounding box center [786, 238] width 920 height 85
click at [676, 252] on div "CT ABDOMEN" at bounding box center [661, 250] width 238 height 32
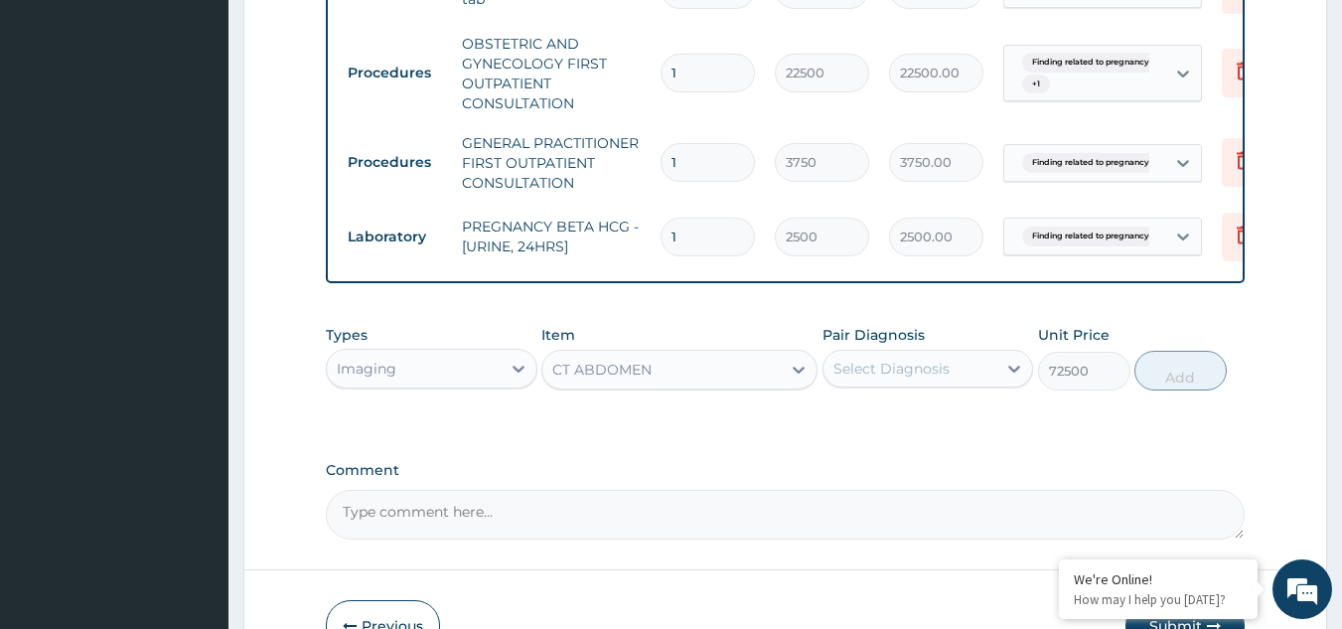
scroll to position [941, 0]
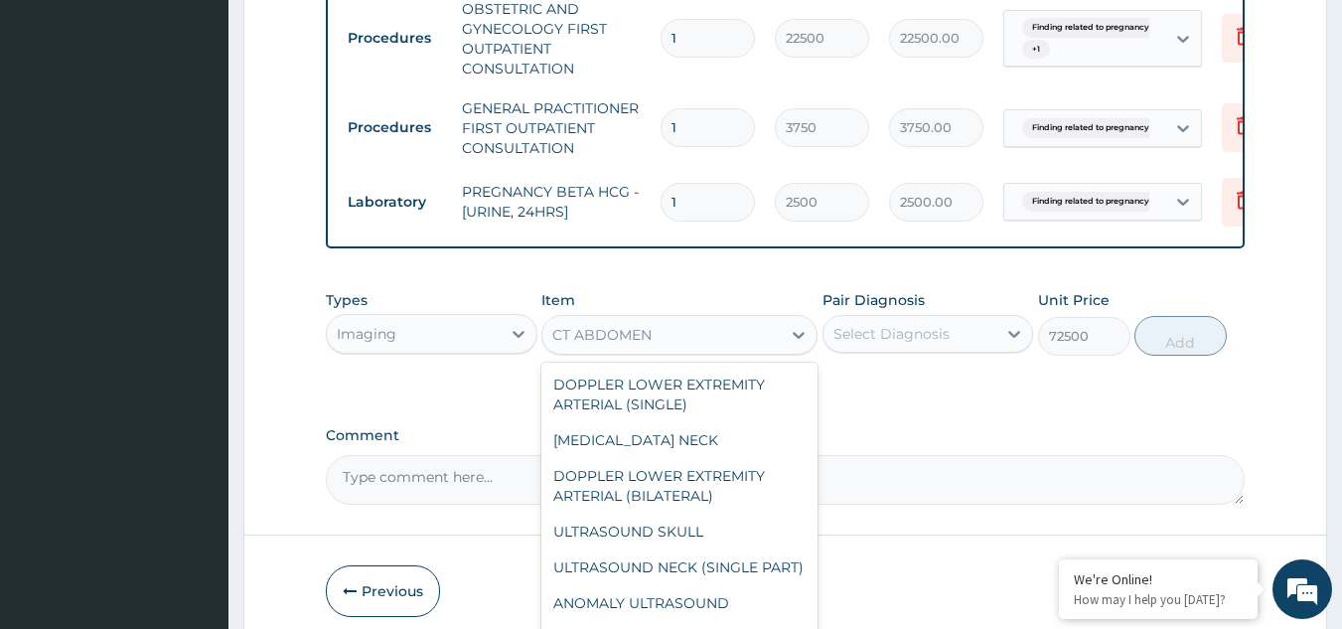
click at [675, 349] on div "CT ABDOMEN" at bounding box center [661, 335] width 238 height 32
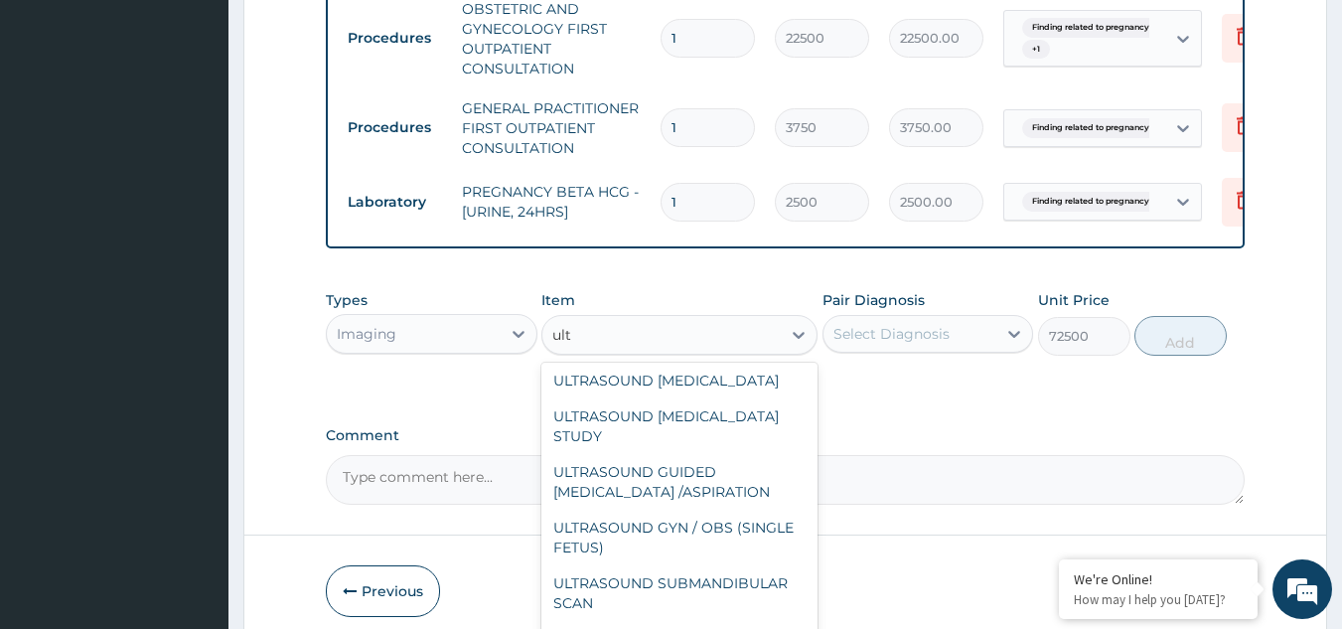
type input "ultr"
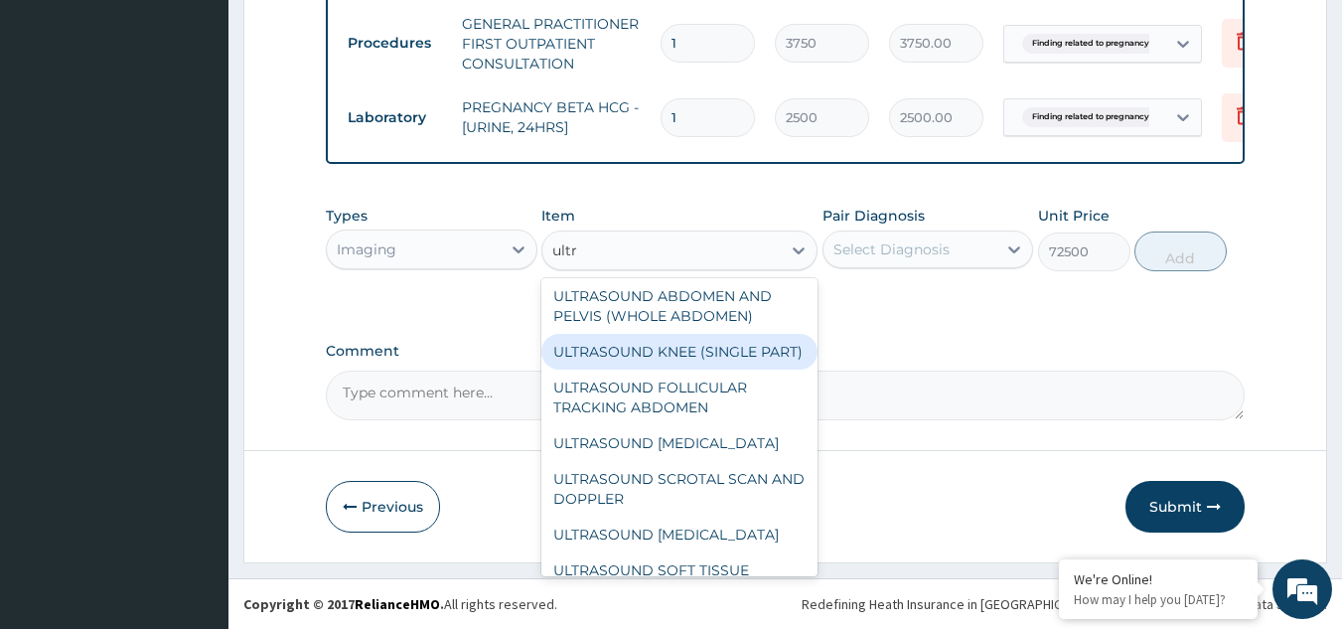
scroll to position [997, 0]
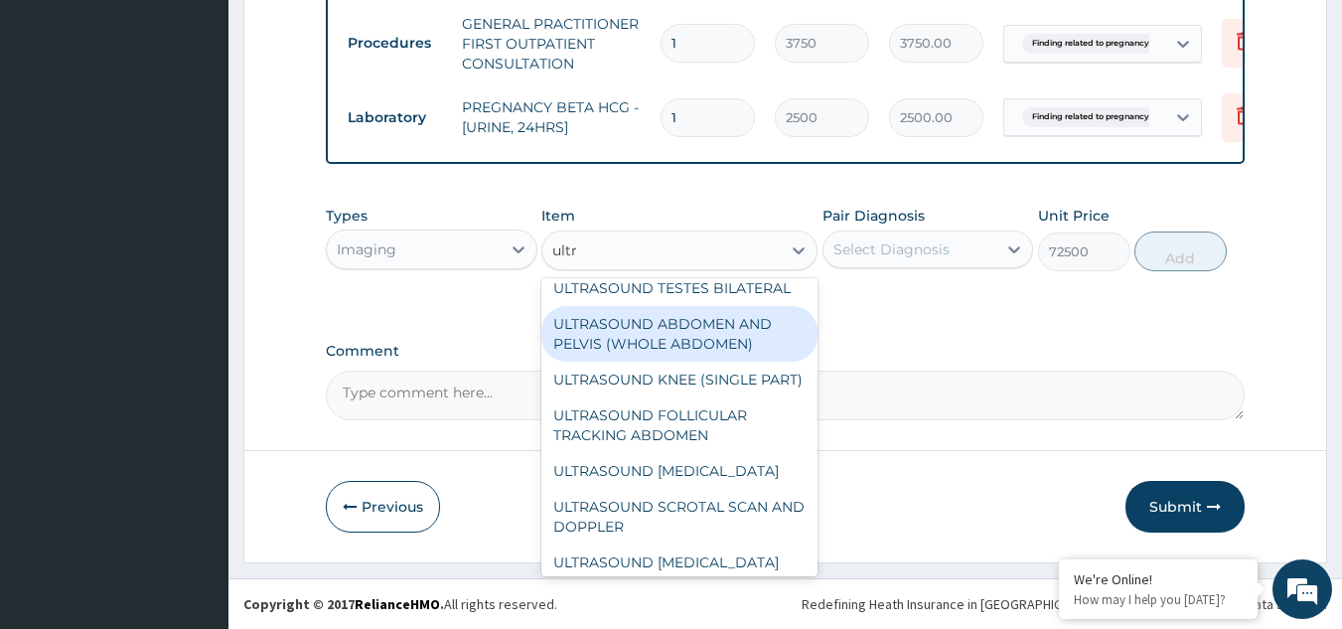
click at [655, 362] on div "ULTRASOUND ABDOMEN AND PELVIS (WHOLE ABDOMEN)" at bounding box center [679, 334] width 276 height 56
type input "10625"
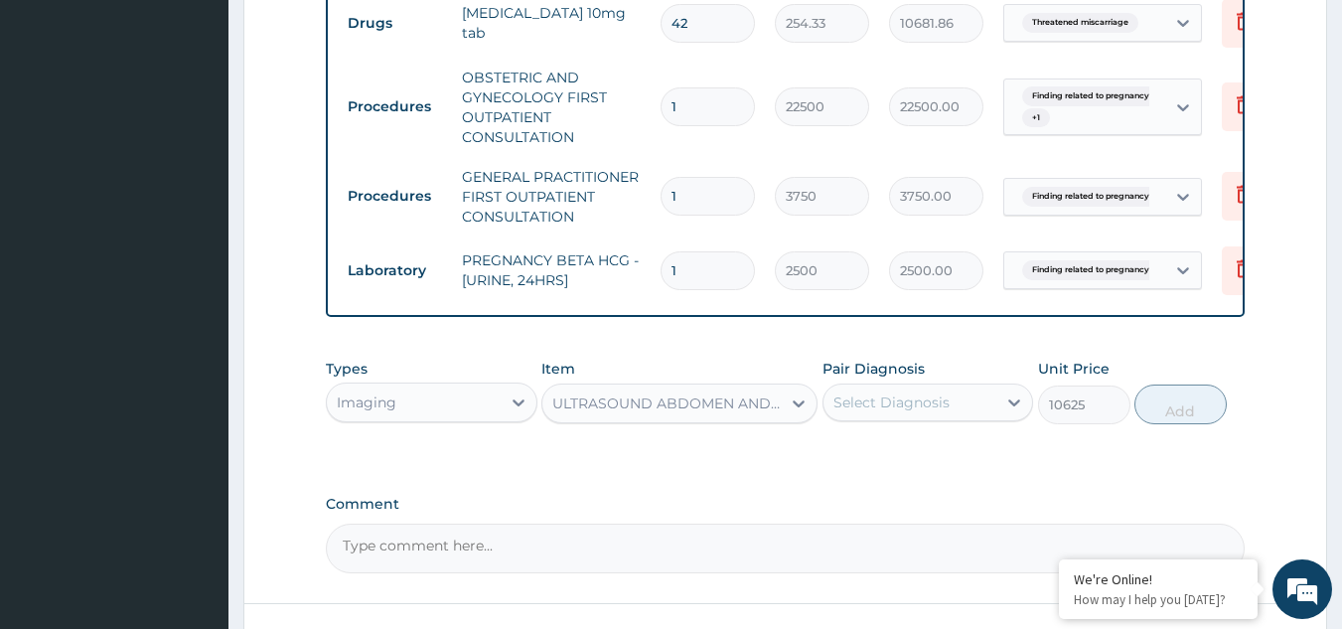
scroll to position [1040, 0]
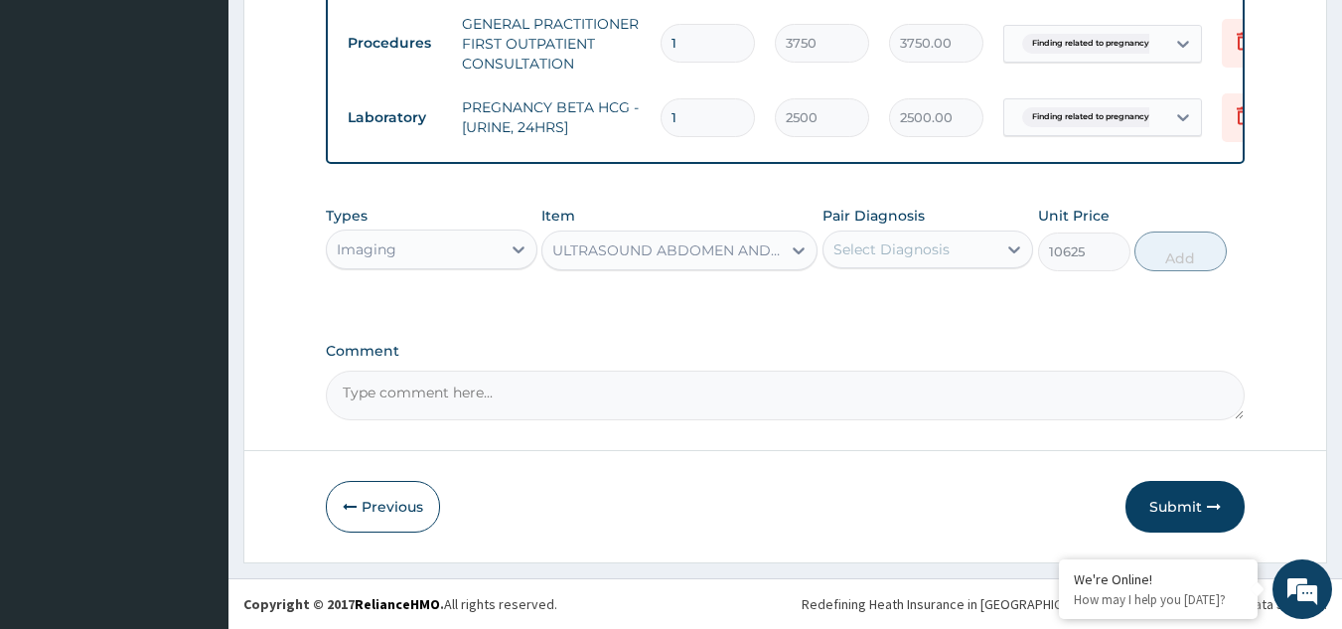
click at [944, 248] on div "Select Diagnosis" at bounding box center [892, 249] width 116 height 20
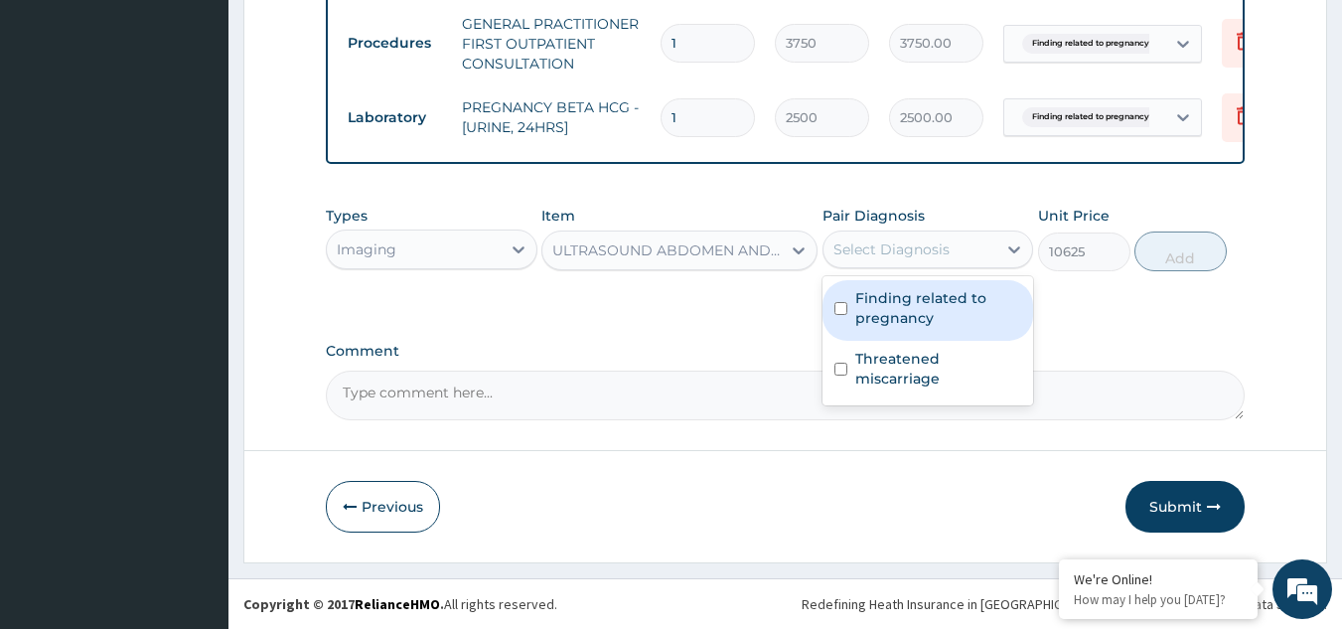
click at [895, 305] on label "Finding related to pregnancy" at bounding box center [938, 308] width 167 height 40
checkbox input "true"
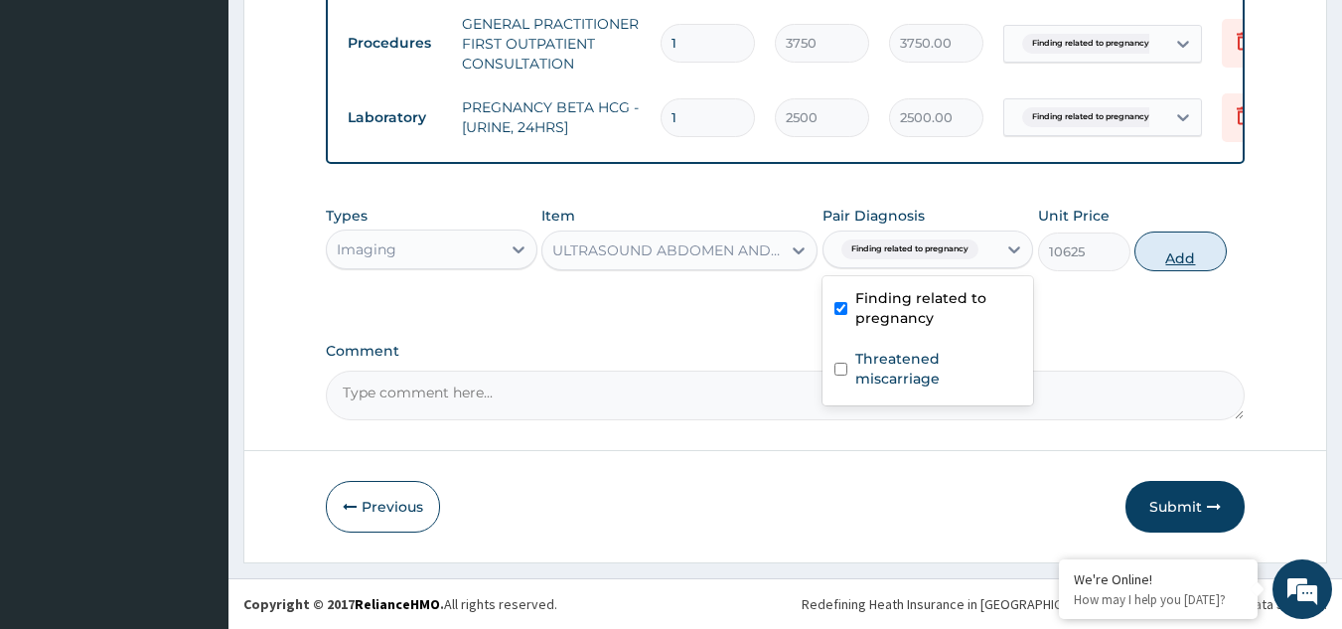
click at [1179, 242] on button "Add" at bounding box center [1181, 251] width 92 height 40
type input "0"
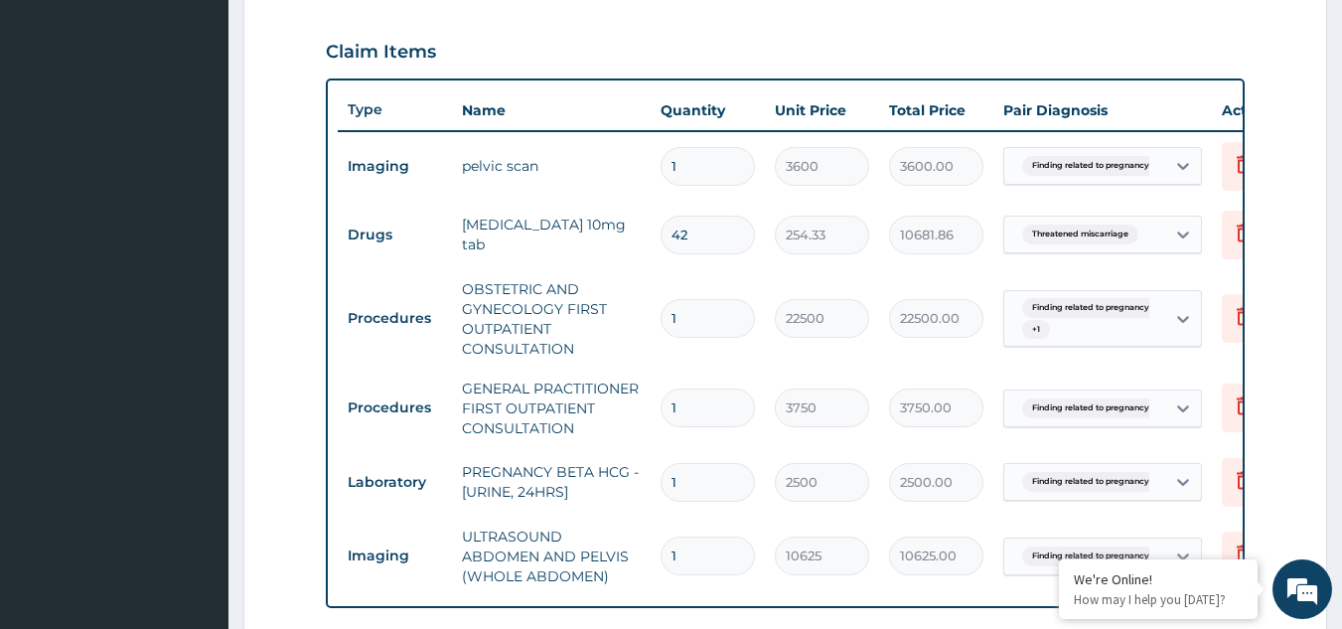
scroll to position [643, 0]
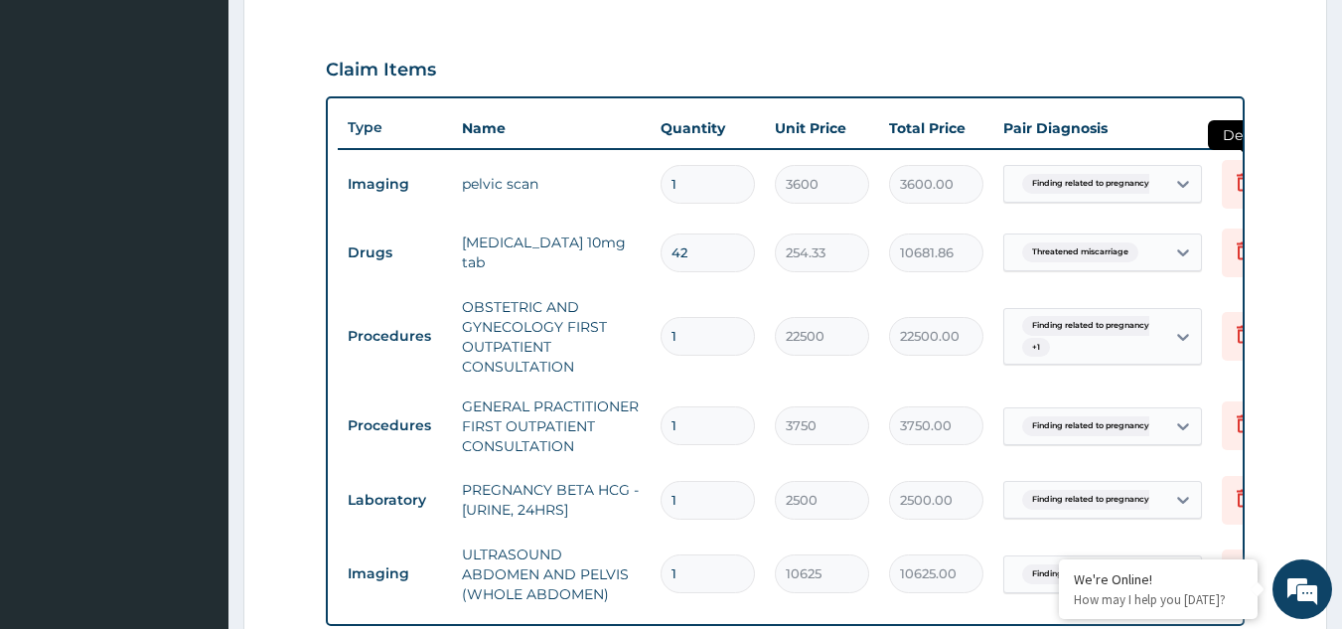
click at [1236, 181] on icon at bounding box center [1244, 182] width 24 height 24
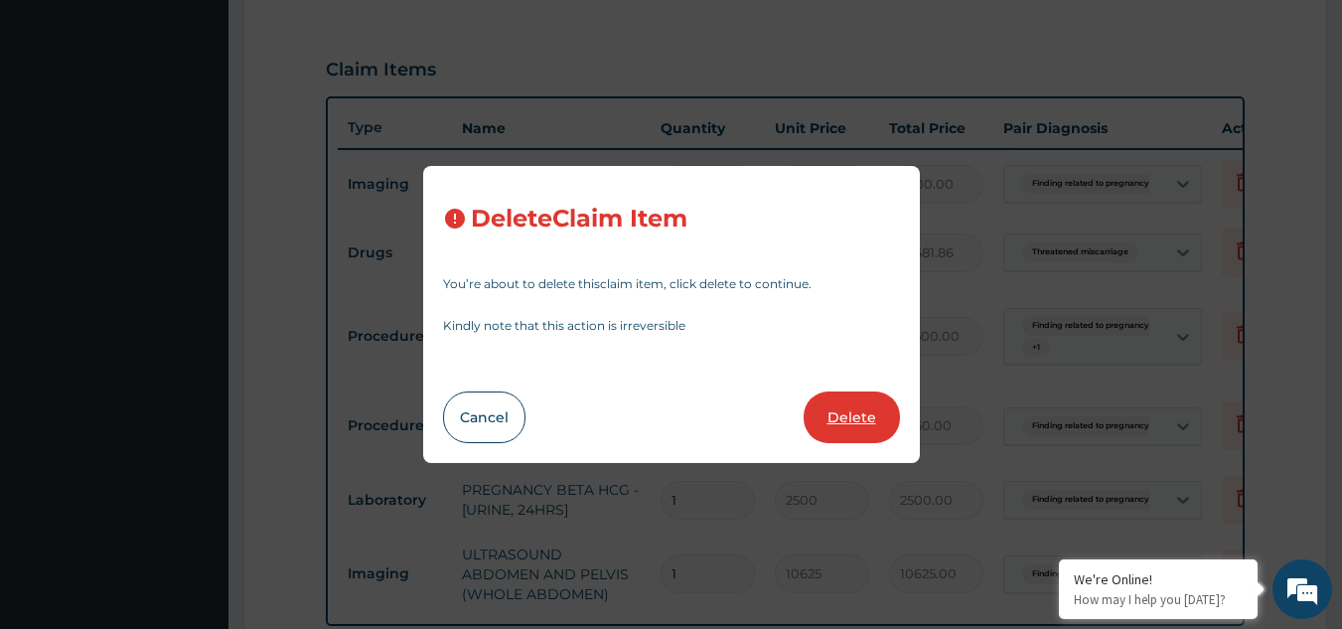
click at [851, 419] on button "Delete" at bounding box center [852, 417] width 96 height 52
type input "42"
type input "254.33"
type input "10681.86"
type input "1"
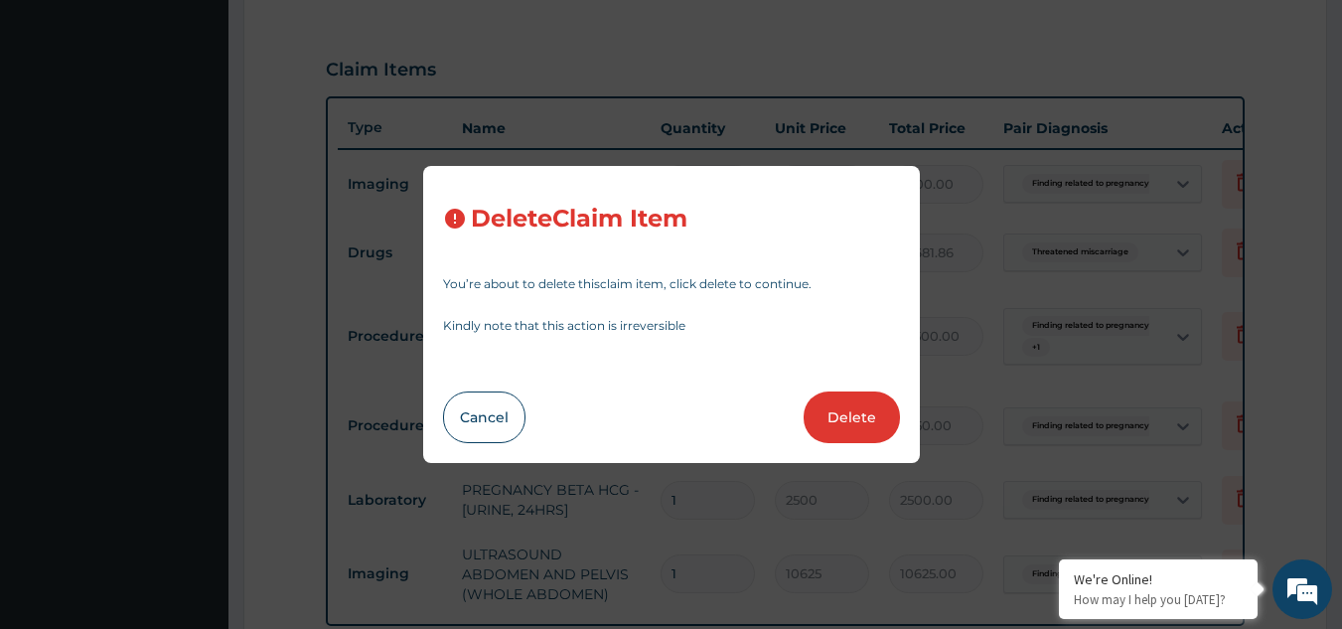
type input "22500"
type input "22500.00"
type input "3750"
type input "3750.00"
type input "2500"
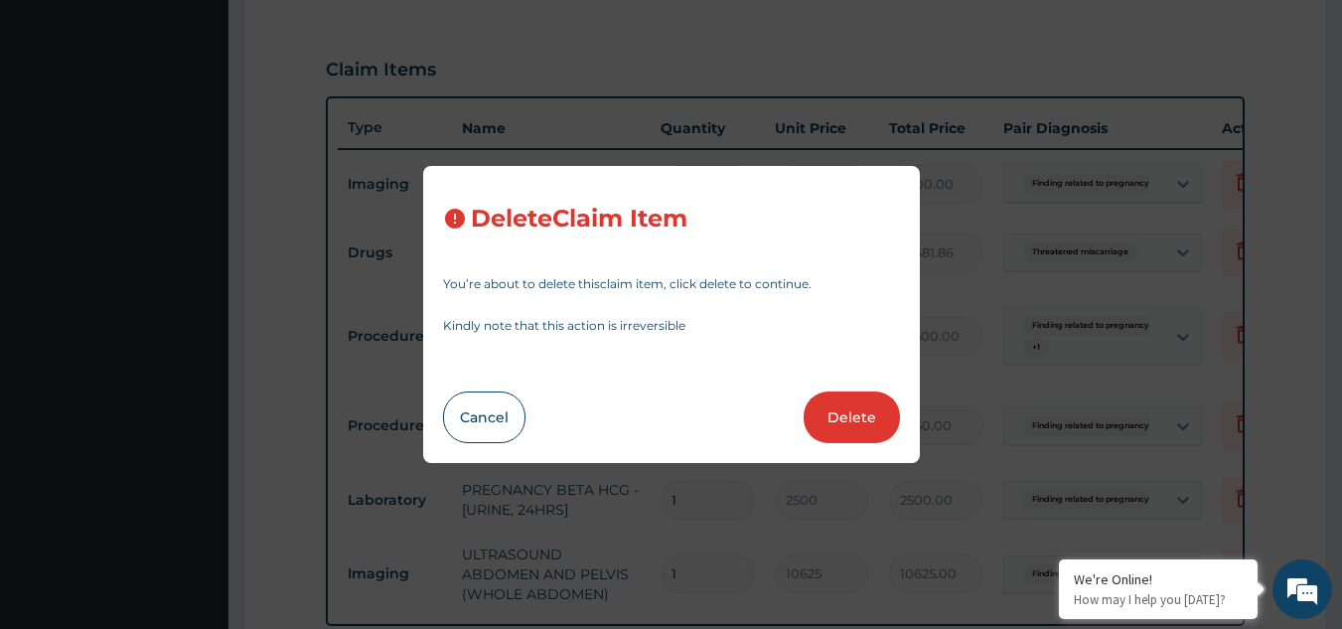
type input "2500.00"
type input "10625"
type input "10625.00"
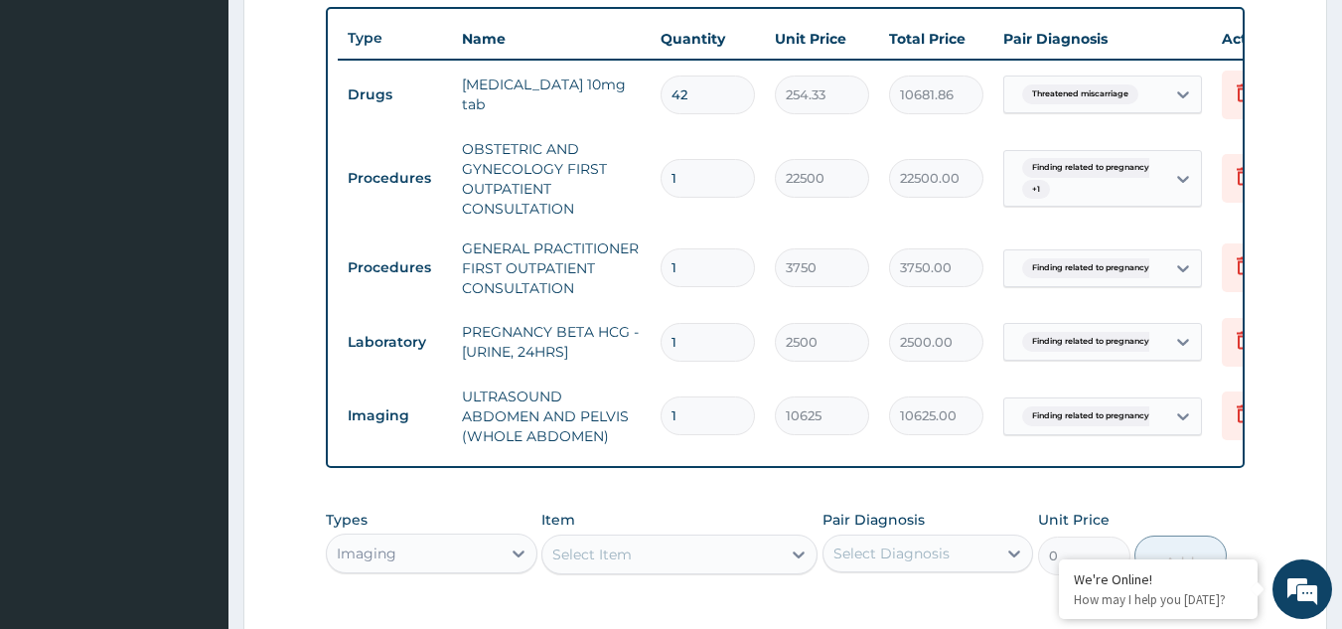
scroll to position [841, 0]
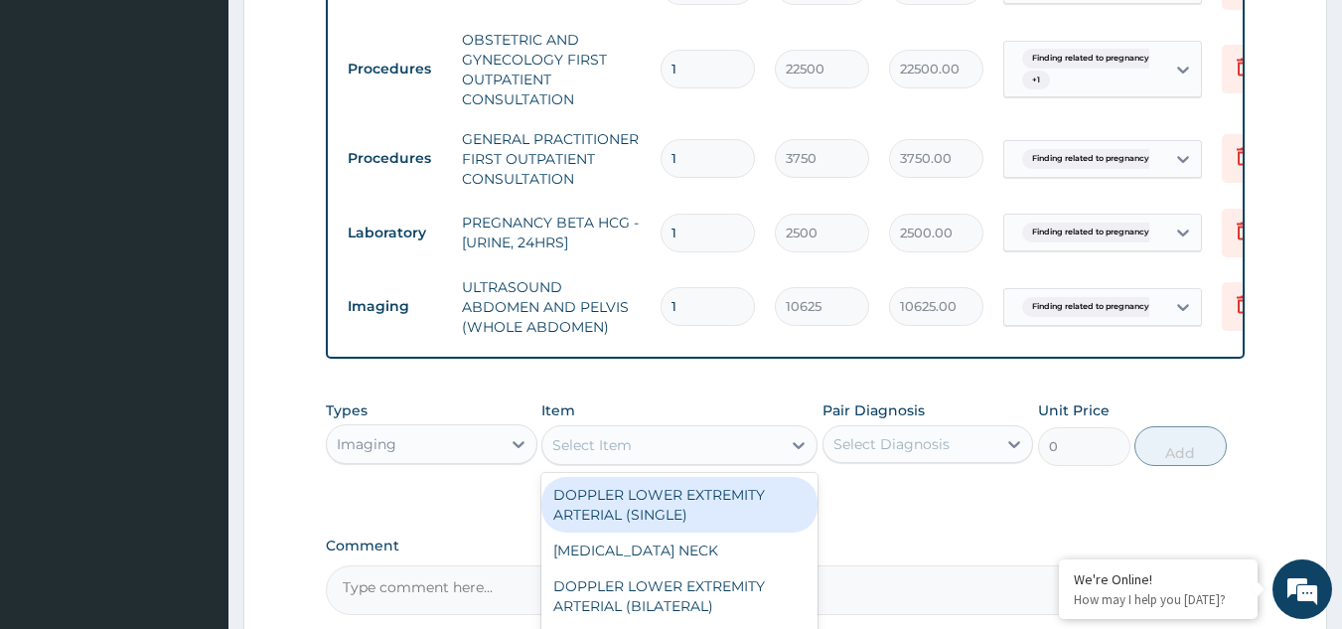
click at [715, 455] on div "Select Item" at bounding box center [661, 445] width 238 height 32
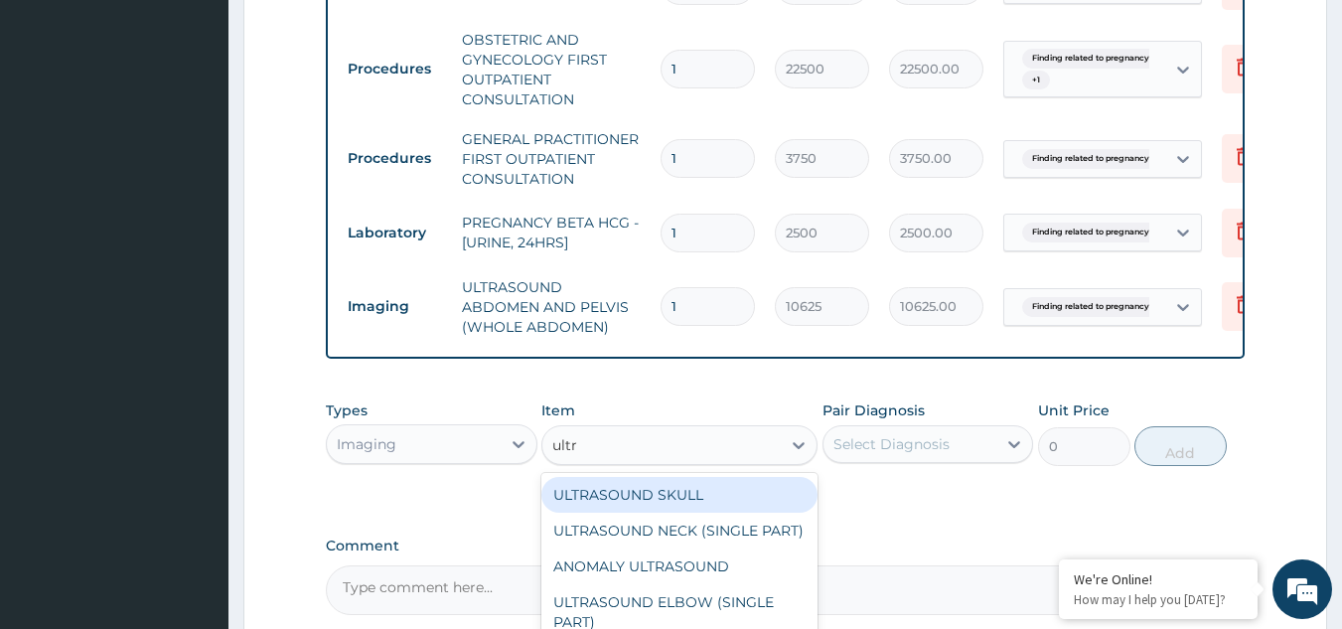
type input "ultra"
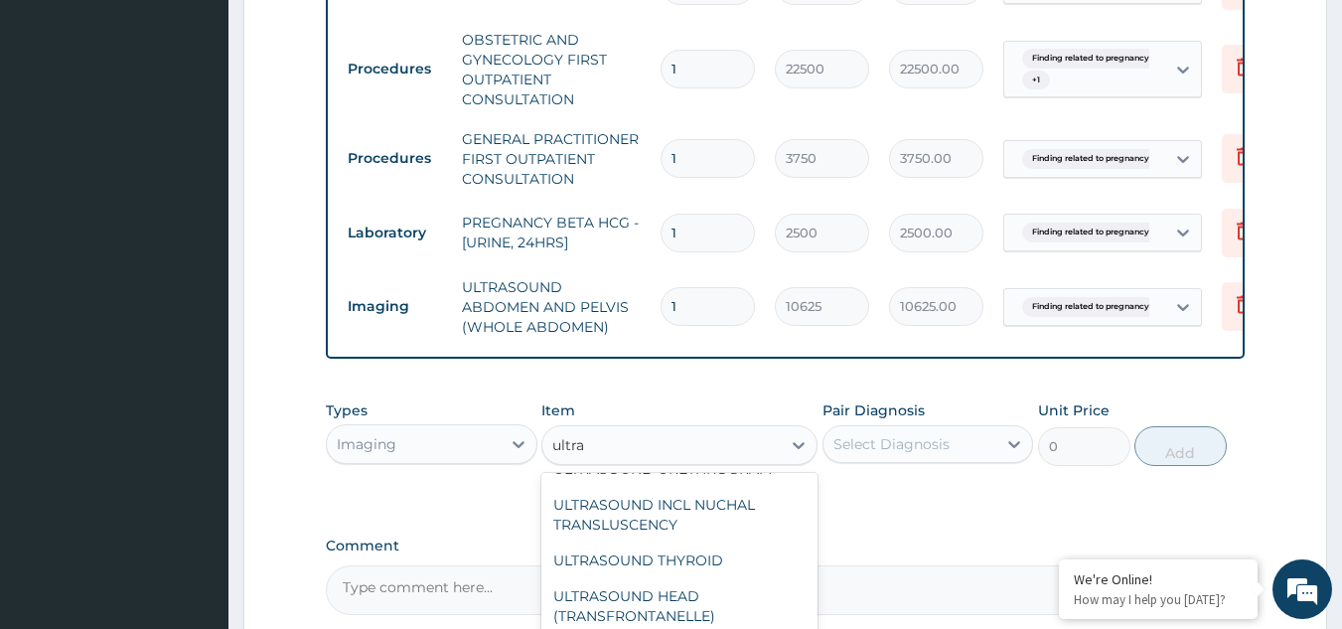
scroll to position [1689, 0]
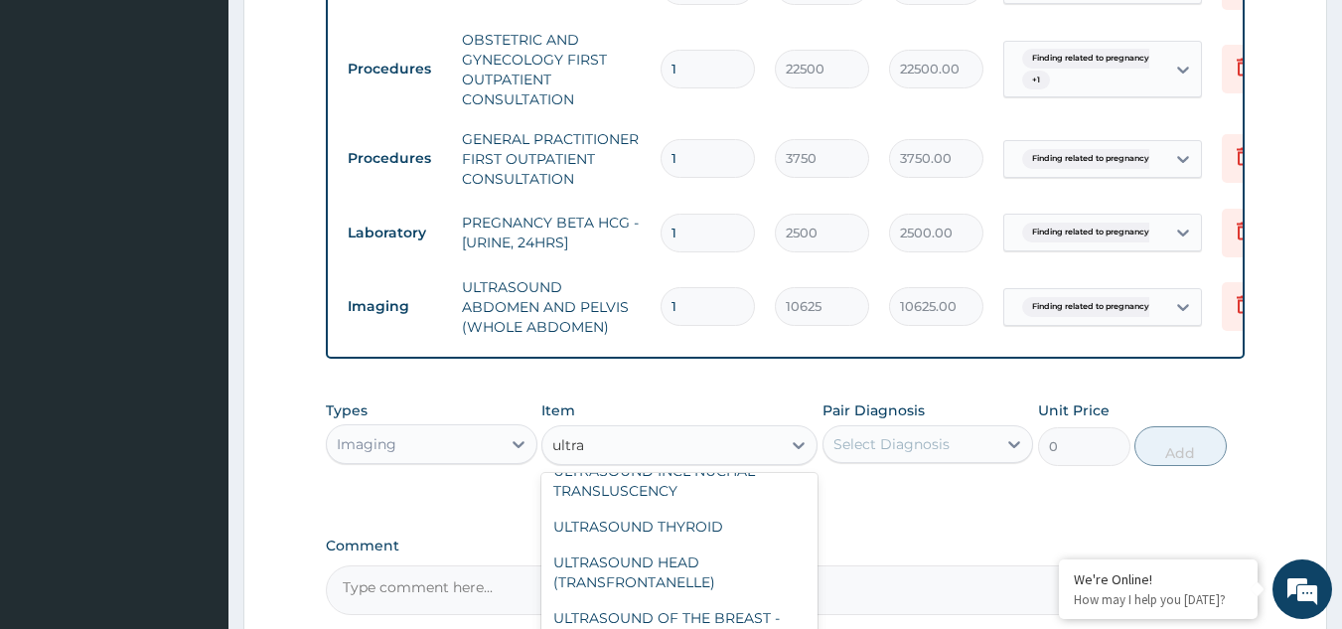
click at [706, 417] on div "ULTRASOUND ABDOMEN (SINGLE PART)" at bounding box center [679, 390] width 276 height 56
type input "6250"
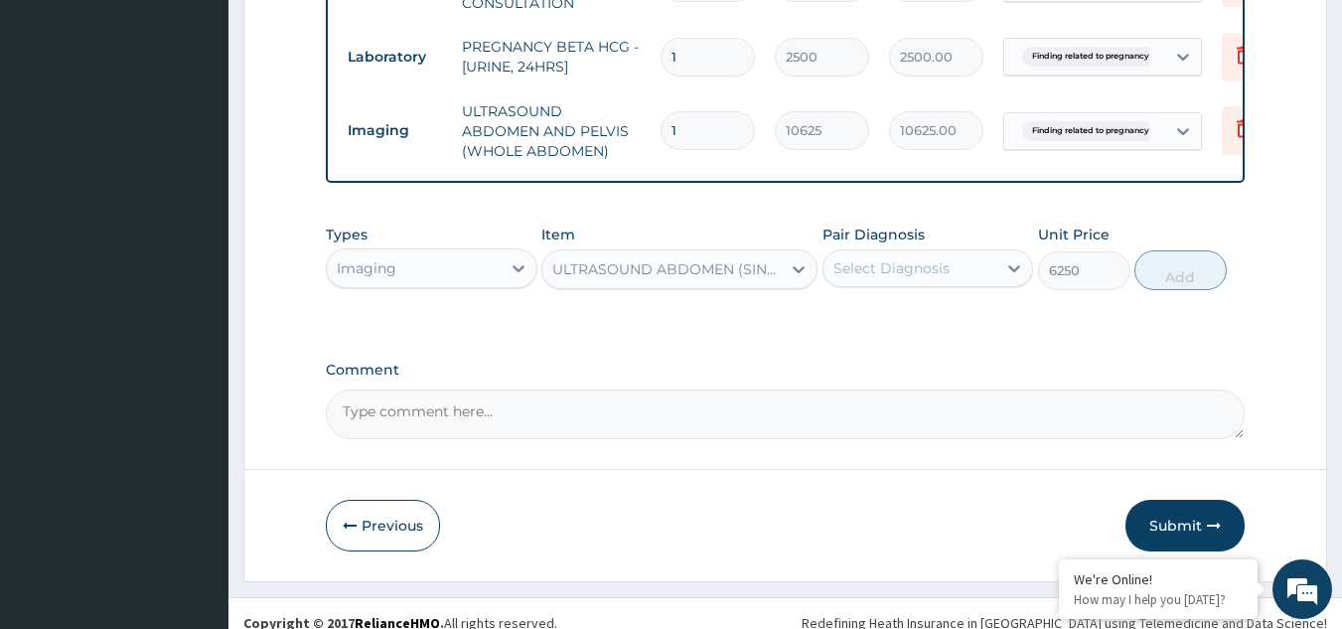
scroll to position [1040, 0]
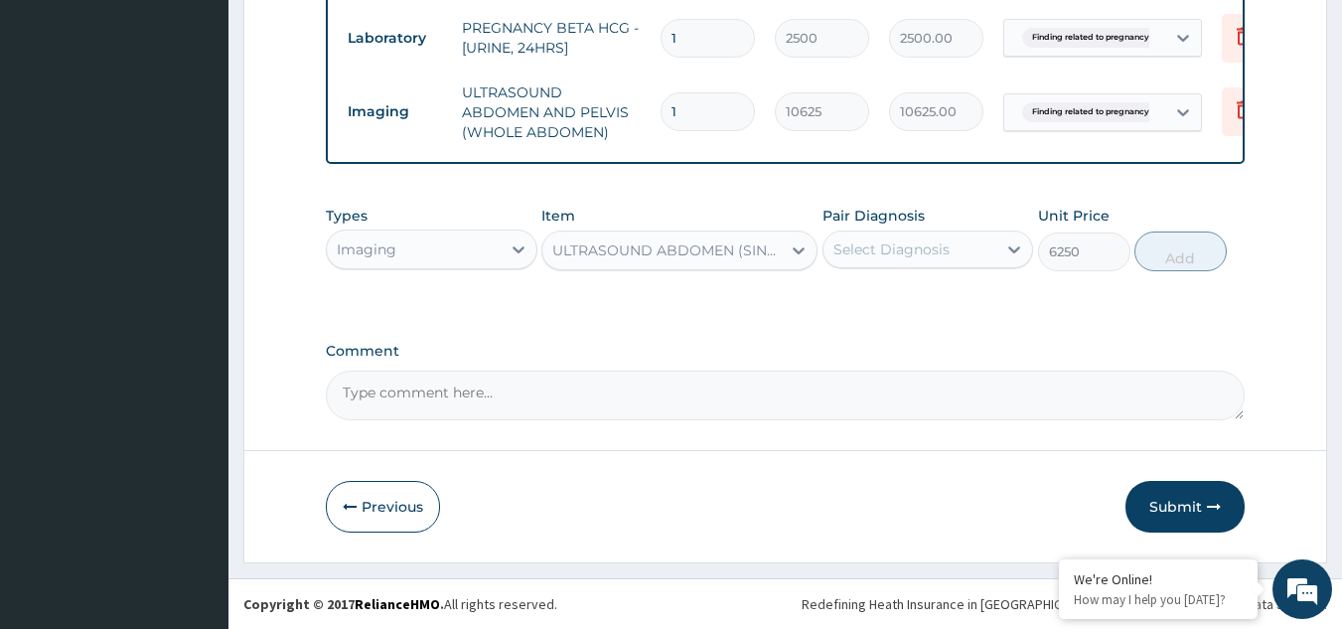
click at [938, 259] on div "Select Diagnosis" at bounding box center [892, 249] width 116 height 20
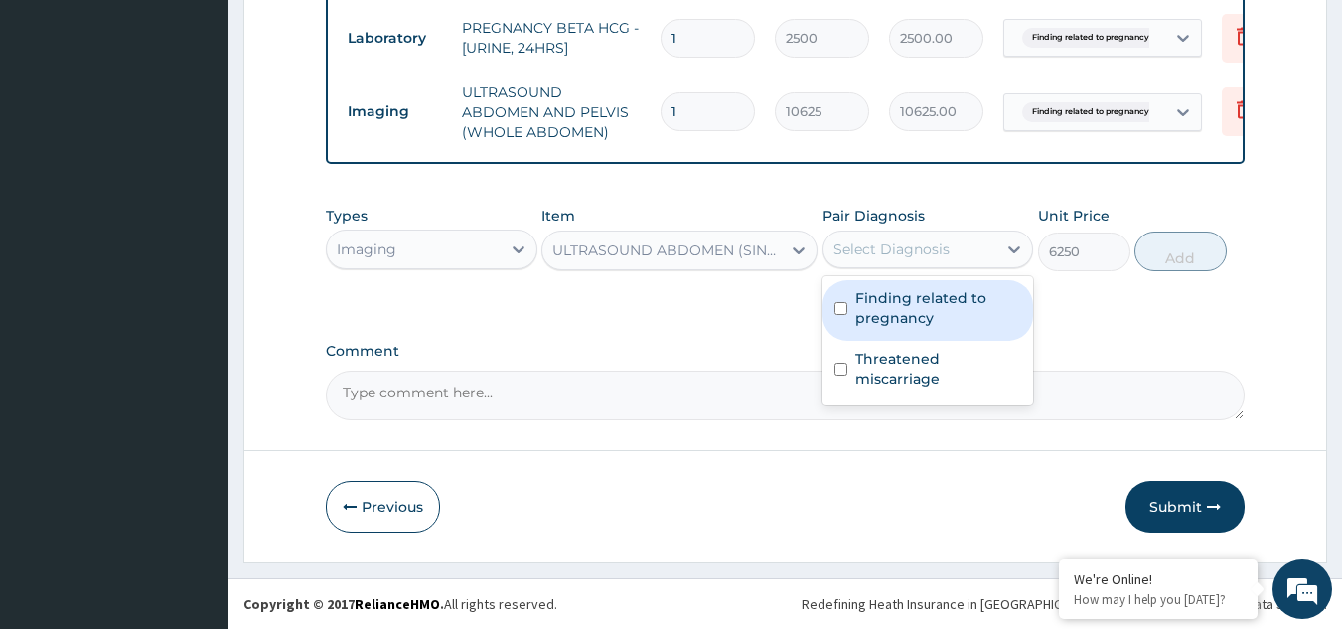
drag, startPoint x: 918, startPoint y: 331, endPoint x: 1023, endPoint y: 300, distance: 109.7
click at [918, 328] on label "Finding related to pregnancy" at bounding box center [938, 308] width 167 height 40
checkbox input "true"
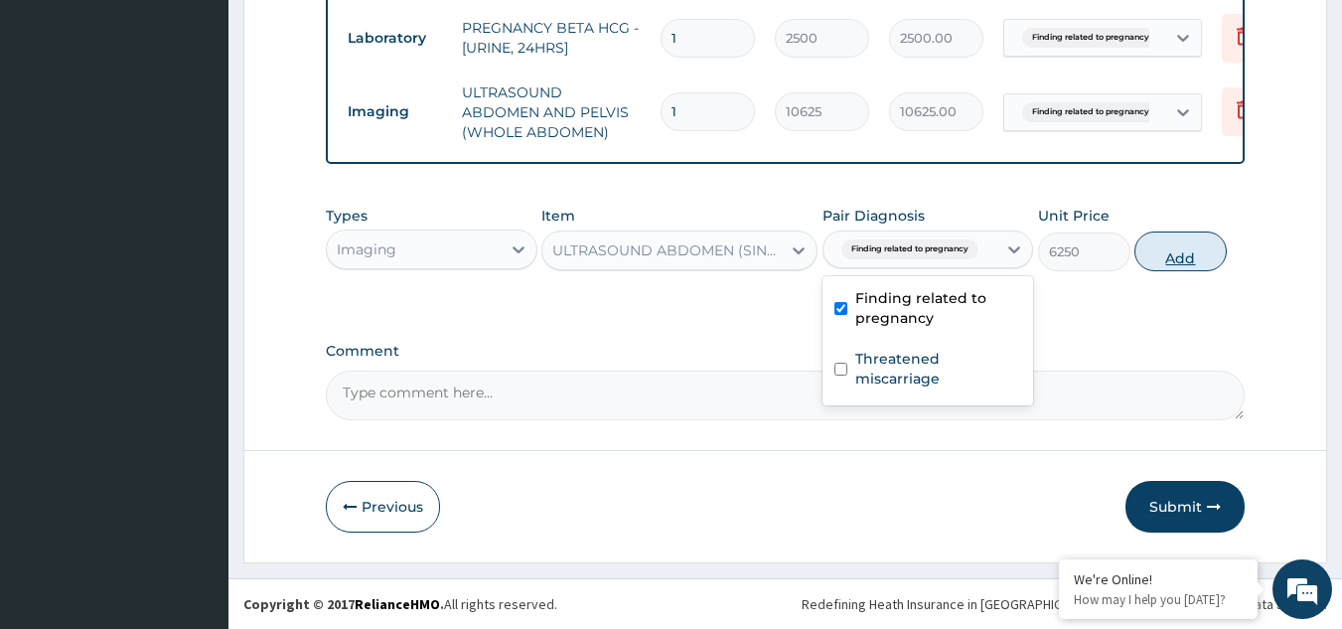
click at [1167, 262] on button "Add" at bounding box center [1181, 251] width 92 height 40
type input "0"
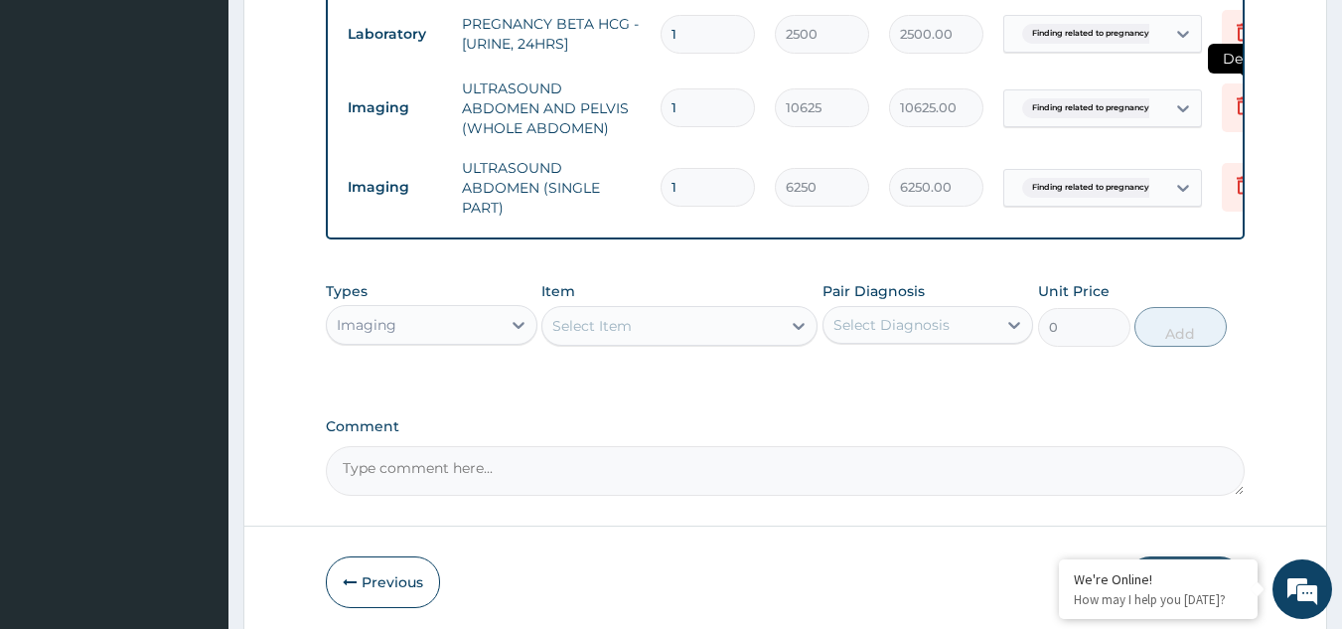
click at [1235, 111] on icon at bounding box center [1244, 105] width 24 height 24
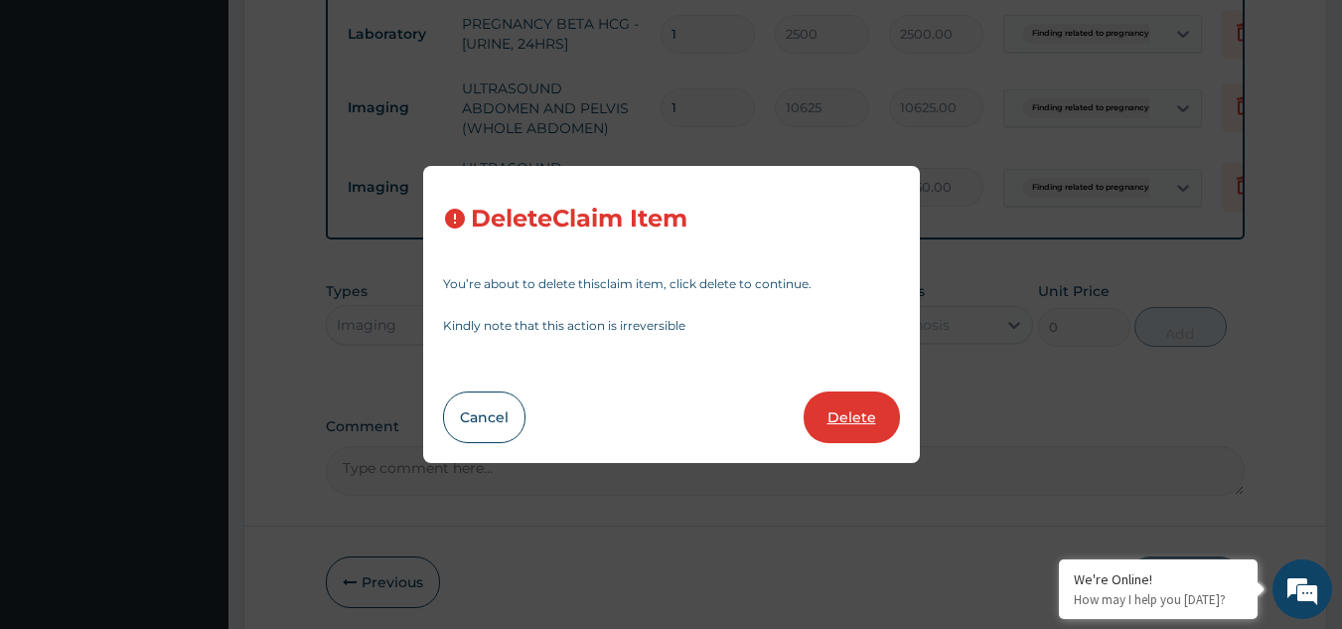
click at [845, 401] on button "Delete" at bounding box center [852, 417] width 96 height 52
type input "6250"
type input "6250.00"
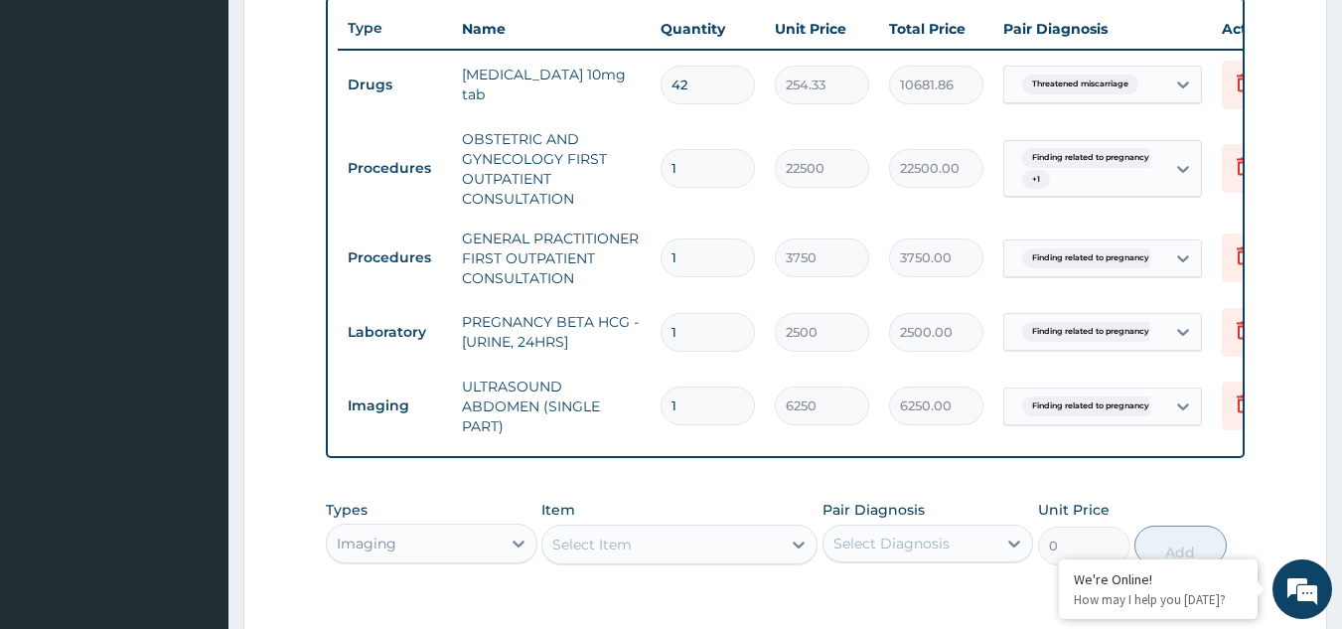
scroll to position [1051, 0]
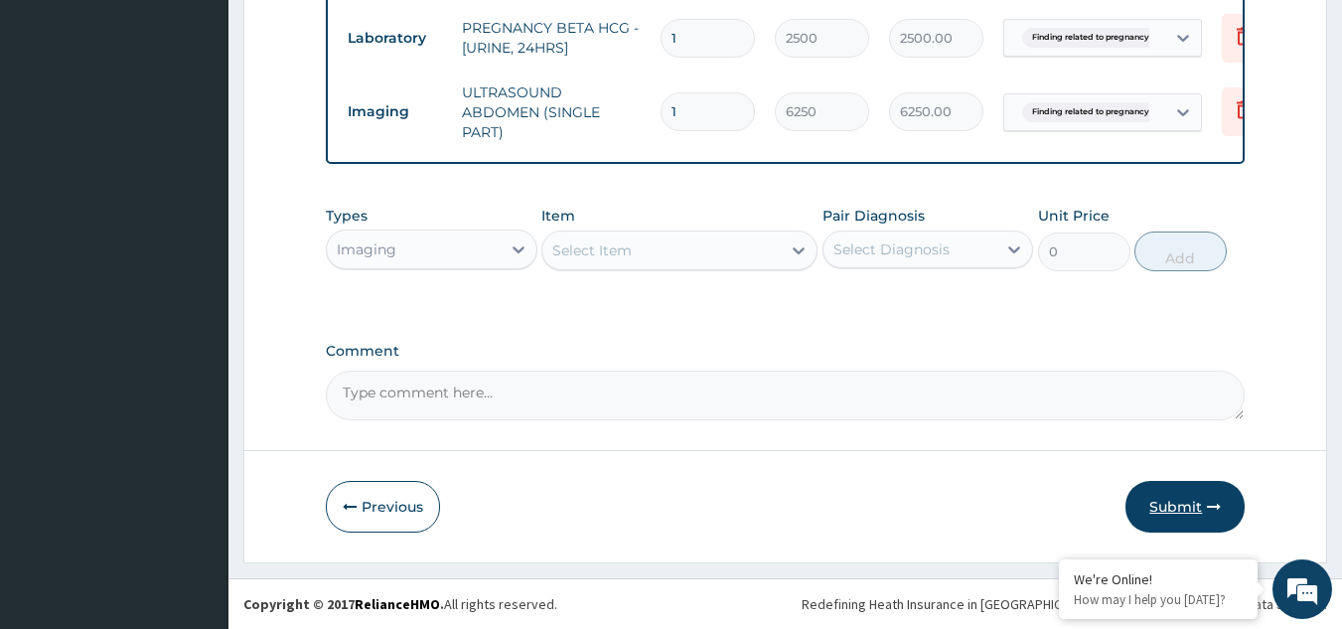
click at [1168, 512] on button "Submit" at bounding box center [1185, 507] width 119 height 52
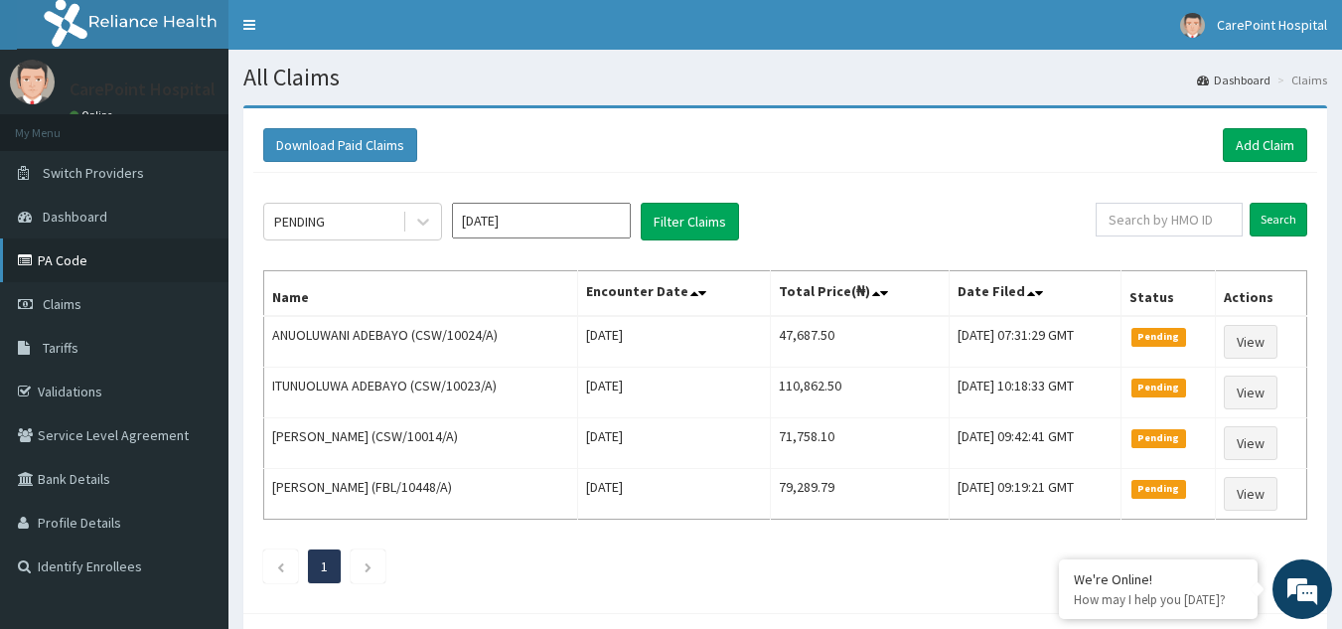
click at [85, 262] on link "PA Code" at bounding box center [114, 260] width 229 height 44
click at [80, 264] on link "PA Code" at bounding box center [114, 260] width 229 height 44
